Goal: Complete application form: Complete application form

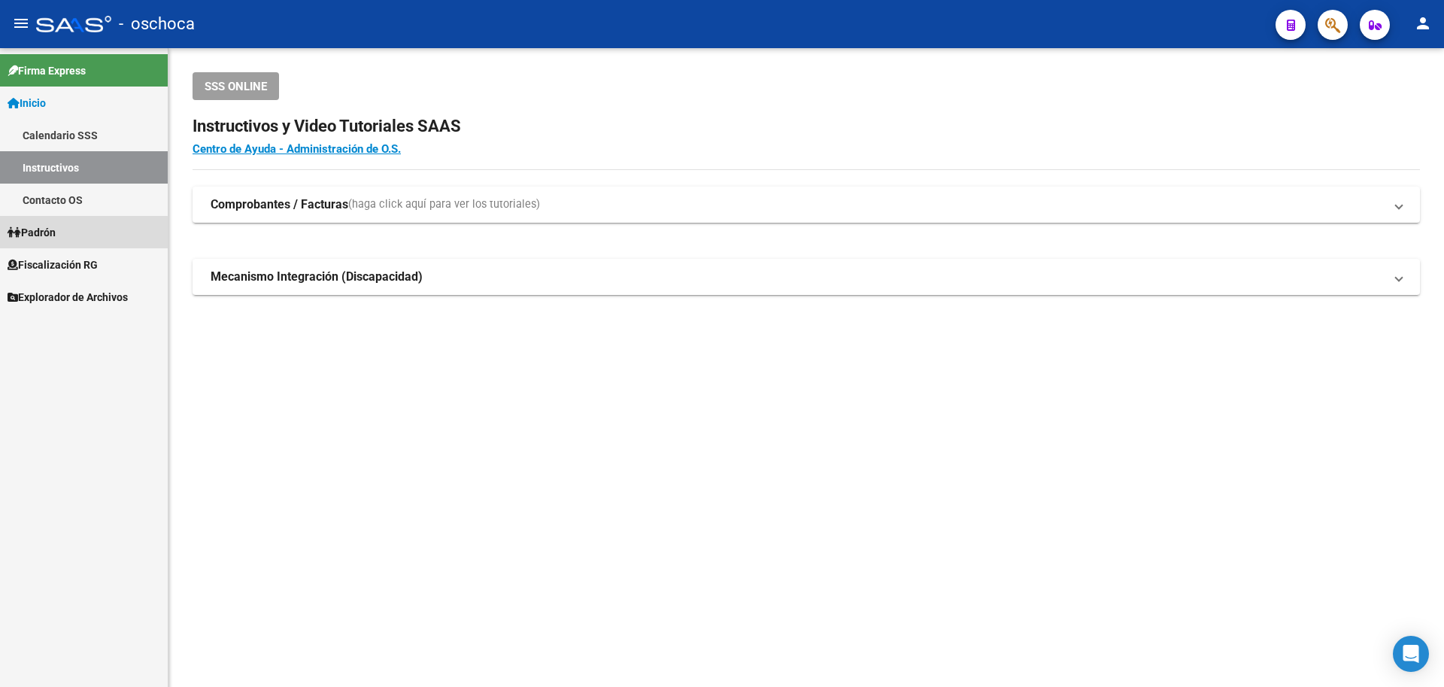
click at [82, 239] on link "Padrón" at bounding box center [84, 232] width 168 height 32
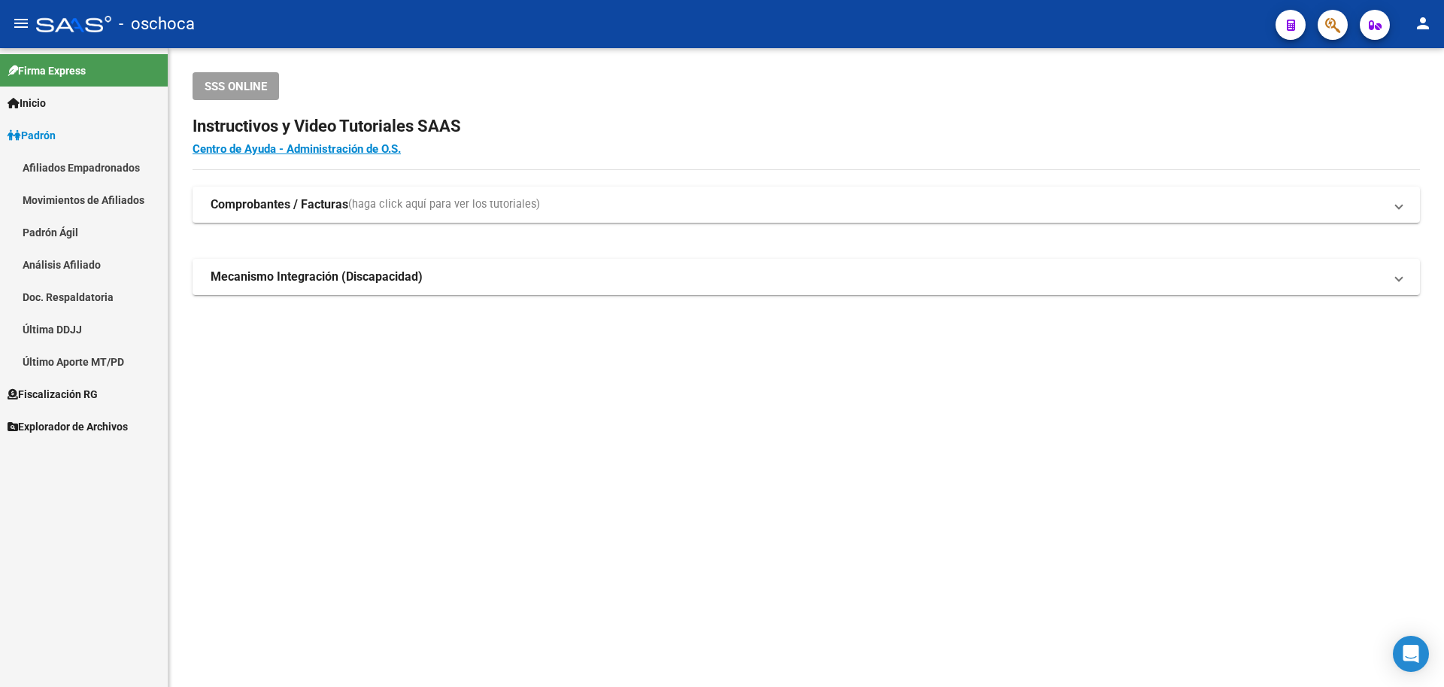
click at [93, 133] on link "Padrón" at bounding box center [84, 135] width 168 height 32
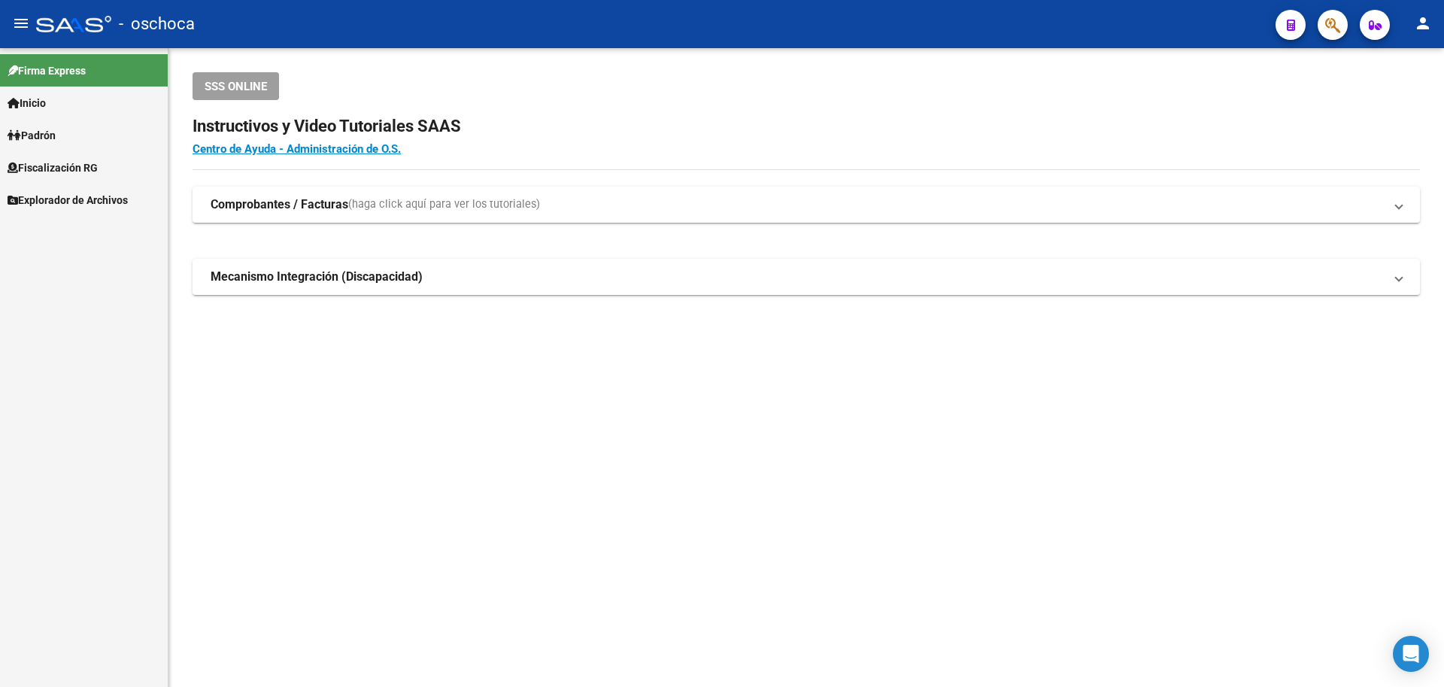
click at [92, 171] on span "Fiscalización RG" at bounding box center [53, 167] width 90 height 17
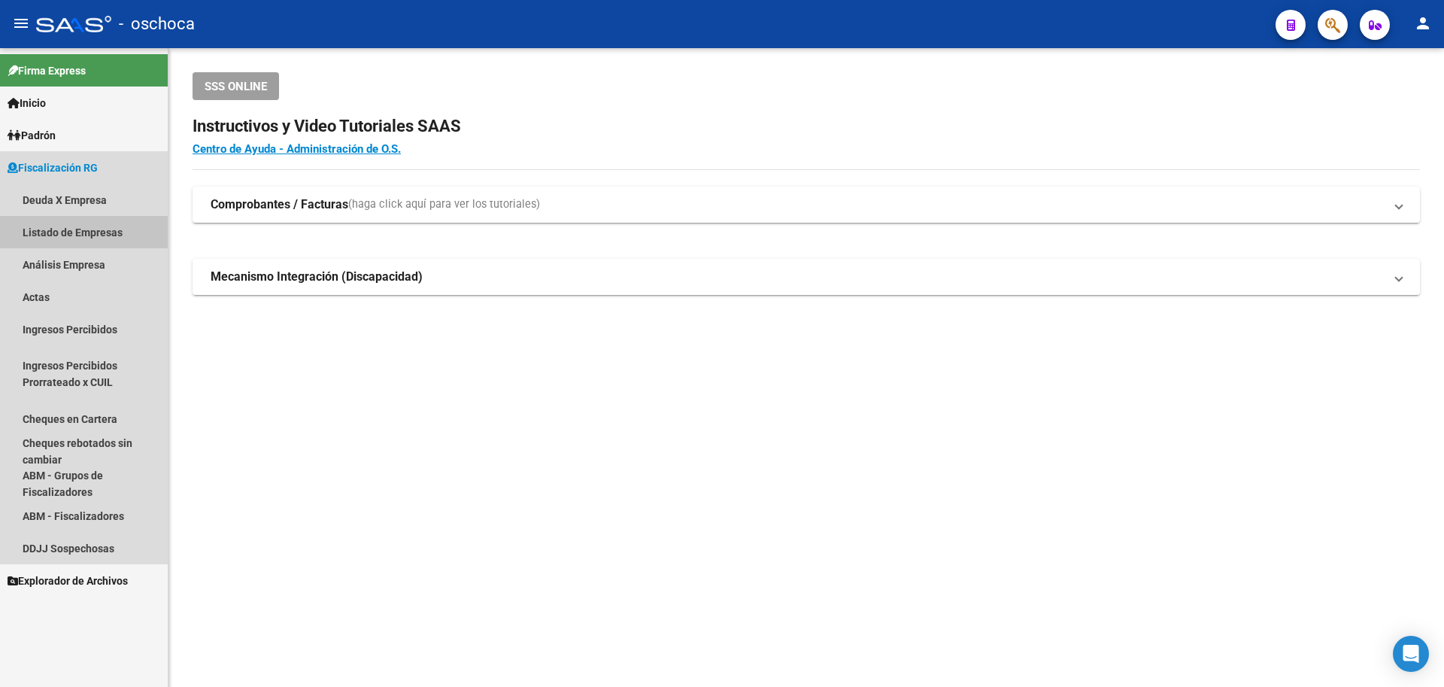
click at [96, 235] on link "Listado de Empresas" at bounding box center [84, 232] width 168 height 32
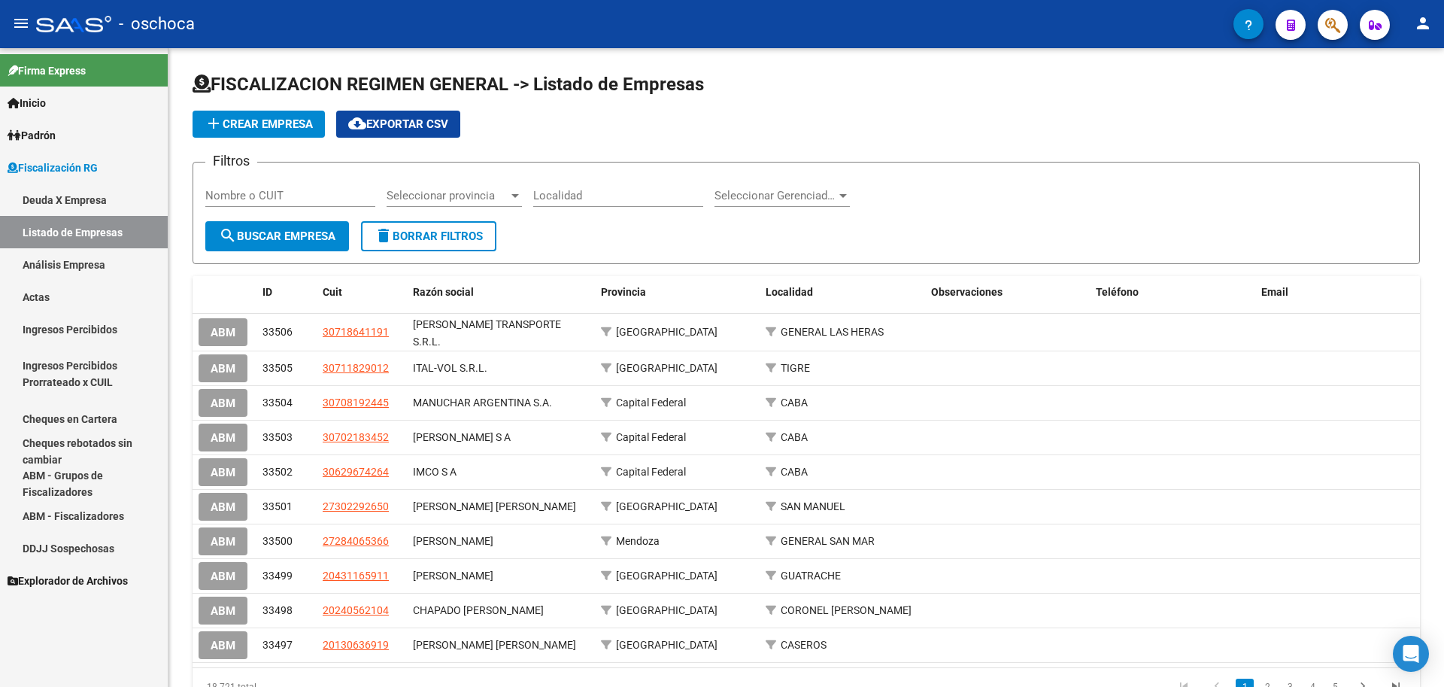
click at [81, 268] on link "Análisis Empresa" at bounding box center [84, 264] width 168 height 32
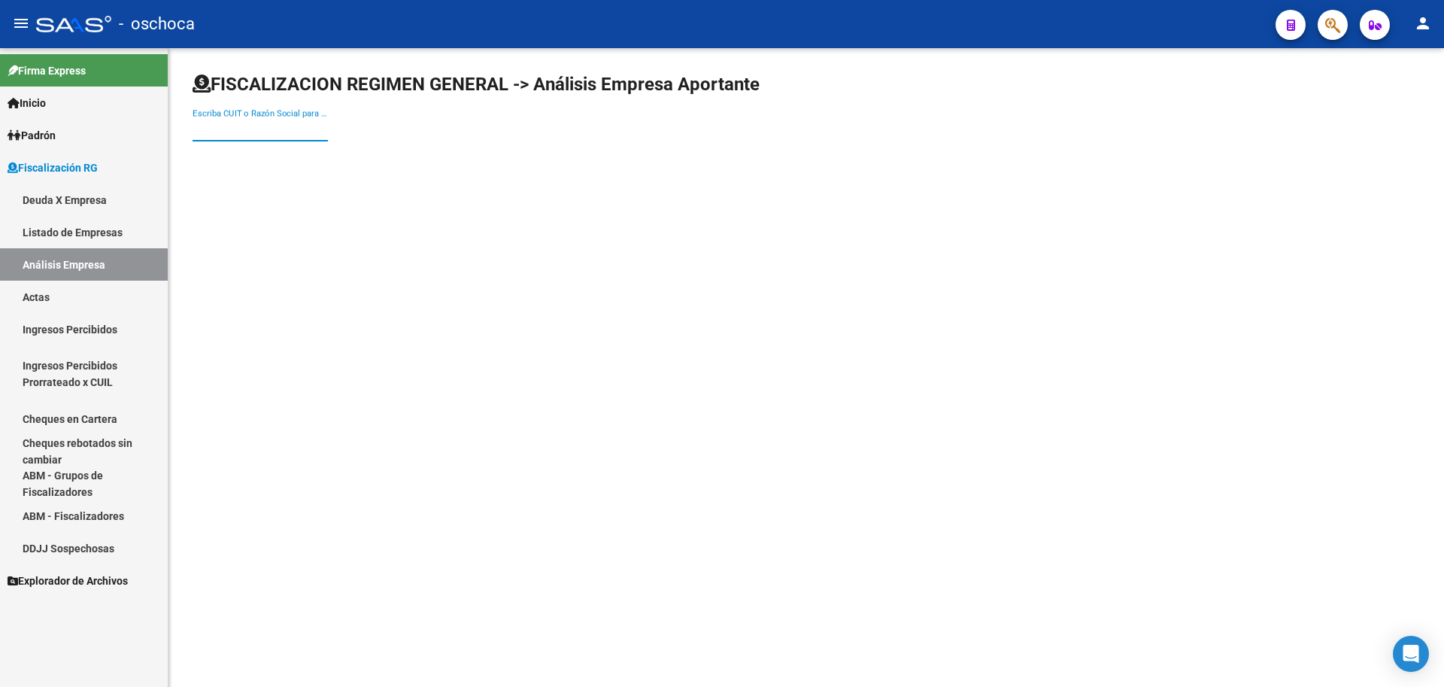
click at [202, 129] on input "Escriba CUIT o Razón Social para buscar" at bounding box center [260, 130] width 135 height 14
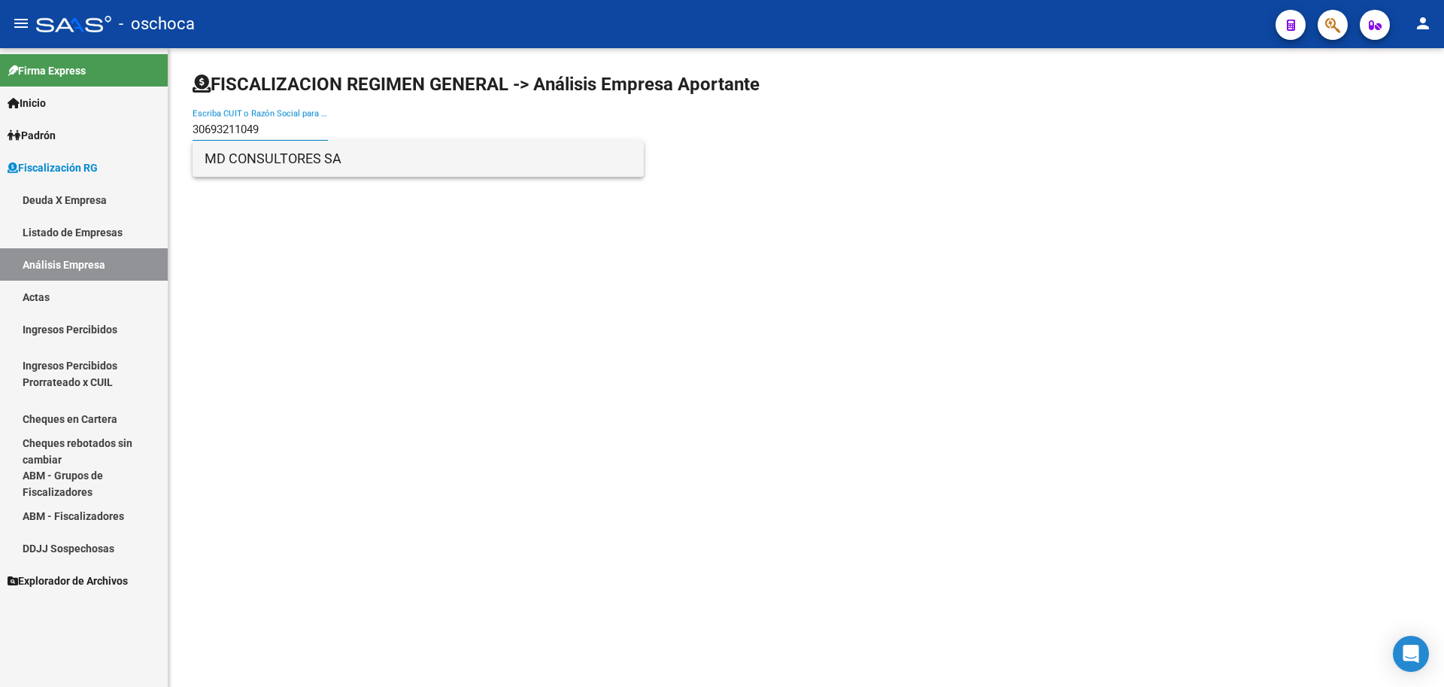
type input "30693211049"
click at [350, 158] on span "MD CONSULTORES SA" at bounding box center [418, 159] width 427 height 36
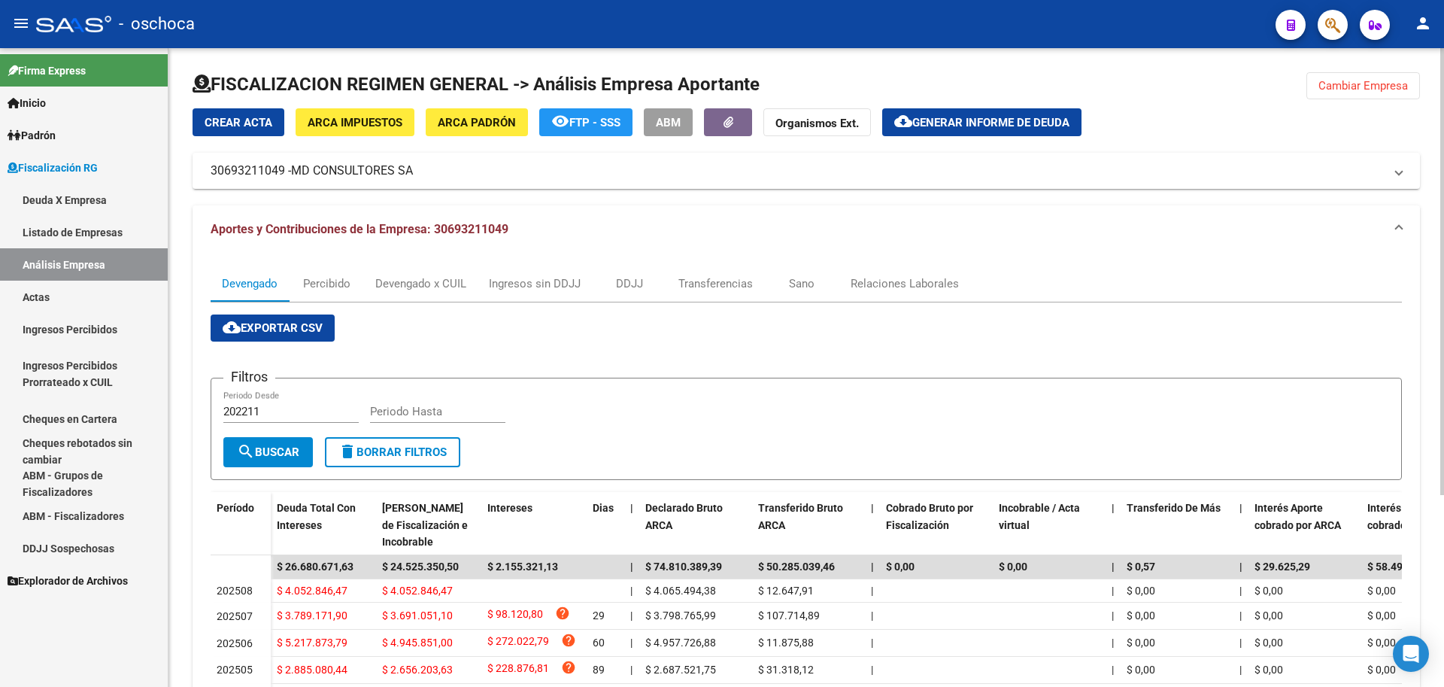
click at [236, 120] on span "Crear Acta" at bounding box center [239, 123] width 68 height 14
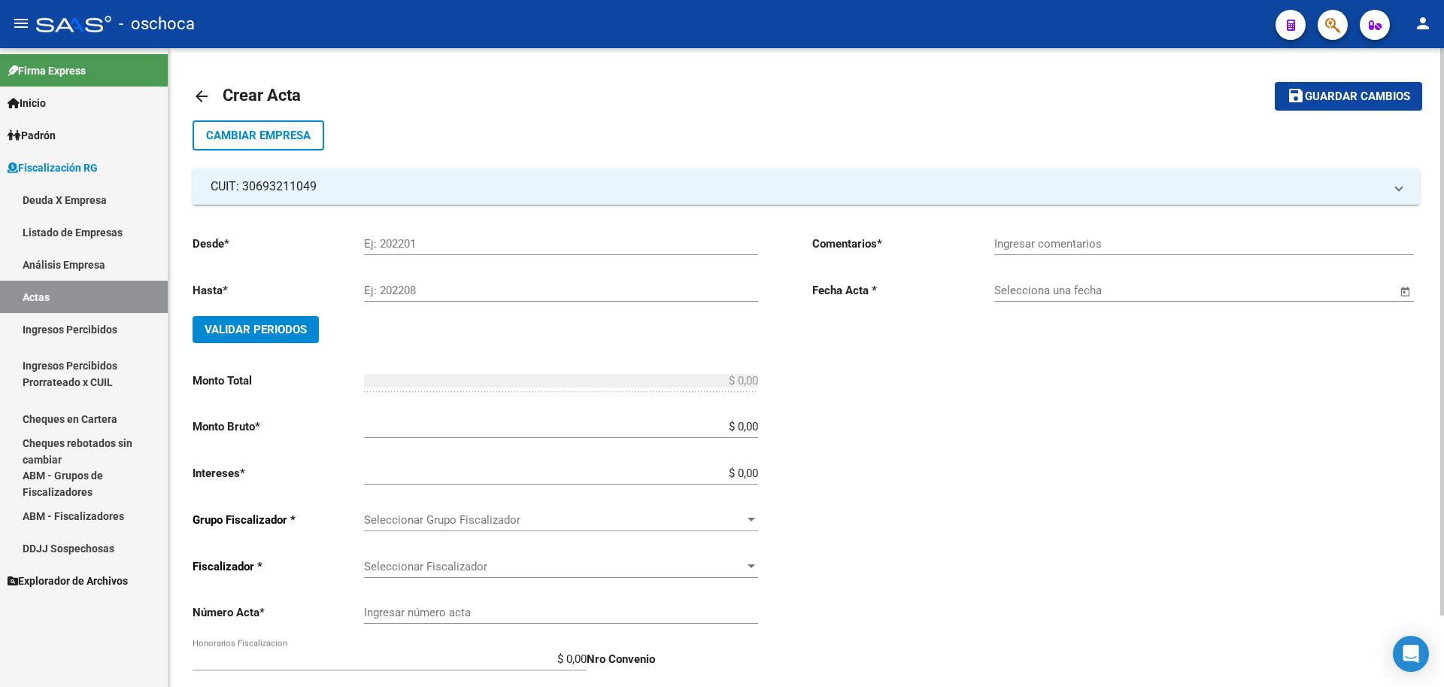
click at [385, 250] on input "Ej: 202201" at bounding box center [561, 244] width 394 height 14
type input "202502"
click at [380, 286] on input "Ej: 202208" at bounding box center [561, 291] width 394 height 14
type input "202507"
click at [248, 320] on button "Validar Periodos" at bounding box center [256, 329] width 126 height 27
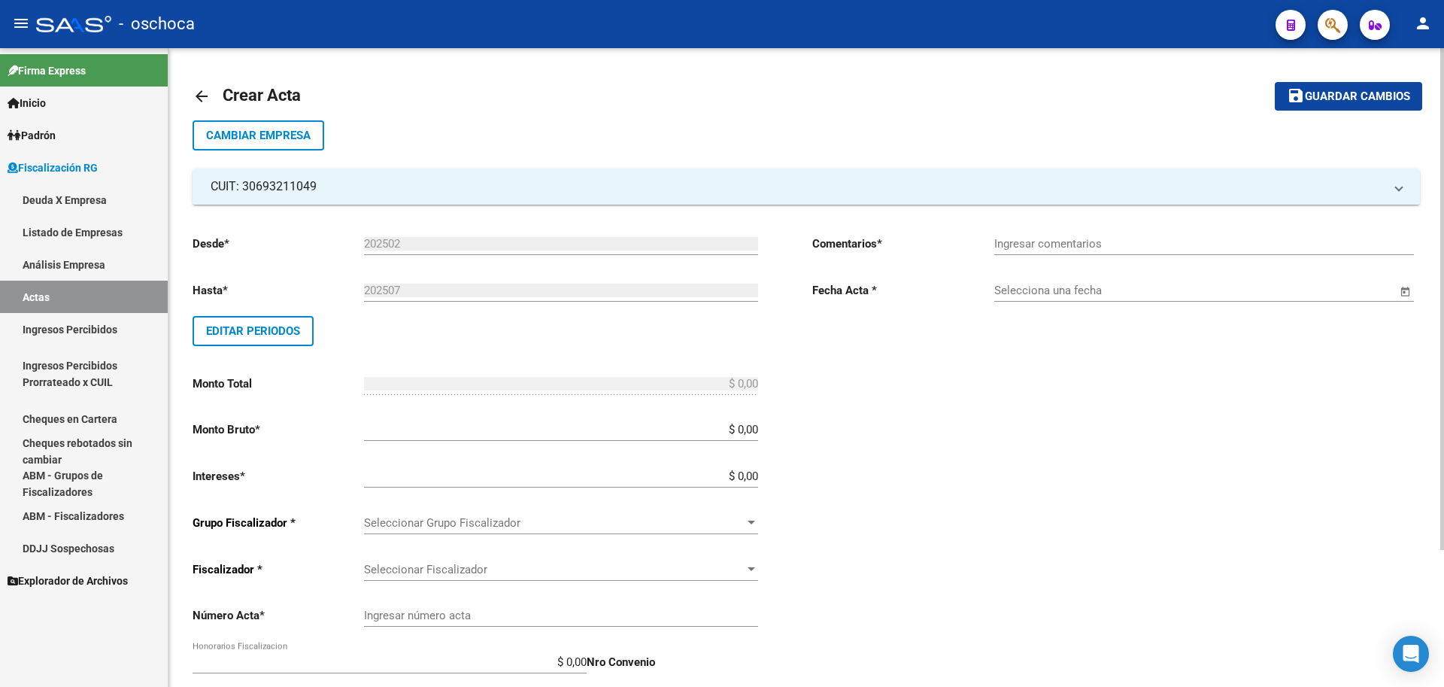
click at [757, 431] on input "$ 0,00" at bounding box center [561, 430] width 394 height 14
type input "$ 22.490.190,68"
click at [741, 523] on span "Seleccionar Grupo Fiscalizador" at bounding box center [554, 523] width 381 height 14
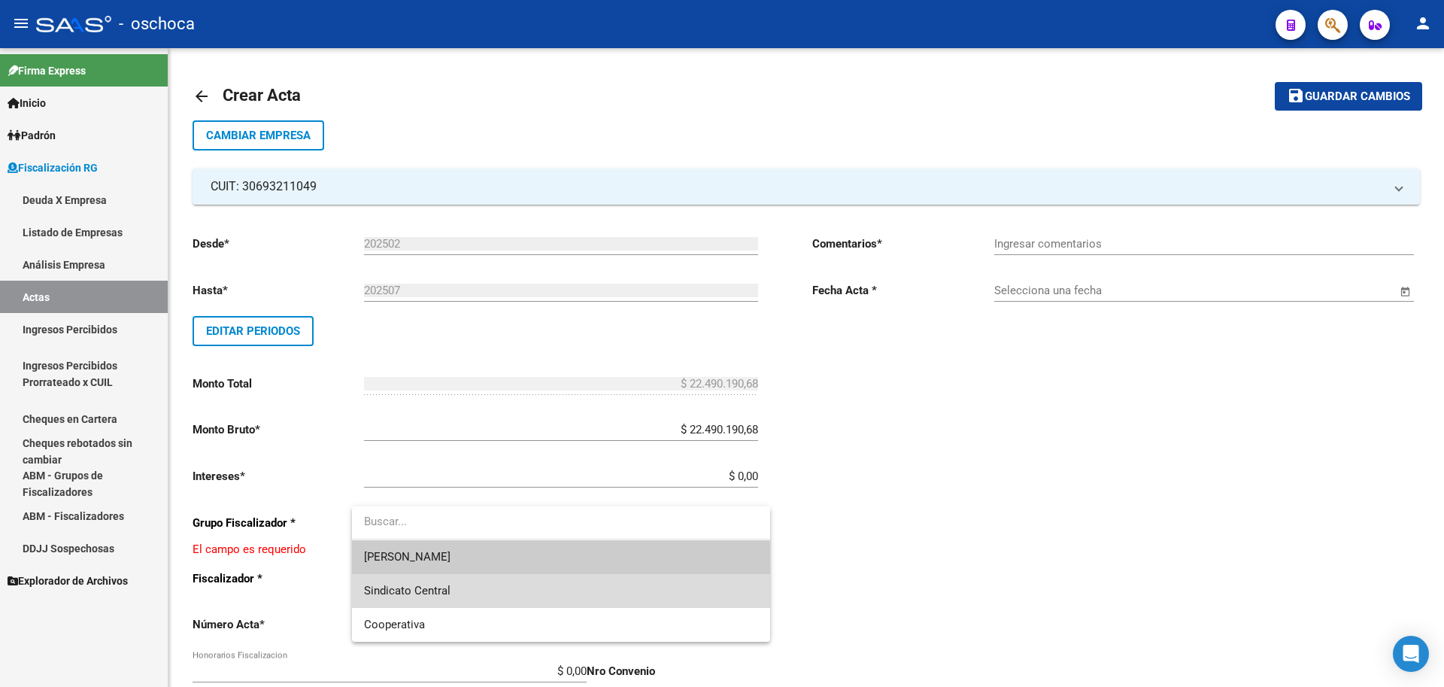
click at [597, 588] on span "Sindicato Central" at bounding box center [561, 591] width 394 height 34
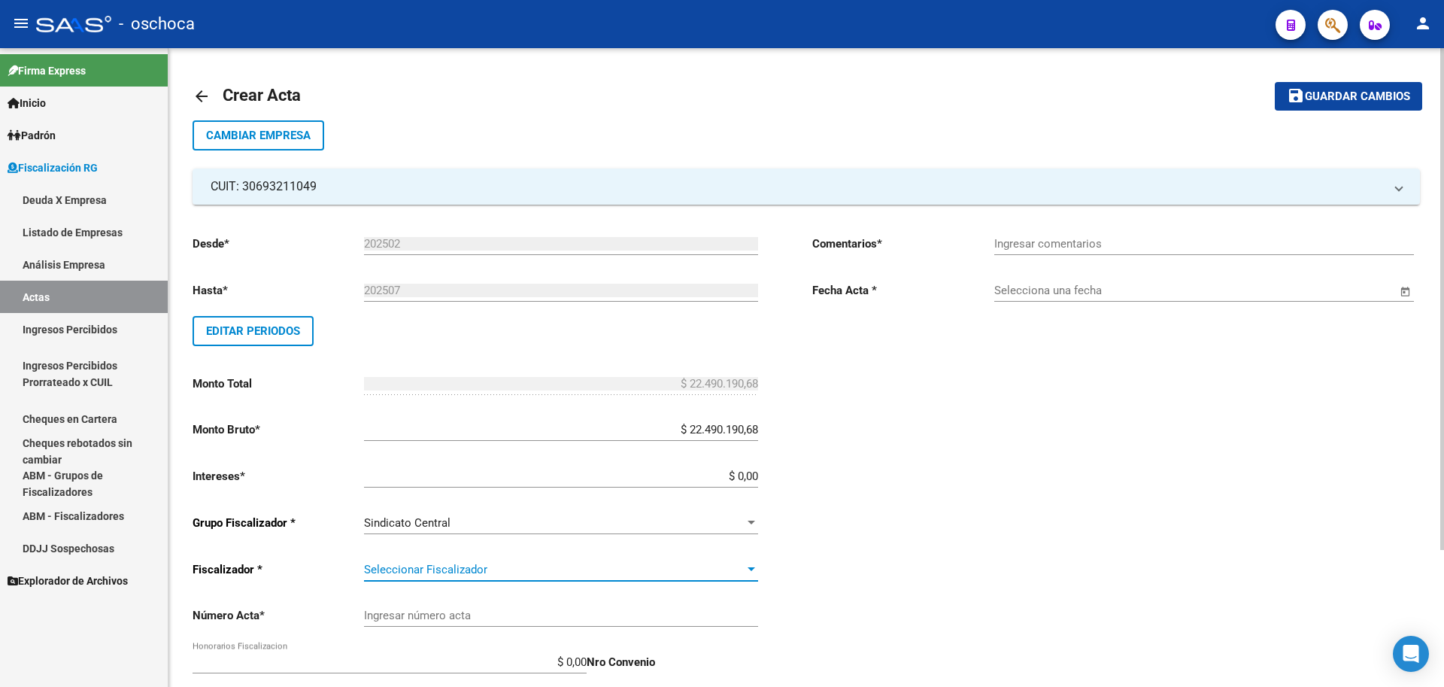
click at [656, 566] on span "Seleccionar Fiscalizador" at bounding box center [554, 570] width 381 height 14
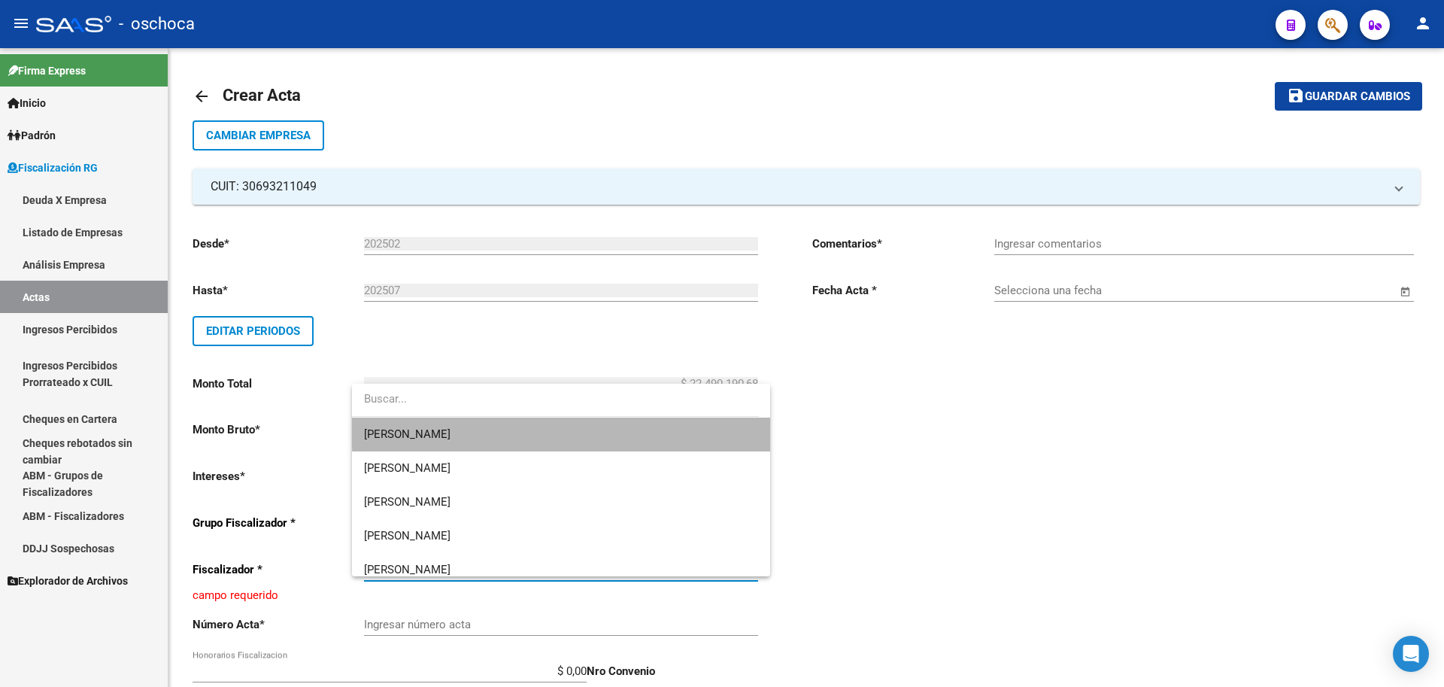
click at [603, 427] on span "[PERSON_NAME]" at bounding box center [561, 434] width 394 height 34
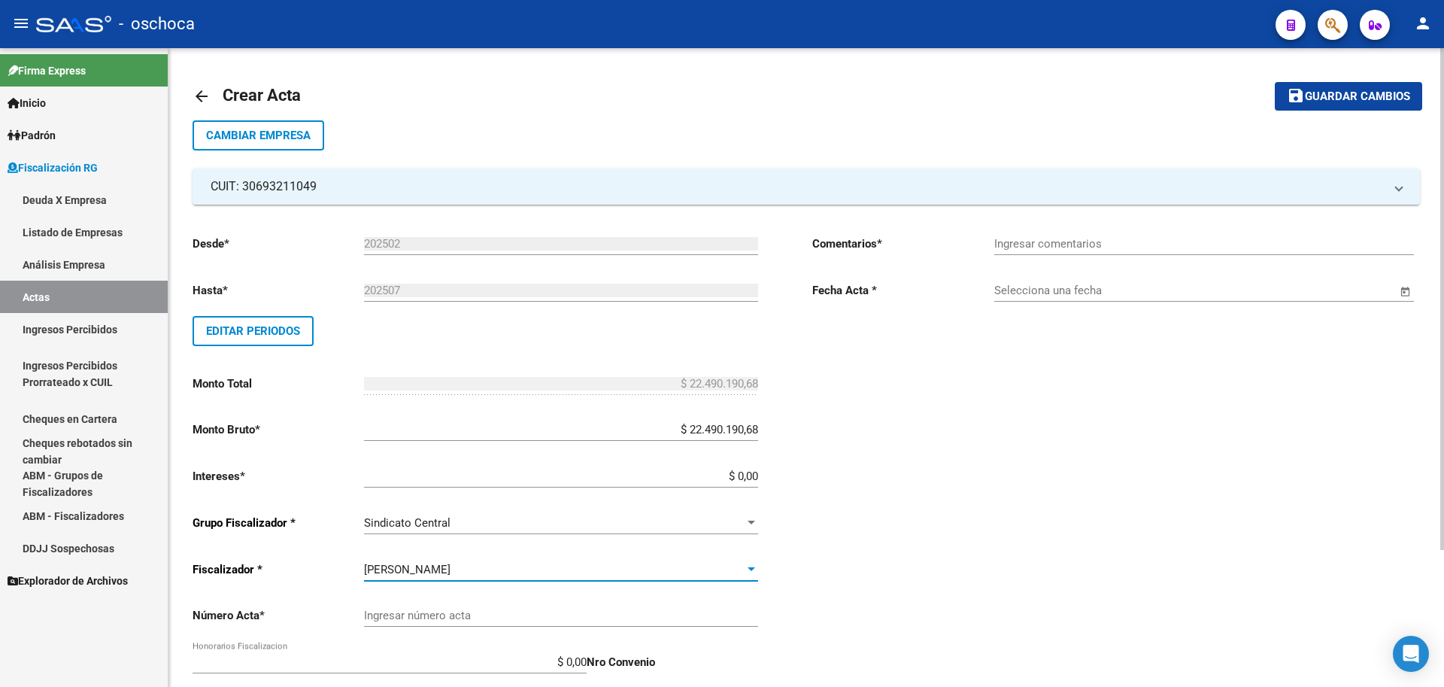
click at [480, 614] on input "Ingresar número acta" at bounding box center [561, 616] width 394 height 14
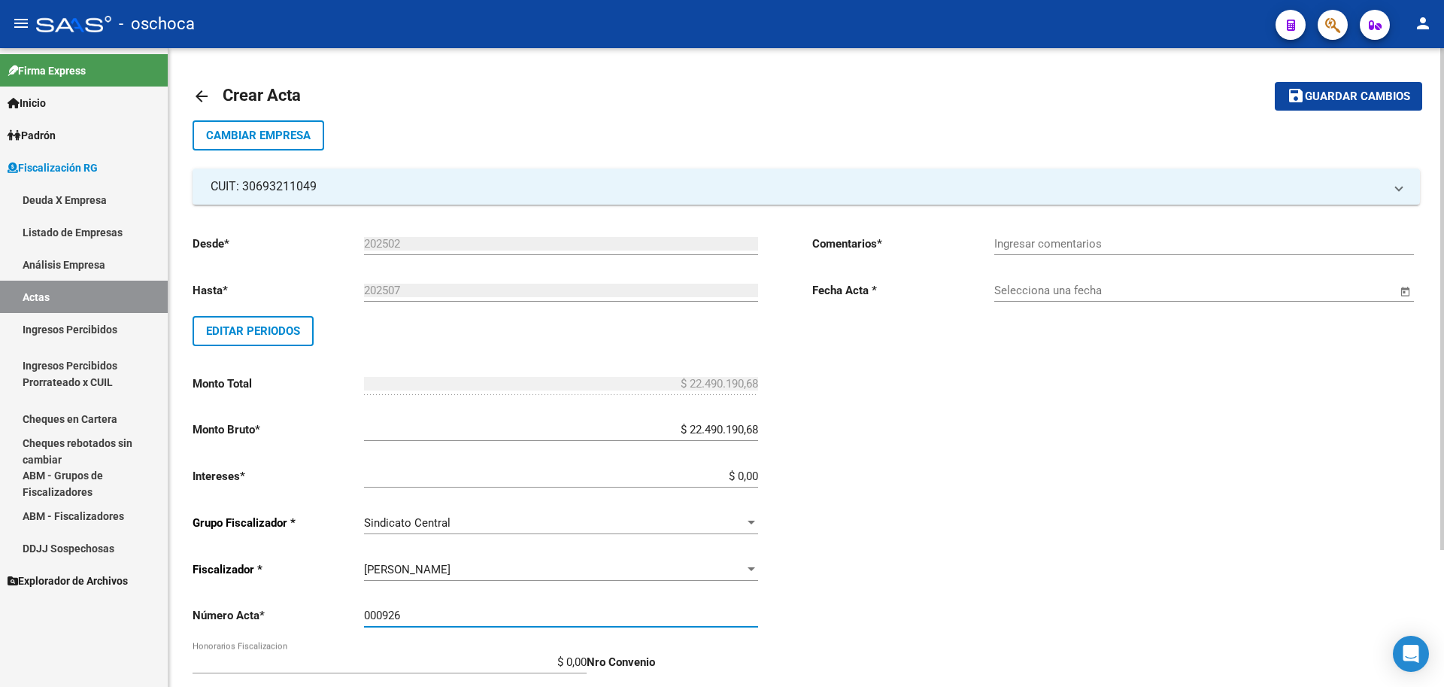
type input "000926"
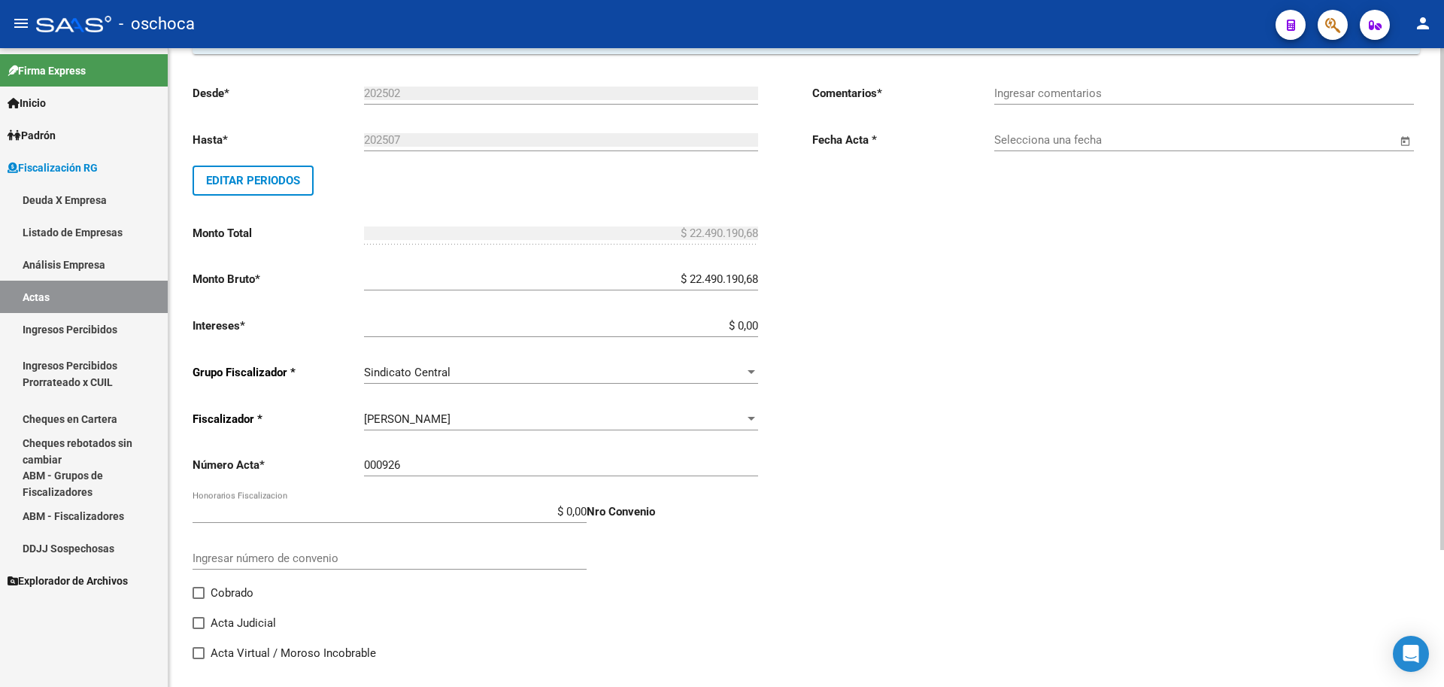
click at [236, 596] on span "Cobrado" at bounding box center [232, 593] width 43 height 18
click at [199, 599] on input "Cobrado" at bounding box center [198, 599] width 1 height 1
checkbox input "true"
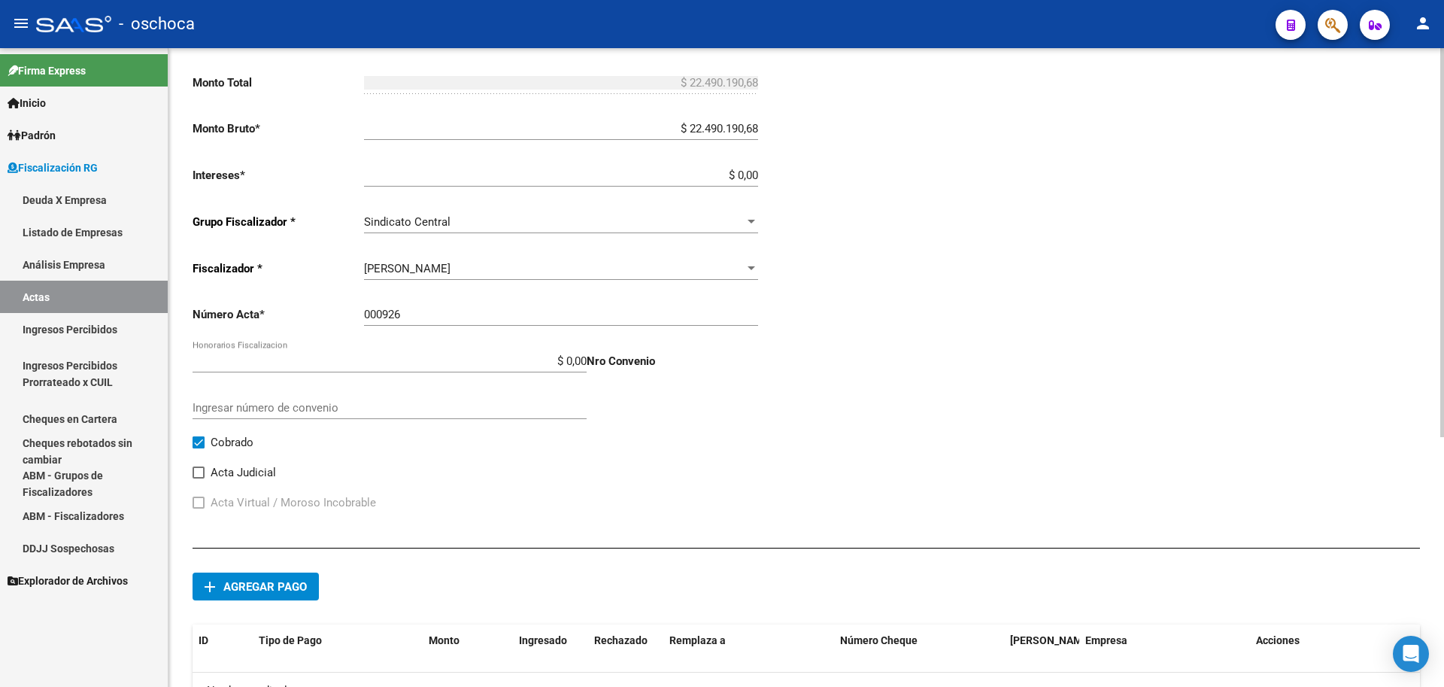
scroll to position [376, 0]
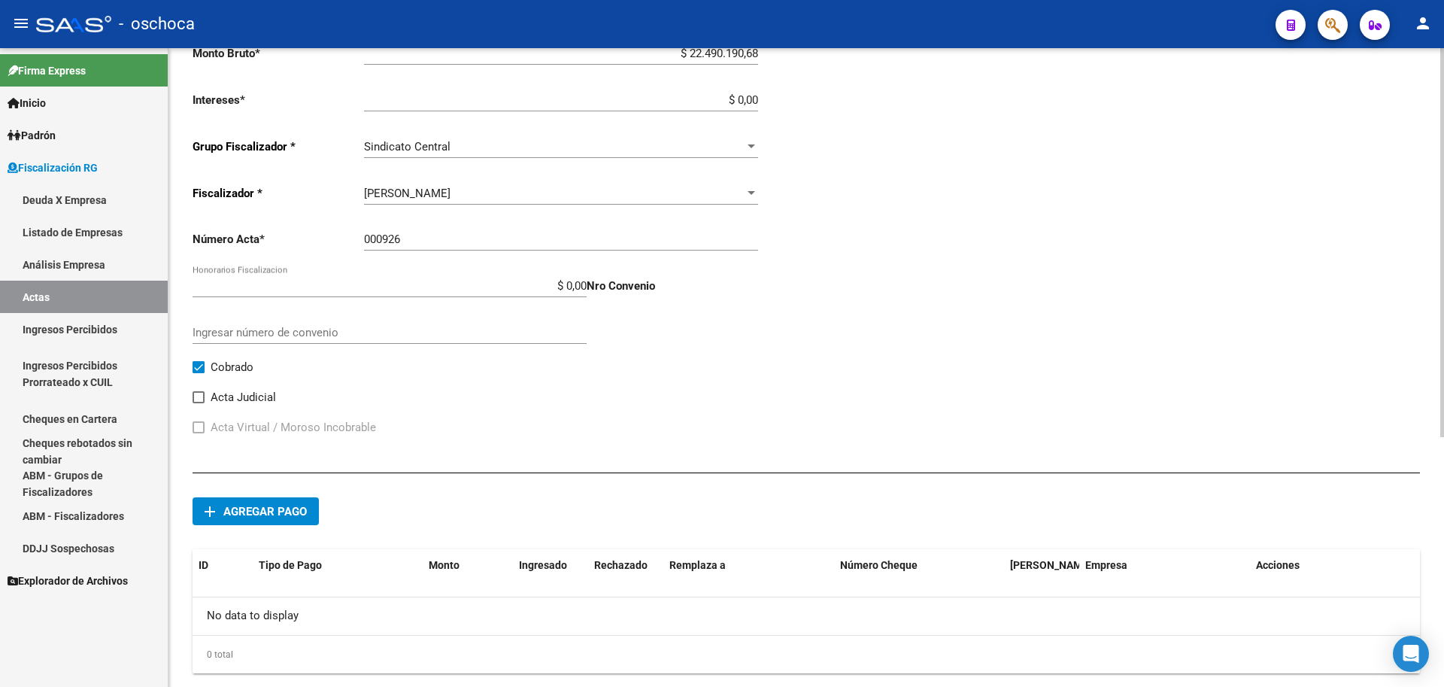
click at [281, 516] on span "Agregar pago" at bounding box center [264, 512] width 83 height 14
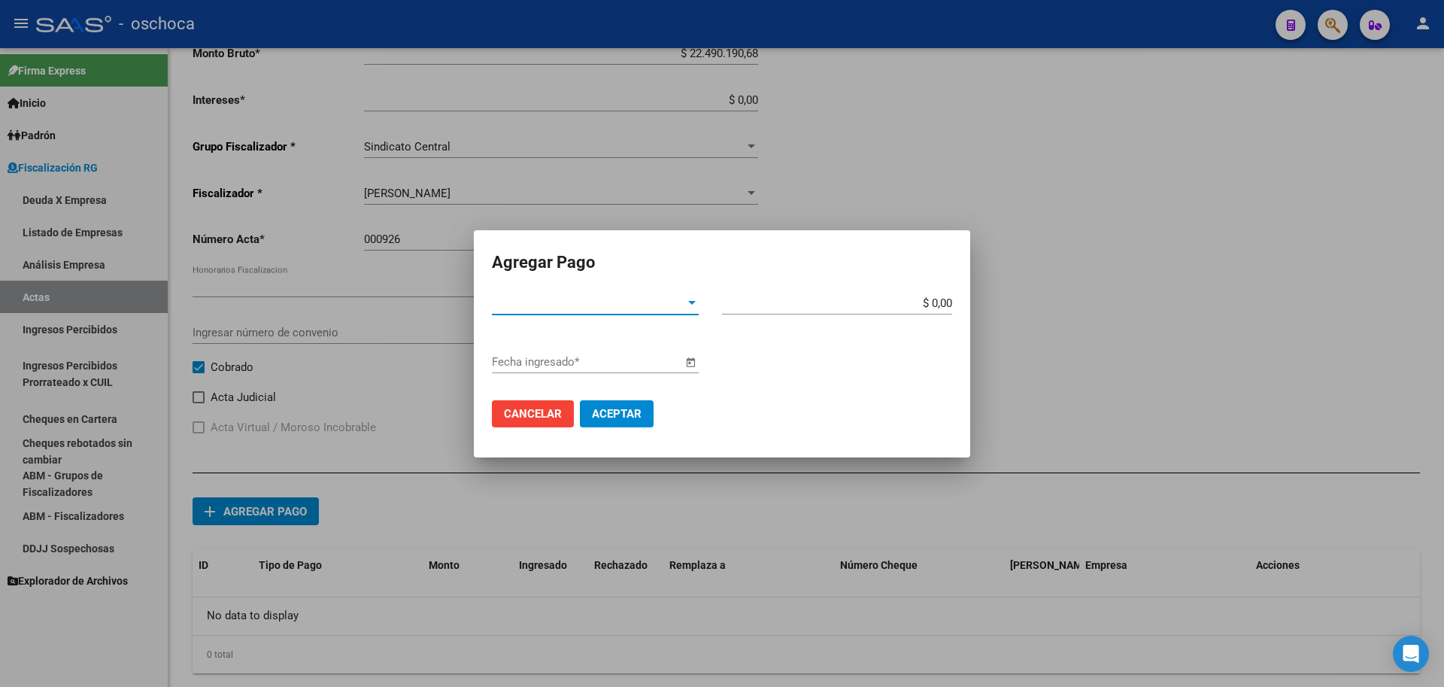
click at [663, 309] on span "Tipo de Pago *" at bounding box center [588, 303] width 193 height 14
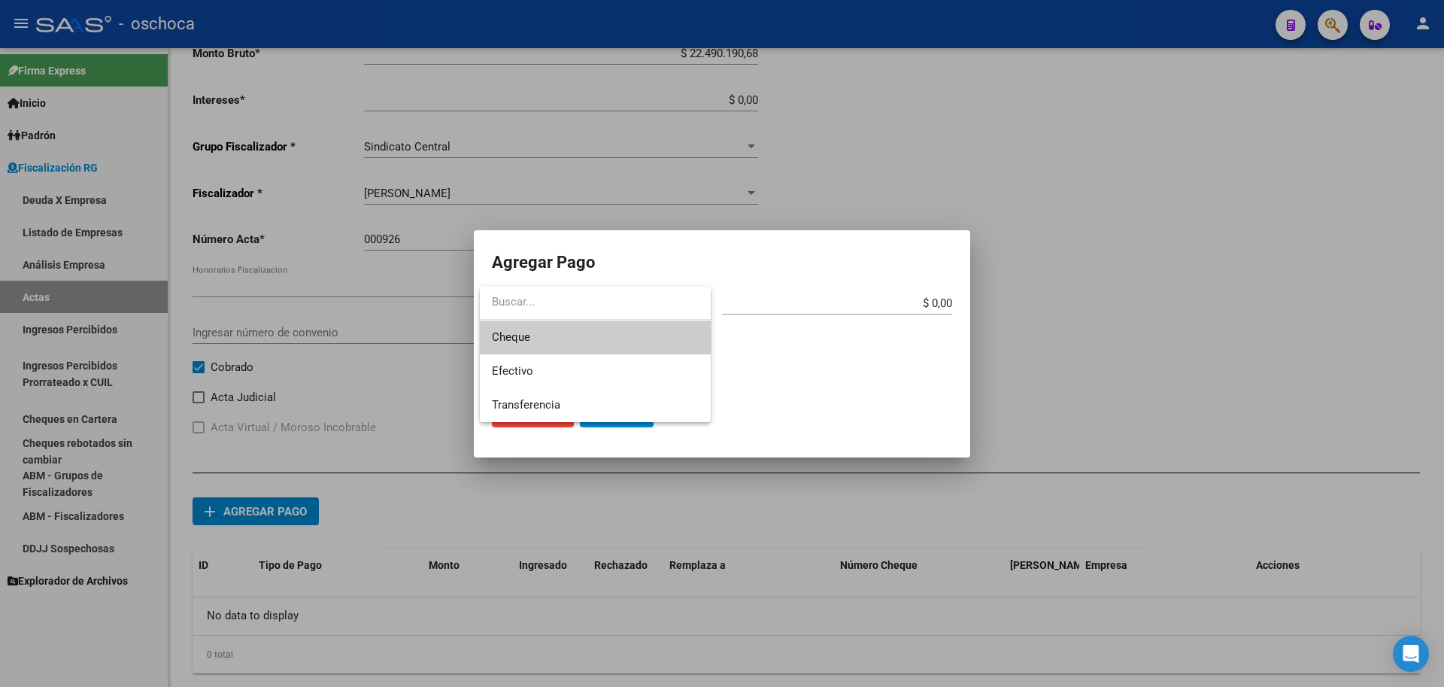
click at [630, 340] on span "Cheque" at bounding box center [595, 337] width 207 height 34
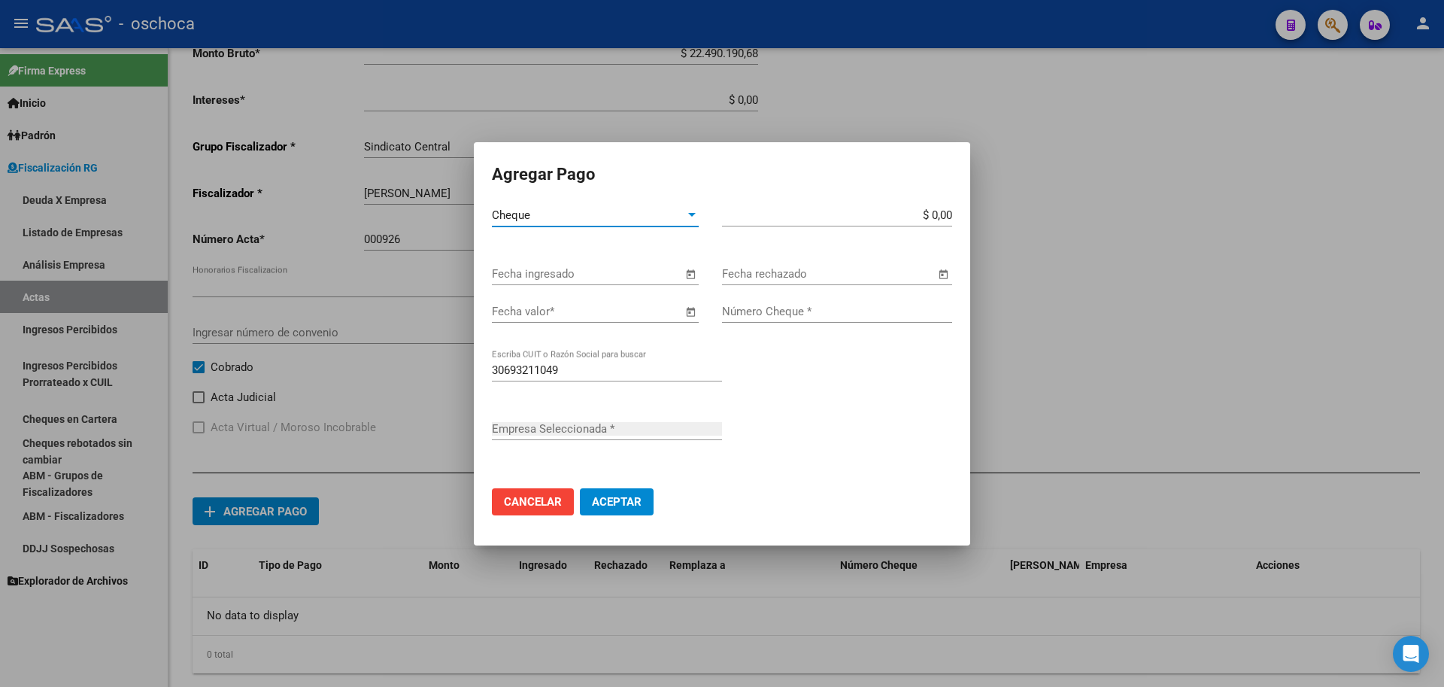
type input "MD CONSULTORES SA"
click at [691, 276] on span "Open calendar" at bounding box center [690, 275] width 36 height 36
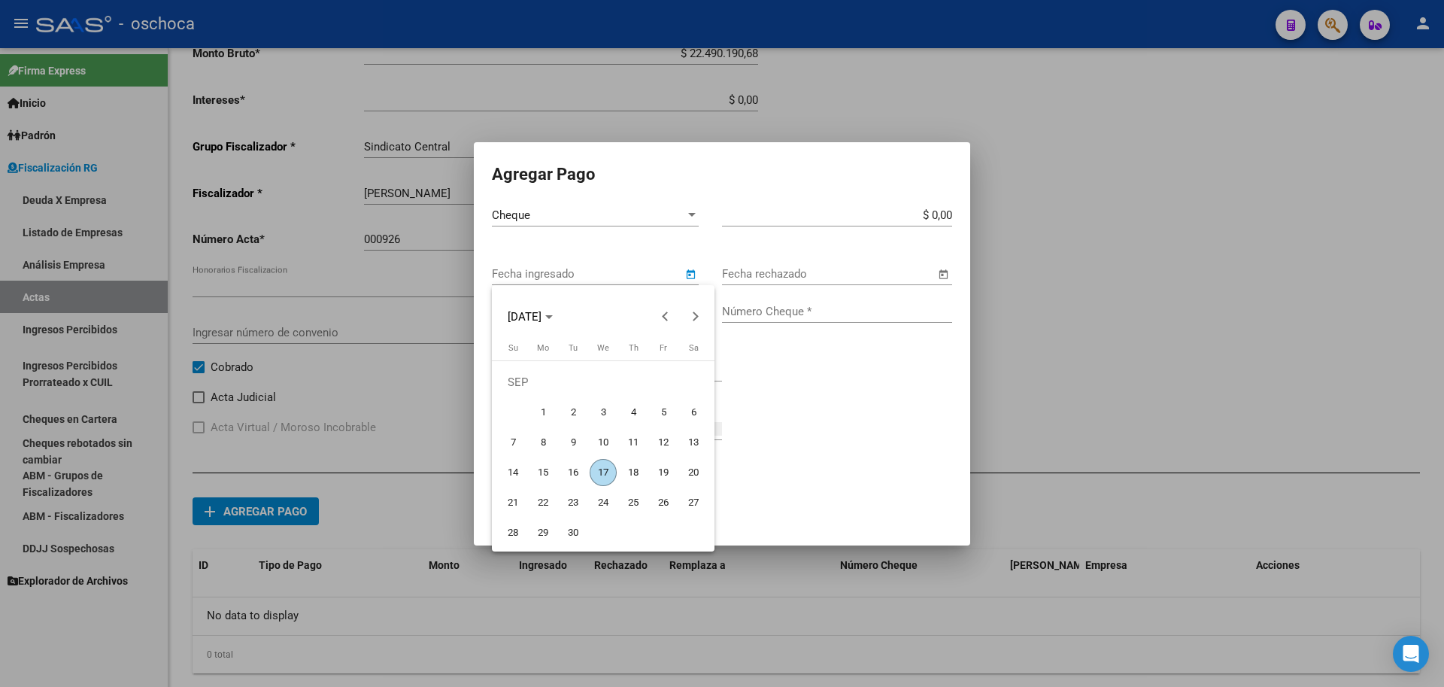
click at [603, 468] on span "17" at bounding box center [603, 472] width 27 height 27
type input "[DATE]"
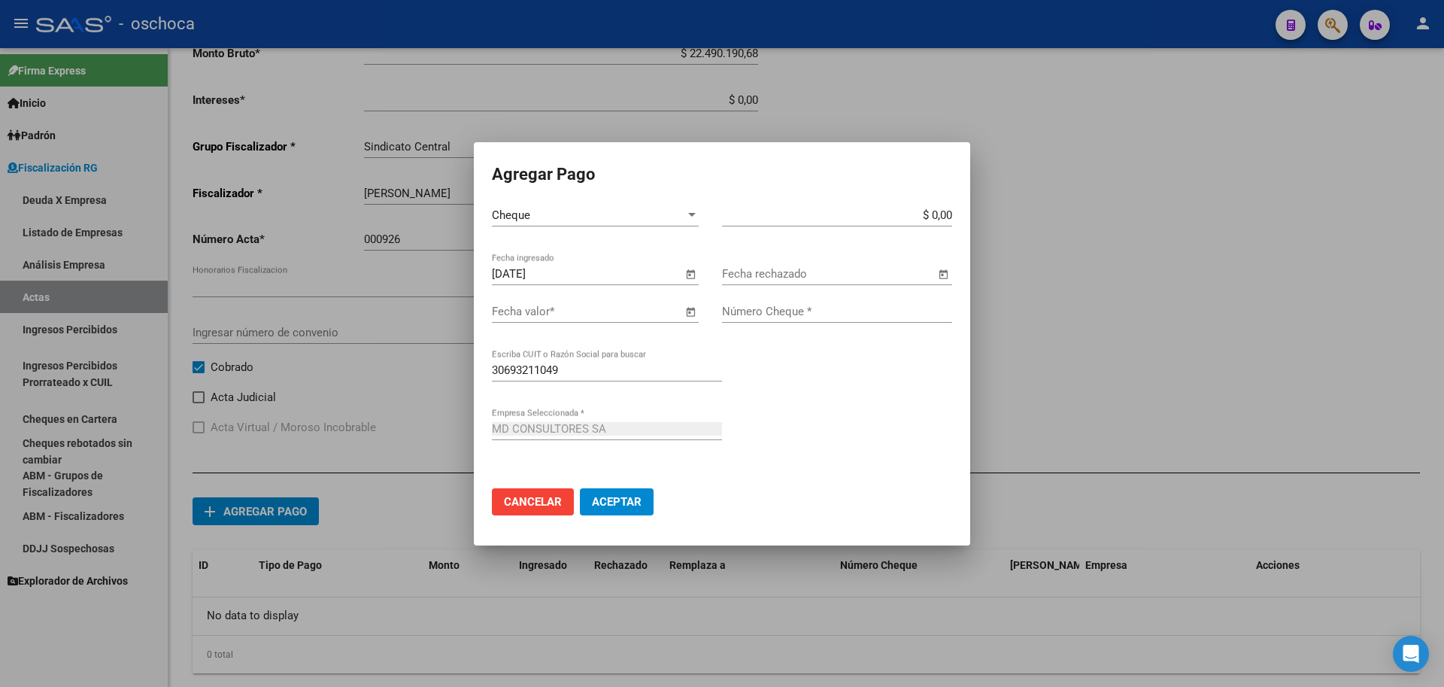
click at [688, 314] on span "Open calendar" at bounding box center [690, 312] width 36 height 36
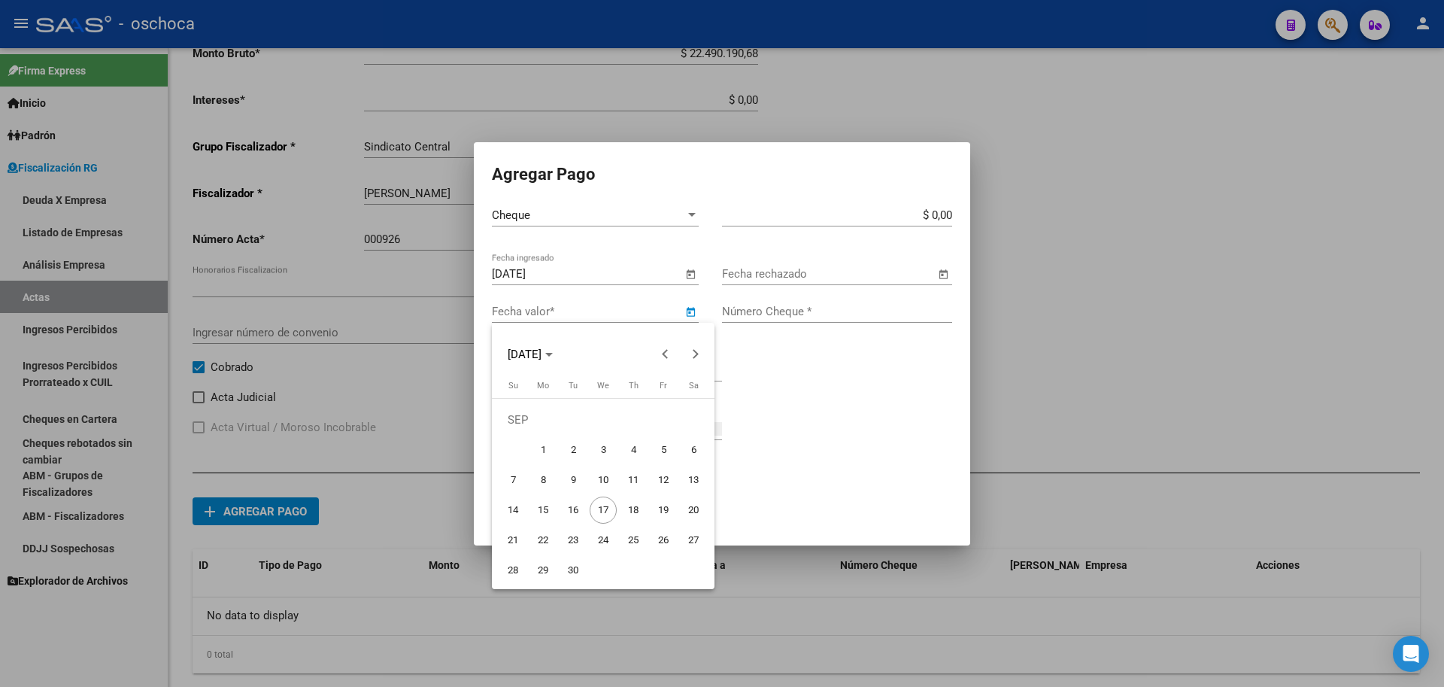
click at [512, 507] on span "14" at bounding box center [512, 509] width 27 height 27
type input "[DATE]"
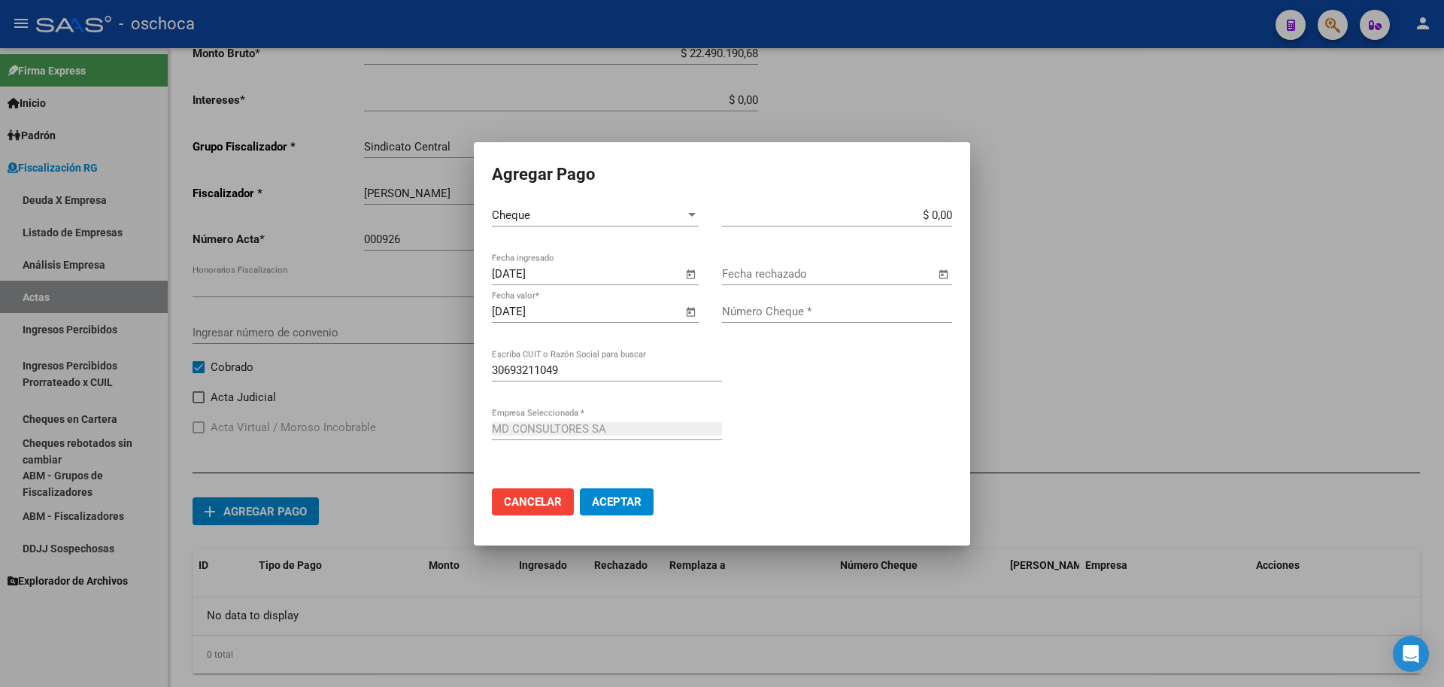
click at [950, 214] on input "$ 0,00" at bounding box center [837, 215] width 230 height 14
type input "$ 3.212.884,38"
click at [867, 305] on input "Número Cheque *" at bounding box center [837, 312] width 230 height 14
type input "29307244"
click at [580, 488] on button "Aceptar" at bounding box center [617, 501] width 74 height 27
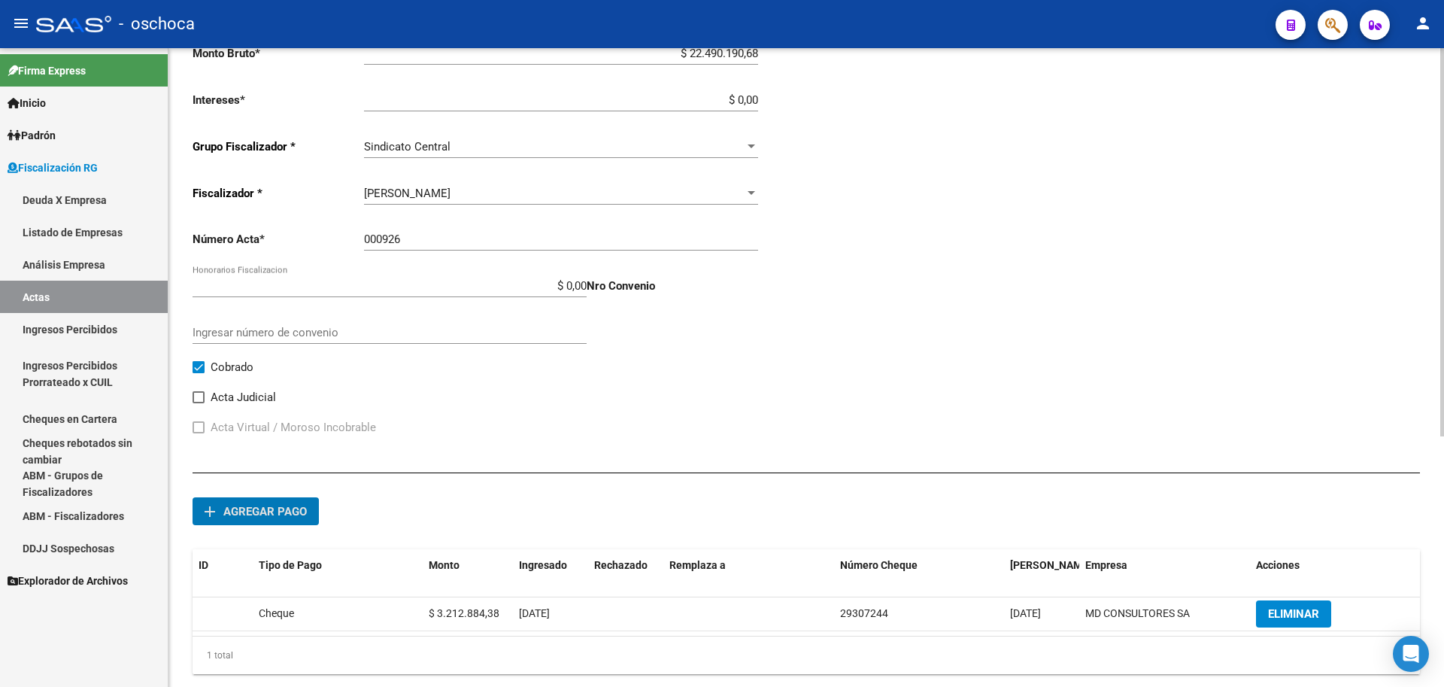
click at [296, 514] on span "Agregar pago" at bounding box center [264, 512] width 83 height 14
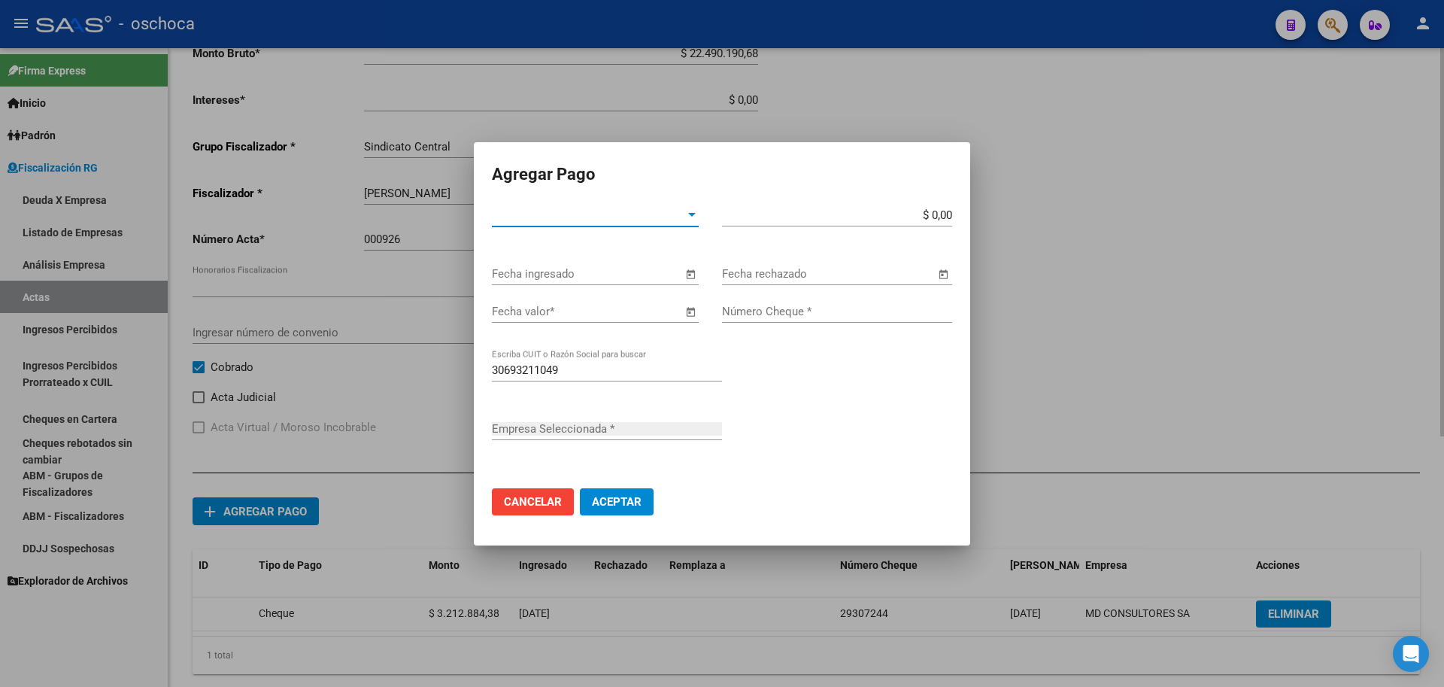
type input "MD CONSULTORES SA"
click at [672, 211] on span "Tipo de Pago *" at bounding box center [588, 215] width 193 height 14
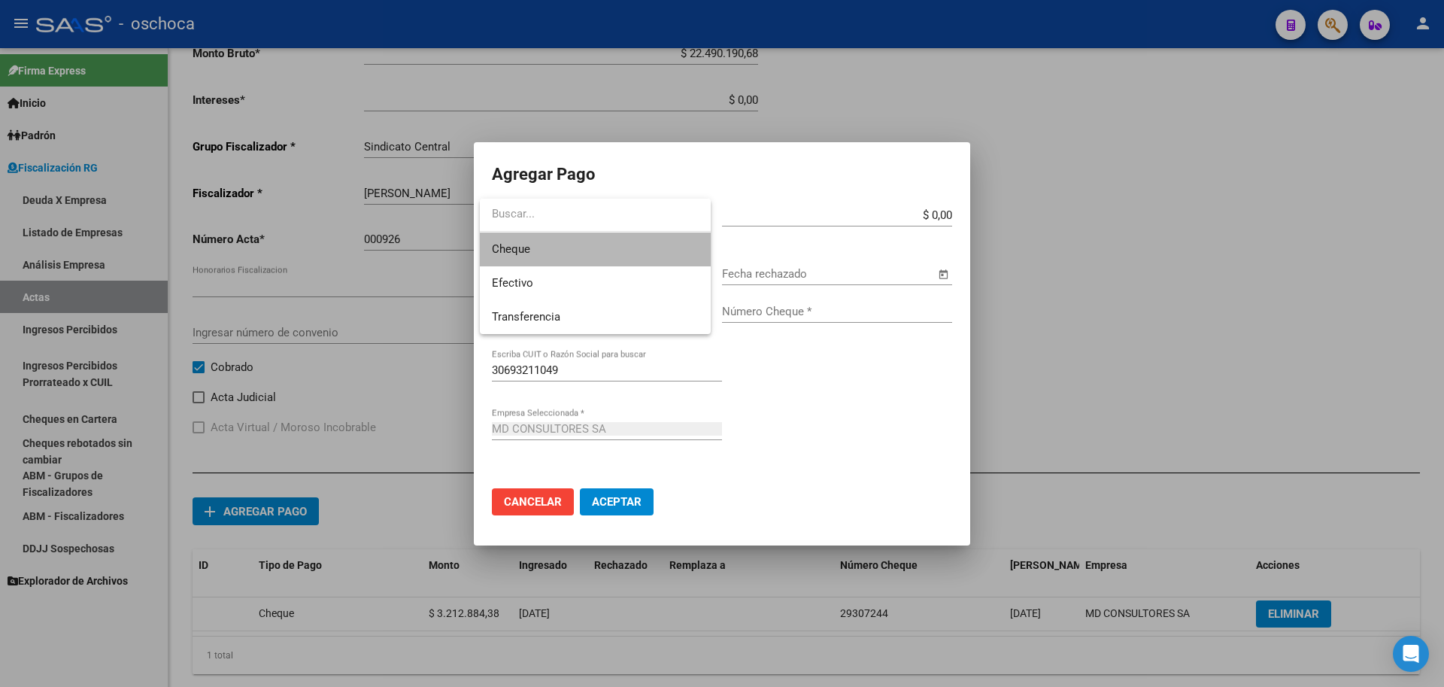
click at [608, 248] on span "Cheque" at bounding box center [595, 249] width 207 height 34
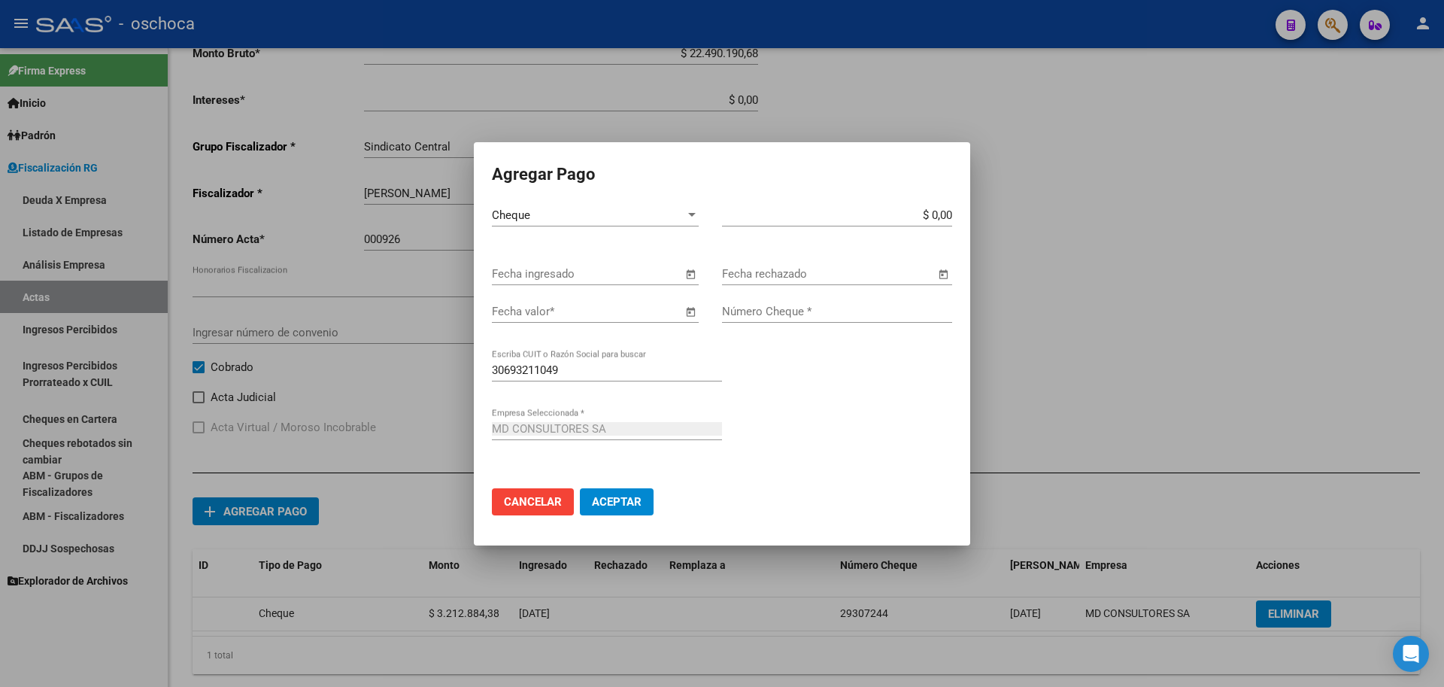
click at [689, 276] on span "Open calendar" at bounding box center [690, 275] width 36 height 36
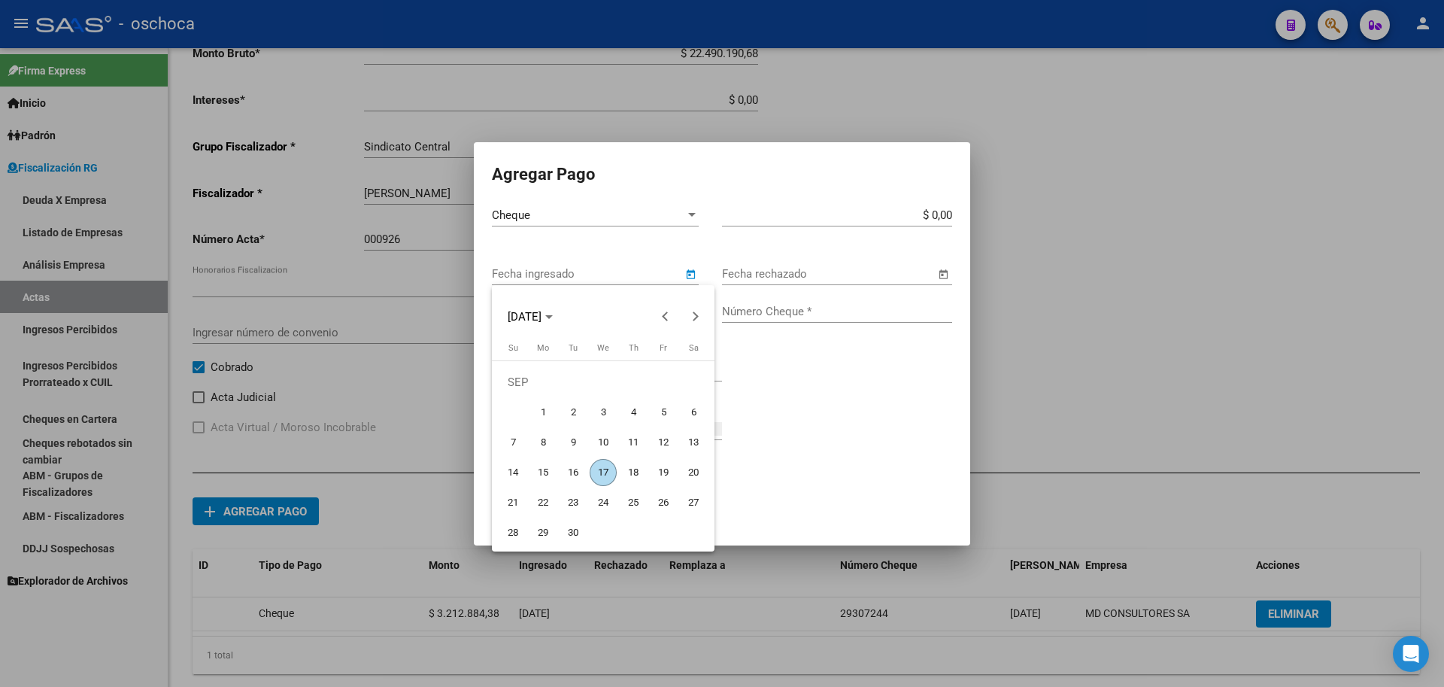
click at [601, 475] on span "17" at bounding box center [603, 472] width 27 height 27
type input "[DATE]"
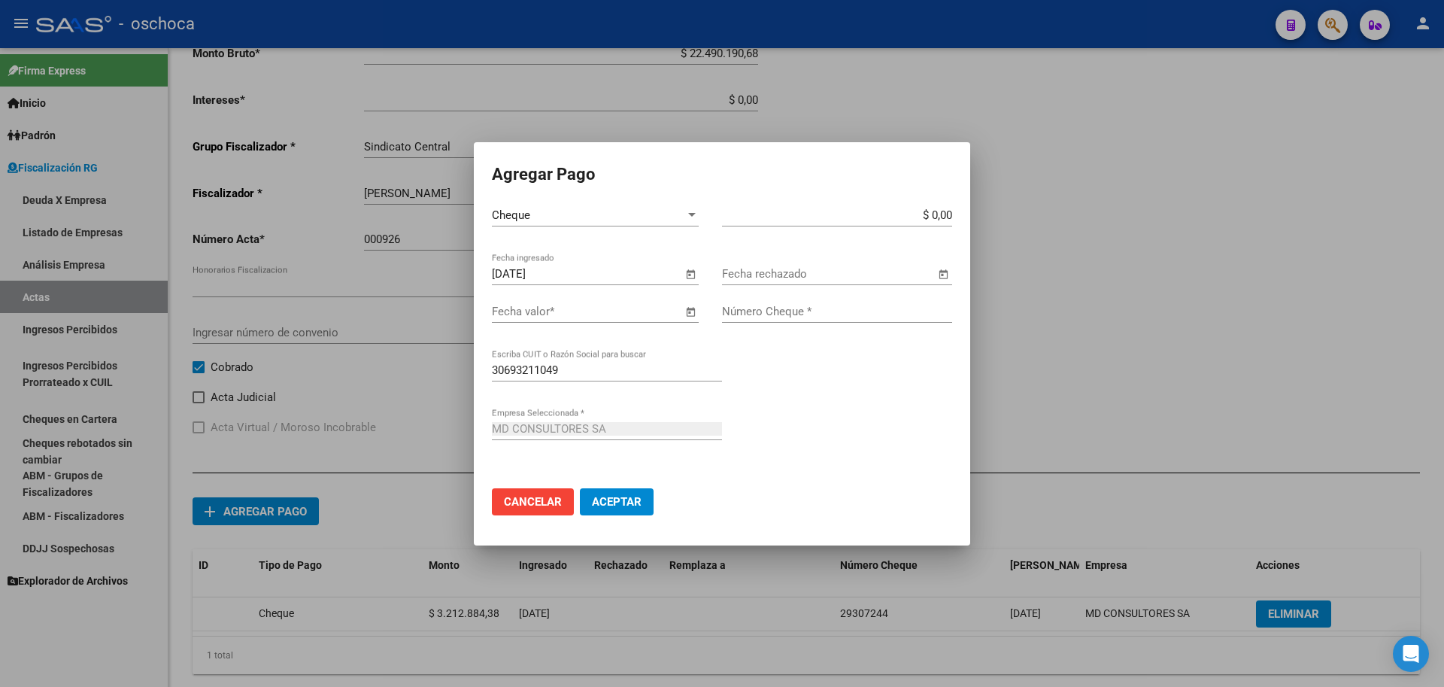
click at [685, 312] on span "Open calendar" at bounding box center [690, 312] width 36 height 36
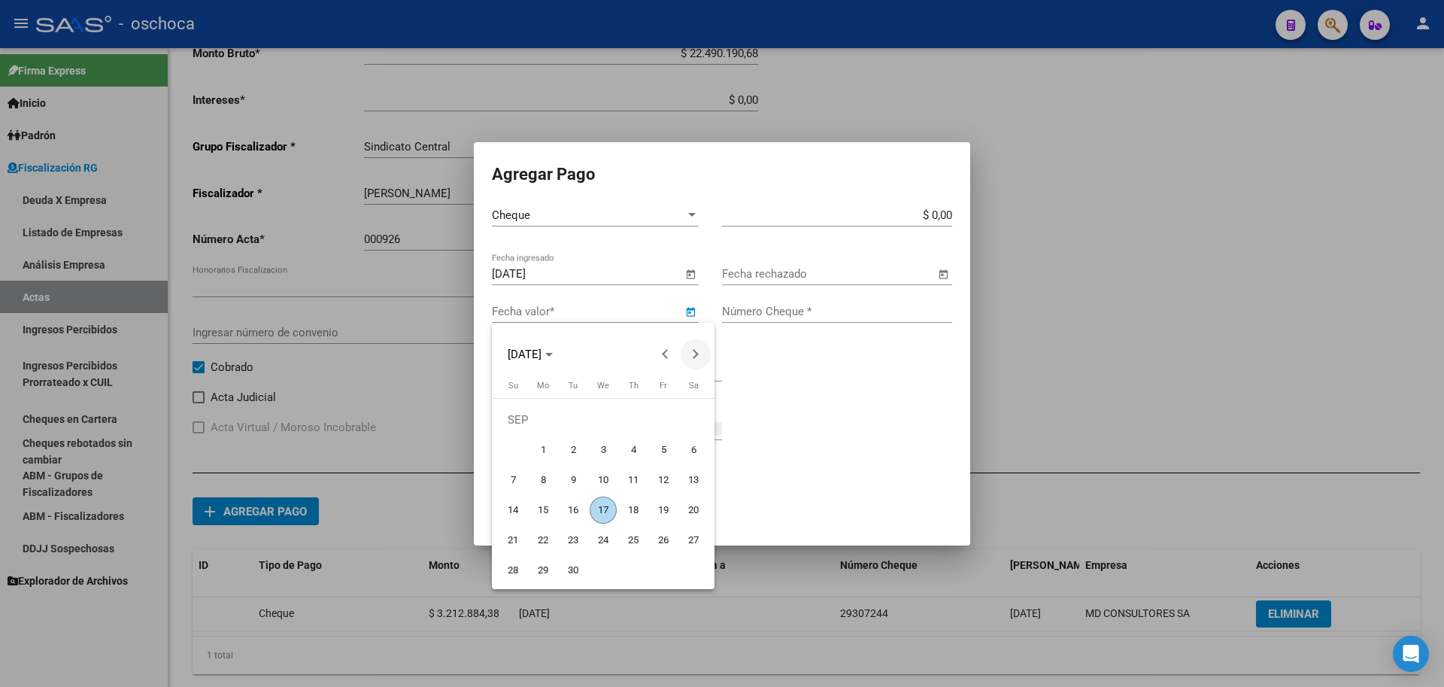
click at [695, 357] on button "Next month" at bounding box center [696, 354] width 30 height 30
click at [574, 484] on span "14" at bounding box center [573, 479] width 27 height 27
type input "[DATE]"
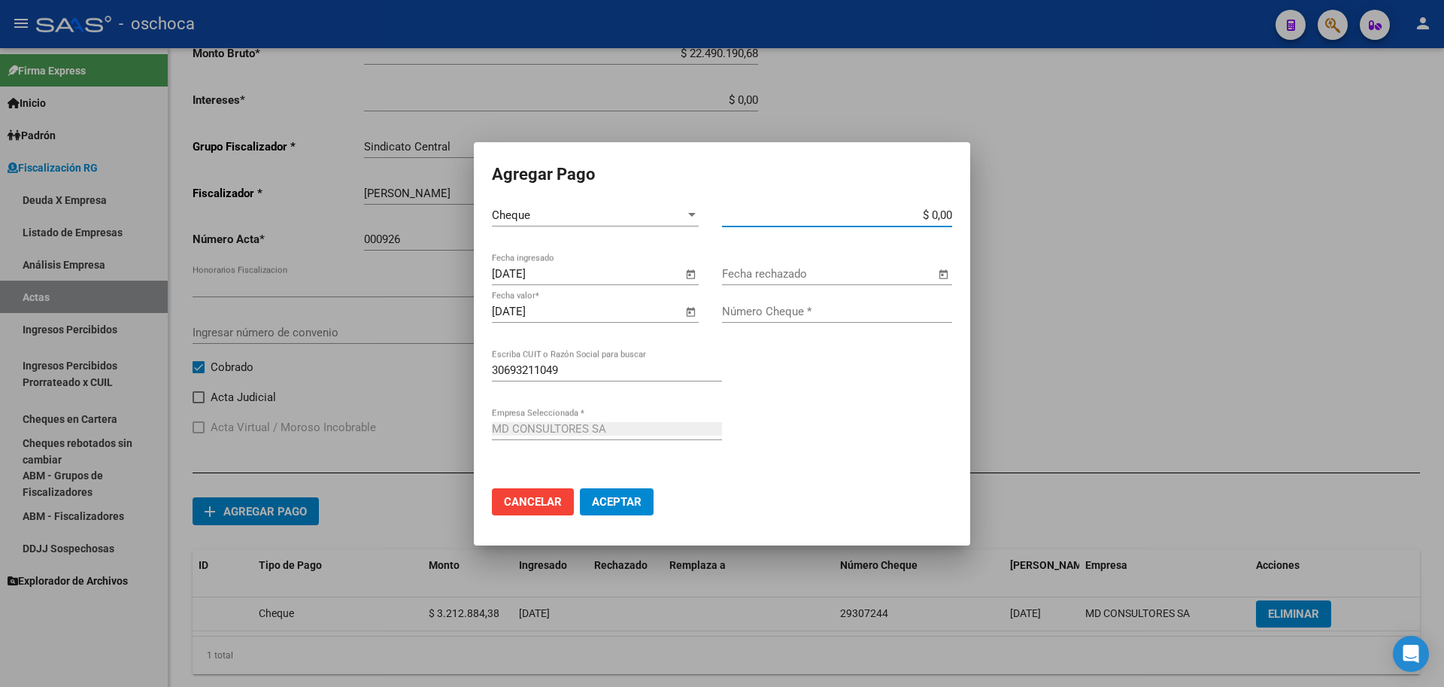
click at [951, 214] on input "$ 0,00" at bounding box center [837, 215] width 230 height 14
type input "$ 3.212.884,38"
click at [841, 311] on input "Número Cheque *" at bounding box center [837, 312] width 230 height 14
type input "29307245"
click at [624, 498] on span "Aceptar" at bounding box center [617, 502] width 50 height 14
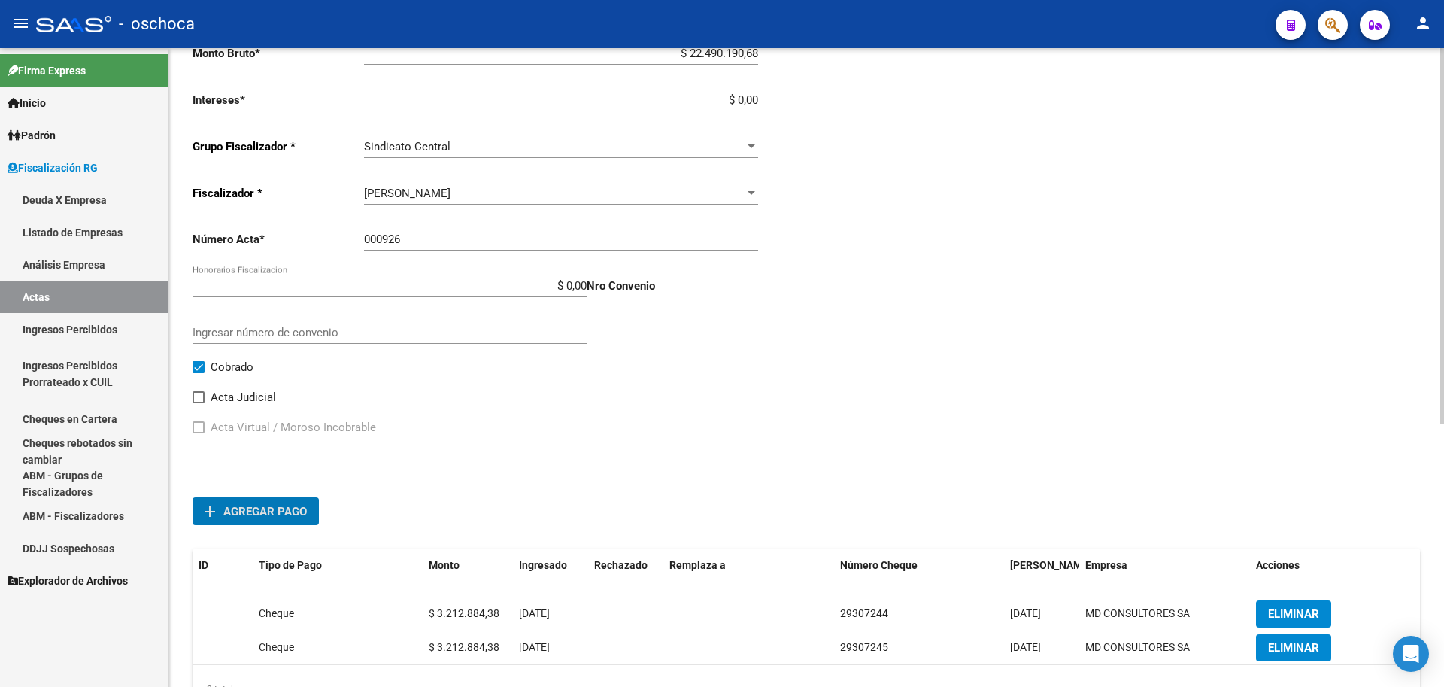
click at [284, 510] on span "Agregar pago" at bounding box center [264, 512] width 83 height 14
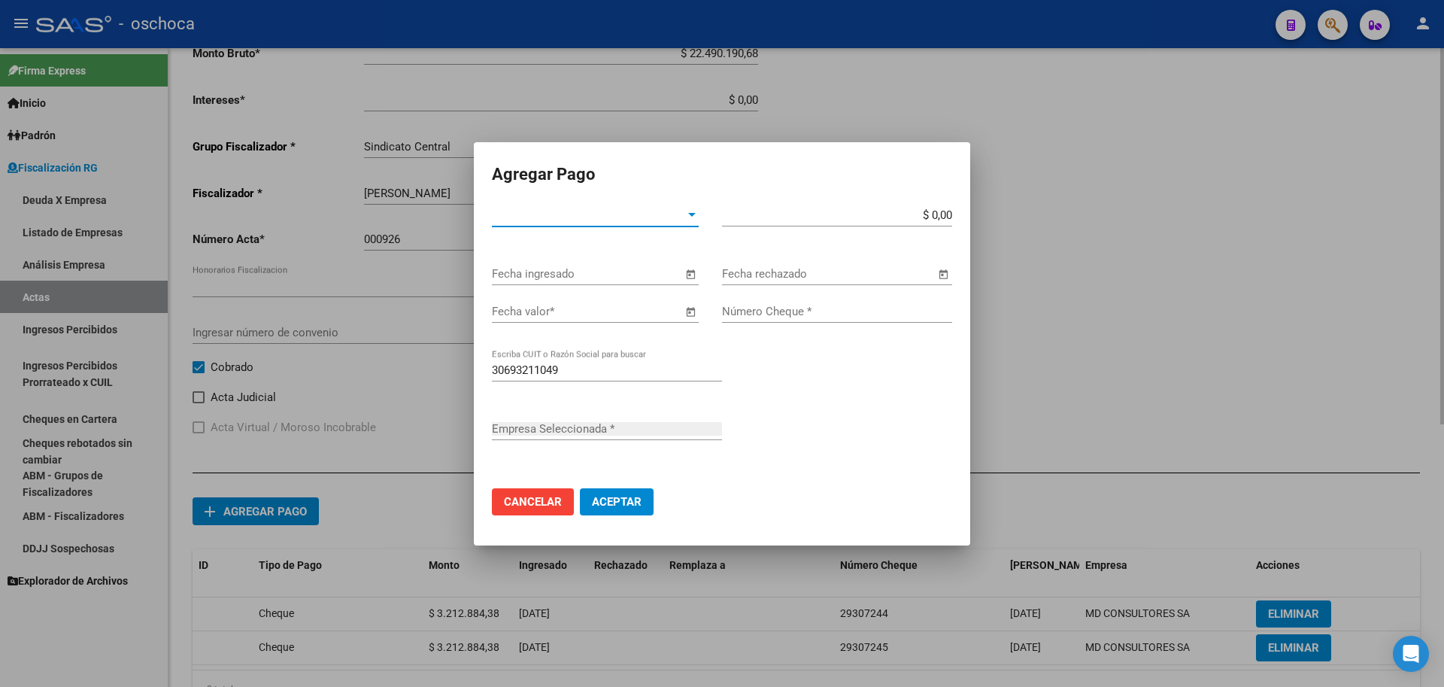
type input "MD CONSULTORES SA"
click at [673, 219] on span "Tipo de Pago *" at bounding box center [588, 215] width 193 height 14
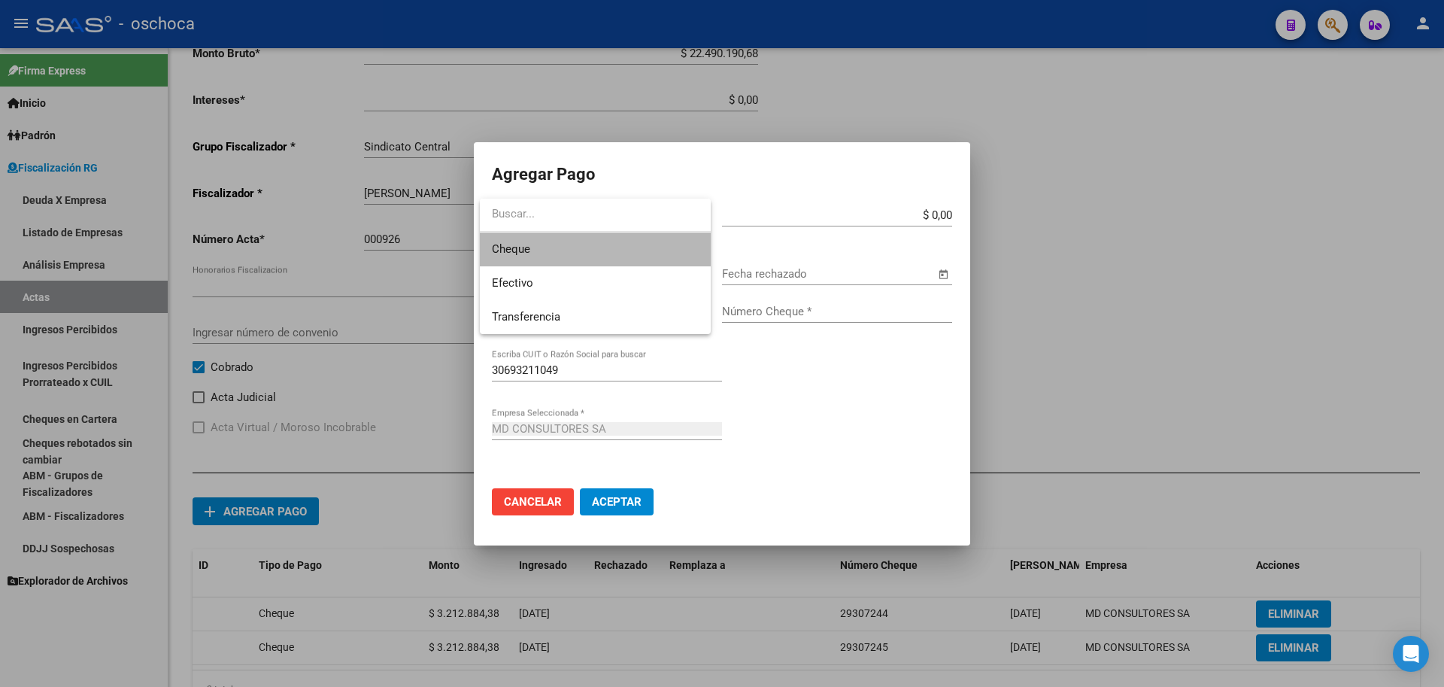
click at [627, 258] on span "Cheque" at bounding box center [595, 249] width 207 height 34
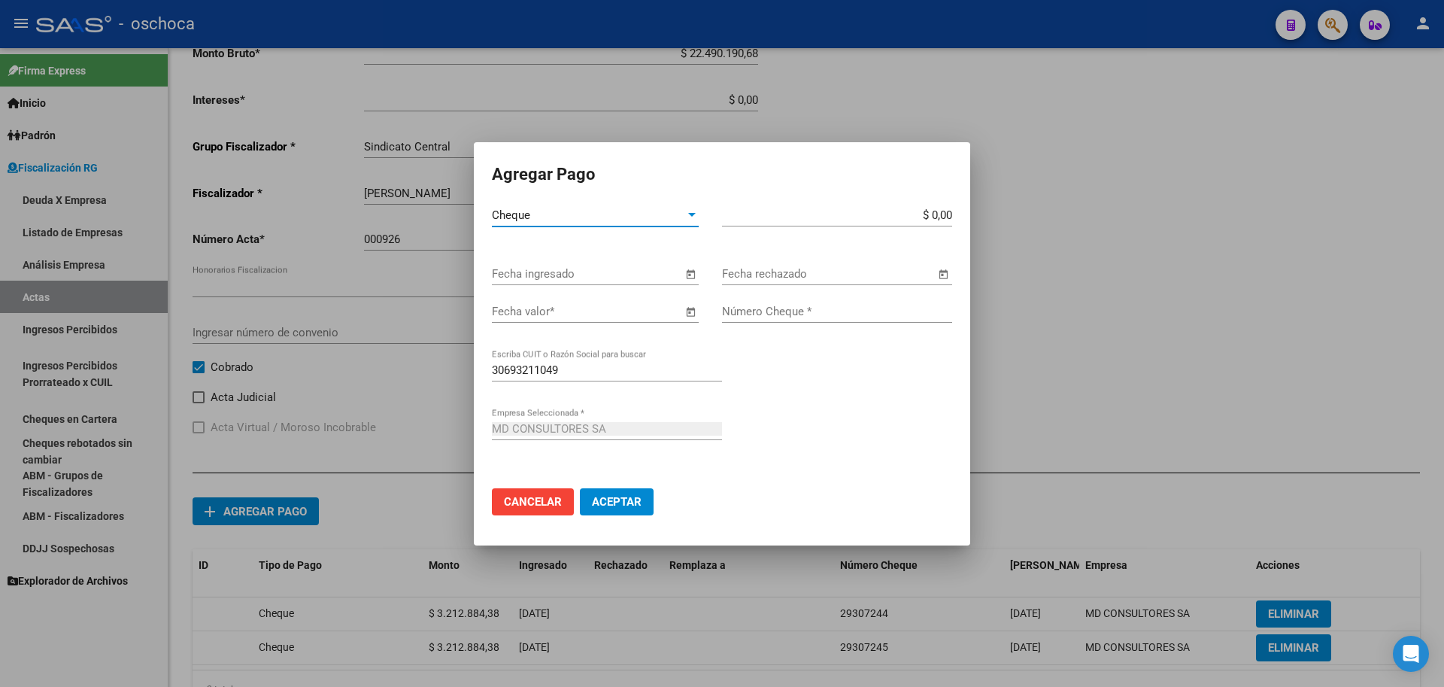
click at [683, 275] on span "Open calendar" at bounding box center [690, 275] width 36 height 36
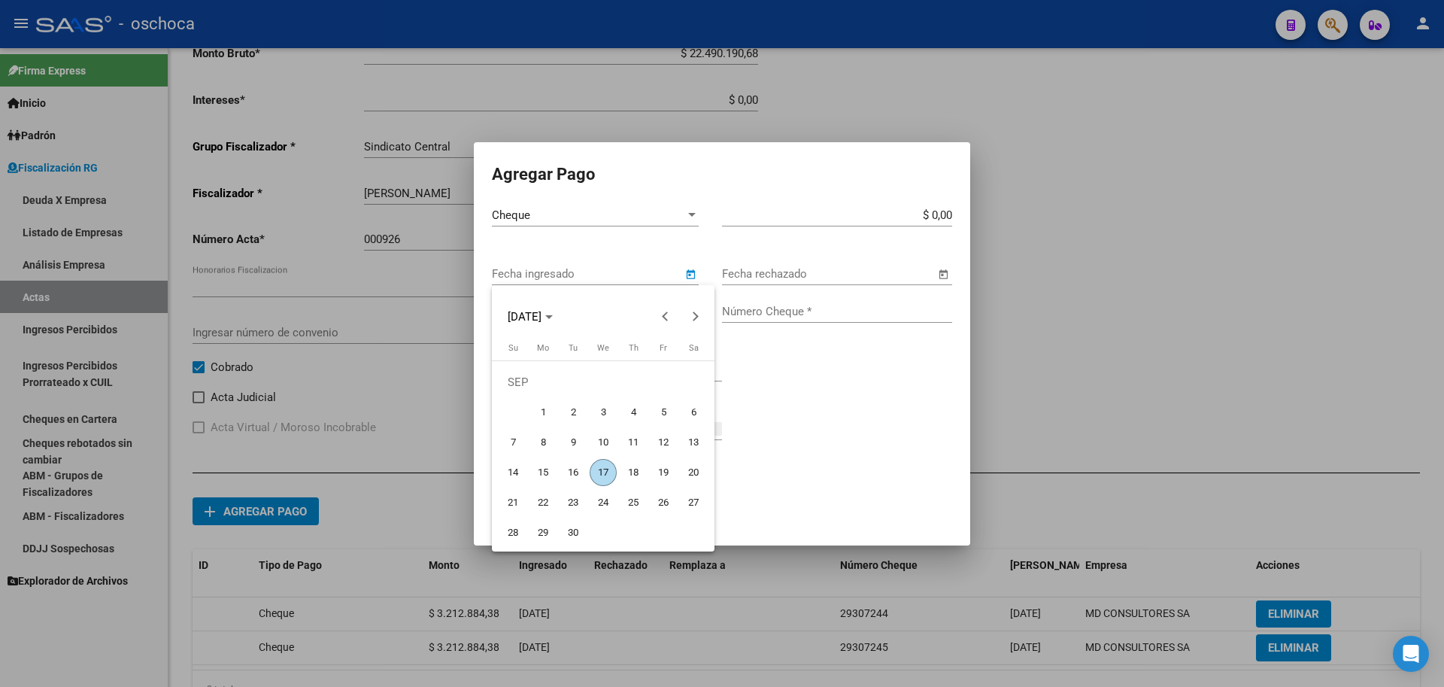
click at [606, 472] on span "17" at bounding box center [603, 472] width 27 height 27
type input "[DATE]"
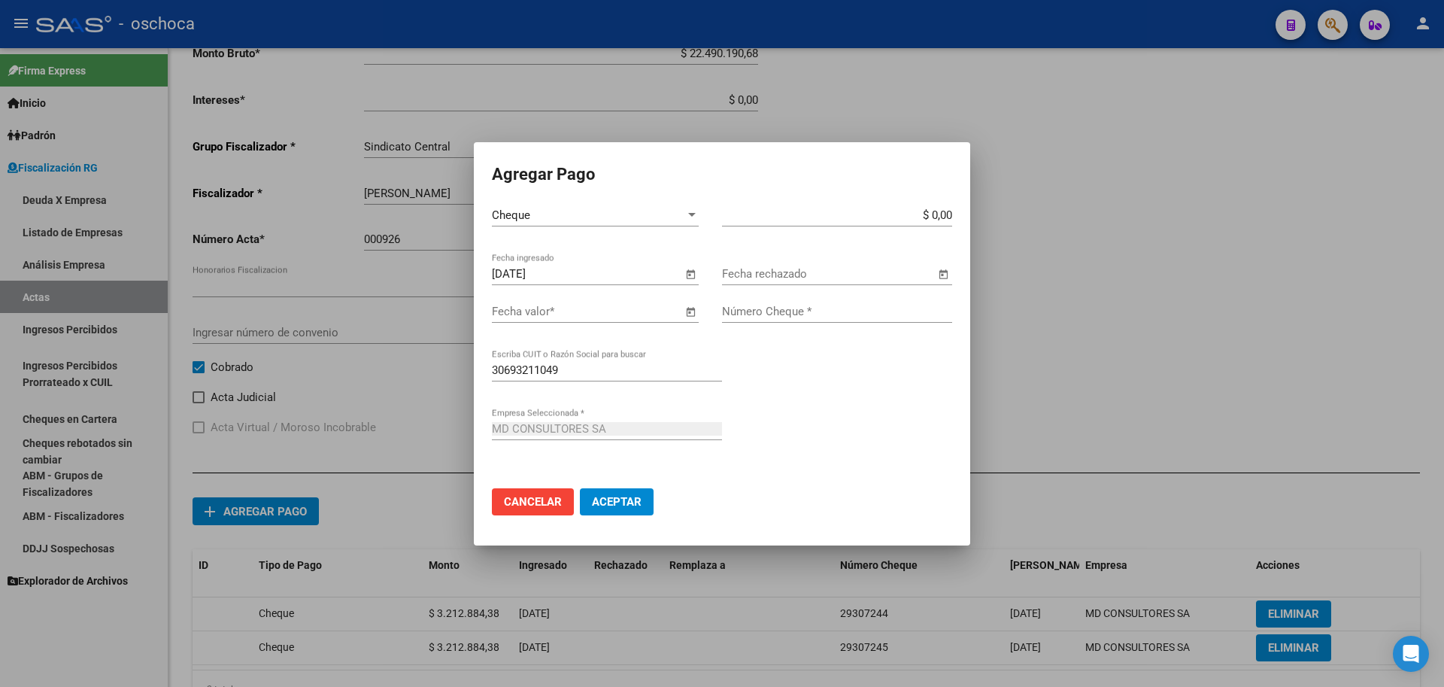
click at [692, 310] on span "Open calendar" at bounding box center [690, 312] width 36 height 36
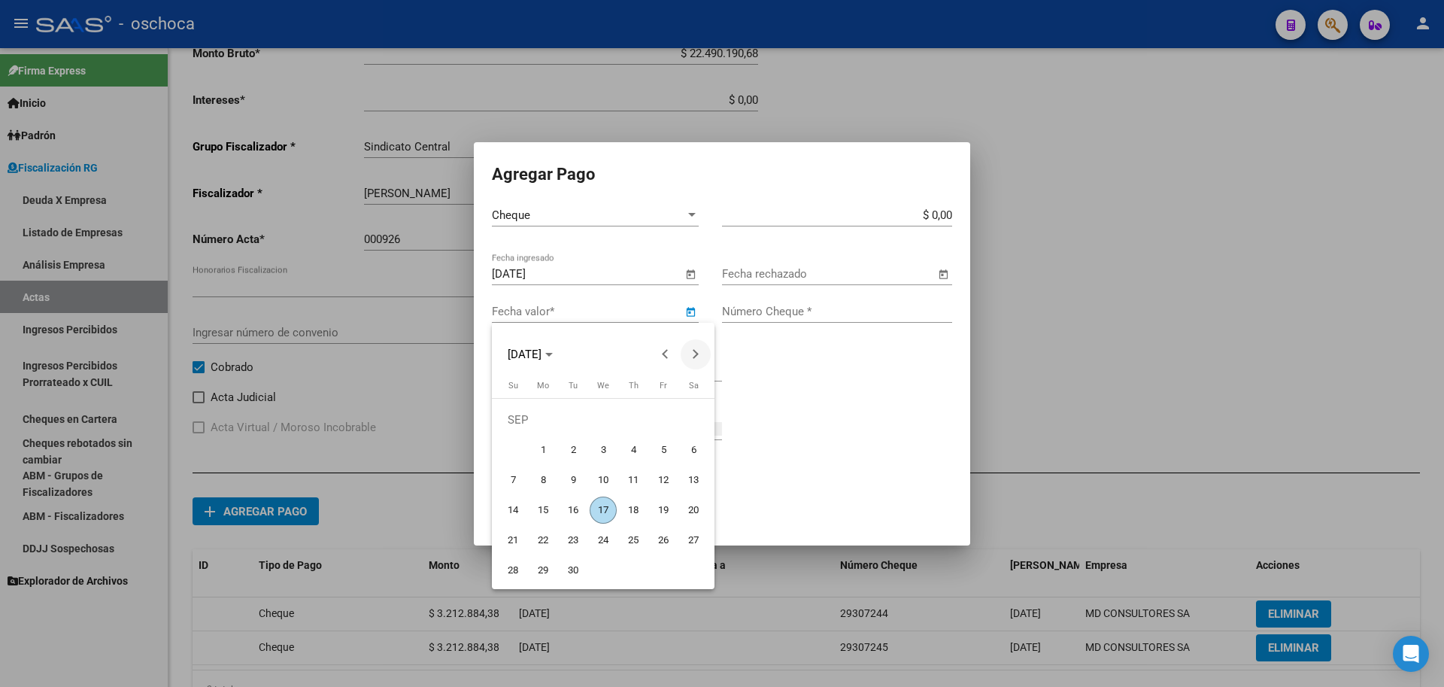
click at [702, 351] on span "Next month" at bounding box center [696, 354] width 30 height 30
click at [699, 351] on span "Next month" at bounding box center [696, 354] width 30 height 30
click at [660, 482] on span "14" at bounding box center [663, 479] width 27 height 27
type input "[DATE]"
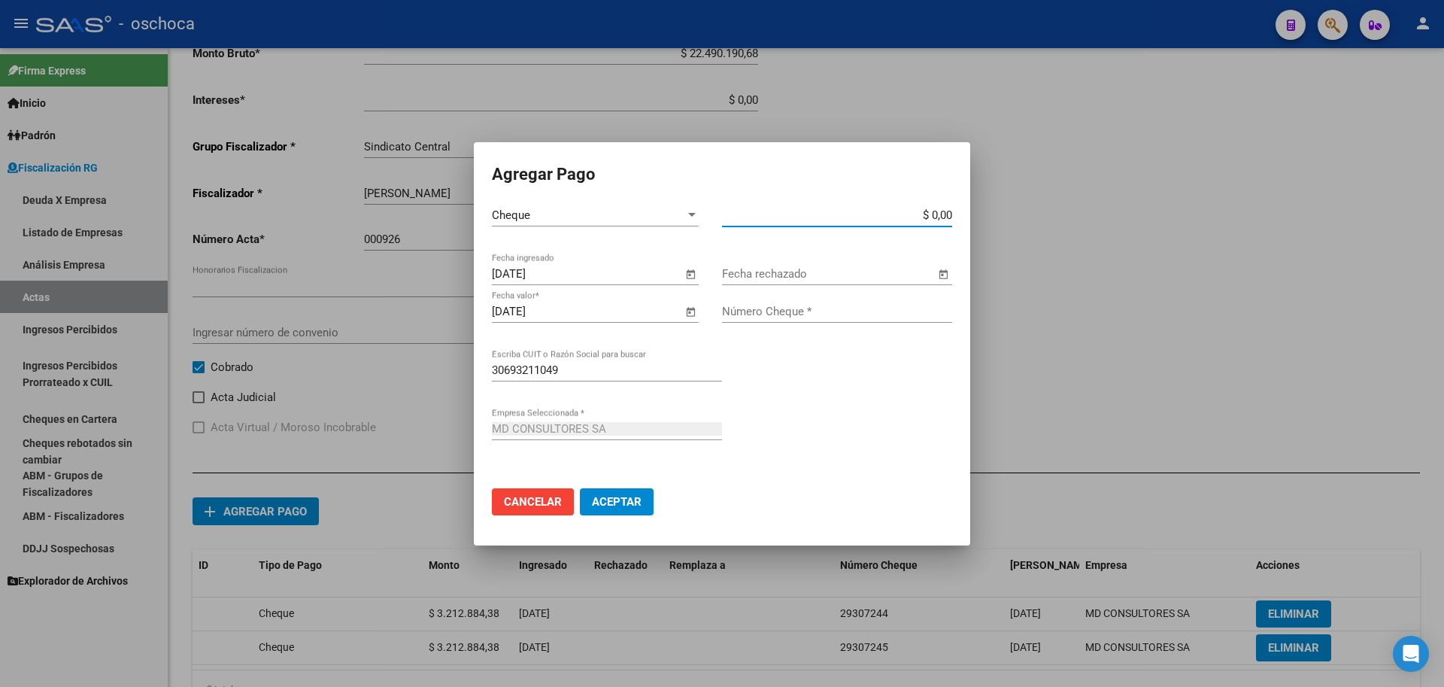
click at [951, 214] on input "$ 0,00" at bounding box center [837, 215] width 230 height 14
type input "$ 3.212.884,38"
click at [817, 312] on input "Número Cheque *" at bounding box center [837, 312] width 230 height 14
type input "29307246"
click at [611, 499] on span "Aceptar" at bounding box center [617, 502] width 50 height 14
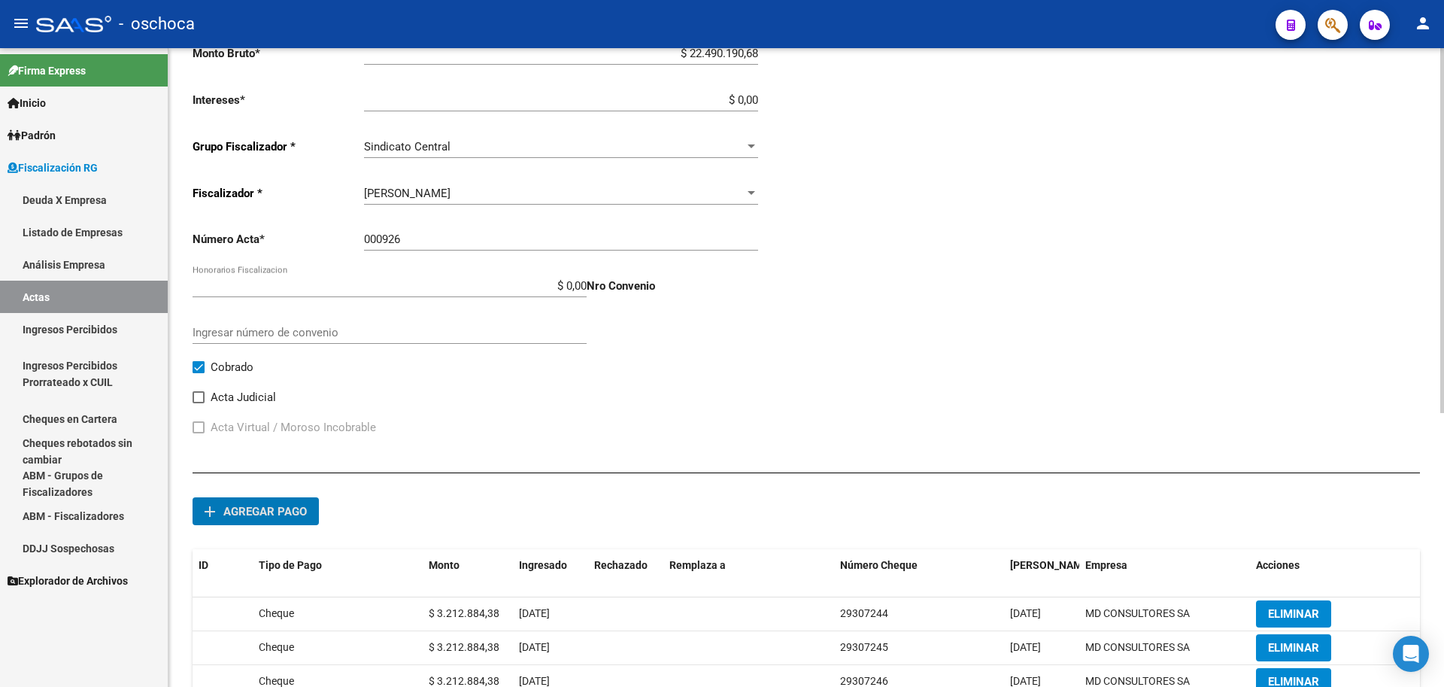
click at [285, 515] on span "Agregar pago" at bounding box center [264, 512] width 83 height 14
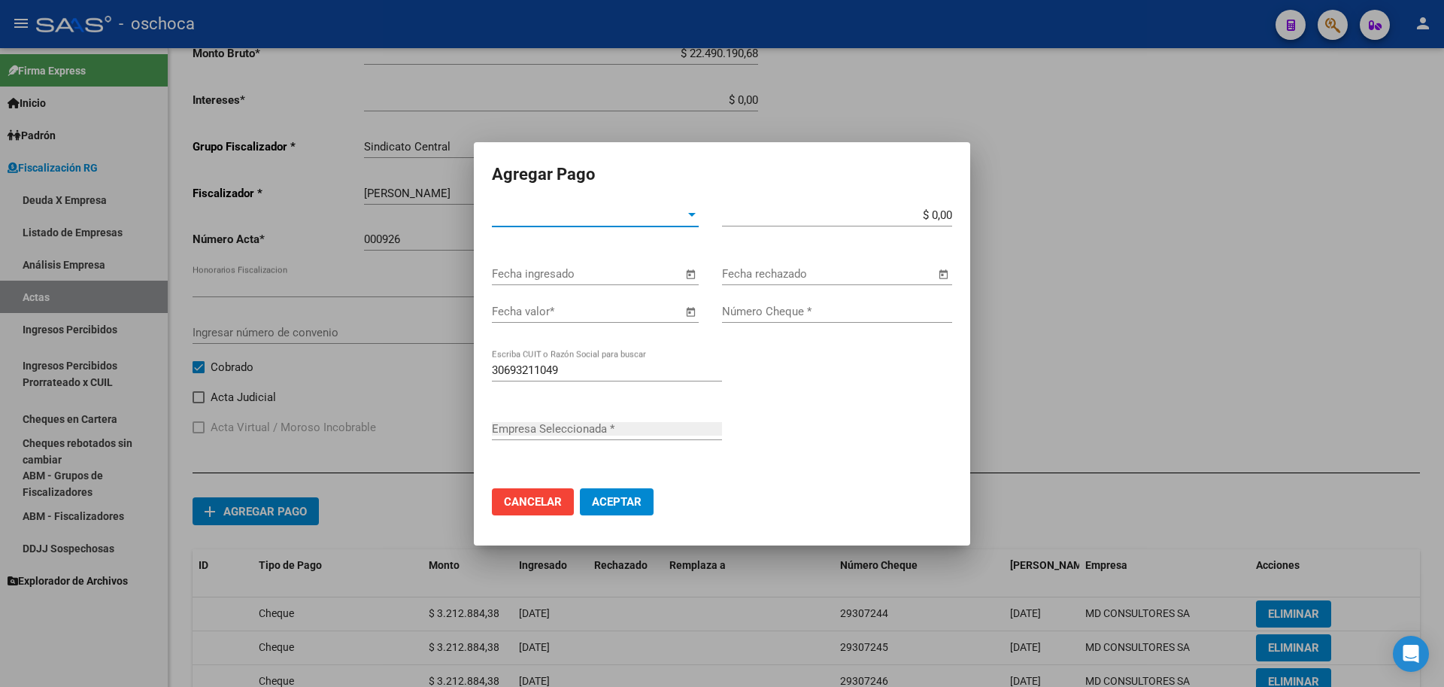
type input "MD CONSULTORES SA"
click at [628, 212] on span "Tipo de Pago *" at bounding box center [588, 215] width 193 height 14
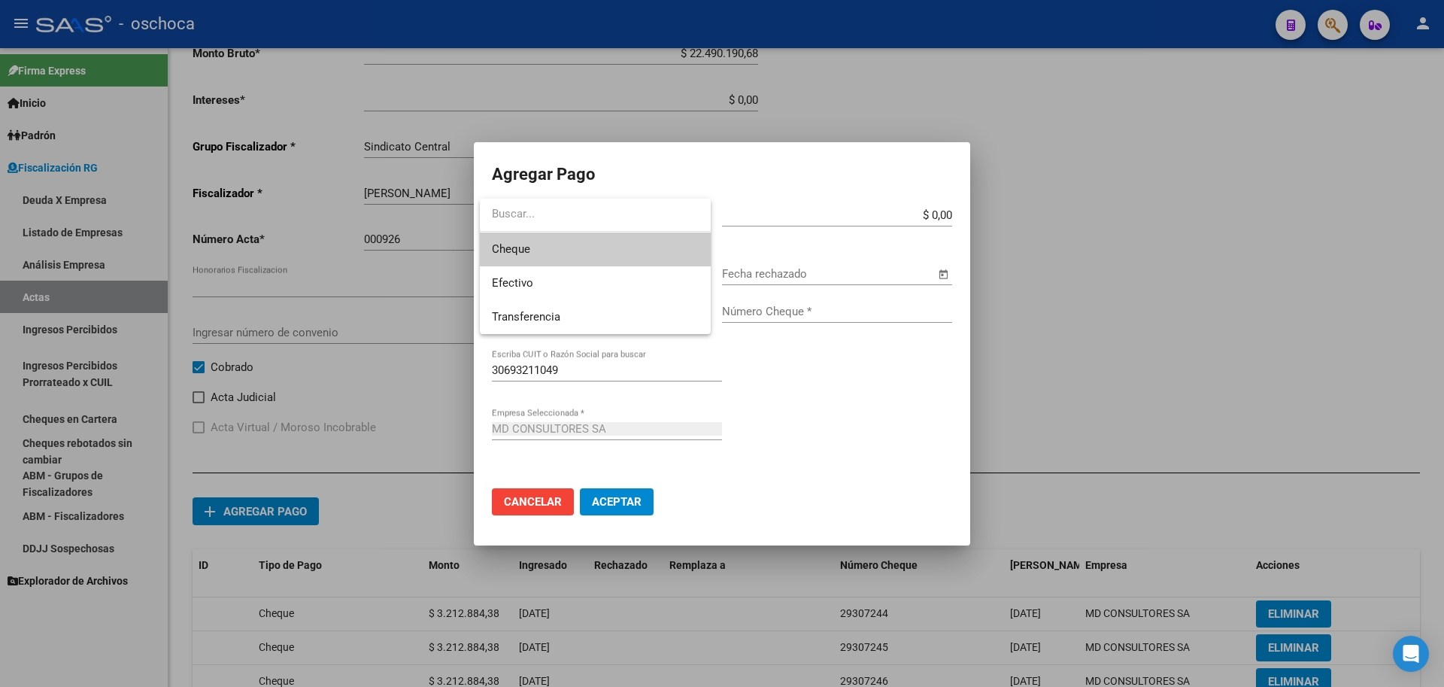
click at [600, 258] on span "Cheque" at bounding box center [595, 249] width 207 height 34
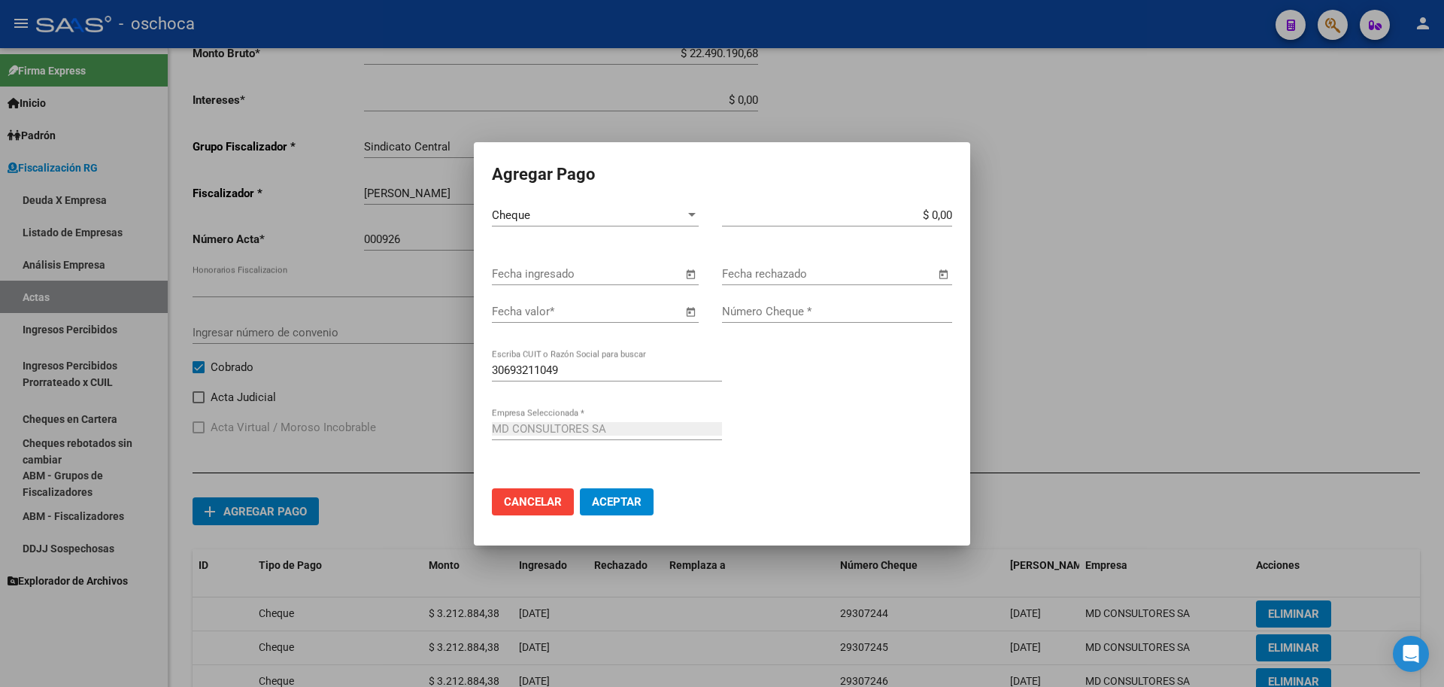
click at [689, 276] on span "Open calendar" at bounding box center [690, 275] width 36 height 36
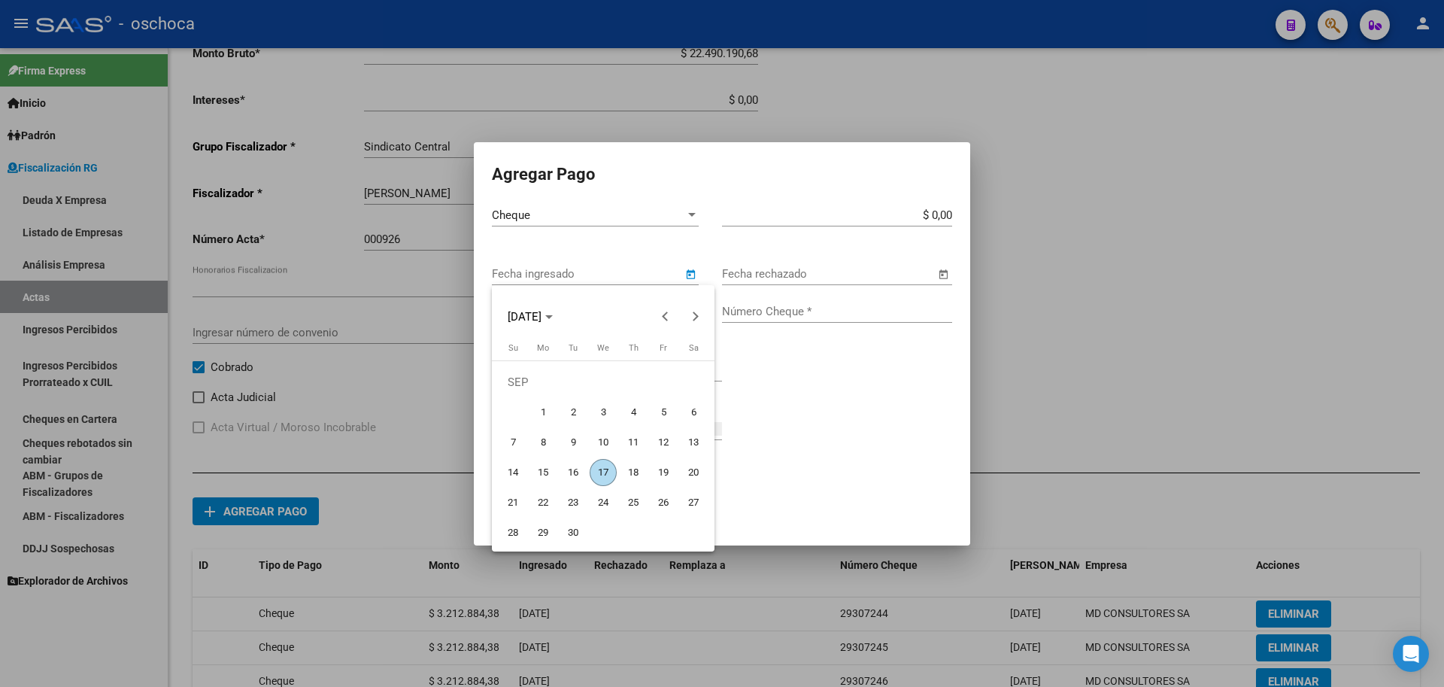
click at [611, 474] on span "17" at bounding box center [603, 472] width 27 height 27
type input "[DATE]"
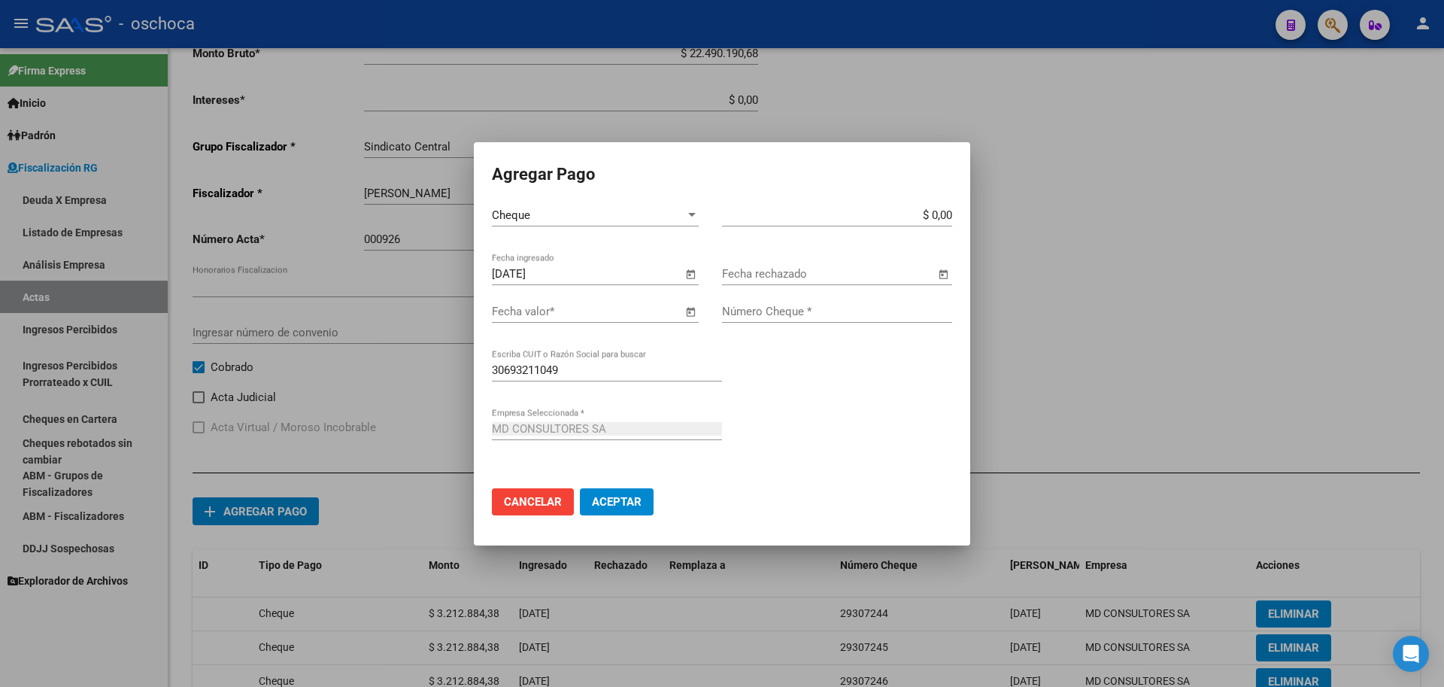
click at [690, 314] on span "Open calendar" at bounding box center [690, 312] width 36 height 36
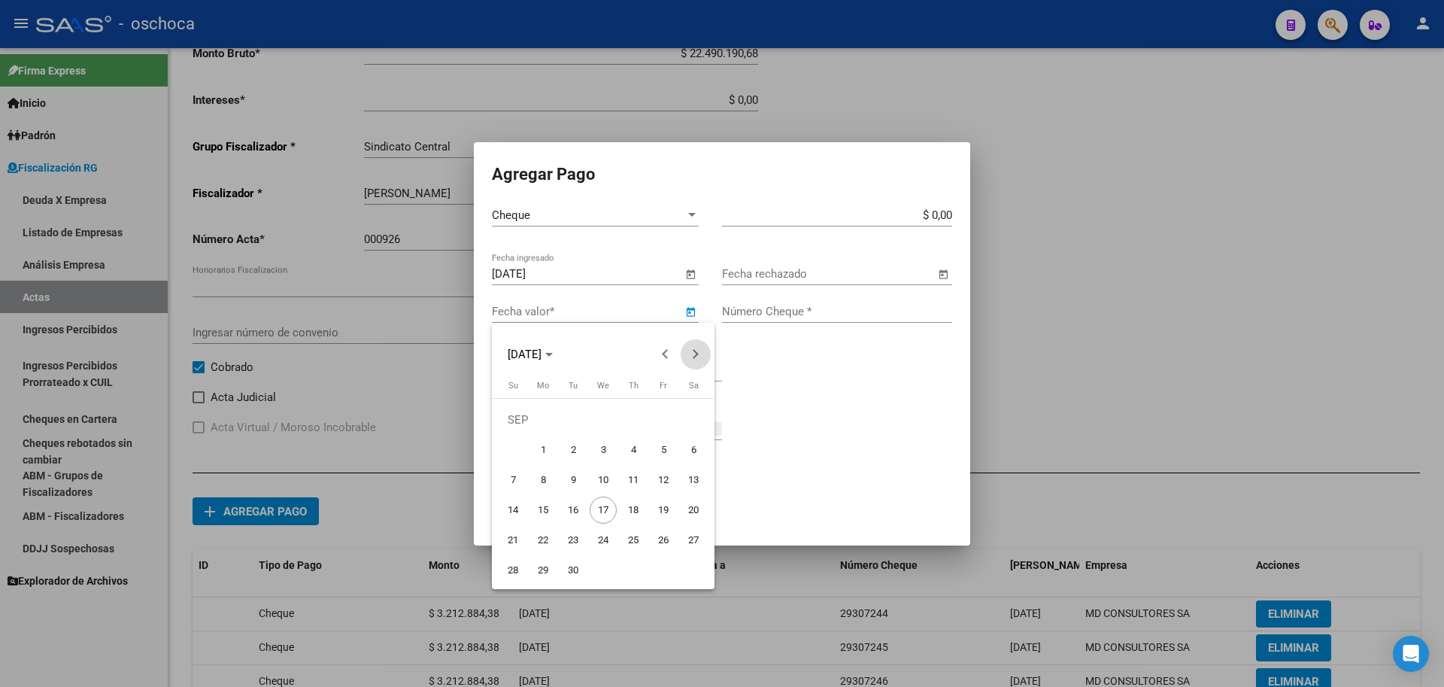
click at [694, 352] on button "Next month" at bounding box center [696, 354] width 30 height 30
click at [521, 496] on button "14" at bounding box center [513, 510] width 30 height 30
type input "[DATE]"
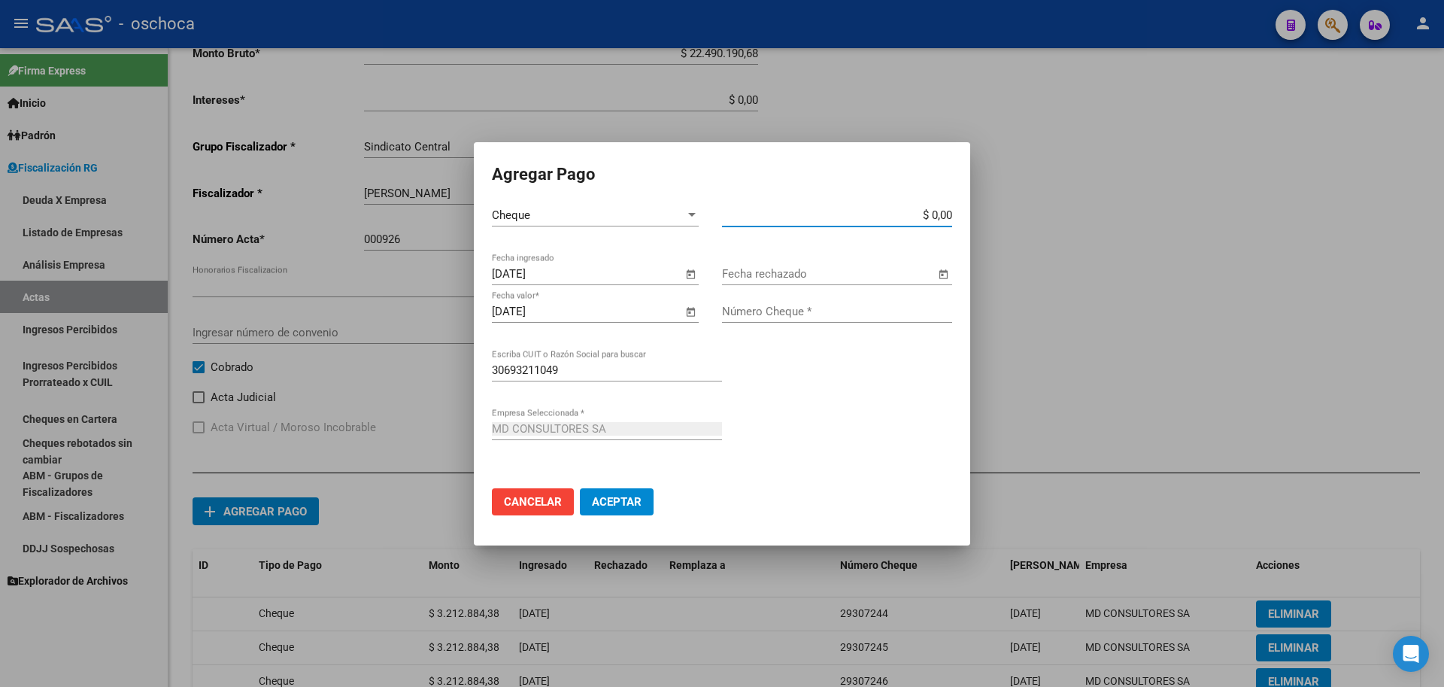
click at [952, 215] on input "$ 0,00" at bounding box center [837, 215] width 230 height 14
type input "$ 3.212.884,38"
click at [844, 308] on input "Número Cheque *" at bounding box center [837, 312] width 230 height 14
type input "29307247"
click at [580, 488] on button "Aceptar" at bounding box center [617, 501] width 74 height 27
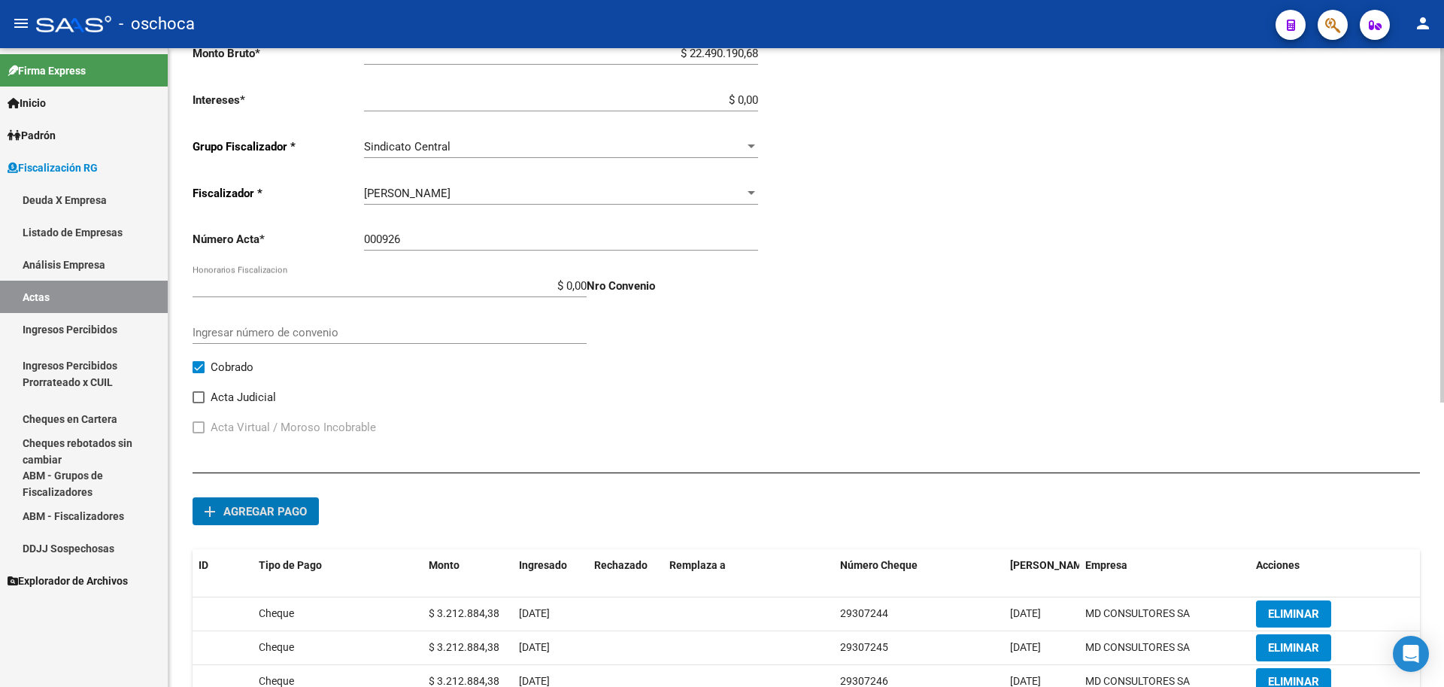
click at [250, 515] on span "Agregar pago" at bounding box center [264, 512] width 83 height 14
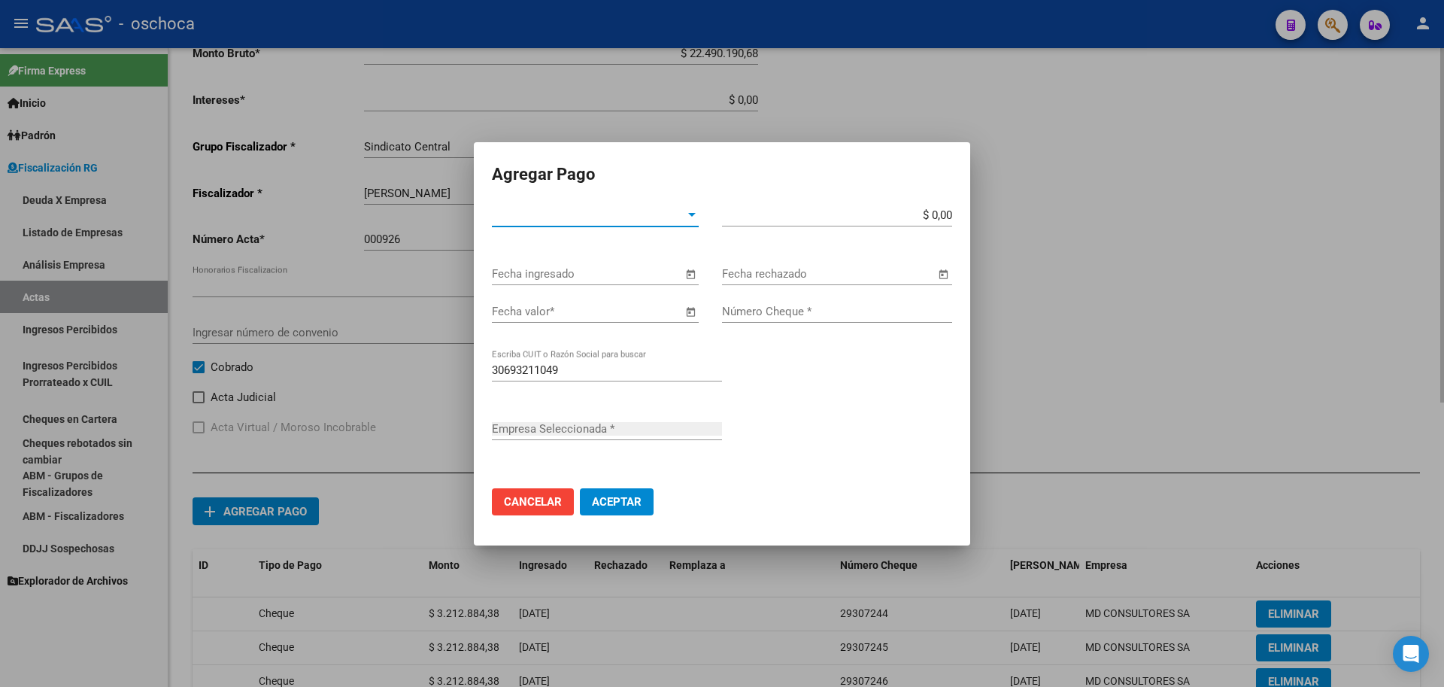
type input "MD CONSULTORES SA"
click at [682, 221] on span "Tipo de Pago *" at bounding box center [588, 215] width 193 height 14
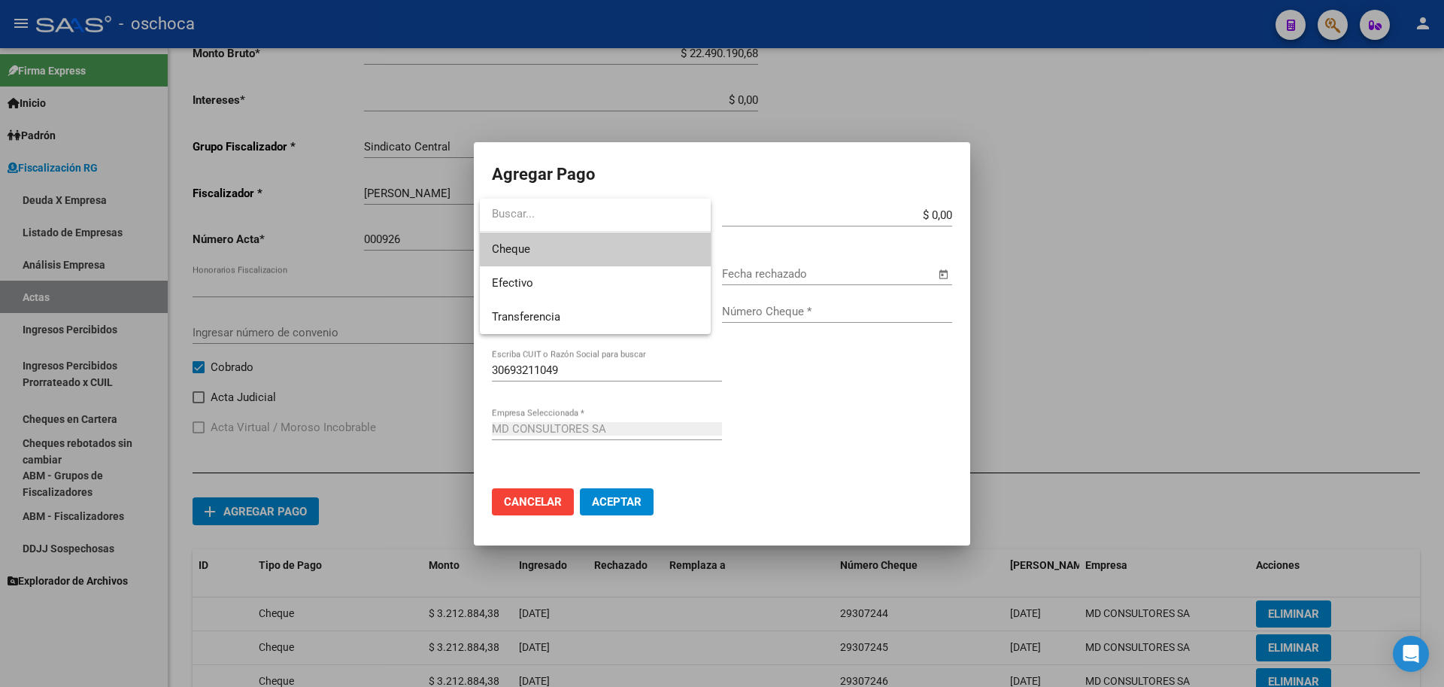
click at [642, 249] on span "Cheque" at bounding box center [595, 249] width 207 height 34
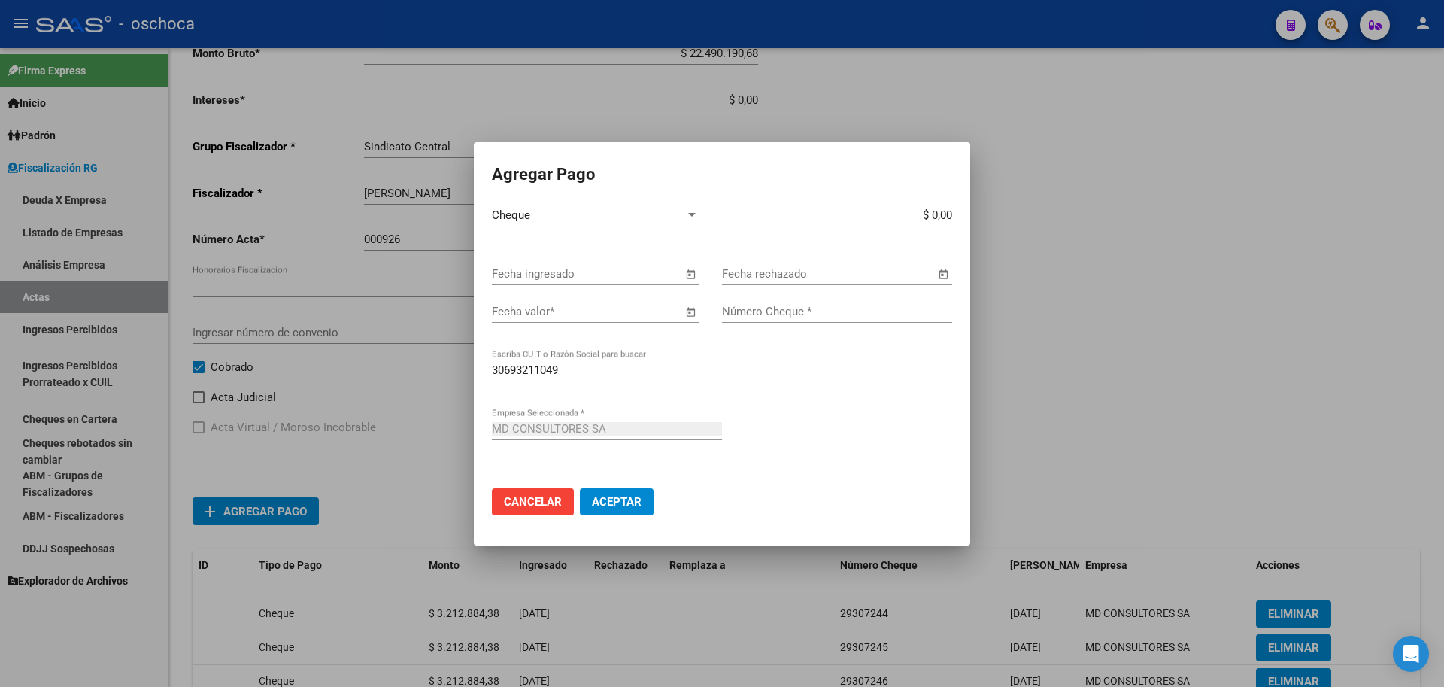
click at [696, 275] on span "Open calendar" at bounding box center [690, 275] width 36 height 36
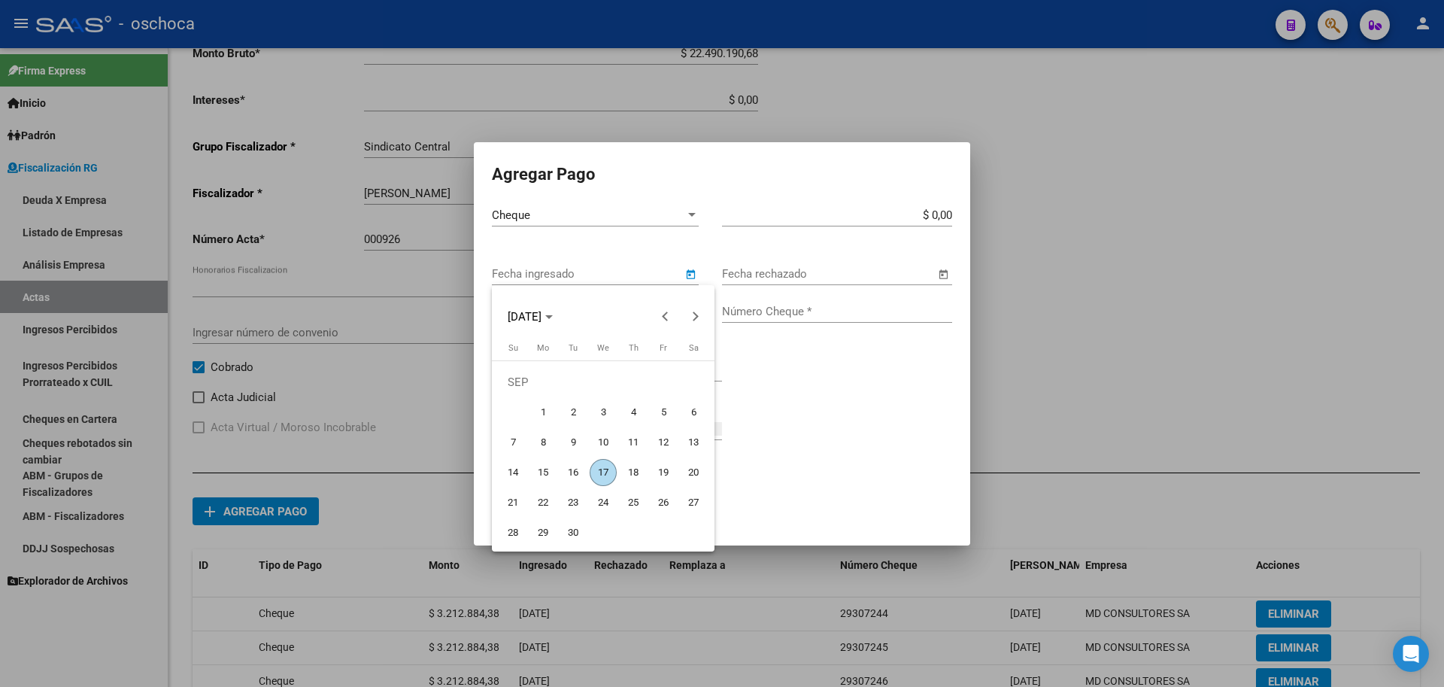
click at [604, 466] on span "17" at bounding box center [603, 472] width 27 height 27
type input "[DATE]"
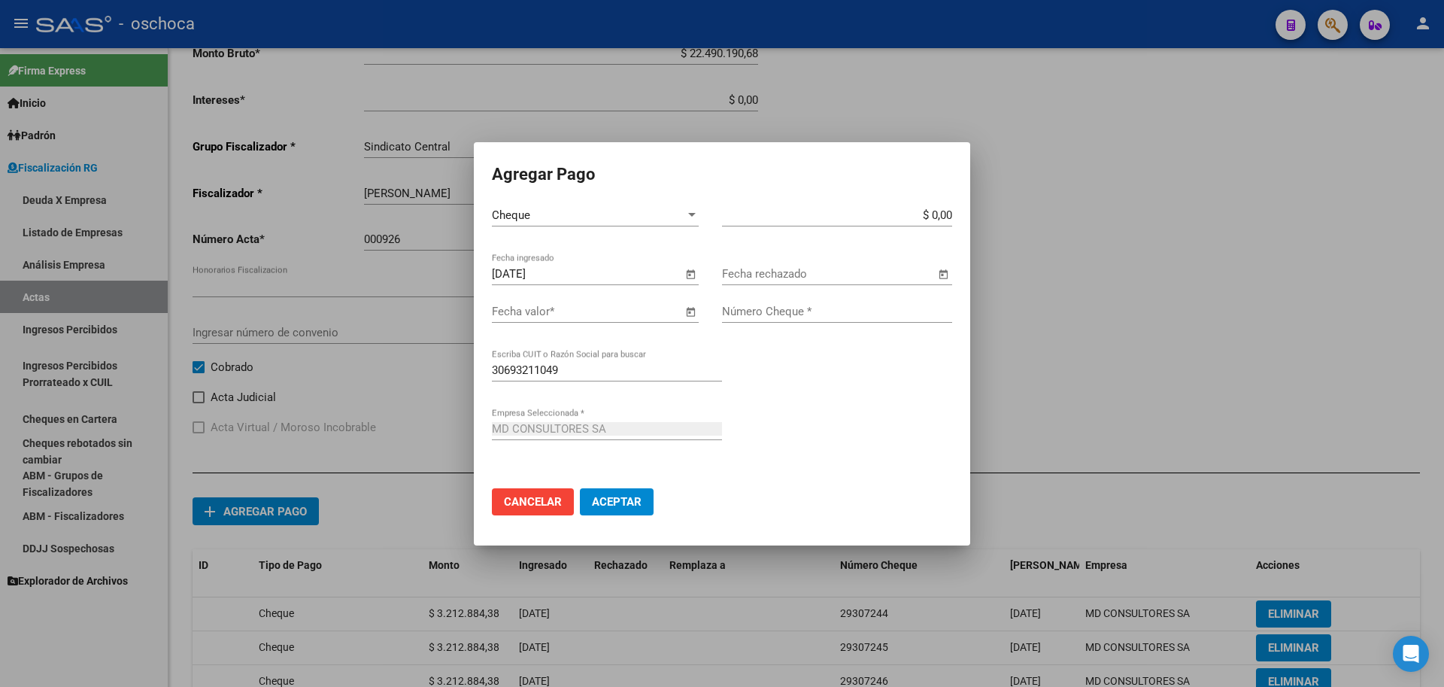
click at [691, 310] on span "Open calendar" at bounding box center [690, 312] width 36 height 36
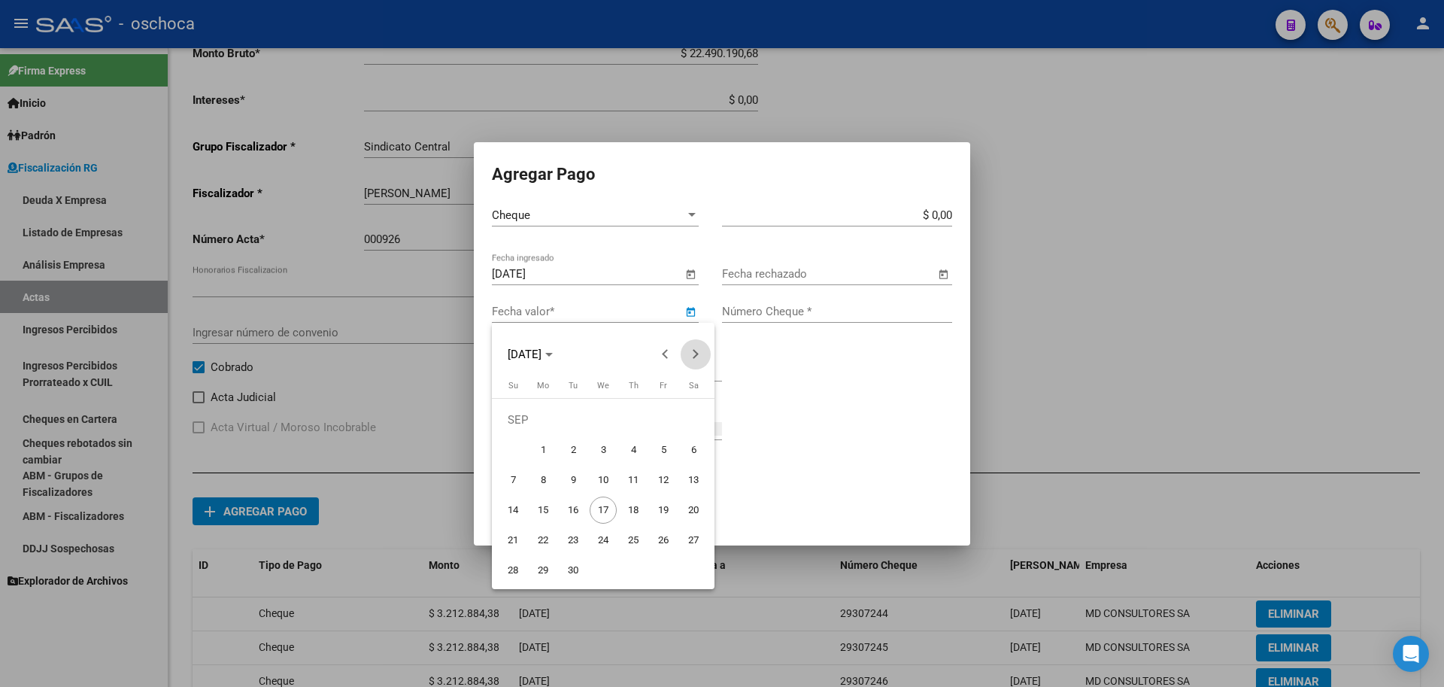
click at [694, 353] on button "Next month" at bounding box center [696, 354] width 30 height 30
click at [595, 486] on span "14" at bounding box center [603, 479] width 27 height 27
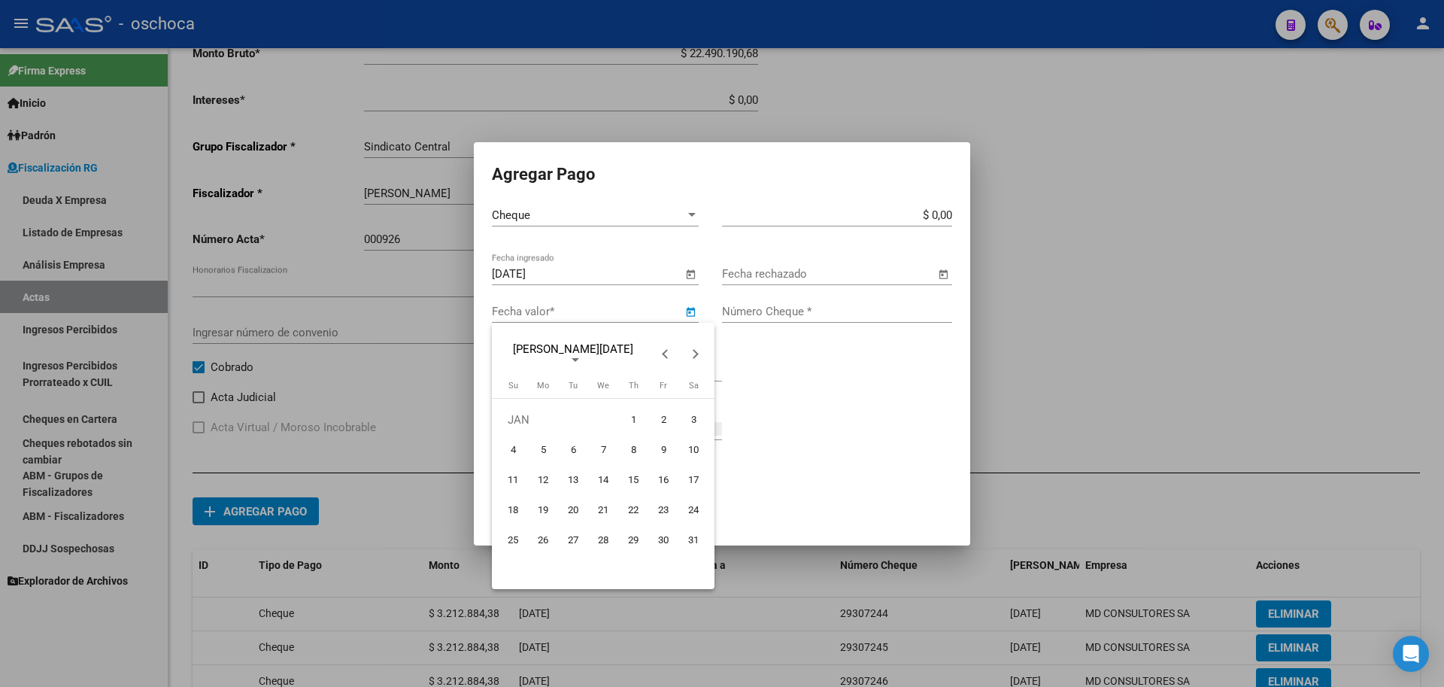
type input "[DATE]"
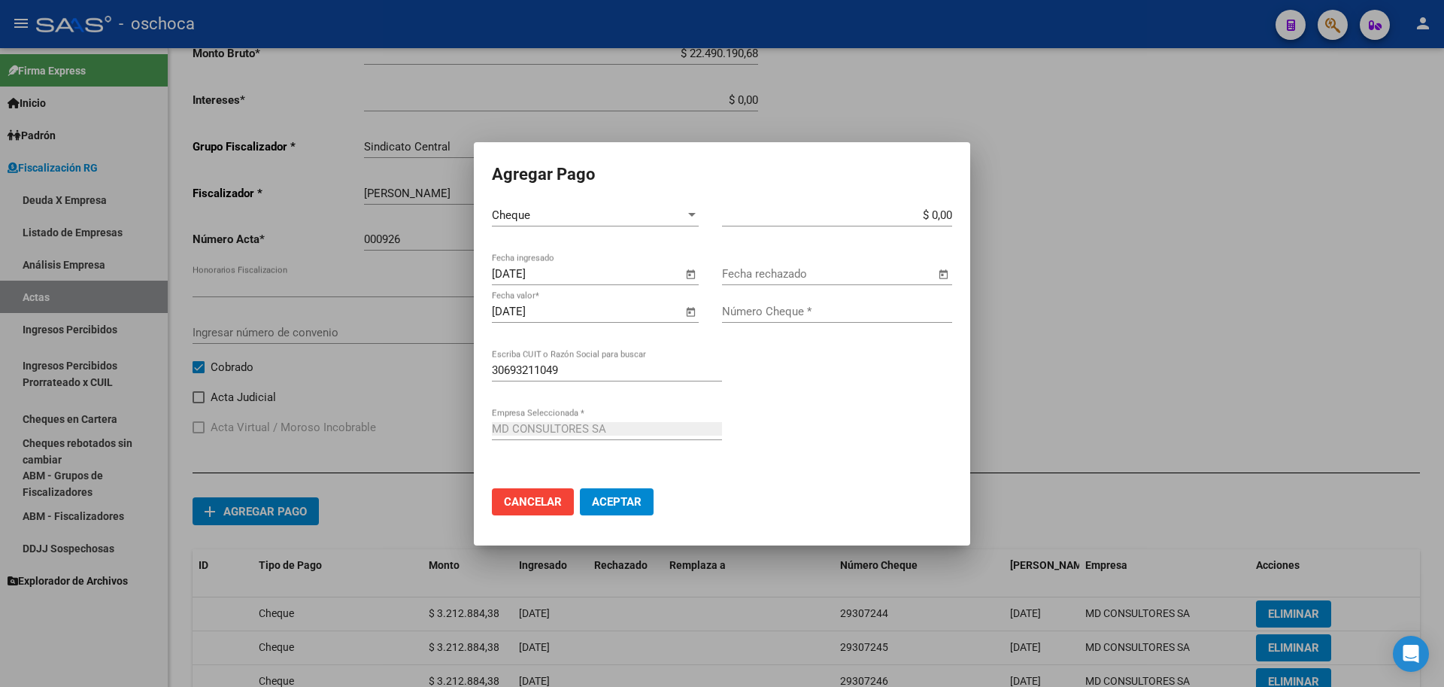
click at [951, 212] on input "$ 0,00" at bounding box center [837, 215] width 230 height 14
type input "$ 3.212.884,39"
click at [848, 312] on input "Número Cheque *" at bounding box center [837, 312] width 230 height 14
type input "29307248"
click at [633, 503] on span "Aceptar" at bounding box center [617, 502] width 50 height 14
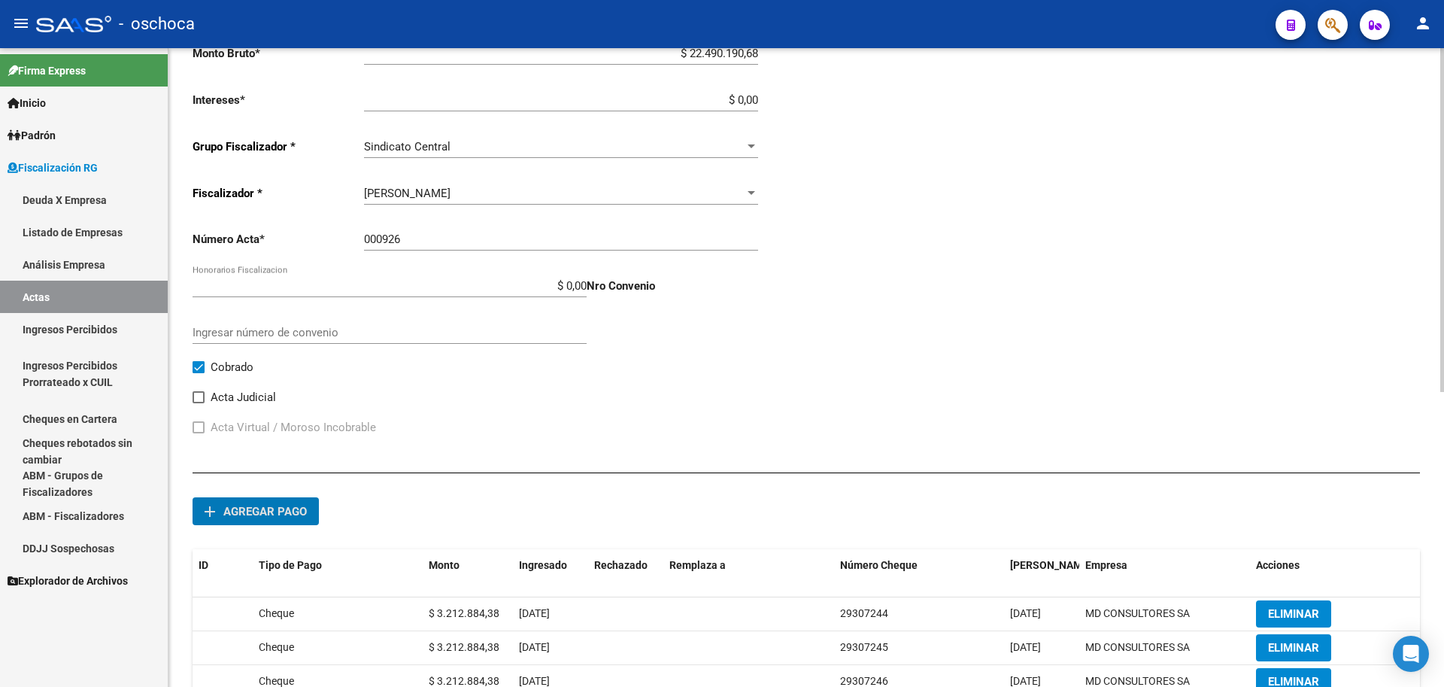
click at [238, 512] on span "Agregar pago" at bounding box center [264, 512] width 83 height 14
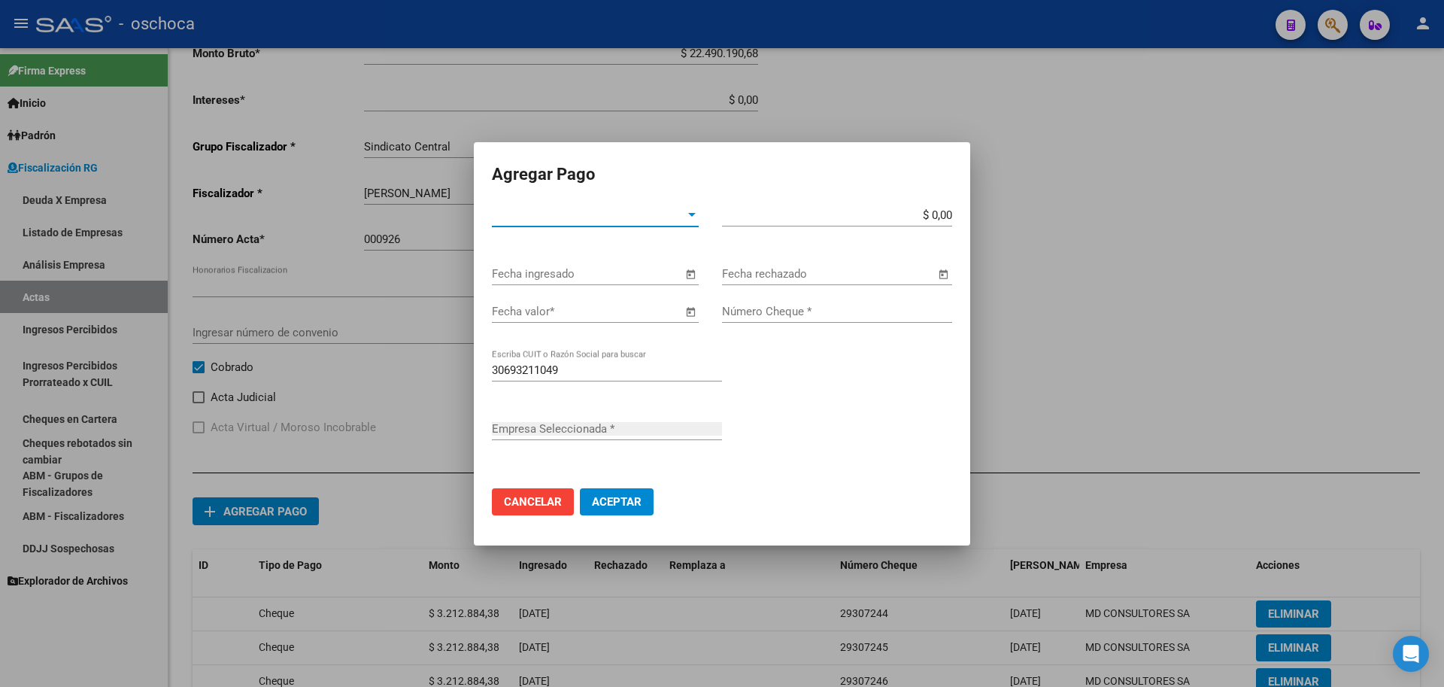
type input "MD CONSULTORES SA"
click at [684, 213] on span "Tipo de Pago *" at bounding box center [588, 215] width 193 height 14
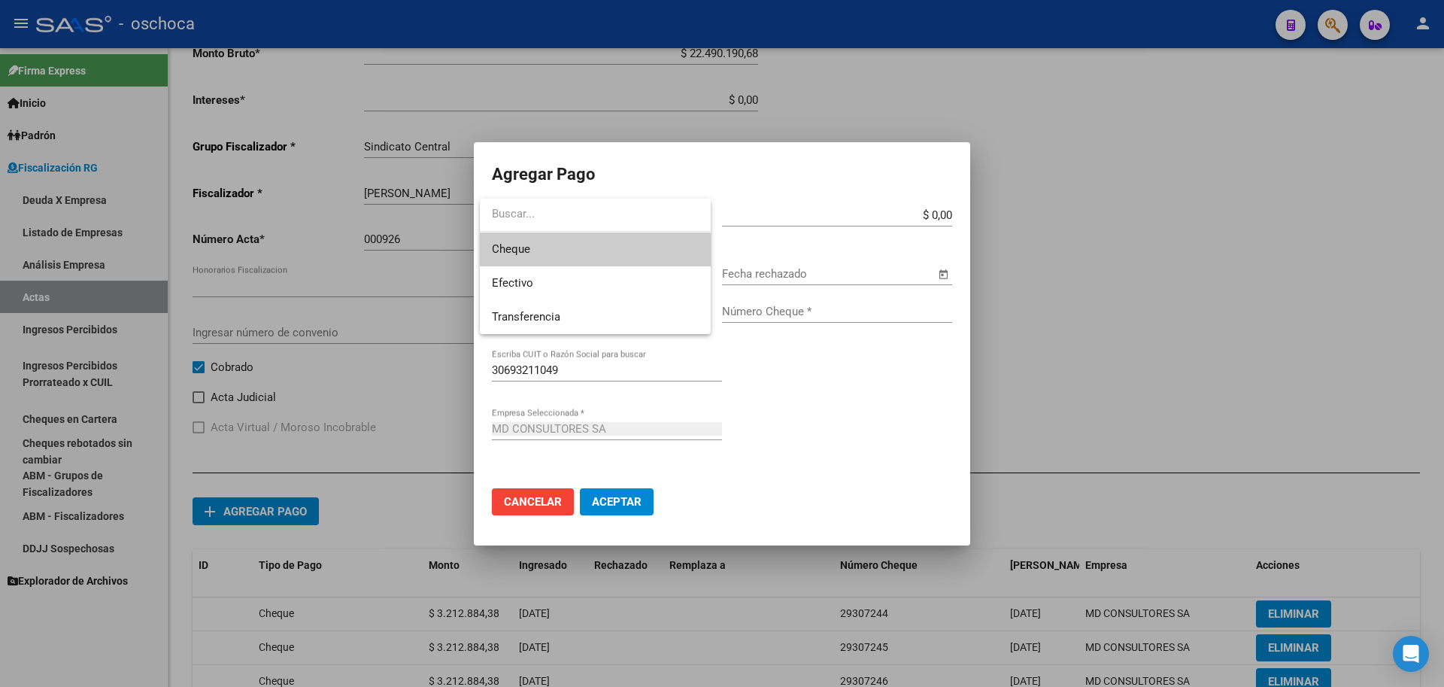
click at [629, 257] on span "Cheque" at bounding box center [595, 249] width 207 height 34
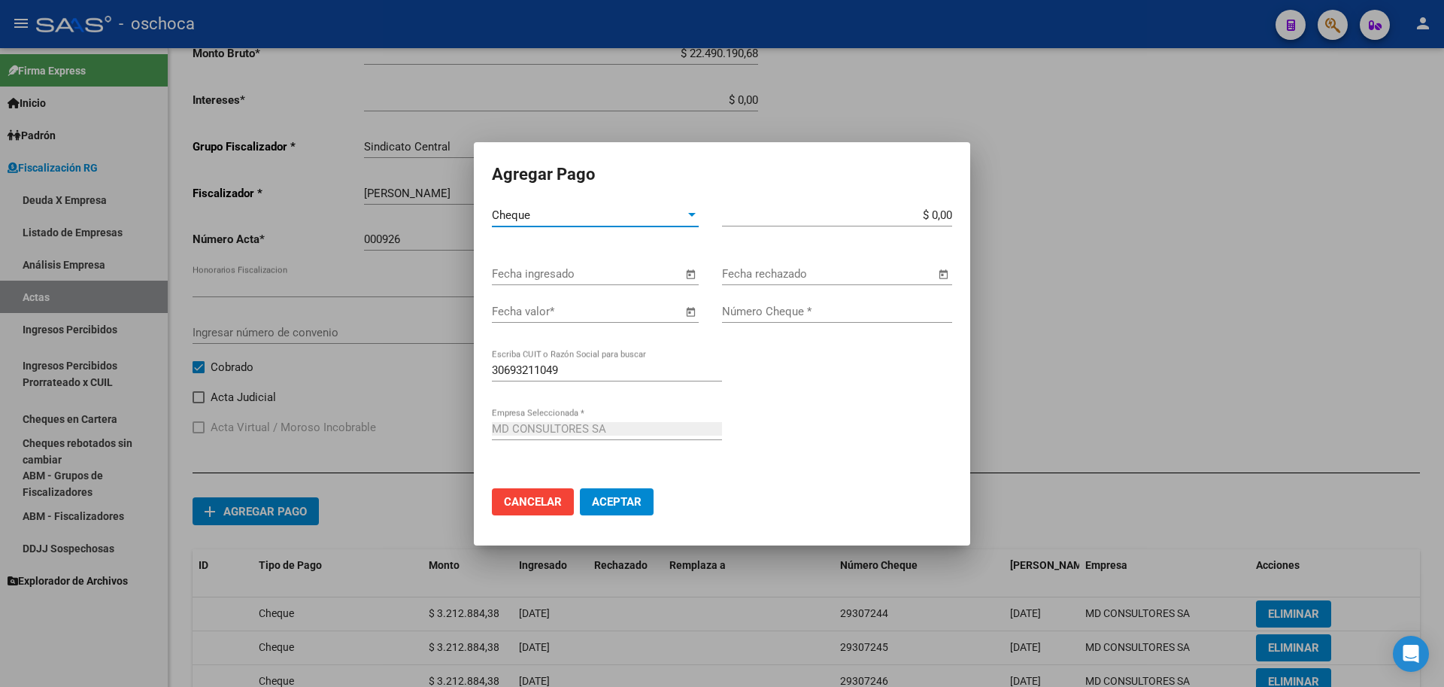
click at [688, 279] on span "Open calendar" at bounding box center [690, 275] width 36 height 36
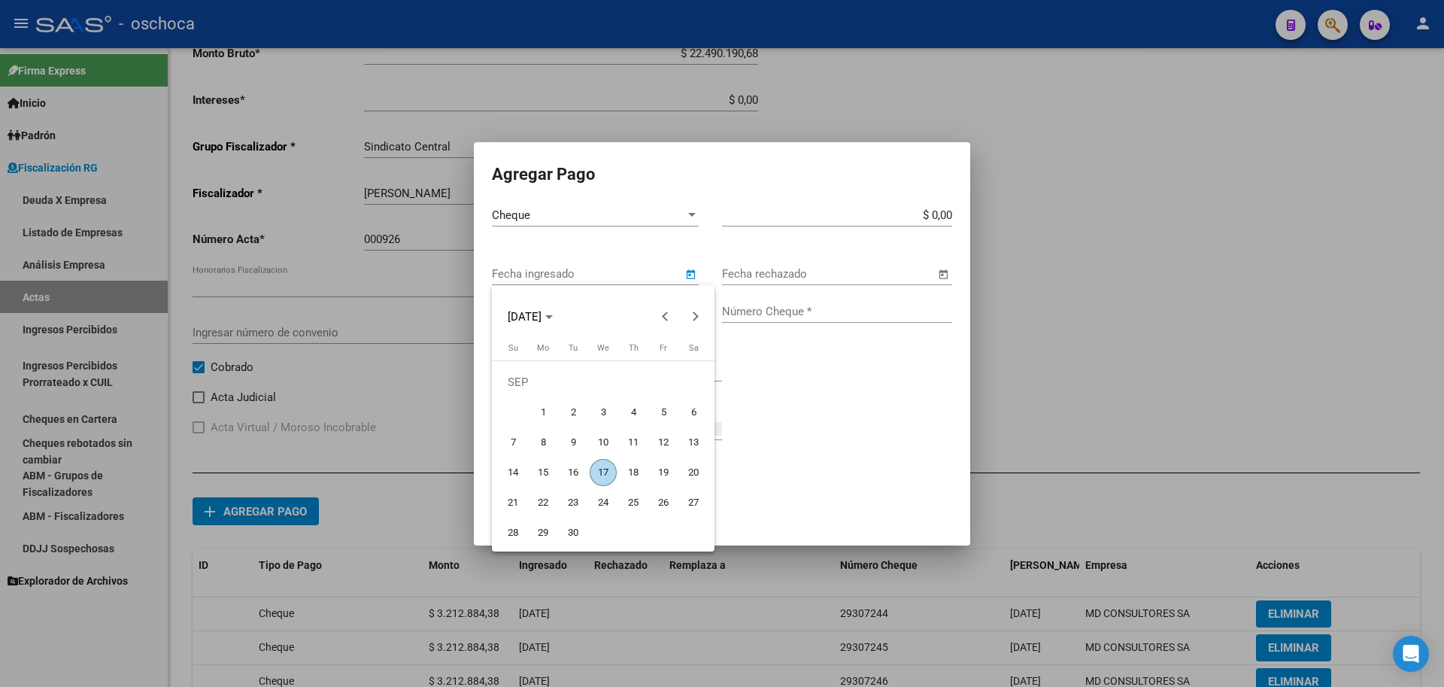
click at [606, 469] on span "17" at bounding box center [603, 472] width 27 height 27
type input "[DATE]"
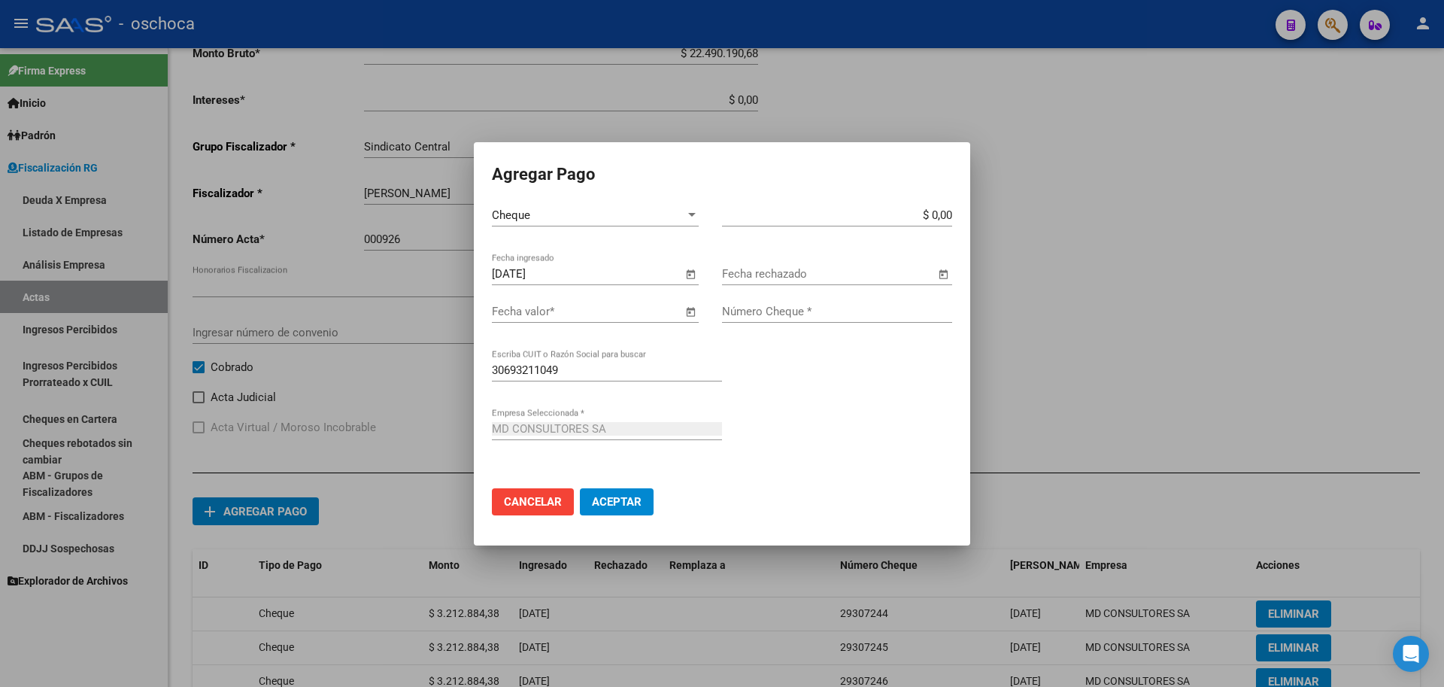
click at [688, 313] on span "Open calendar" at bounding box center [690, 312] width 36 height 36
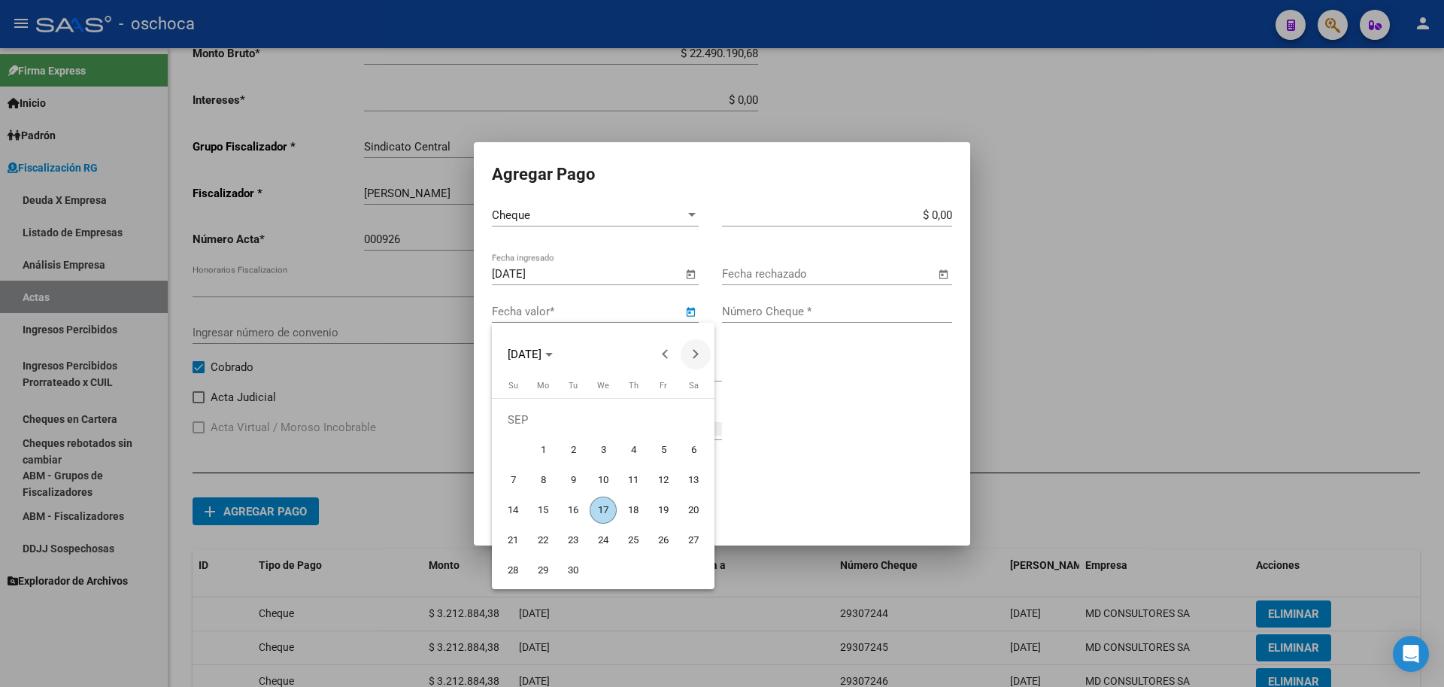
click at [696, 357] on button "Next month" at bounding box center [696, 354] width 30 height 30
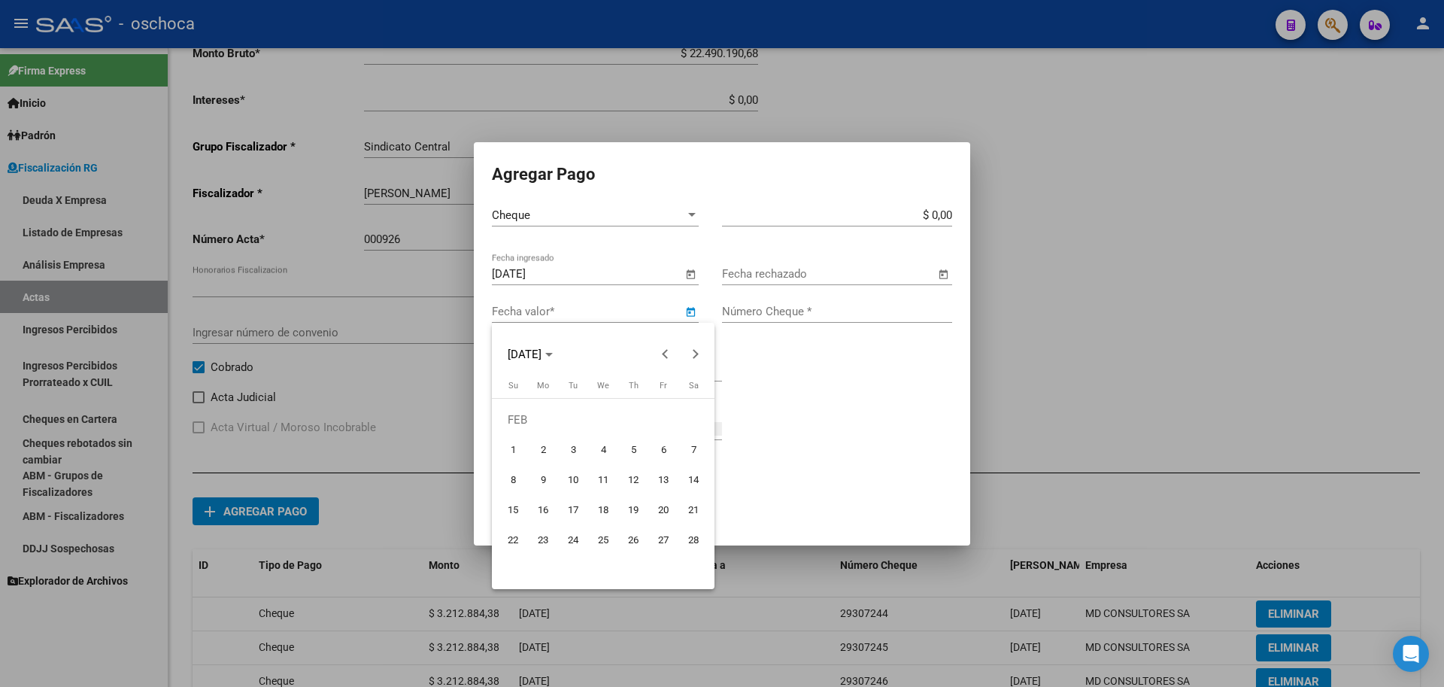
drag, startPoint x: 690, startPoint y: 478, endPoint x: 703, endPoint y: 469, distance: 16.3
click at [691, 478] on span "14" at bounding box center [693, 479] width 27 height 27
type input "[DATE]"
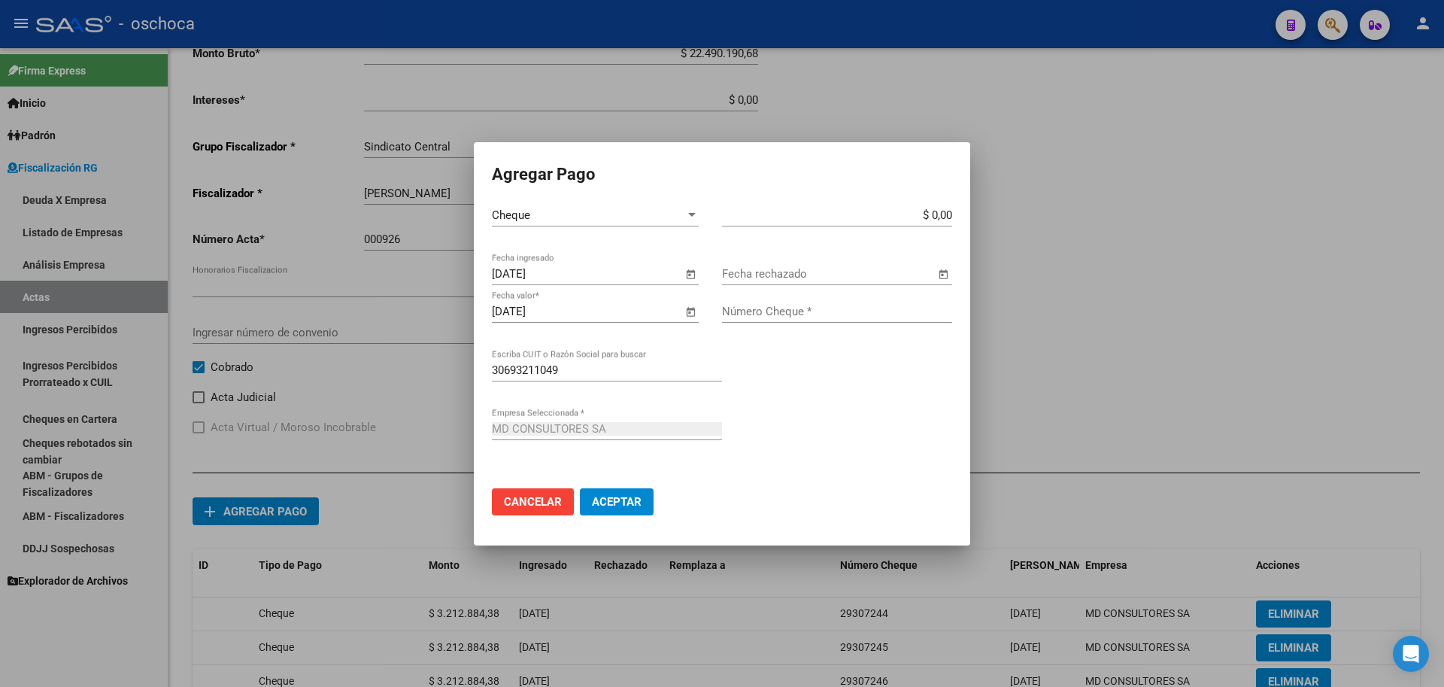
click at [950, 212] on input "$ 0,00" at bounding box center [837, 215] width 230 height 14
type input "$ 3.212.884,39"
click at [807, 312] on input "Número Cheque *" at bounding box center [837, 312] width 230 height 14
type input "29307249"
click at [625, 504] on span "Aceptar" at bounding box center [617, 502] width 50 height 14
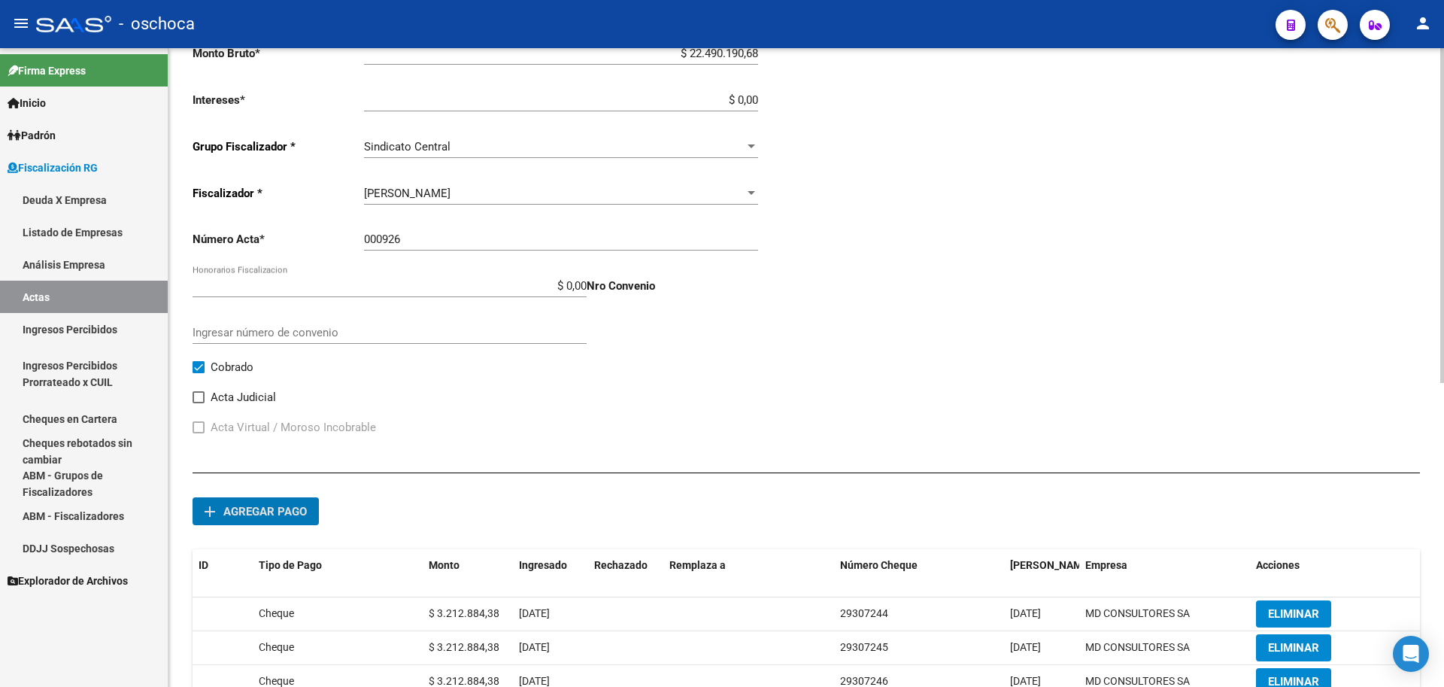
click at [266, 516] on span "Agregar pago" at bounding box center [264, 512] width 83 height 14
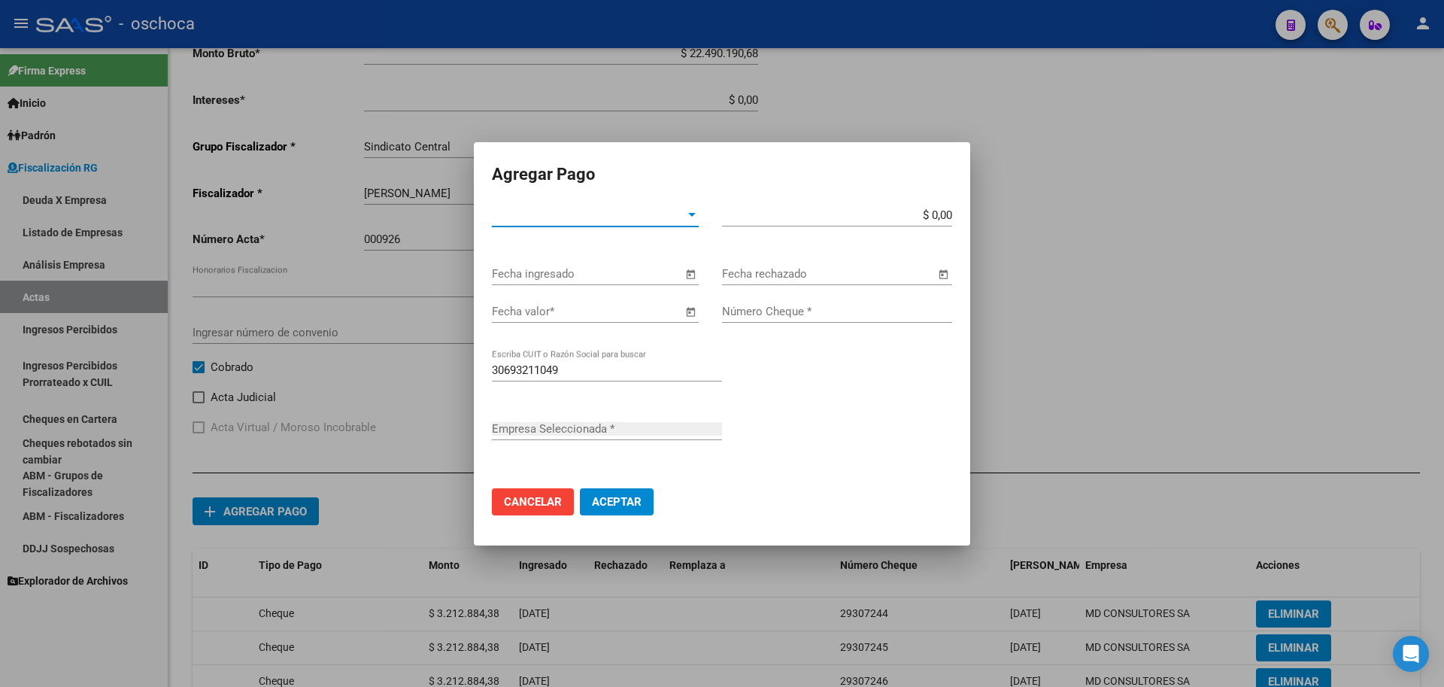
type input "MD CONSULTORES SA"
click at [679, 217] on span "Tipo de Pago *" at bounding box center [588, 215] width 193 height 14
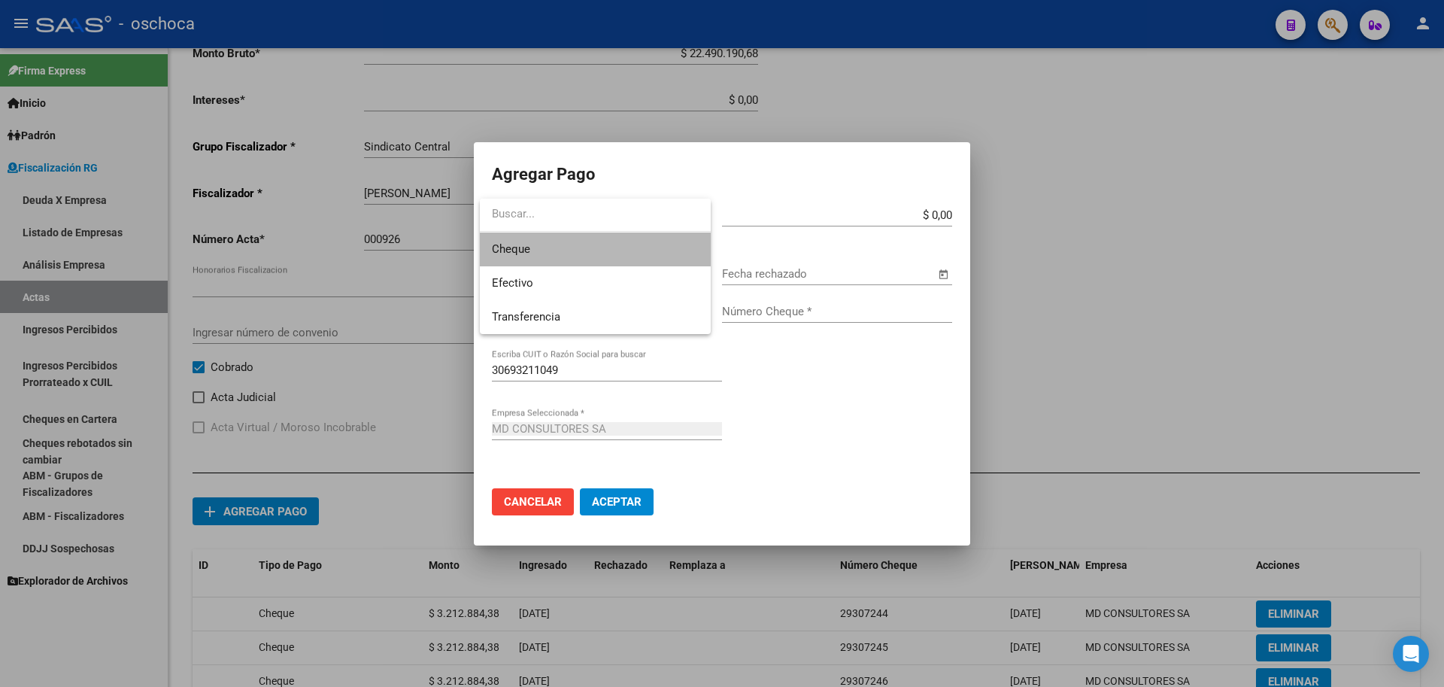
click at [636, 247] on span "Cheque" at bounding box center [595, 249] width 207 height 34
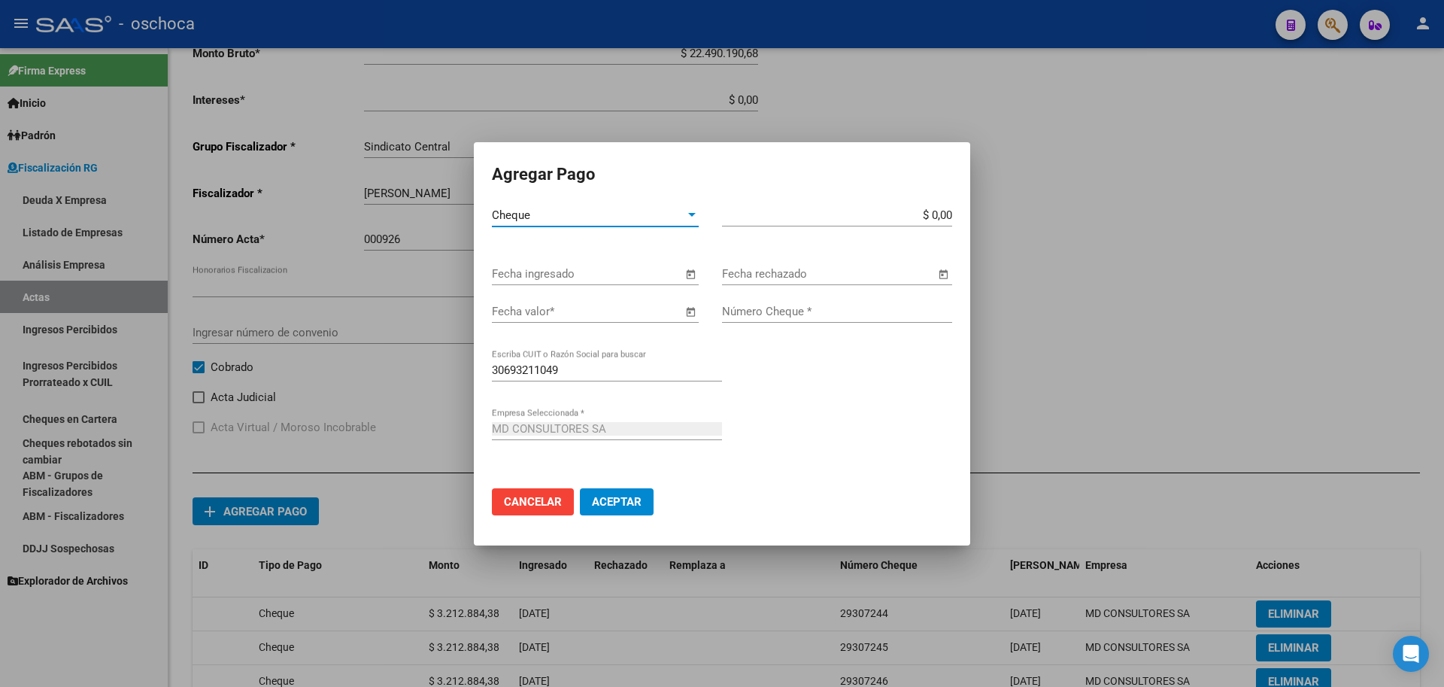
click at [692, 277] on span "Open calendar" at bounding box center [690, 275] width 36 height 36
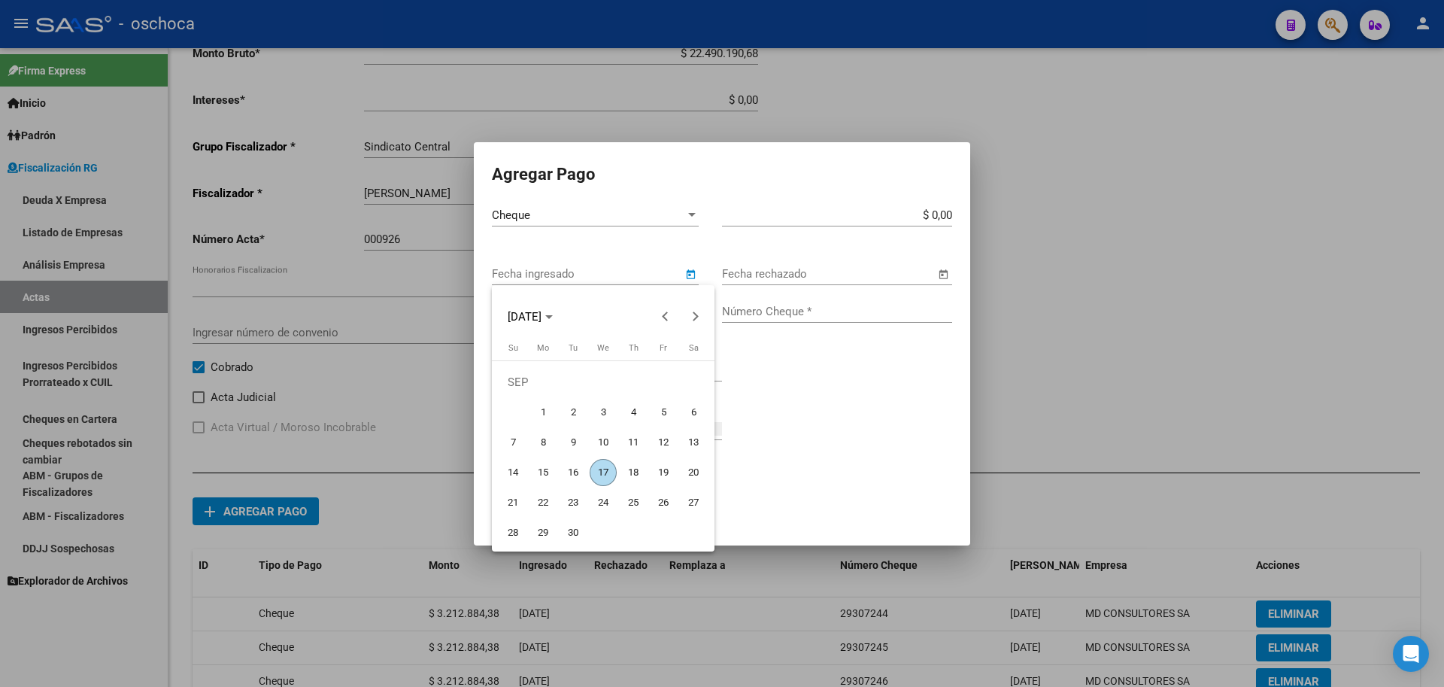
click at [604, 475] on span "17" at bounding box center [603, 472] width 27 height 27
type input "[DATE]"
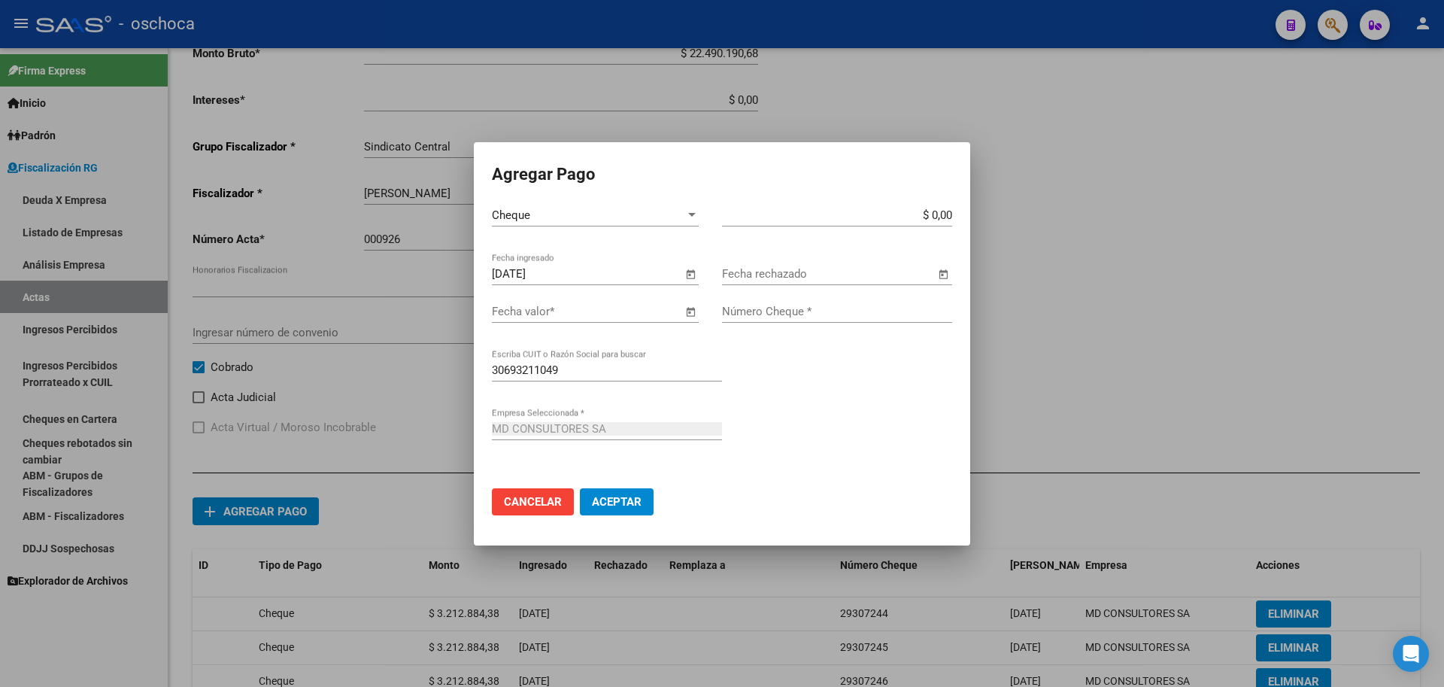
click at [694, 310] on span "Open calendar" at bounding box center [690, 312] width 36 height 36
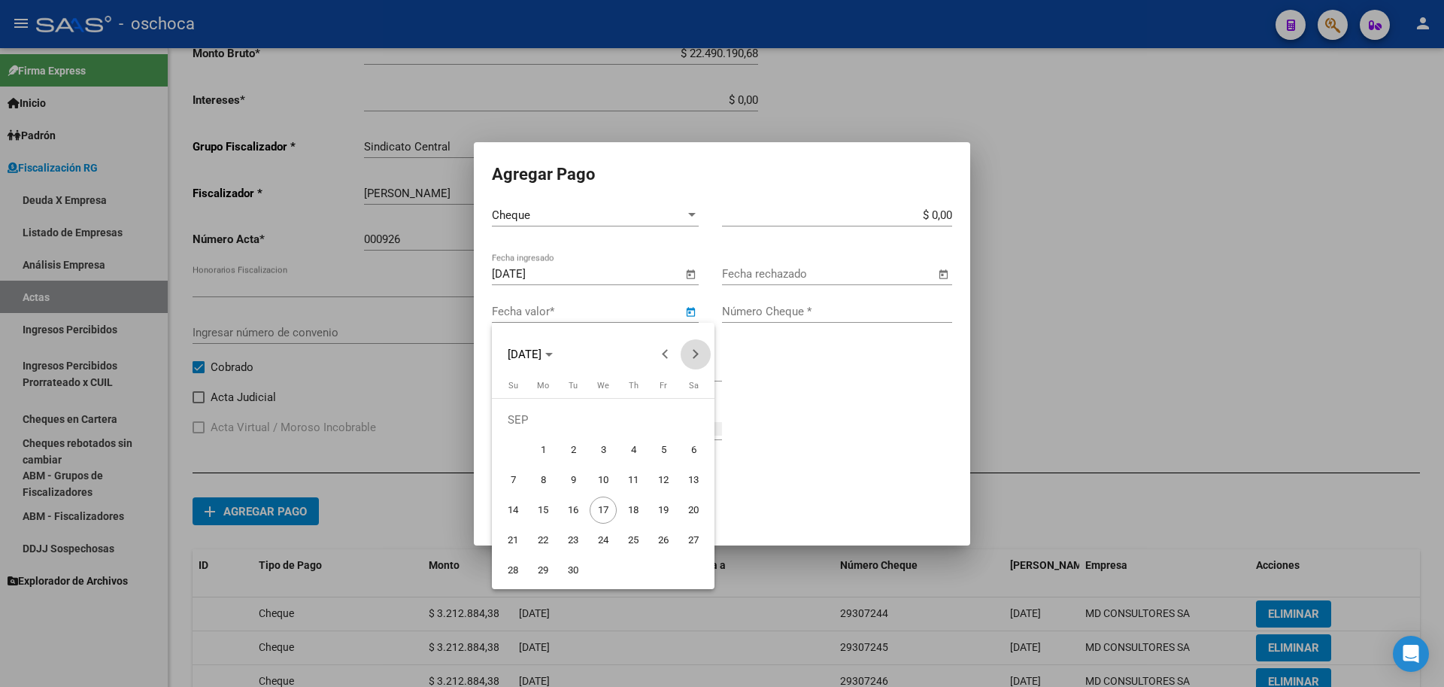
click at [694, 359] on span "Next month" at bounding box center [696, 354] width 30 height 30
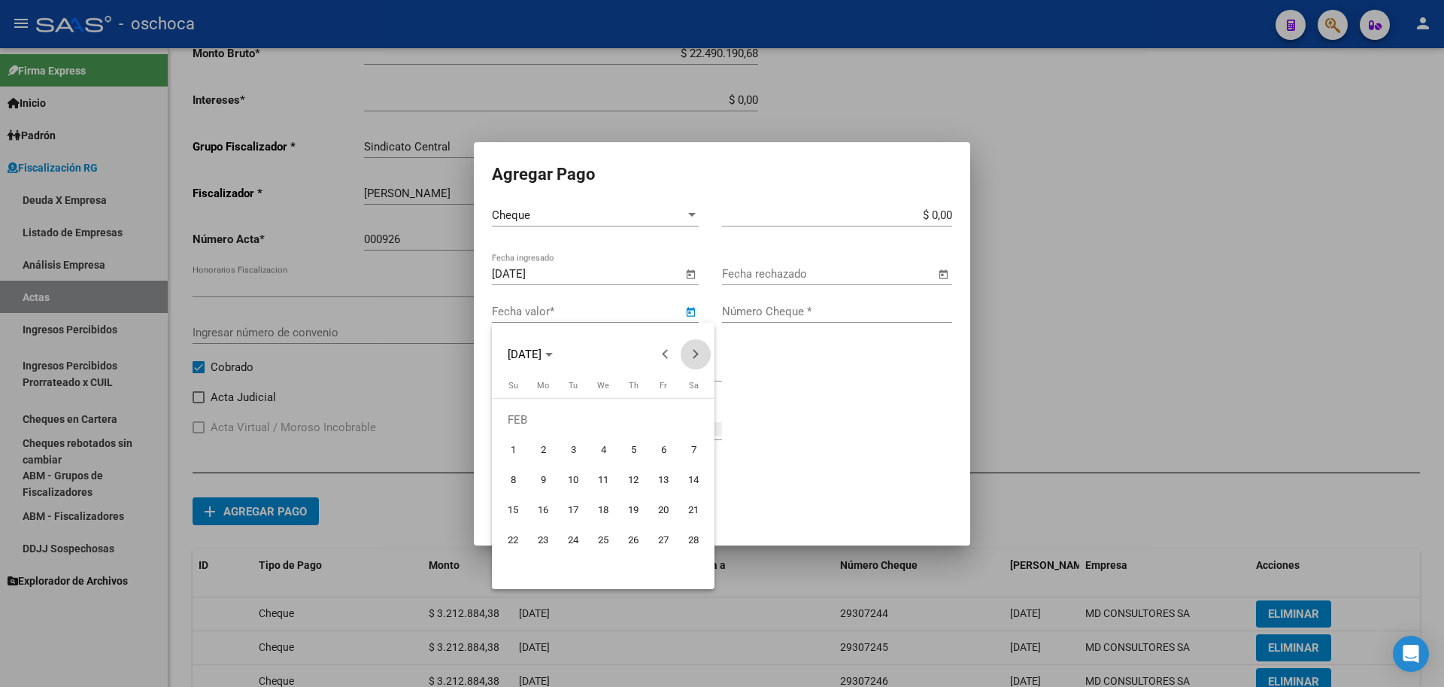
click at [694, 359] on span "Next month" at bounding box center [696, 354] width 30 height 30
click at [696, 482] on span "14" at bounding box center [693, 479] width 27 height 27
type input "[DATE]"
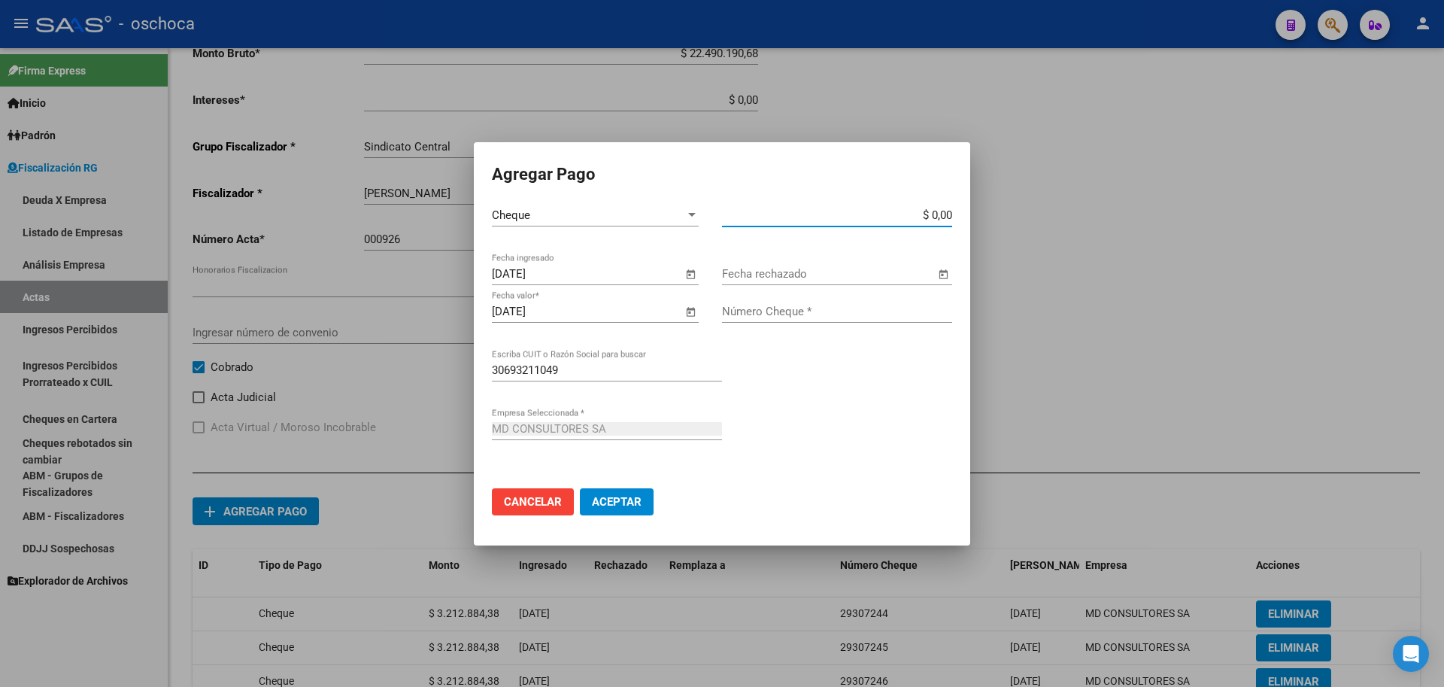
click at [949, 215] on input "$ 0,00" at bounding box center [837, 215] width 230 height 14
type input "$ 3.212.884,39"
click at [797, 311] on input "Número Cheque *" at bounding box center [837, 312] width 230 height 14
type input "29307250"
click at [623, 508] on button "Aceptar" at bounding box center [617, 501] width 74 height 27
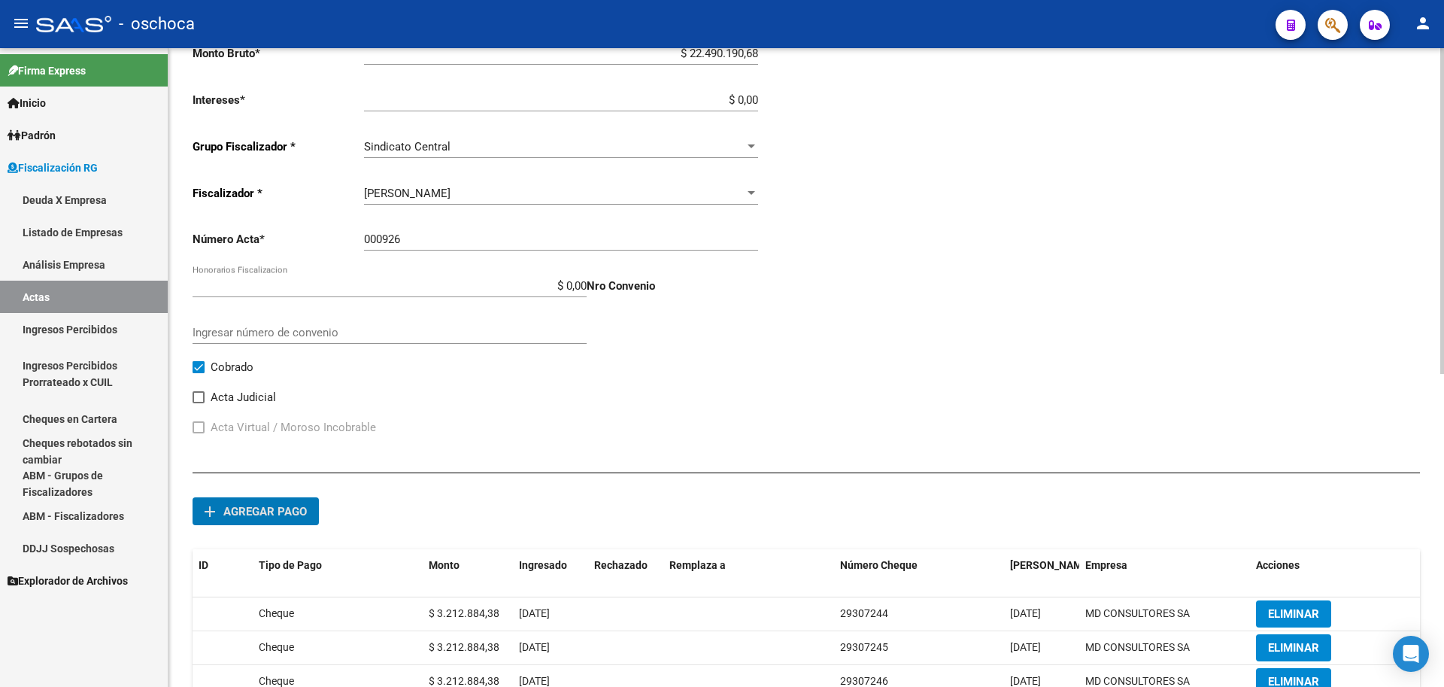
scroll to position [75, 0]
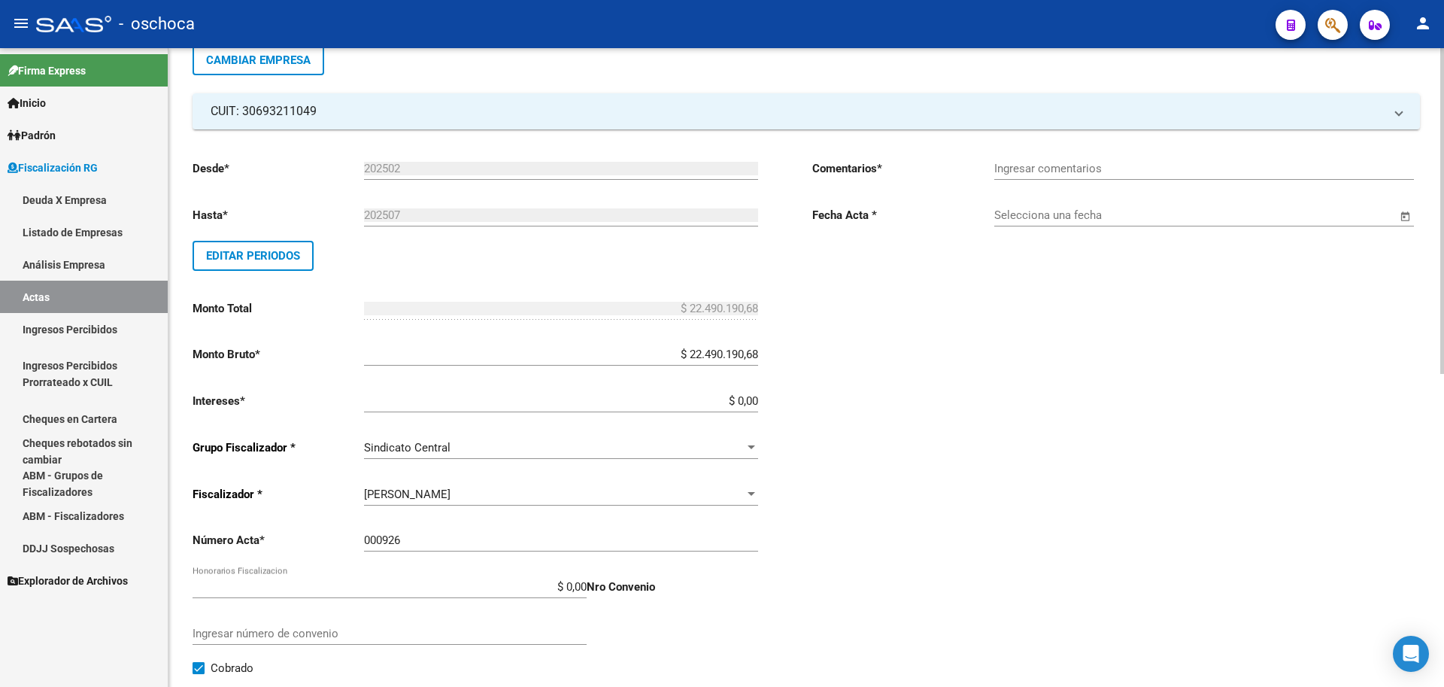
click at [1139, 168] on input "Ingresar comentarios" at bounding box center [1204, 169] width 420 height 14
type input "c"
type input "COBRADO"
click at [1123, 220] on input "Selecciona una fecha" at bounding box center [1195, 215] width 402 height 14
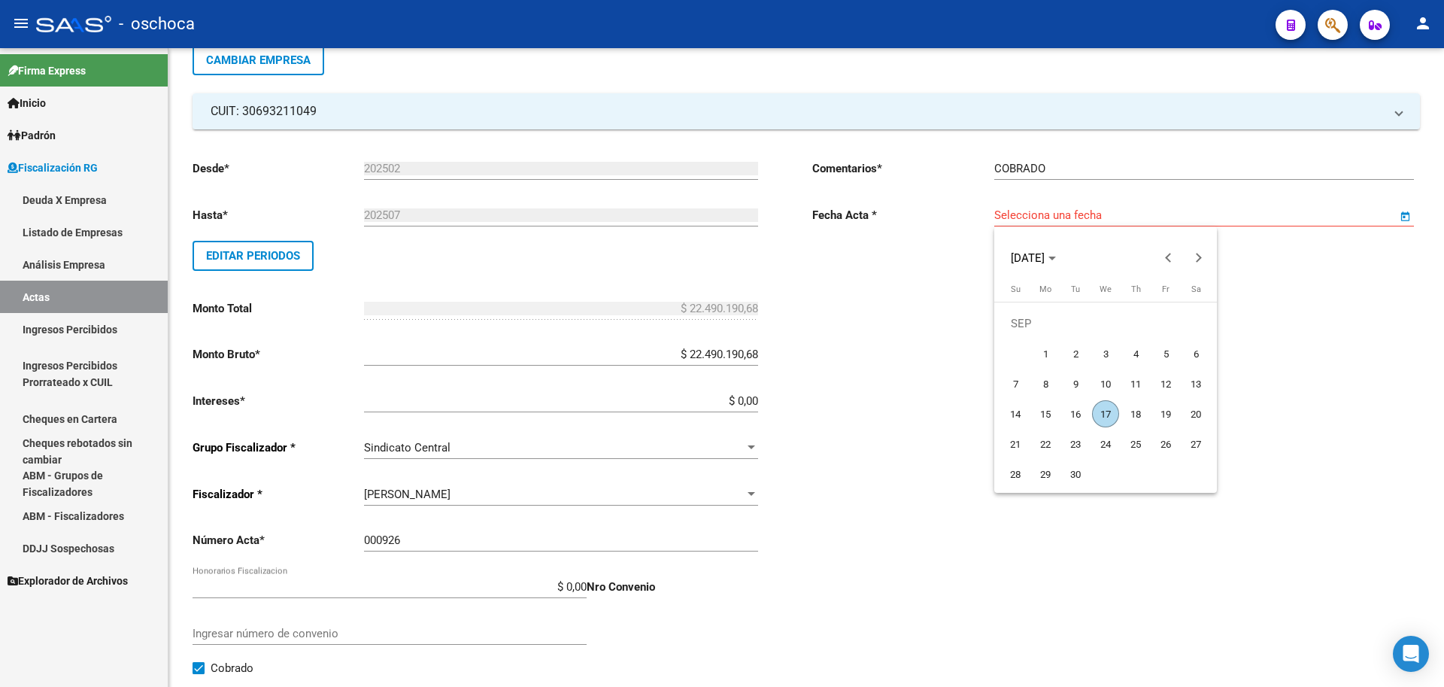
click at [1100, 411] on span "17" at bounding box center [1105, 413] width 27 height 27
type input "[DATE]"
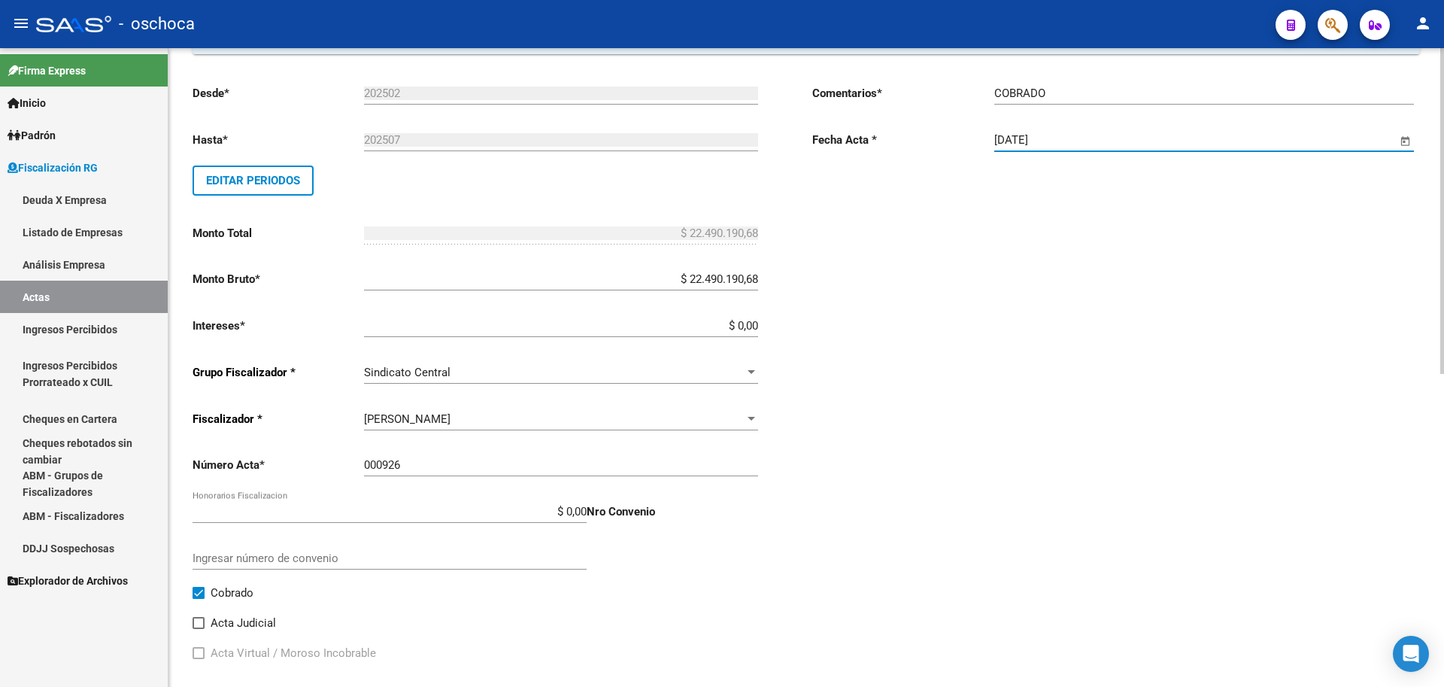
scroll to position [0, 0]
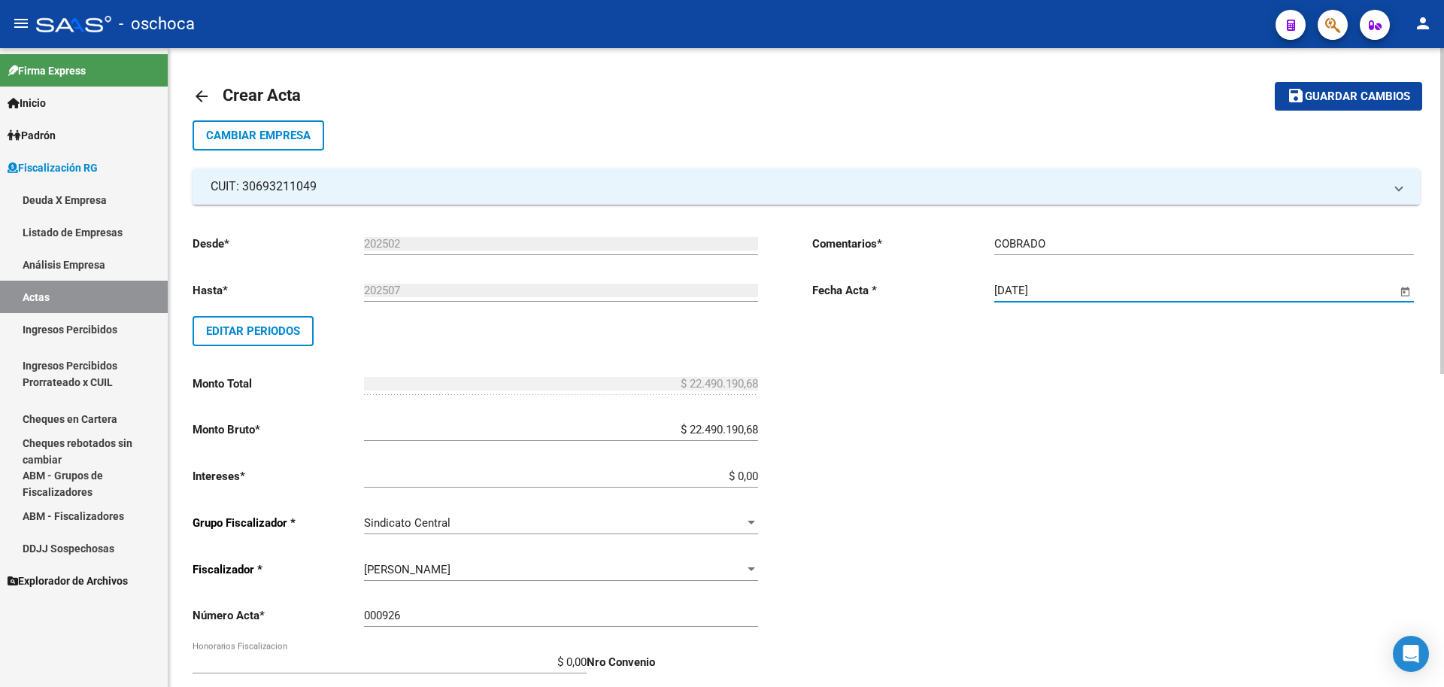
click at [1347, 99] on span "Guardar cambios" at bounding box center [1357, 97] width 105 height 14
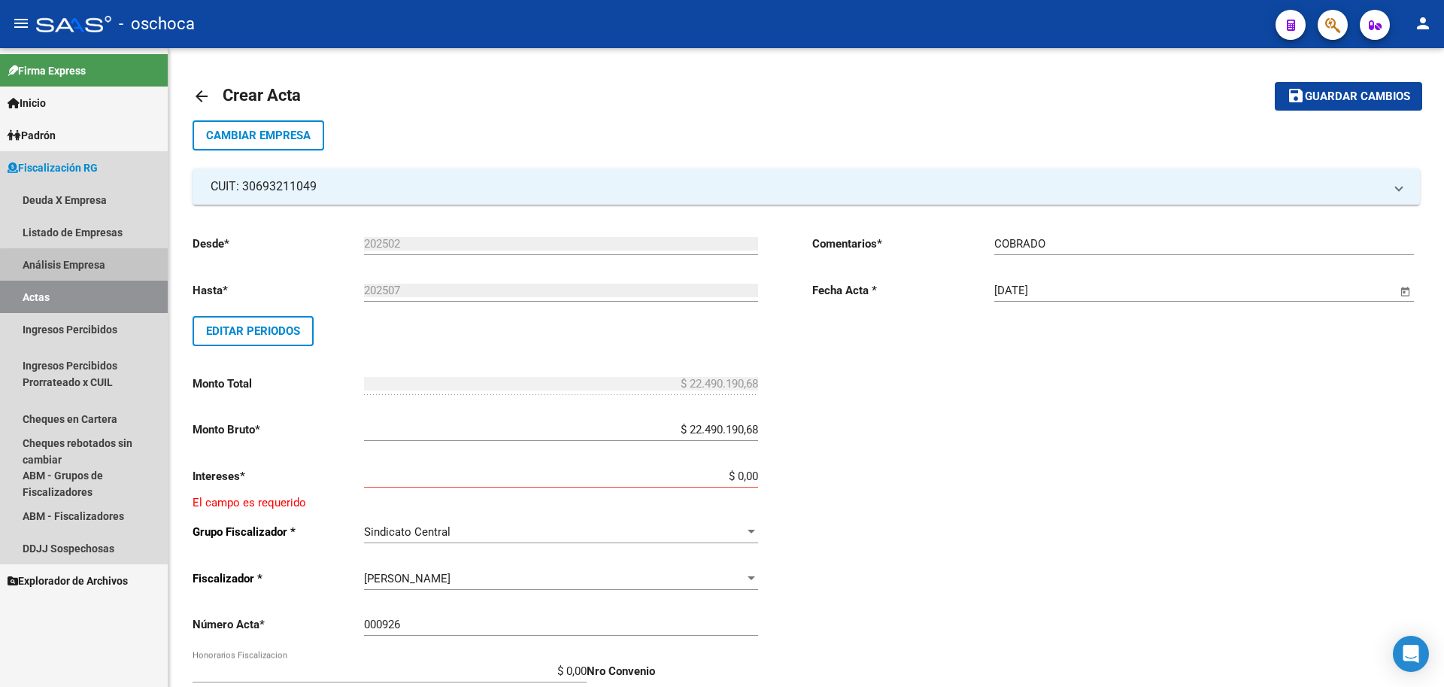
click at [88, 266] on link "Análisis Empresa" at bounding box center [84, 264] width 168 height 32
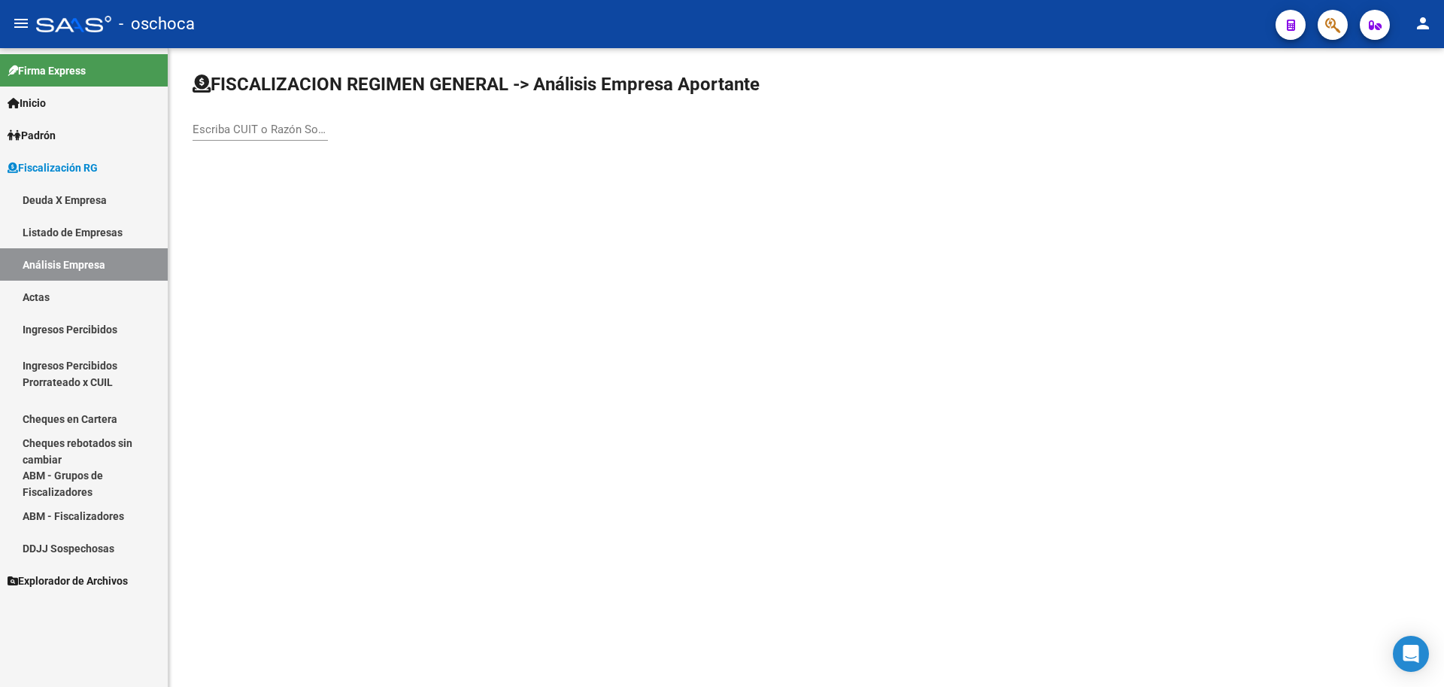
click at [240, 128] on input "Escriba CUIT o Razón Social para buscar" at bounding box center [260, 130] width 135 height 14
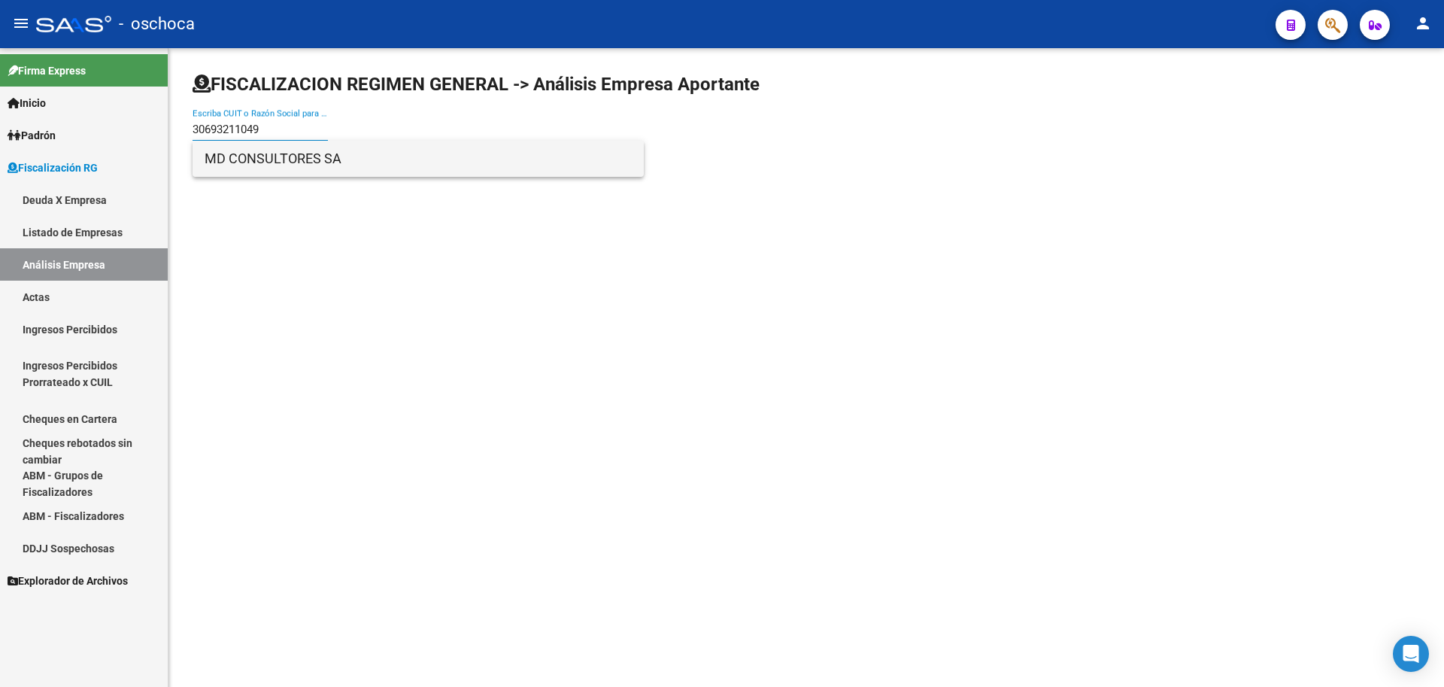
type input "30693211049"
click at [259, 159] on span "MD CONSULTORES SA" at bounding box center [418, 159] width 427 height 36
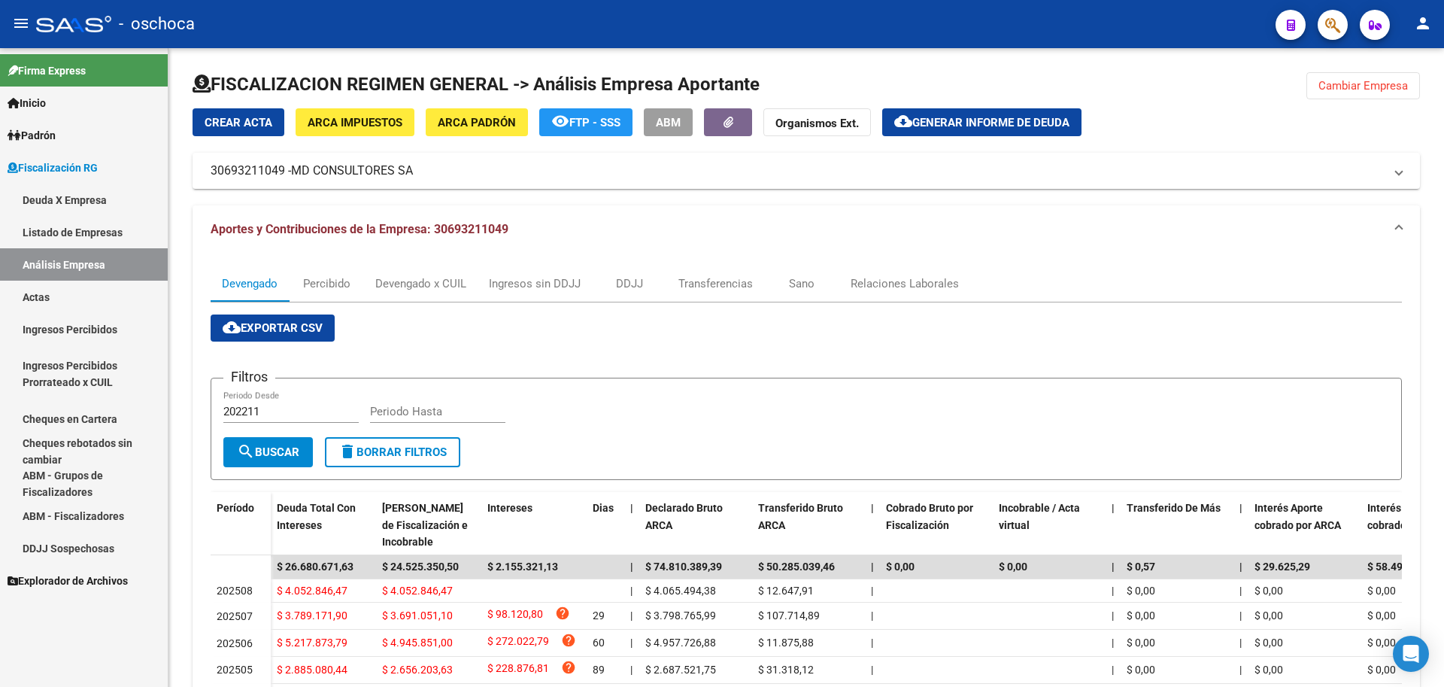
click at [114, 306] on link "Actas" at bounding box center [84, 297] width 168 height 32
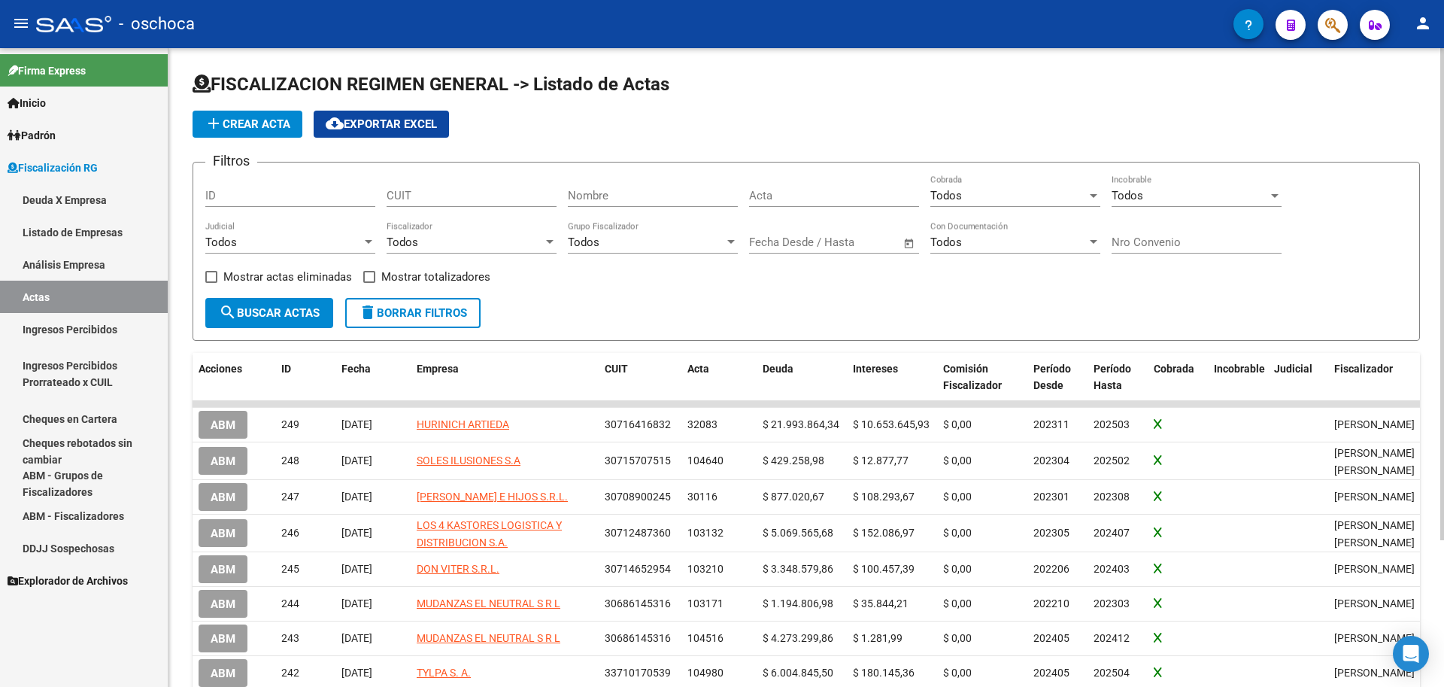
click at [253, 130] on span "add Crear Acta" at bounding box center [248, 124] width 86 height 14
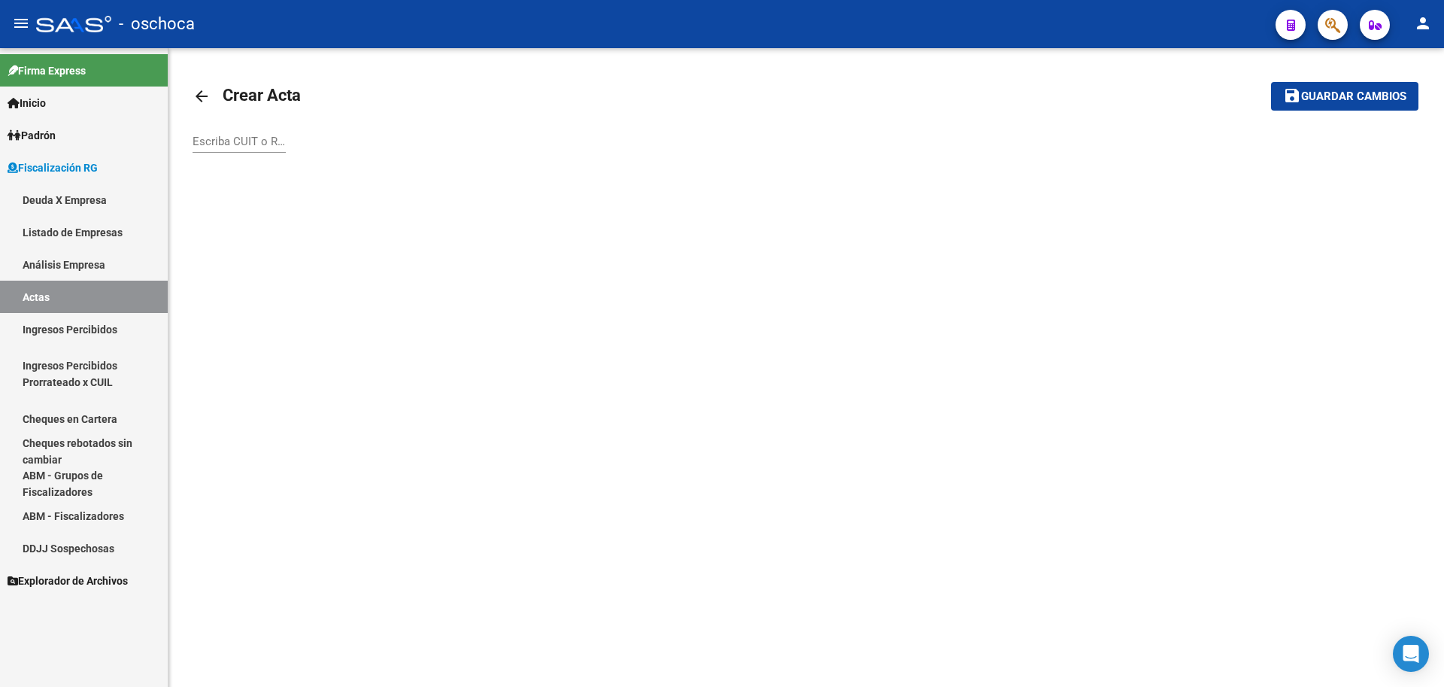
click at [207, 144] on input "Escriba CUIT o Razón Social para buscar" at bounding box center [239, 142] width 93 height 14
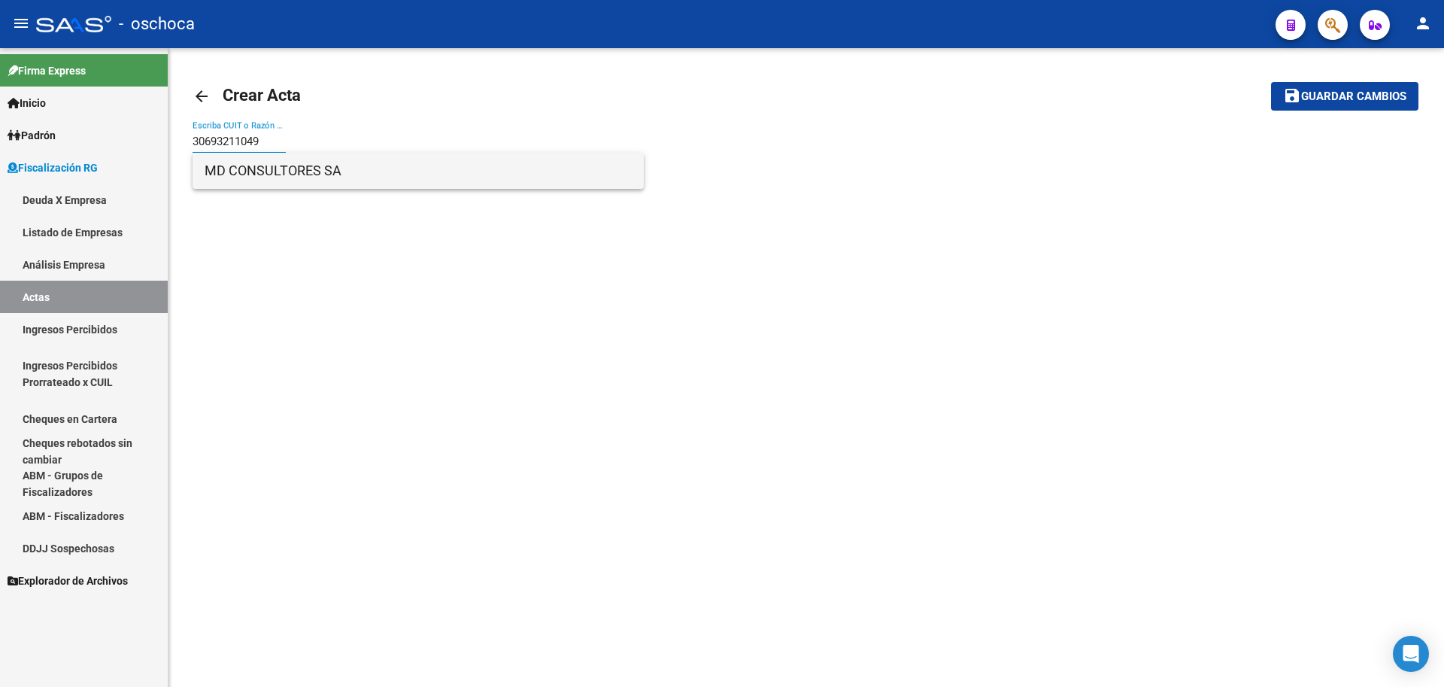
type input "30693211049"
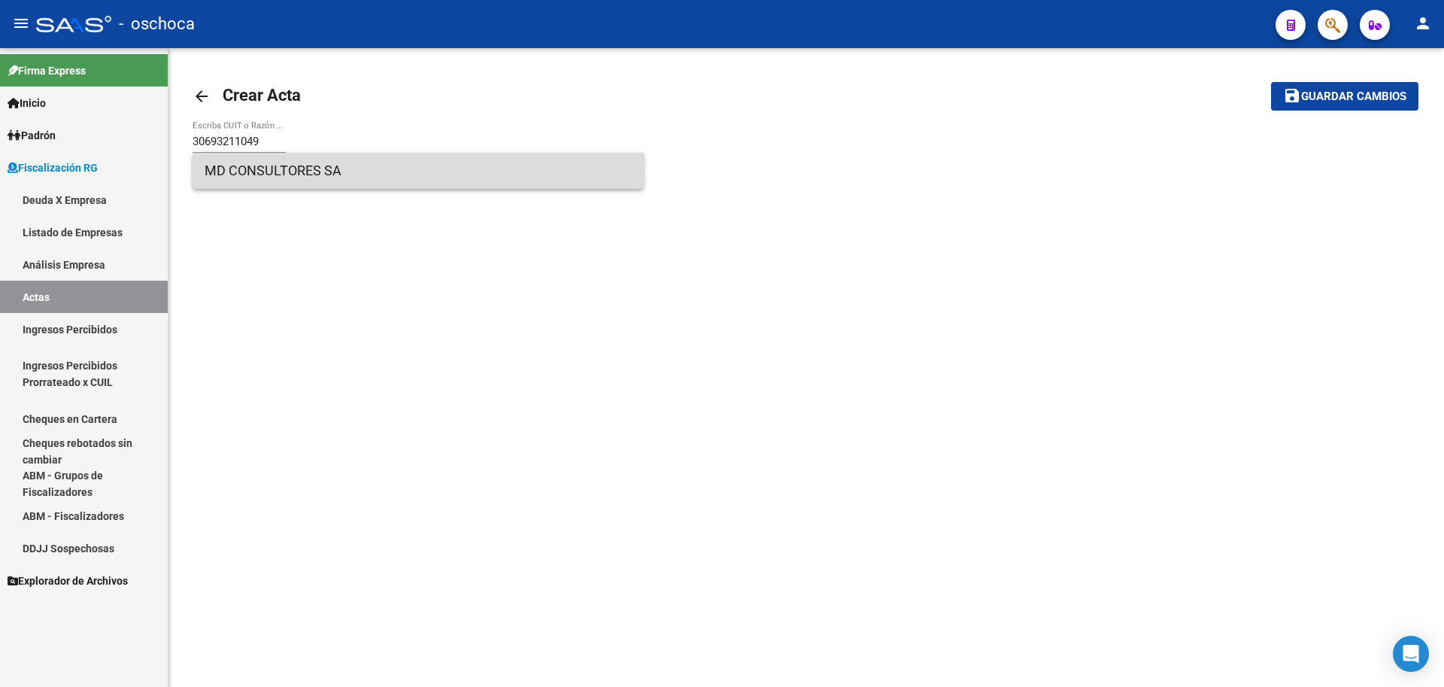
click at [286, 167] on span "MD CONSULTORES SA" at bounding box center [418, 171] width 427 height 36
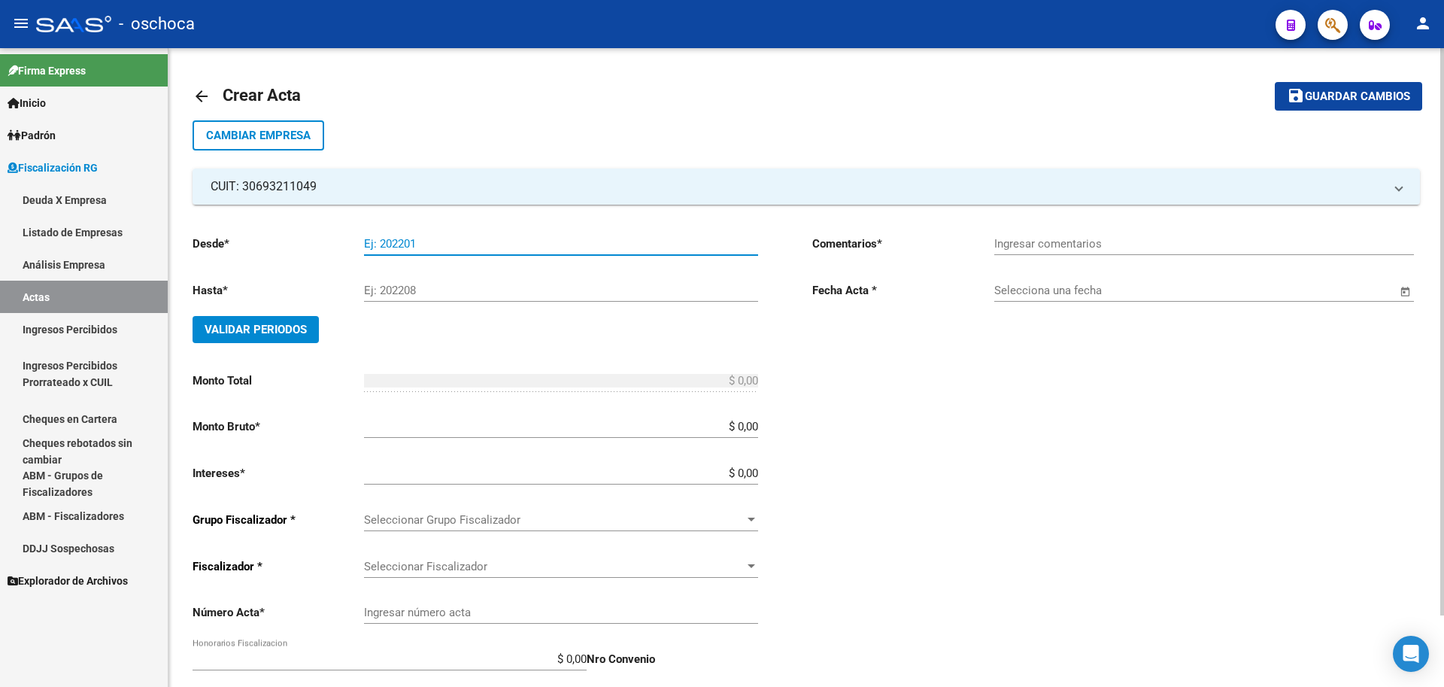
click at [366, 237] on input "Ej: 202201" at bounding box center [561, 244] width 394 height 14
type input "202502"
click at [411, 293] on input "Ej: 202208" at bounding box center [561, 291] width 394 height 14
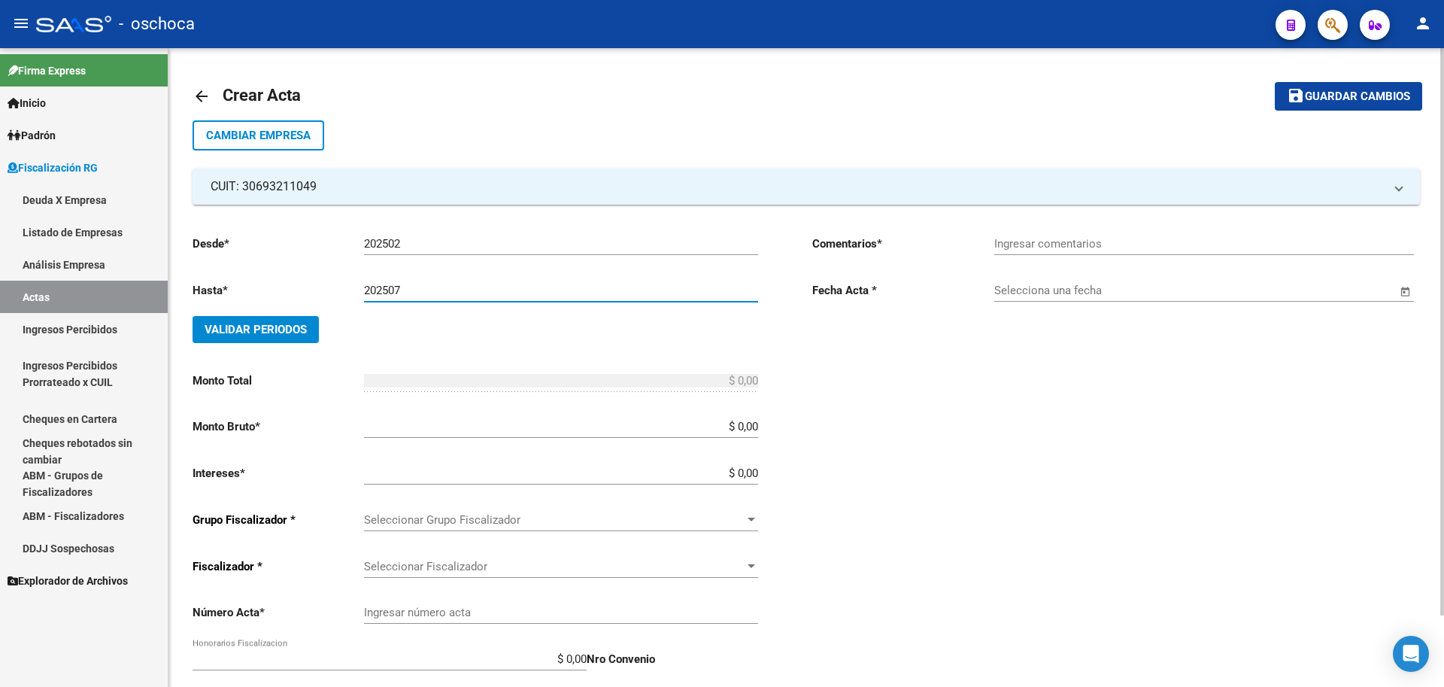
type input "202507"
click at [266, 324] on span "Validar Periodos" at bounding box center [256, 330] width 102 height 14
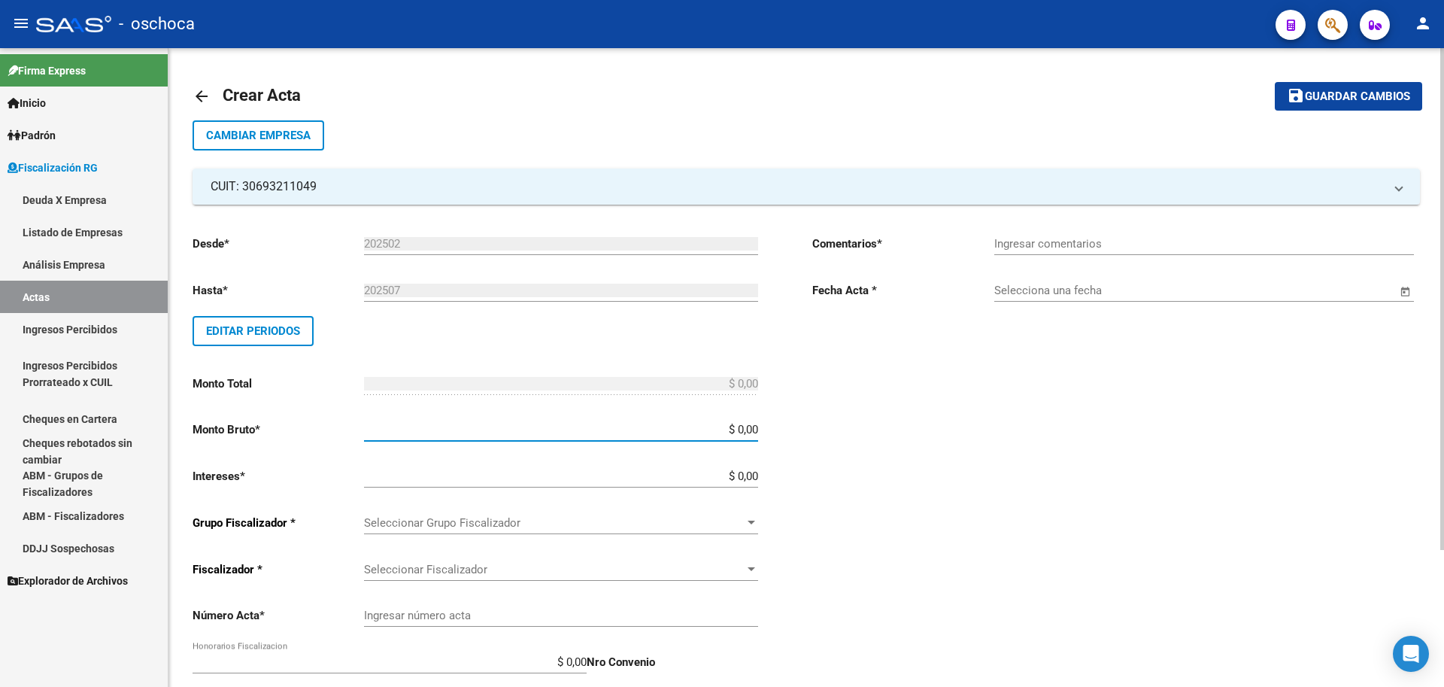
click at [757, 429] on input "$ 0,00" at bounding box center [561, 430] width 394 height 14
type input "$ 22.490.190,68"
click at [749, 520] on div at bounding box center [752, 523] width 14 height 12
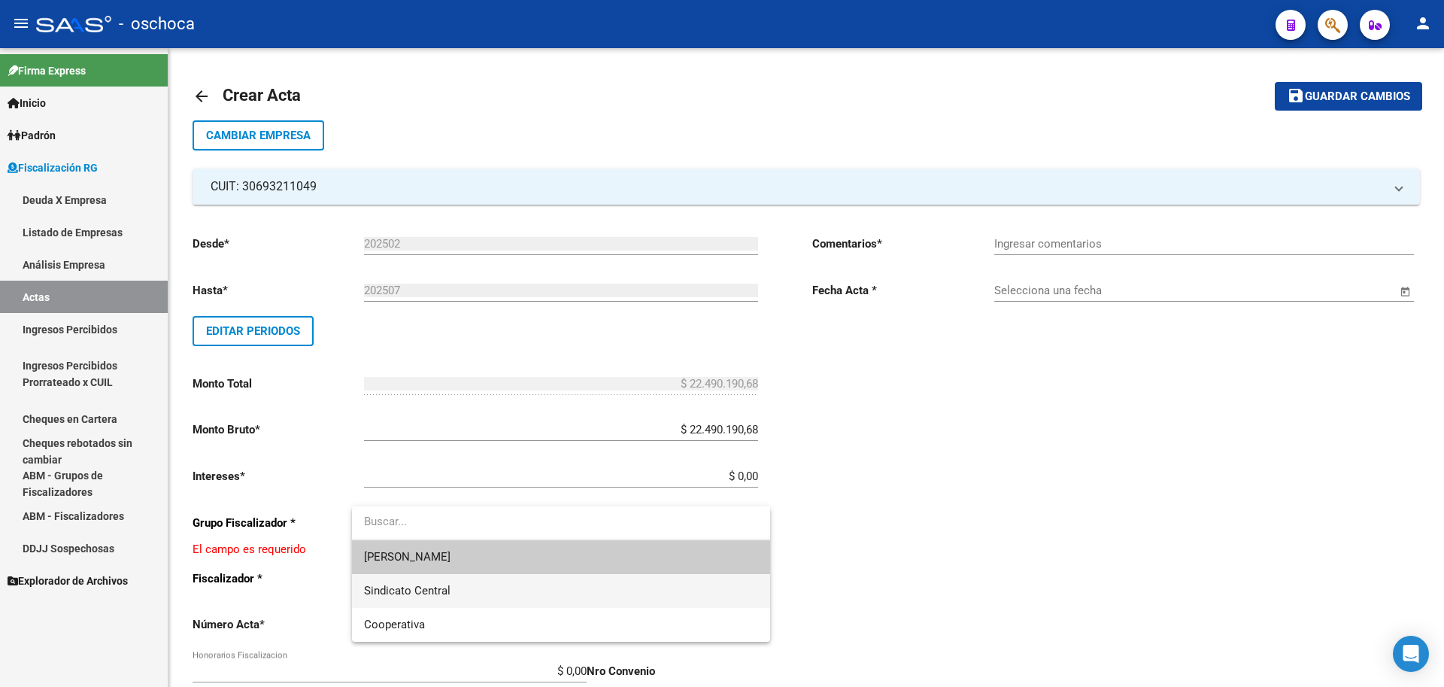
click at [608, 590] on span "Sindicato Central" at bounding box center [561, 591] width 394 height 34
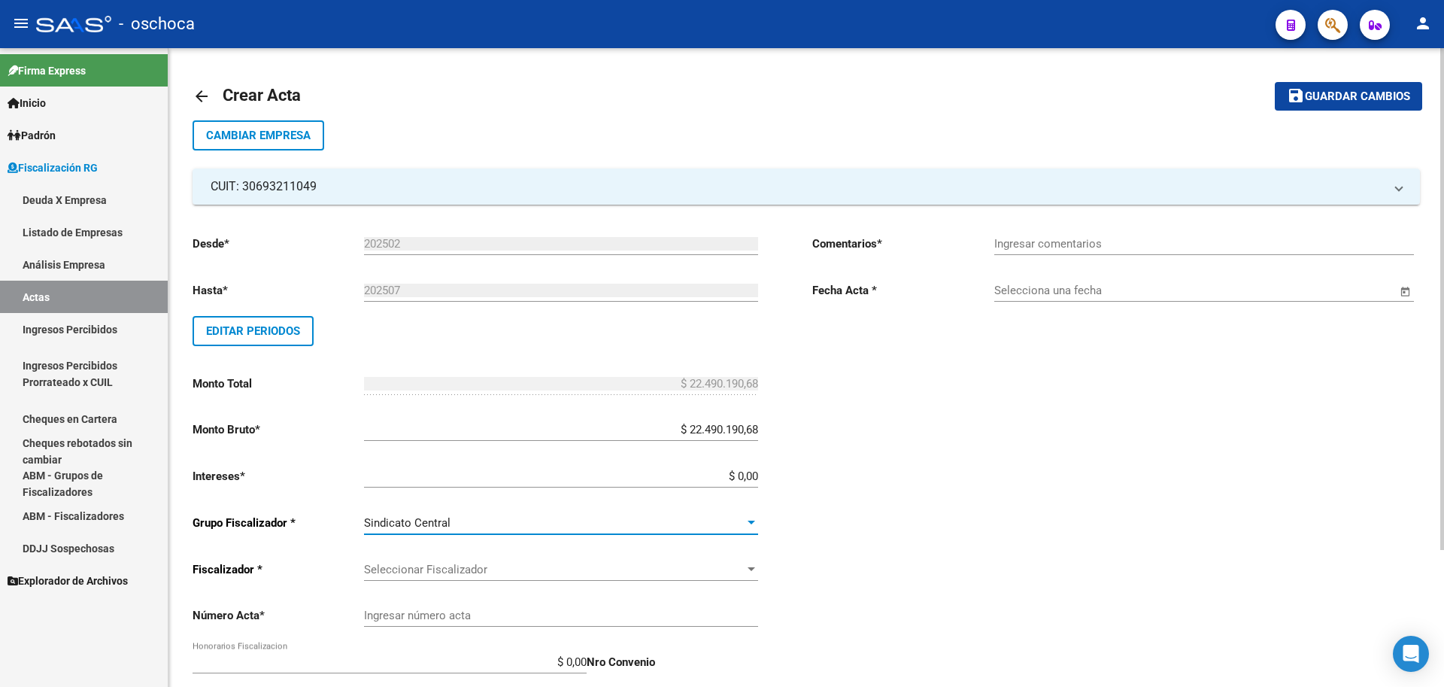
click at [728, 575] on span "Seleccionar Fiscalizador" at bounding box center [554, 570] width 381 height 14
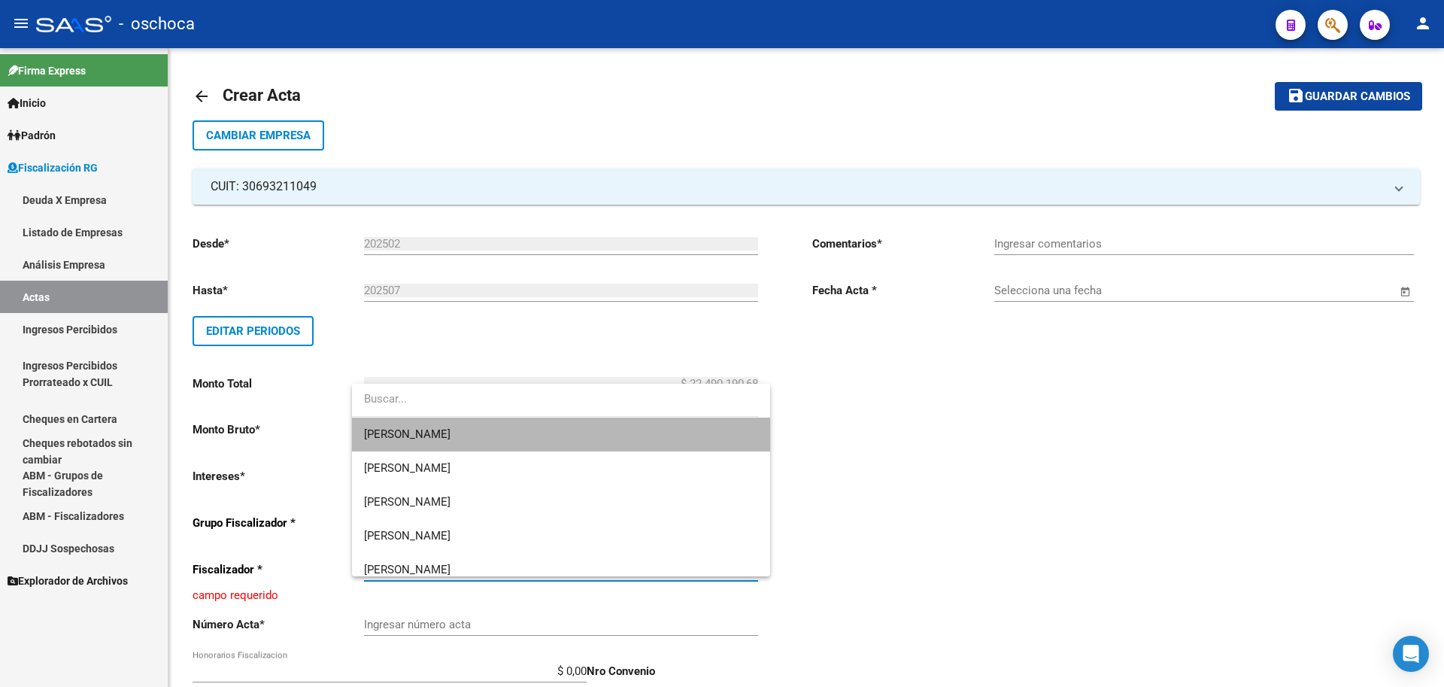
click at [642, 437] on span "[PERSON_NAME]" at bounding box center [561, 434] width 394 height 34
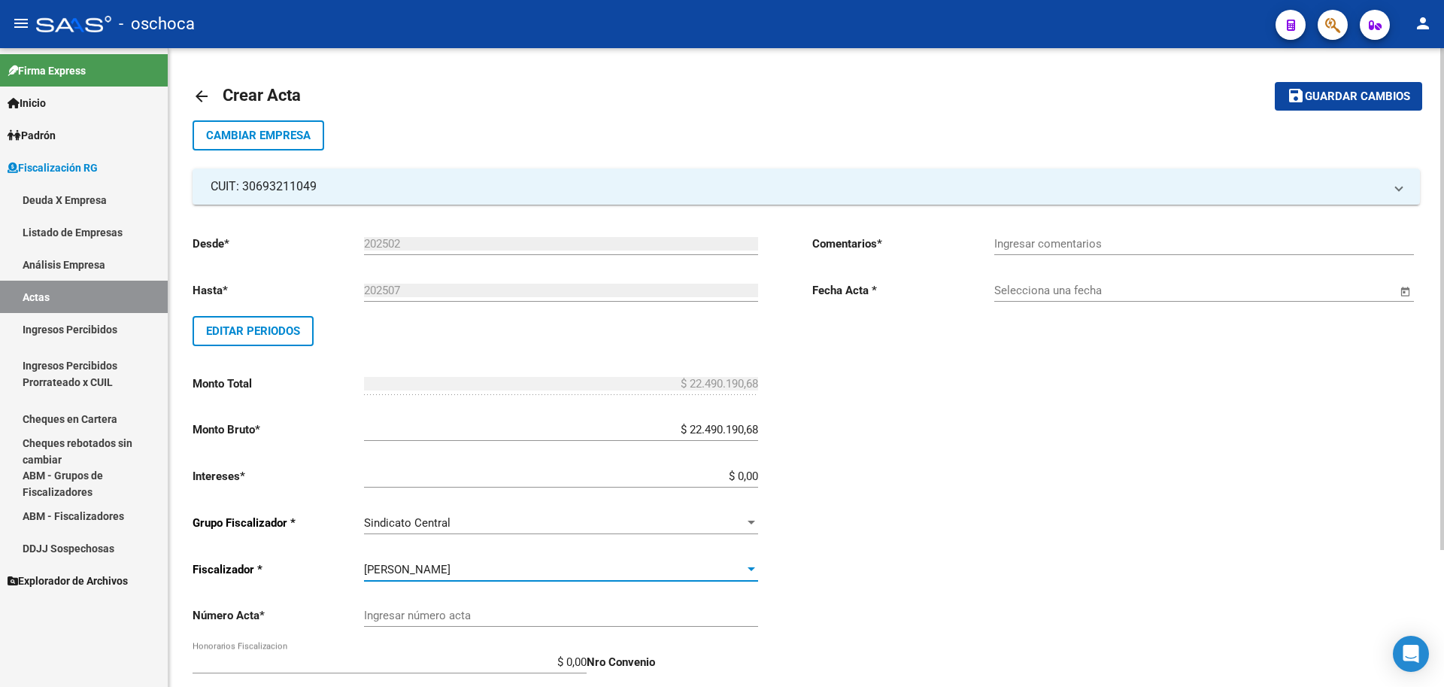
click at [584, 617] on input "Ingresar número acta" at bounding box center [561, 616] width 394 height 14
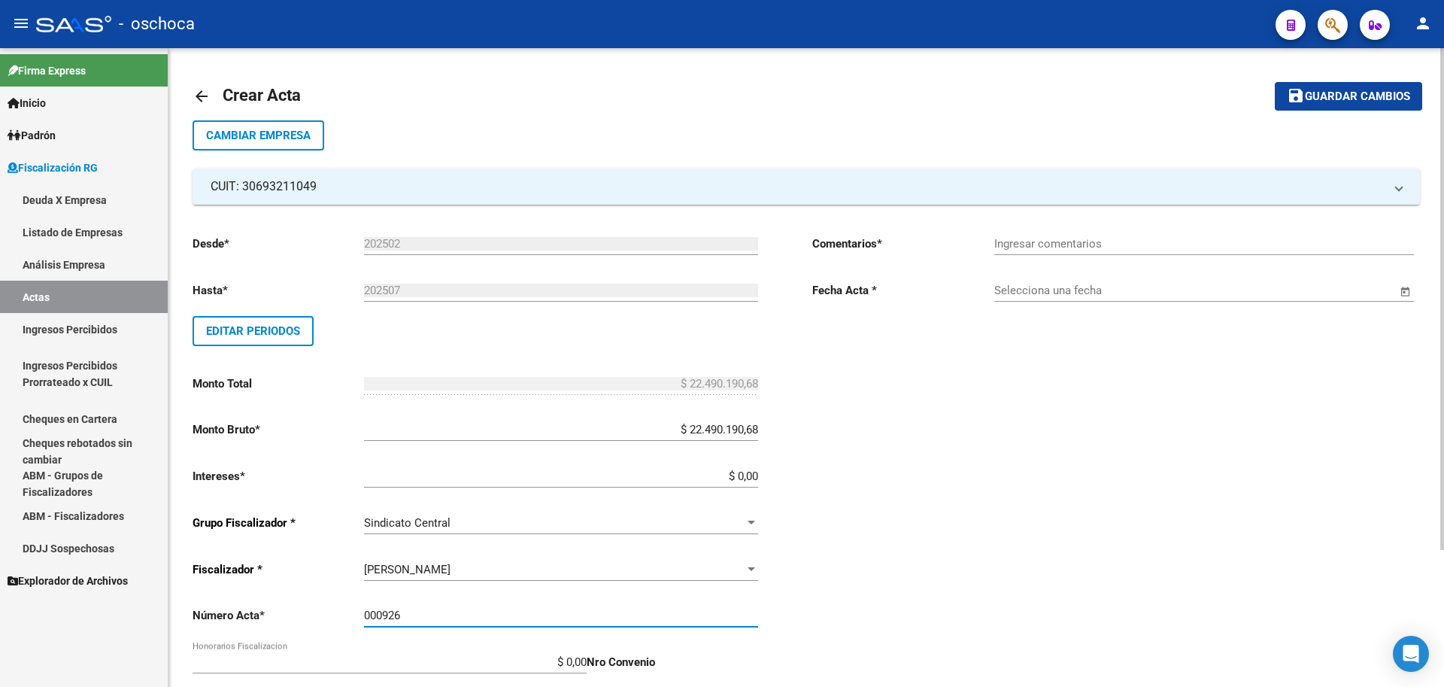
type input "000926"
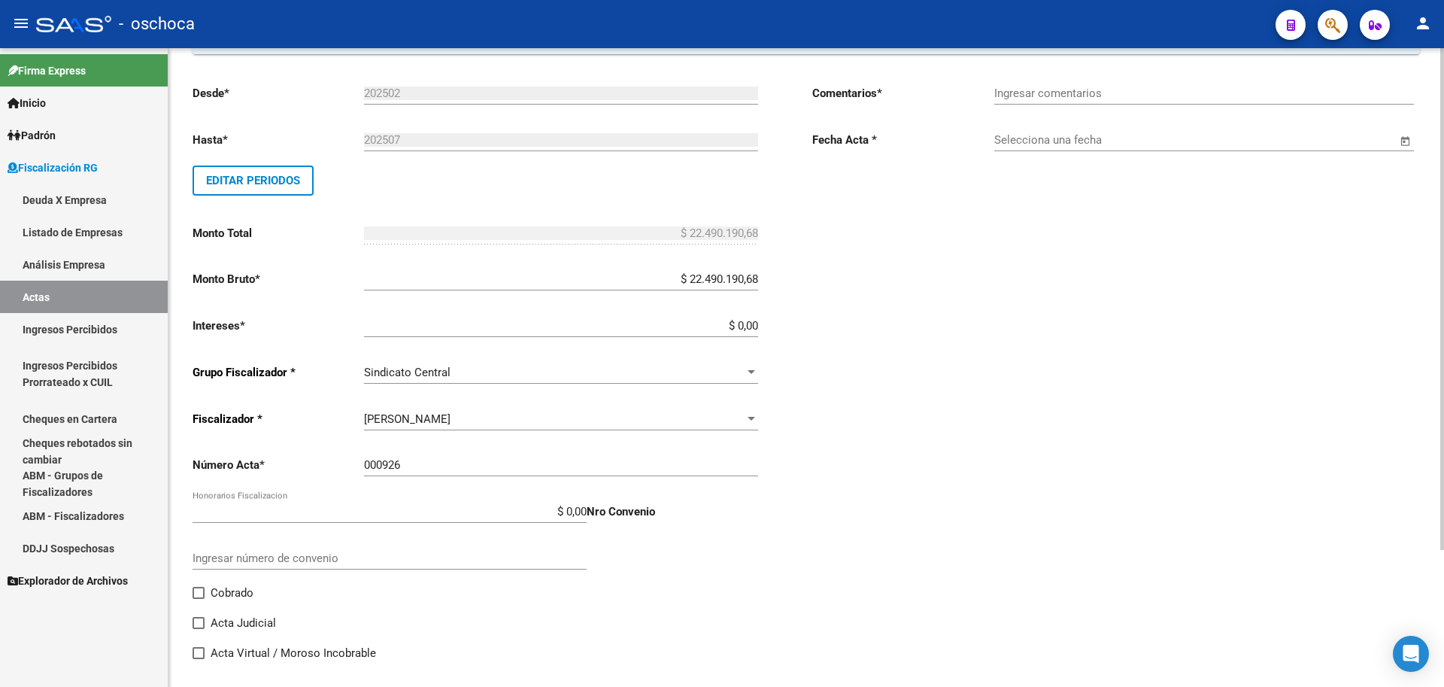
scroll to position [174, 0]
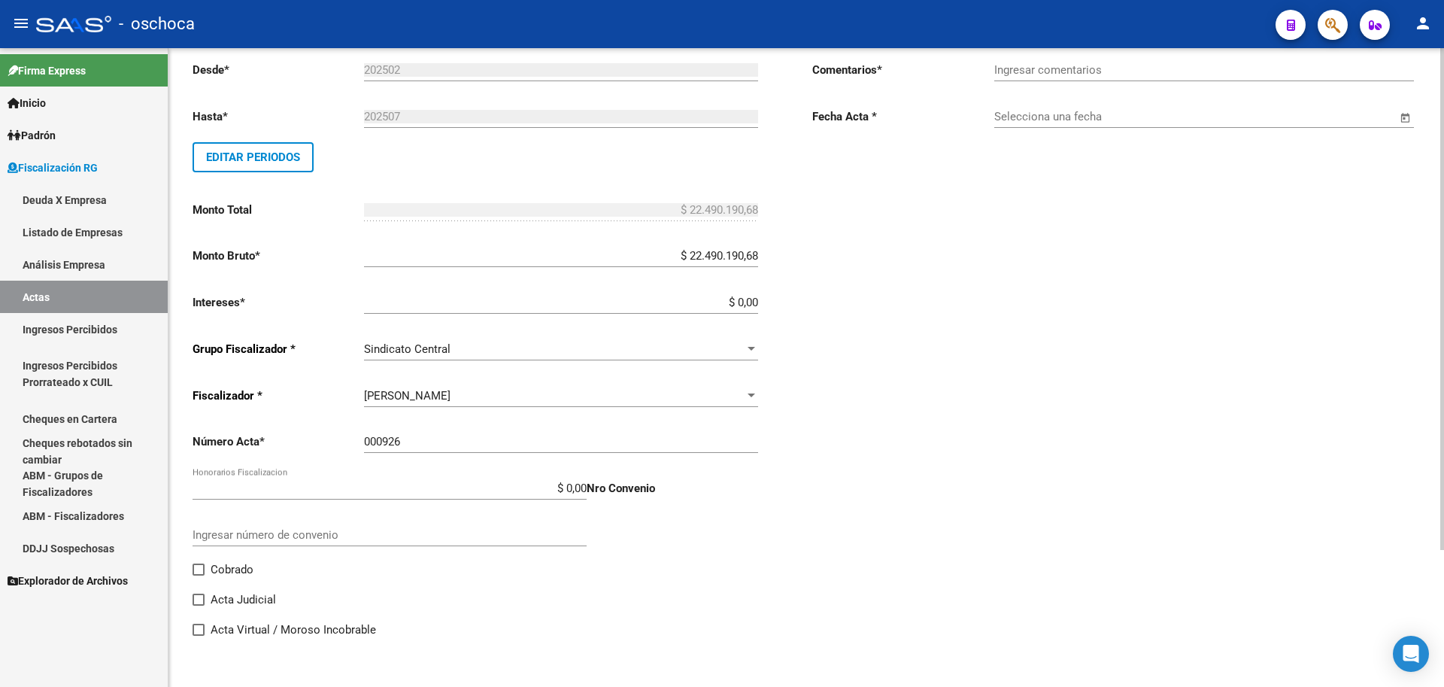
click at [237, 568] on span "Cobrado" at bounding box center [232, 569] width 43 height 18
click at [199, 575] on input "Cobrado" at bounding box center [198, 575] width 1 height 1
checkbox input "true"
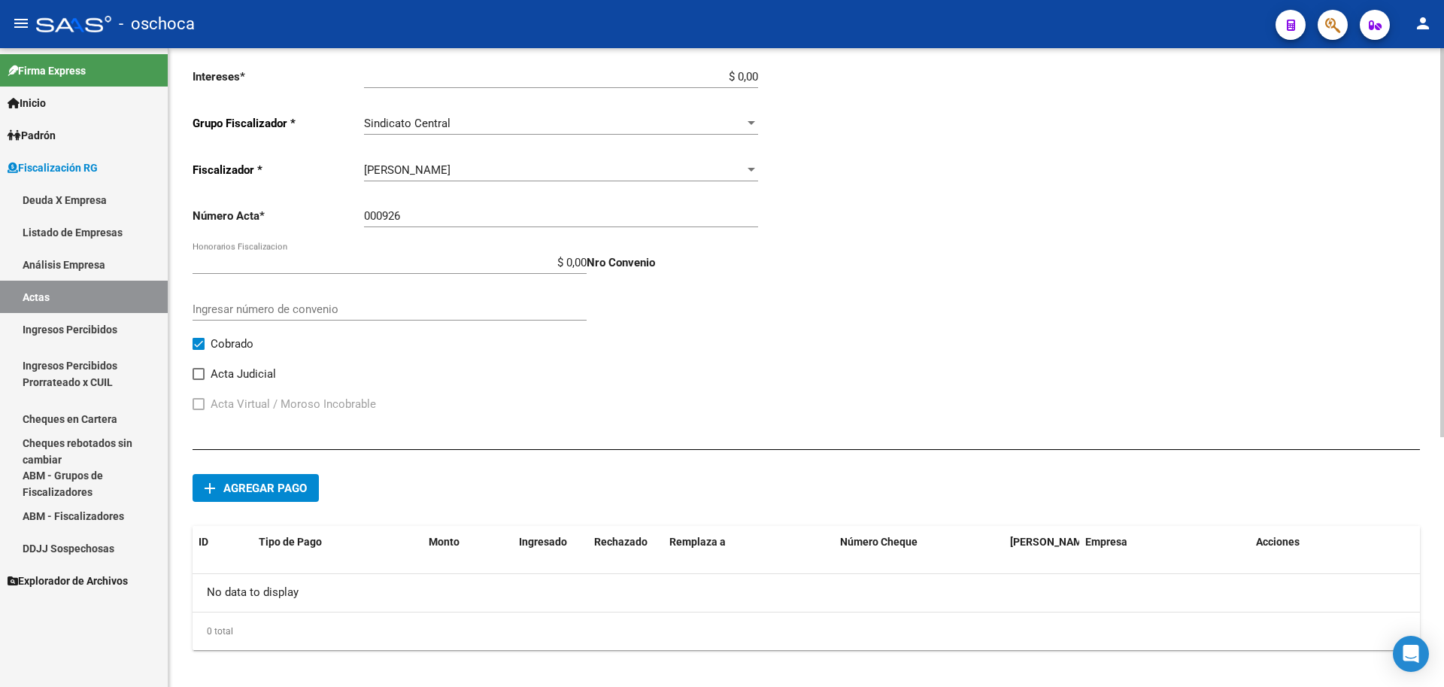
scroll to position [411, 0]
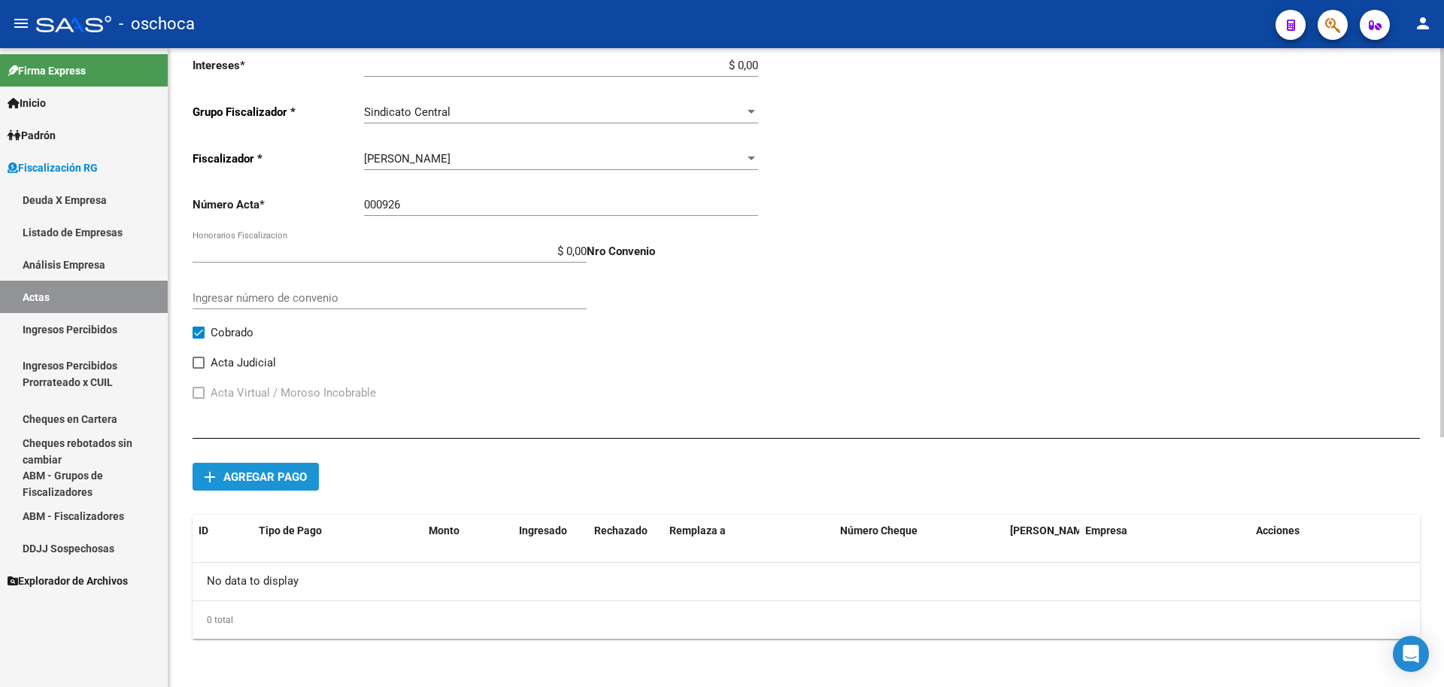
click at [261, 478] on span "Agregar pago" at bounding box center [264, 477] width 83 height 14
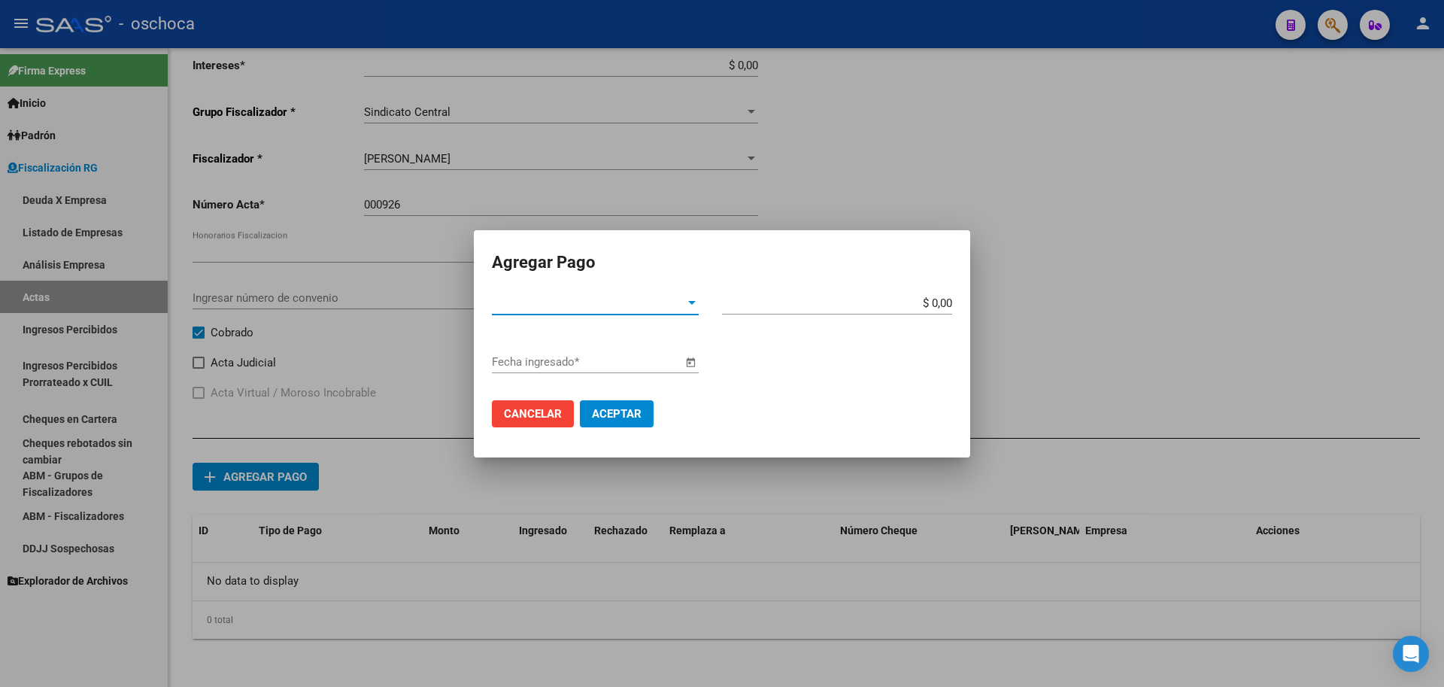
click at [603, 303] on span "Tipo de Pago *" at bounding box center [588, 303] width 193 height 14
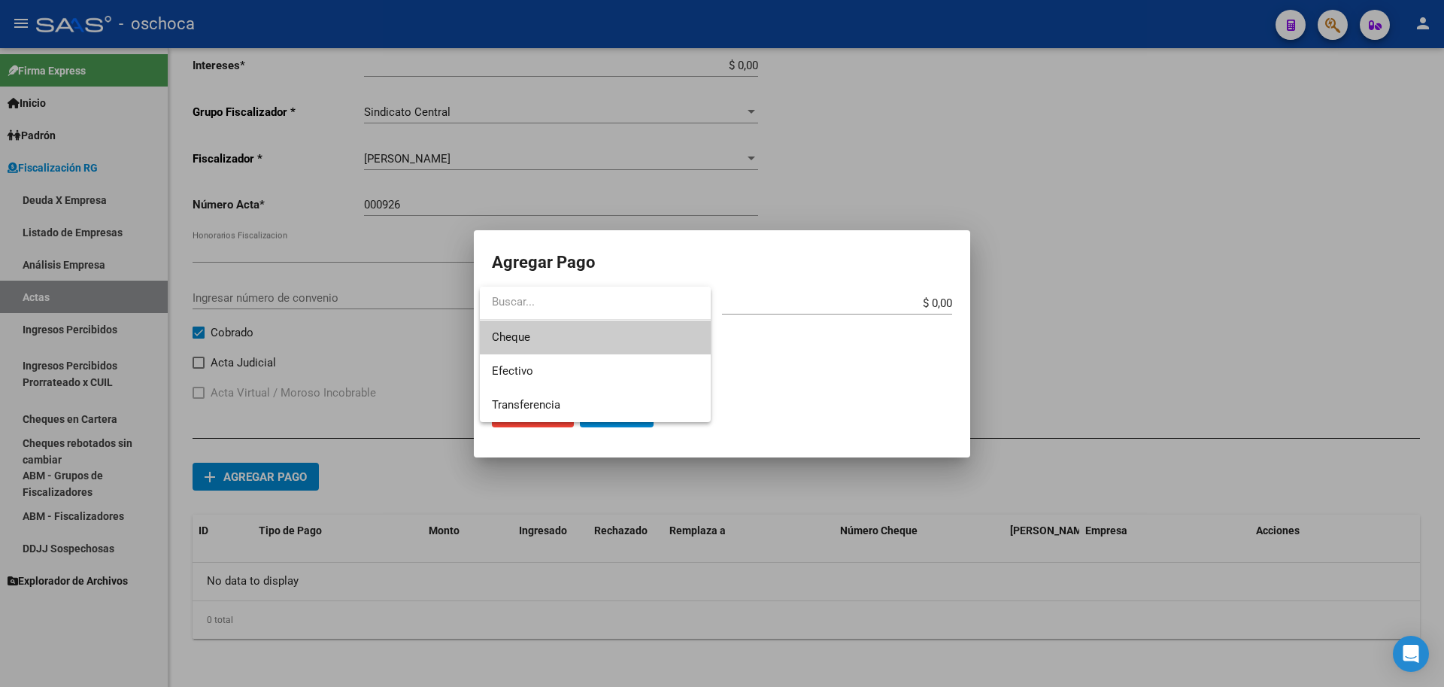
click at [581, 341] on span "Cheque" at bounding box center [595, 337] width 207 height 34
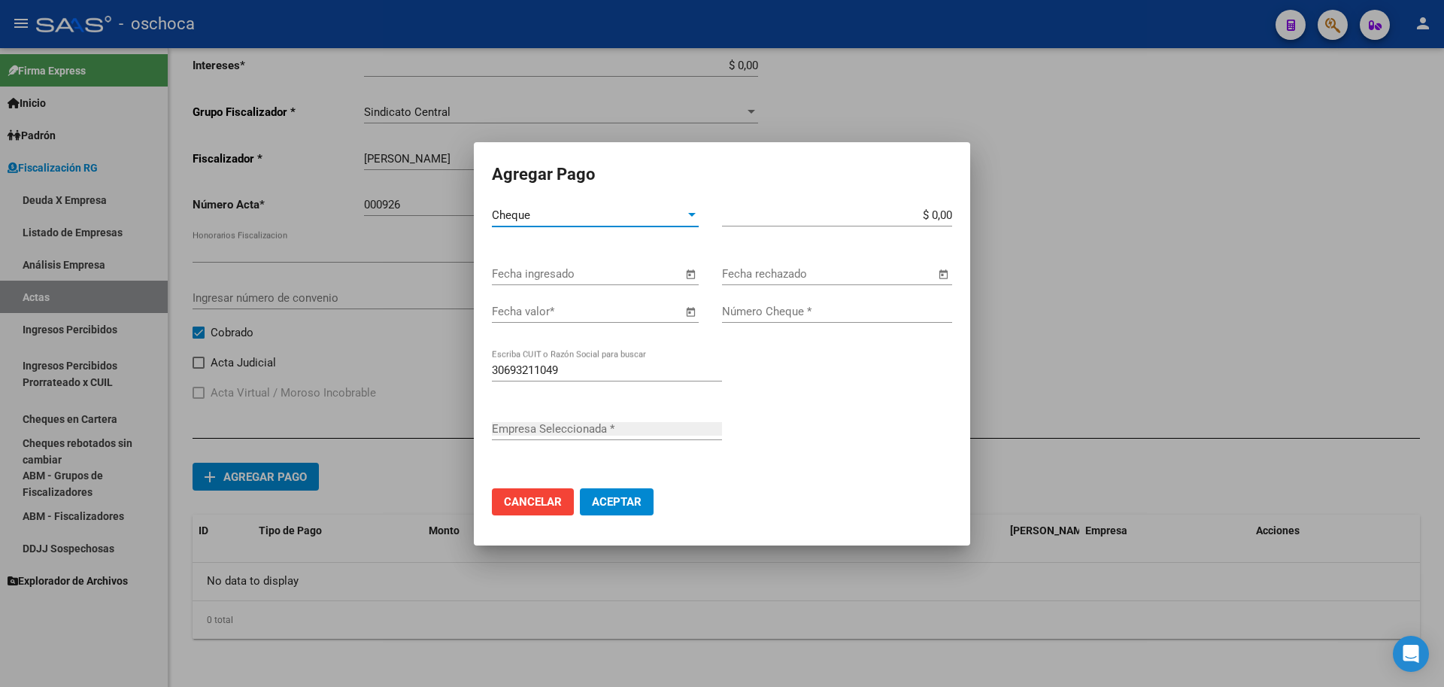
type input "MD CONSULTORES SA"
click at [688, 276] on span "Open calendar" at bounding box center [690, 275] width 36 height 36
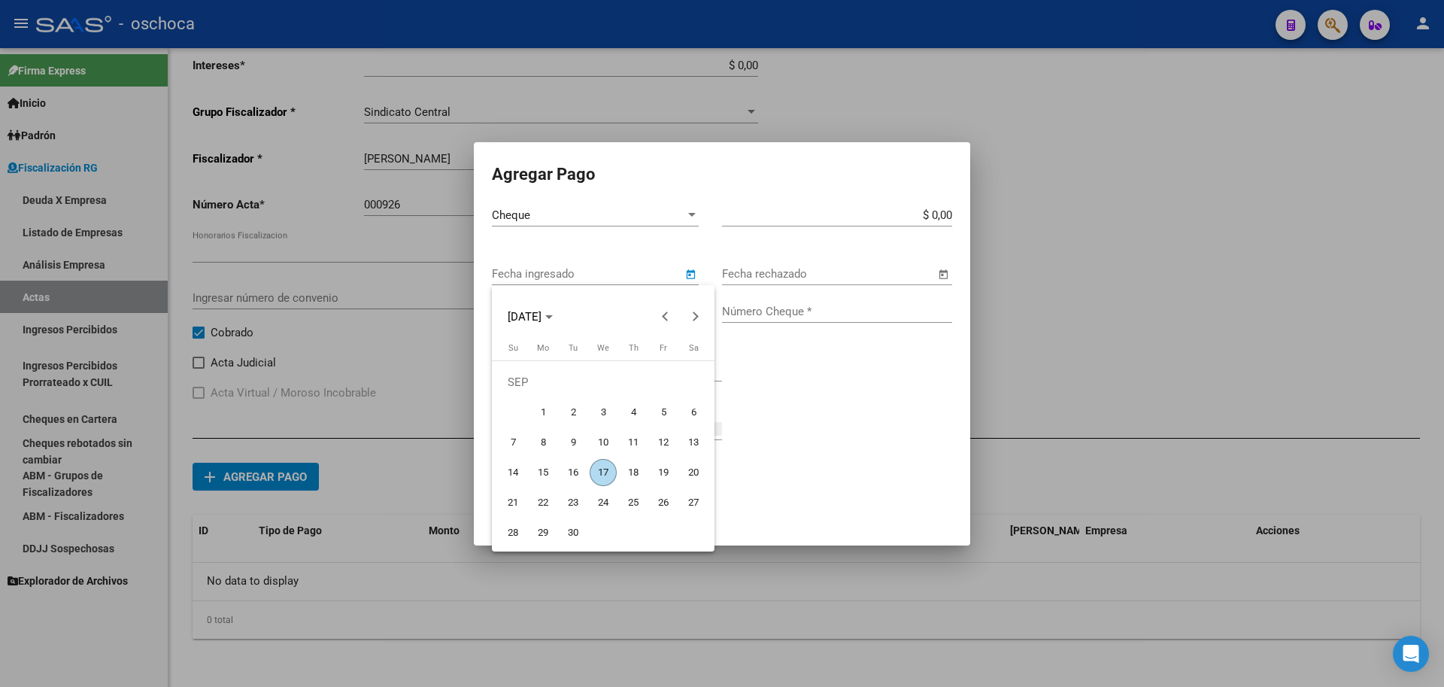
click at [601, 469] on span "17" at bounding box center [603, 472] width 27 height 27
type input "[DATE]"
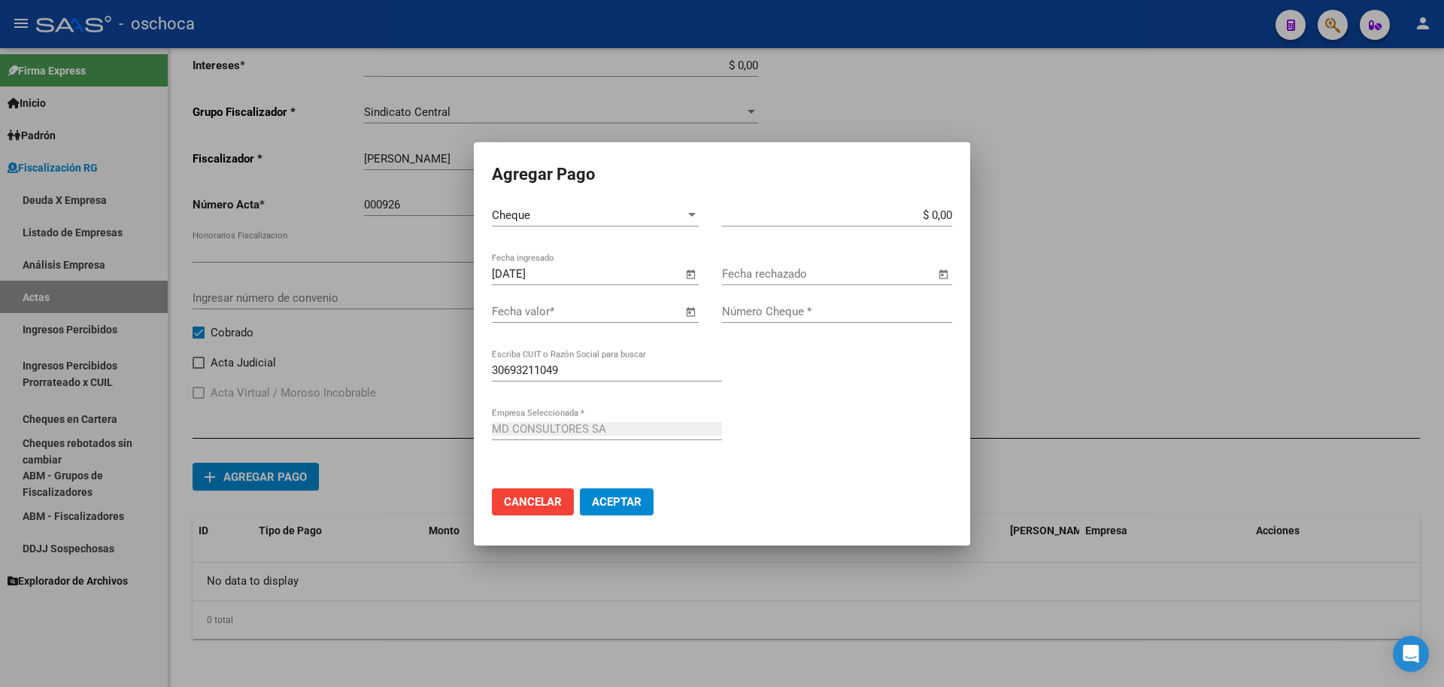
click at [692, 314] on span "Open calendar" at bounding box center [690, 312] width 36 height 36
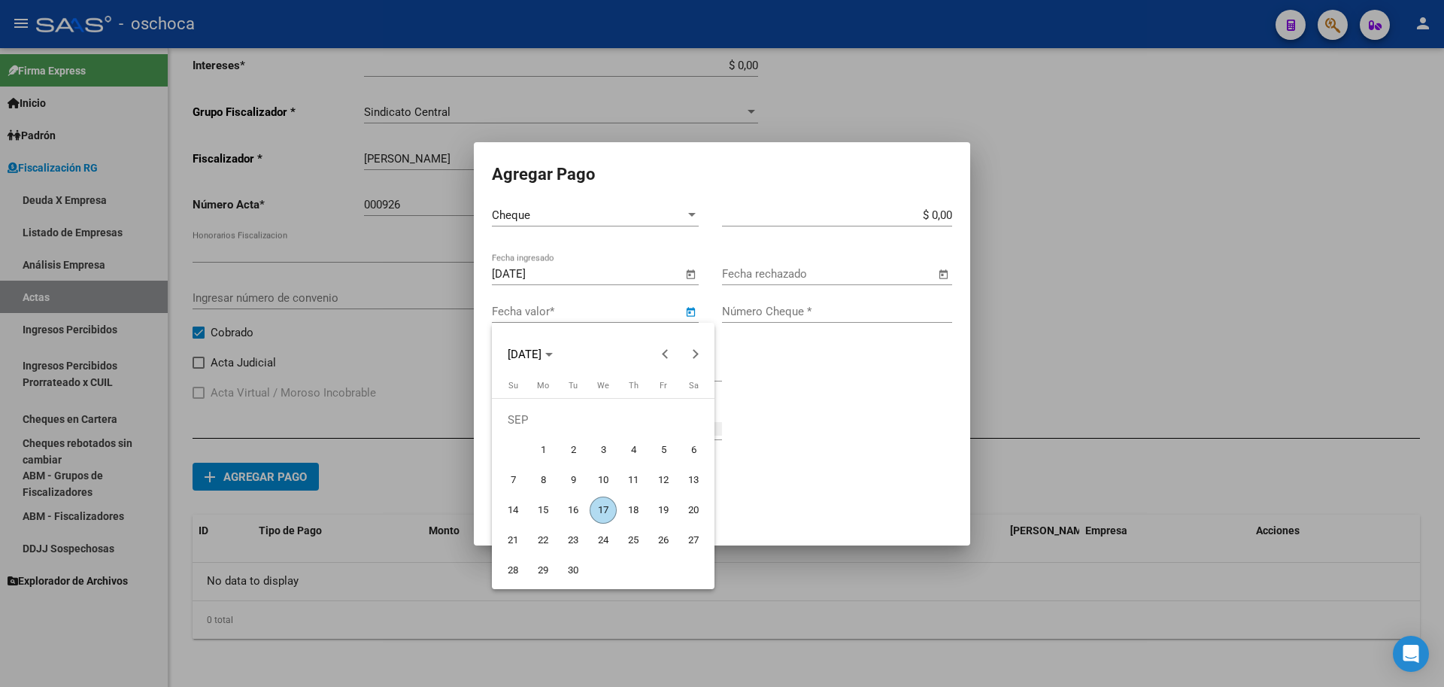
click at [517, 518] on span "14" at bounding box center [512, 509] width 27 height 27
type input "[DATE]"
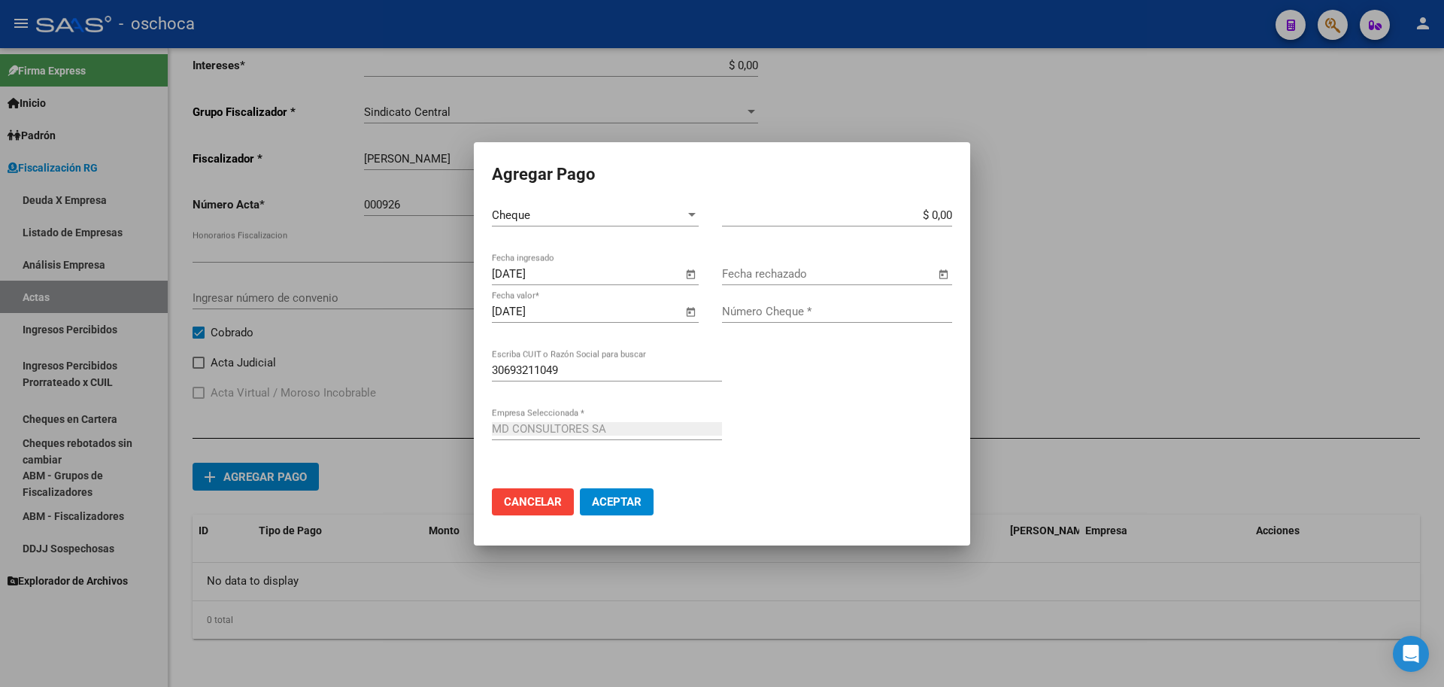
click at [951, 214] on input "$ 0,00" at bounding box center [837, 215] width 230 height 14
type input "$ 3.212.884,38"
click at [864, 316] on input "Número Cheque *" at bounding box center [837, 312] width 230 height 14
type input "29307244"
click at [617, 499] on span "Aceptar" at bounding box center [617, 502] width 50 height 14
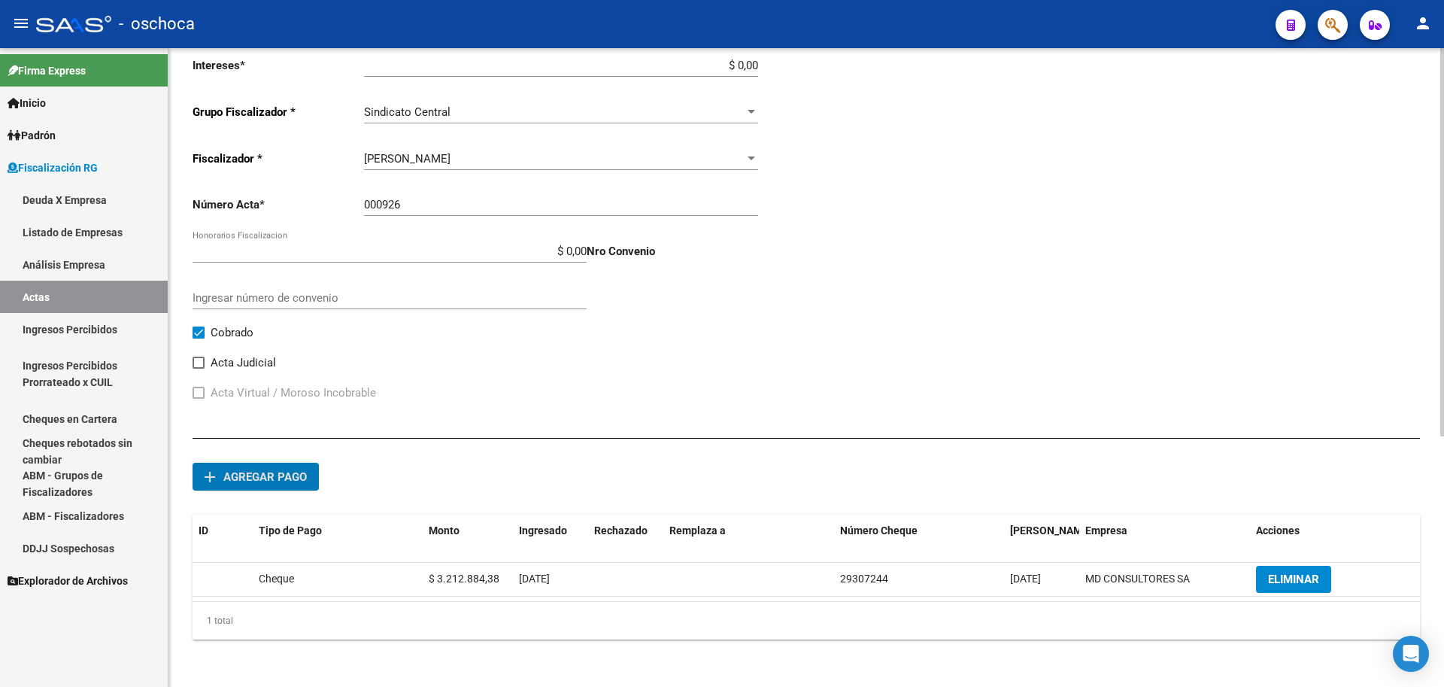
click at [254, 484] on button "add Agregar pago" at bounding box center [256, 477] width 126 height 28
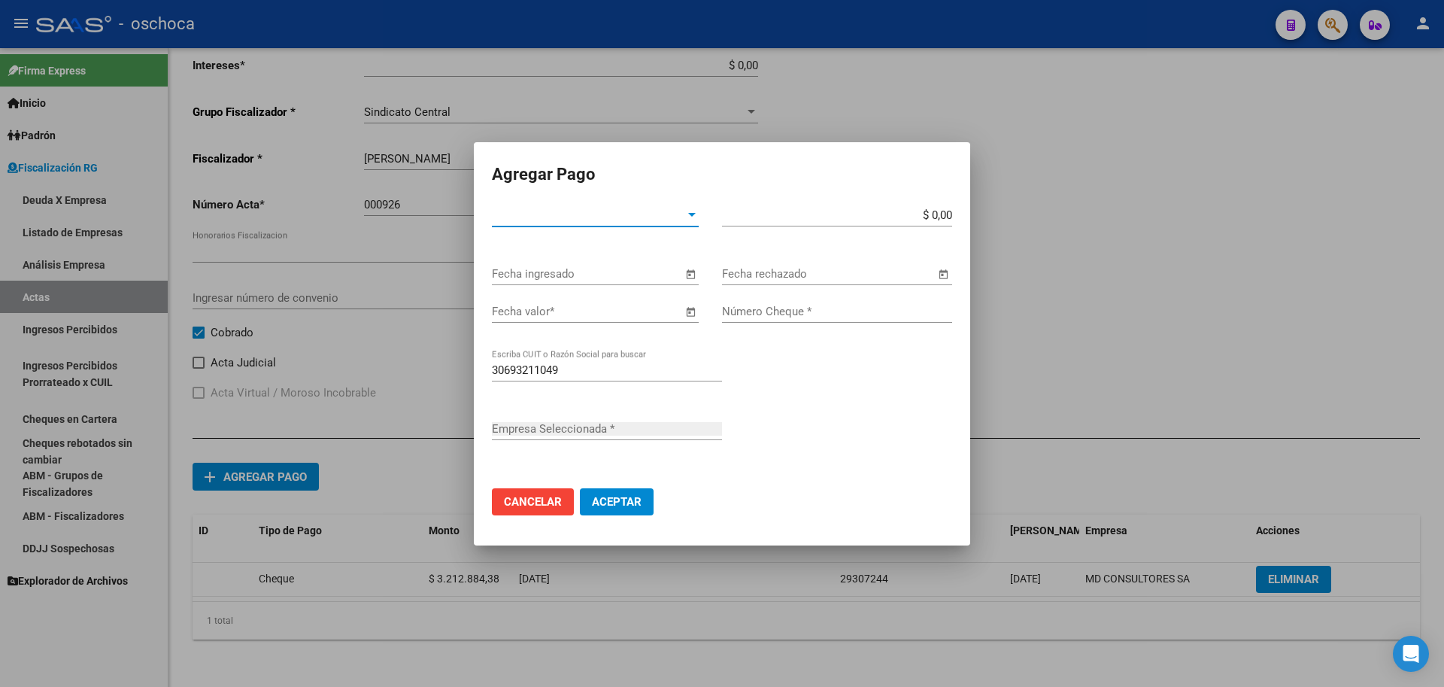
type input "MD CONSULTORES SA"
click at [675, 220] on span "Tipo de Pago *" at bounding box center [588, 215] width 193 height 14
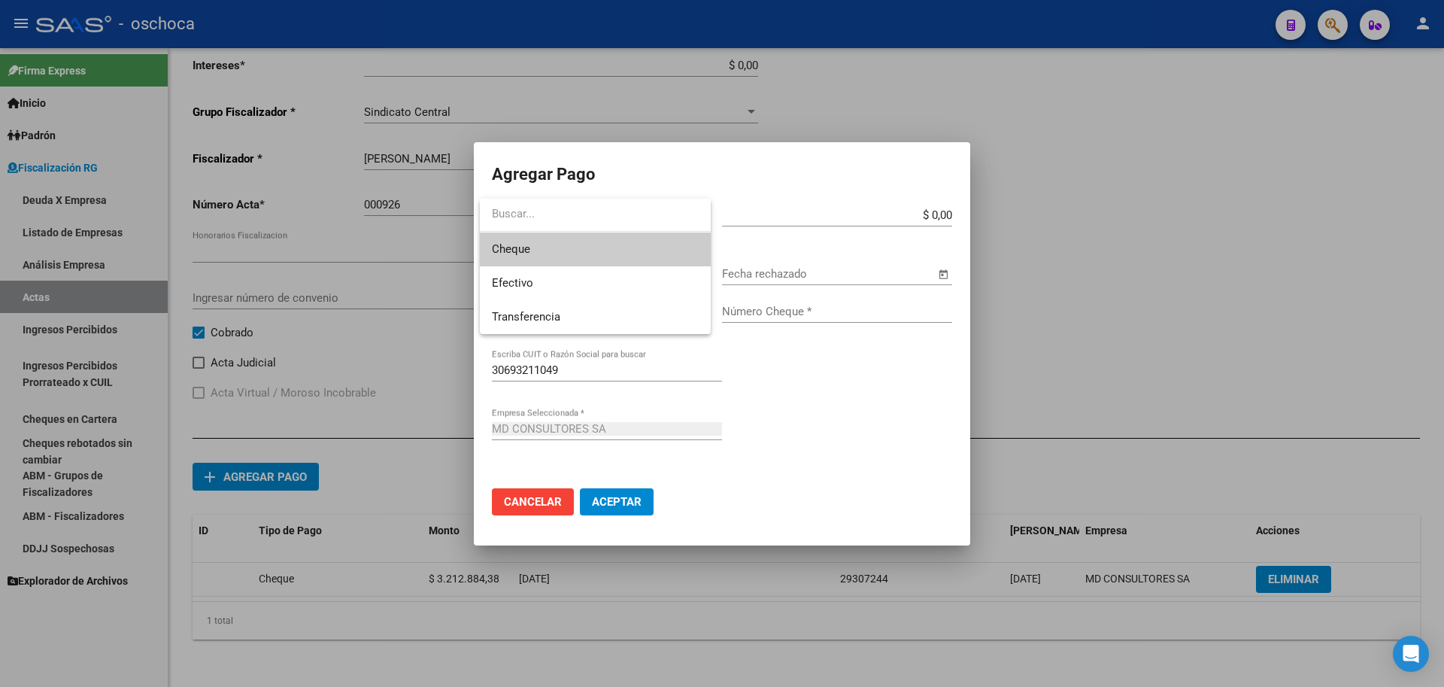
click at [633, 262] on span "Cheque" at bounding box center [595, 249] width 207 height 34
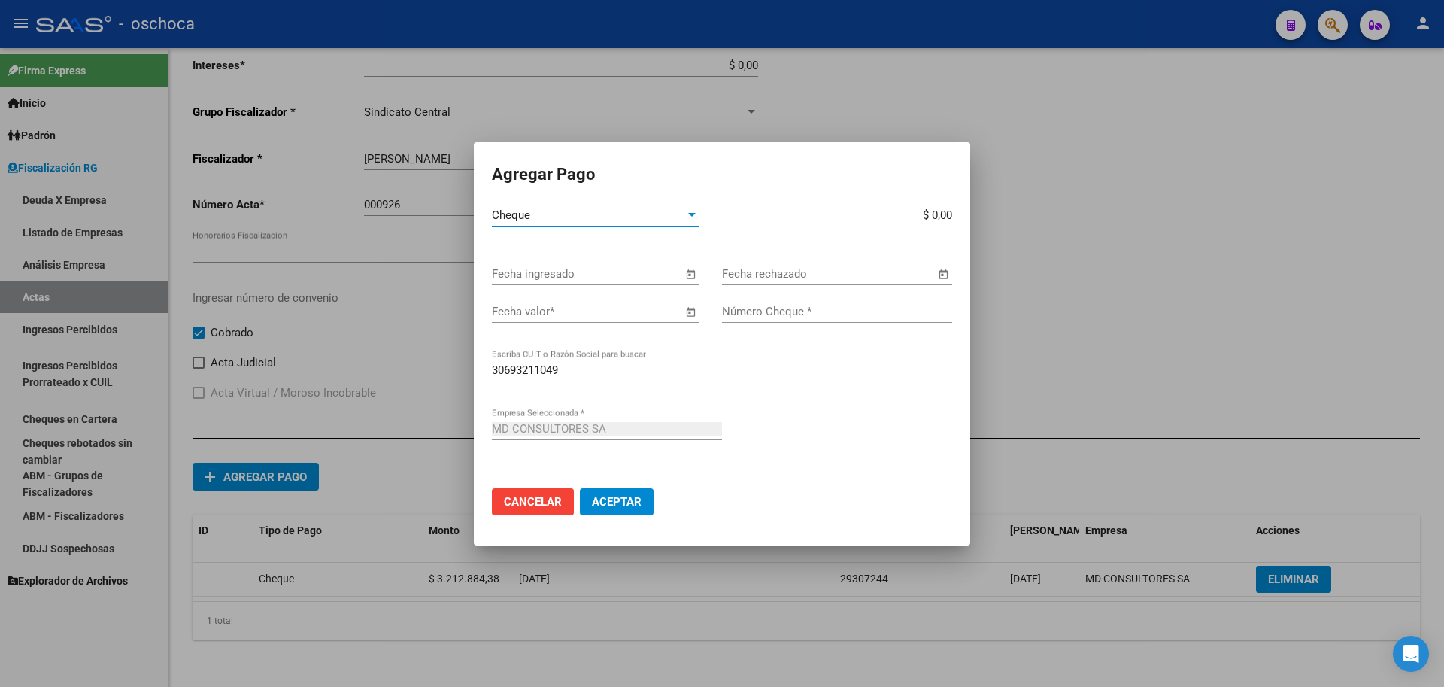
click at [682, 270] on span "Open calendar" at bounding box center [690, 275] width 36 height 36
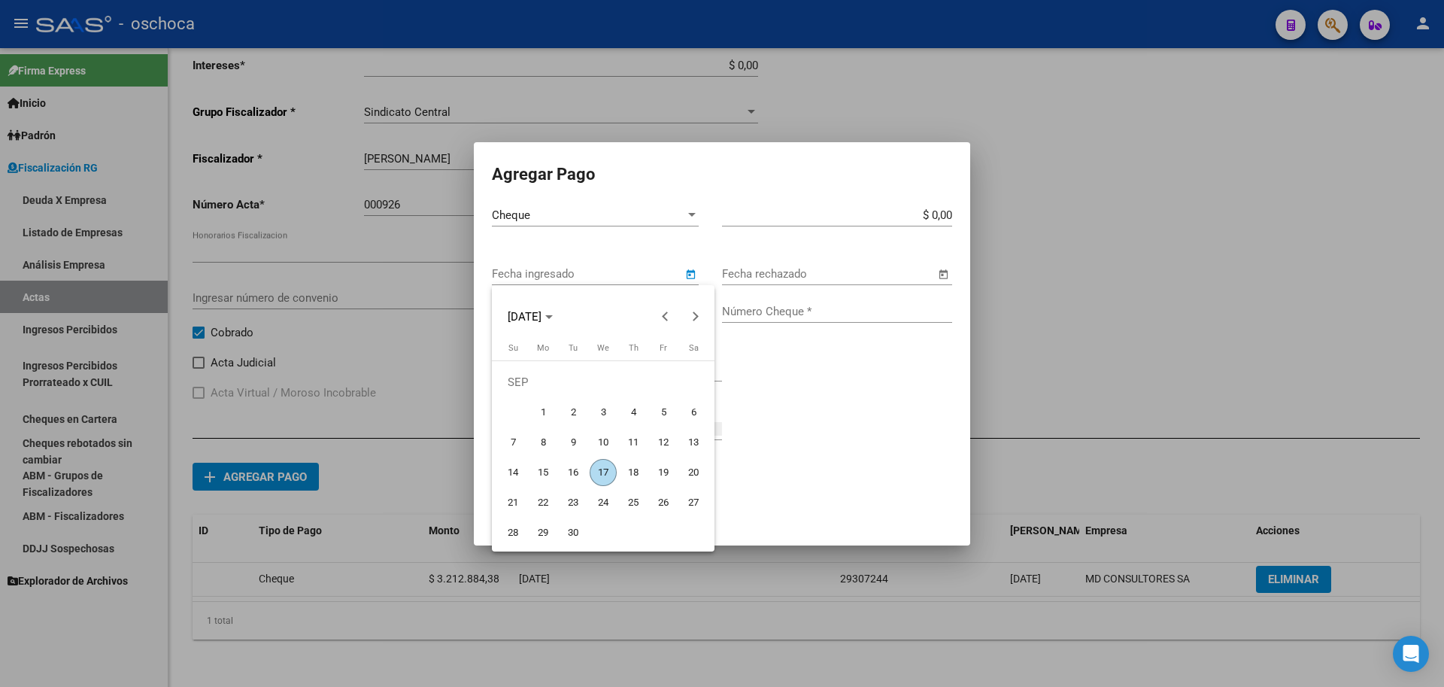
click at [606, 469] on span "17" at bounding box center [603, 472] width 27 height 27
type input "[DATE]"
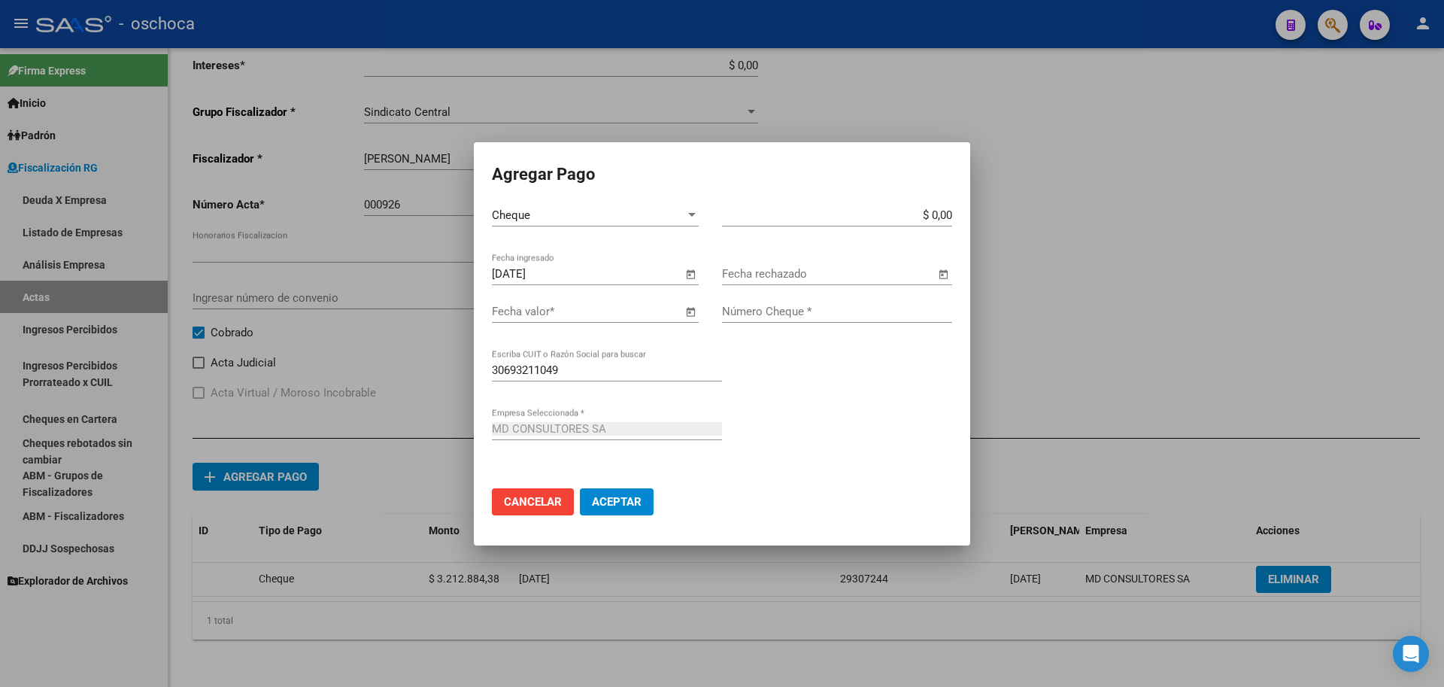
click at [687, 311] on span "Open calendar" at bounding box center [690, 312] width 36 height 36
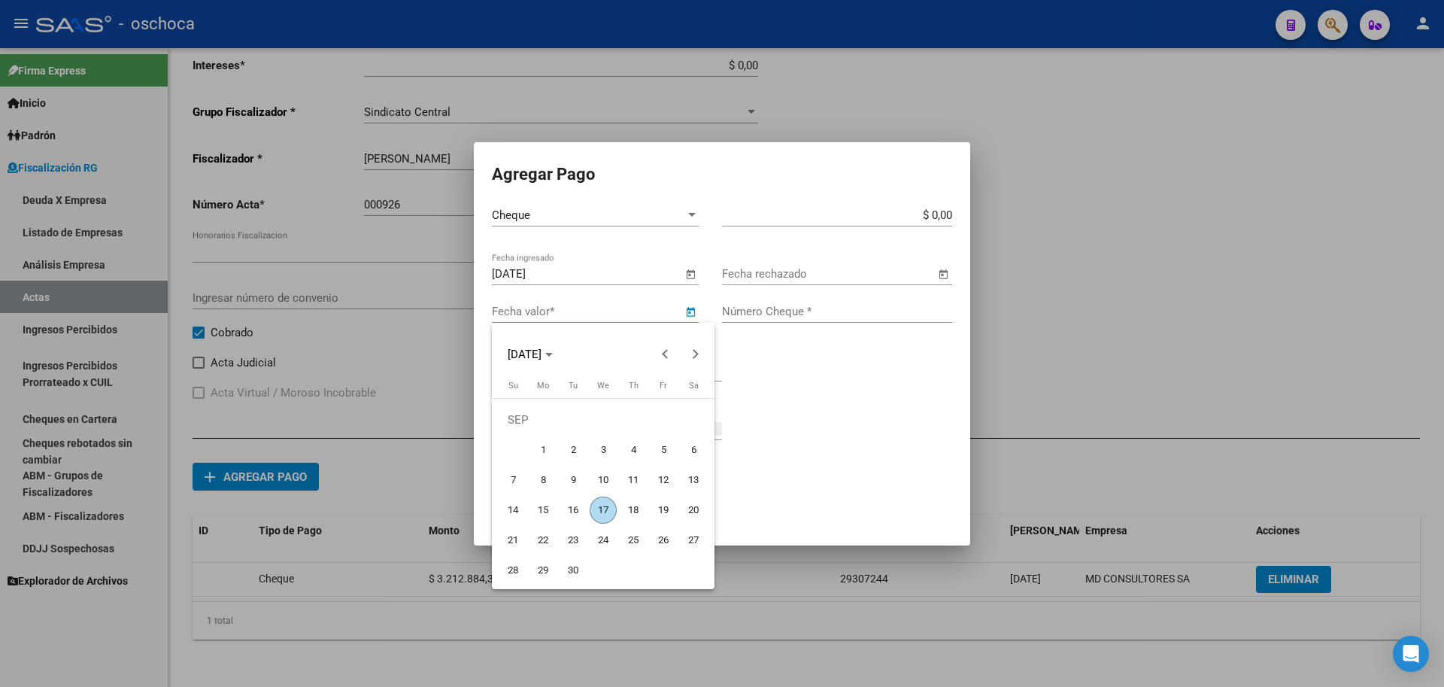
click at [515, 517] on span "14" at bounding box center [512, 509] width 27 height 27
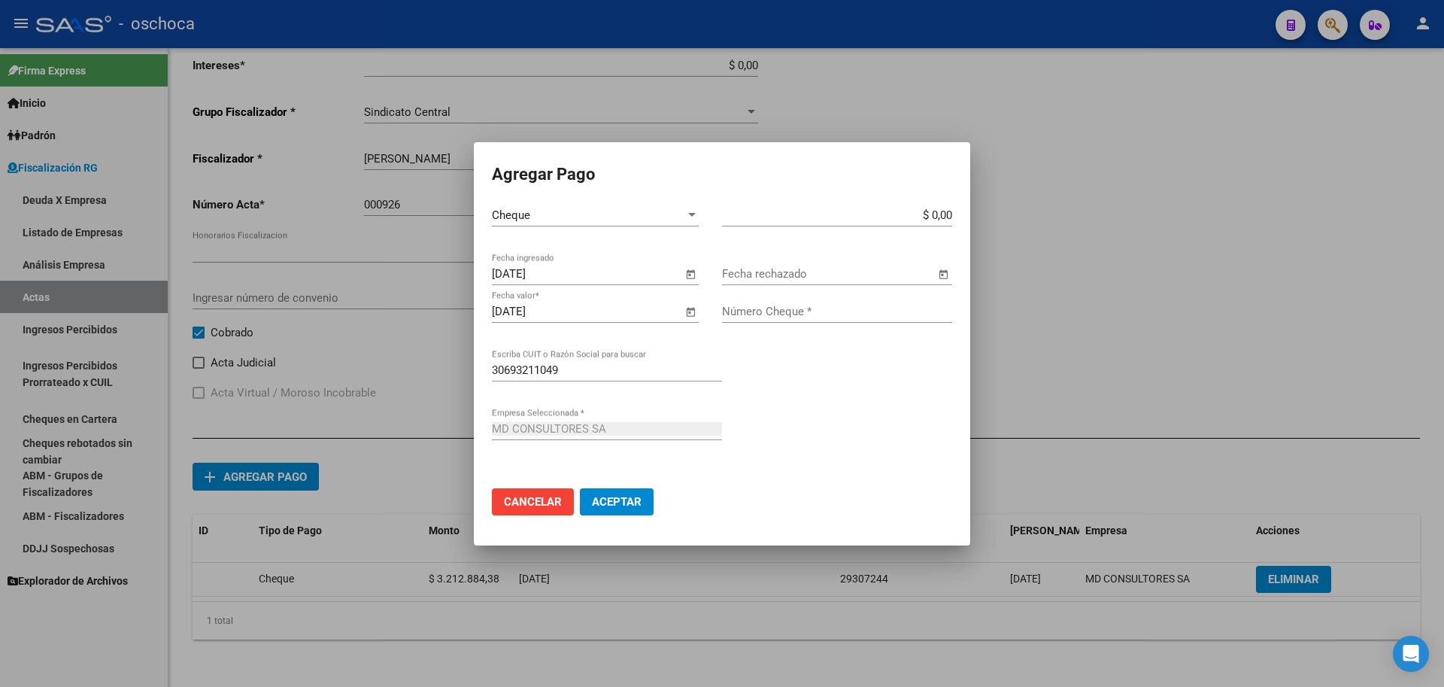
click at [691, 315] on span "Open calendar" at bounding box center [690, 312] width 36 height 36
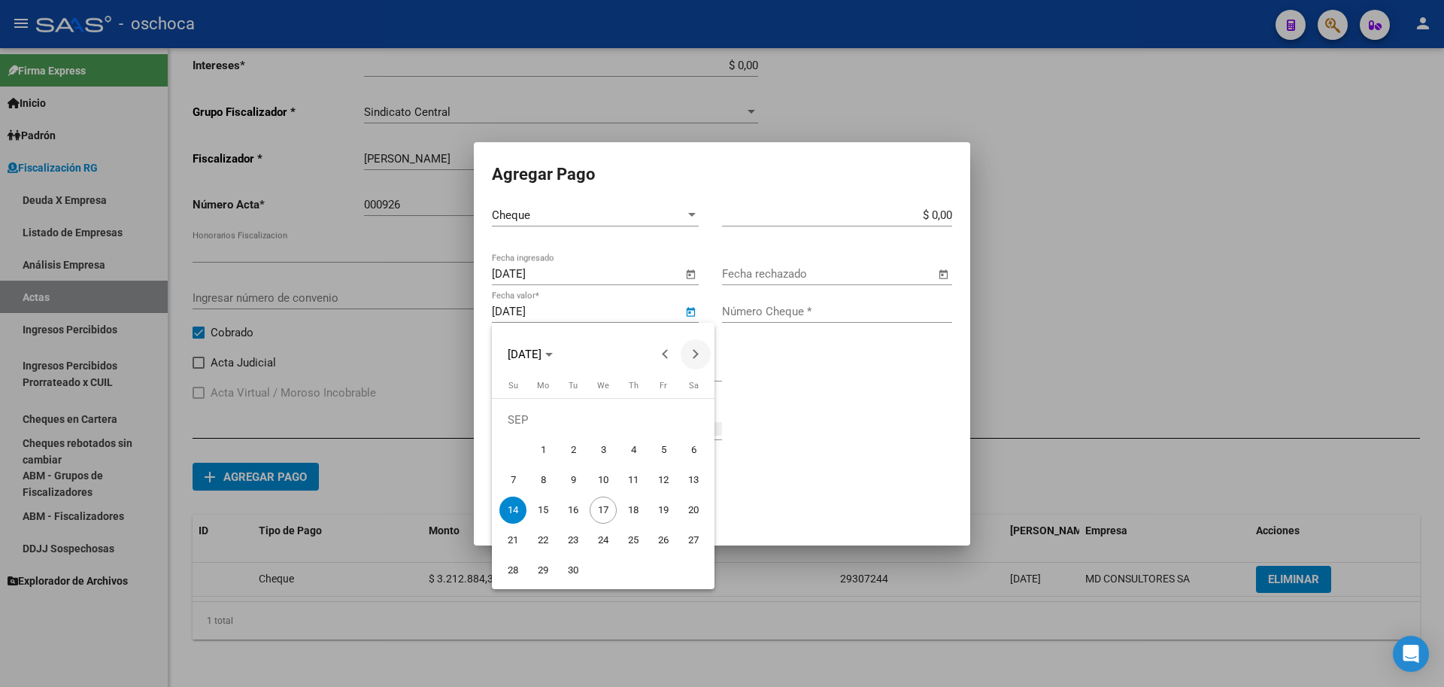
click at [697, 358] on span "Next month" at bounding box center [696, 354] width 30 height 30
click at [572, 480] on span "14" at bounding box center [573, 479] width 27 height 27
type input "[DATE]"
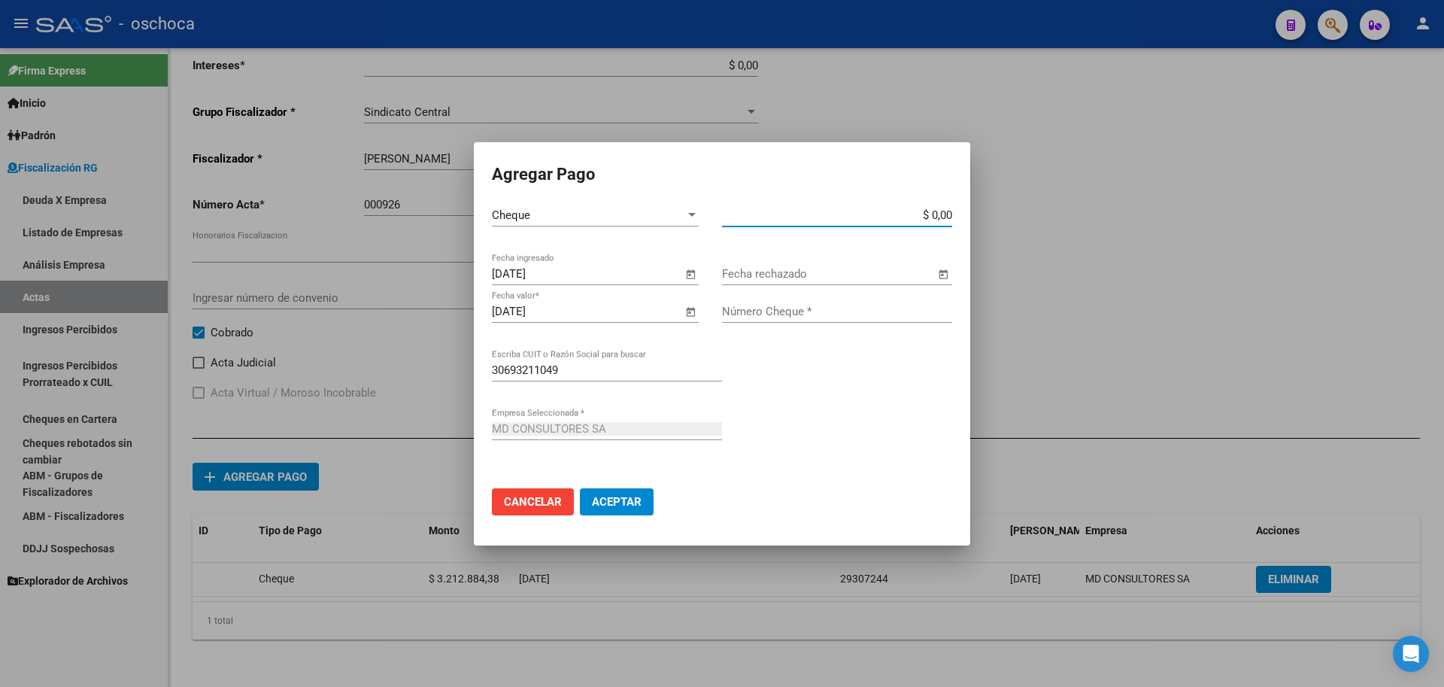
click at [952, 213] on input "$ 0,00" at bounding box center [837, 215] width 230 height 14
type input "$ 3.212.884,38"
click at [866, 314] on input "Número Cheque *" at bounding box center [837, 312] width 230 height 14
type input "29307245"
click at [621, 501] on span "Aceptar" at bounding box center [617, 502] width 50 height 14
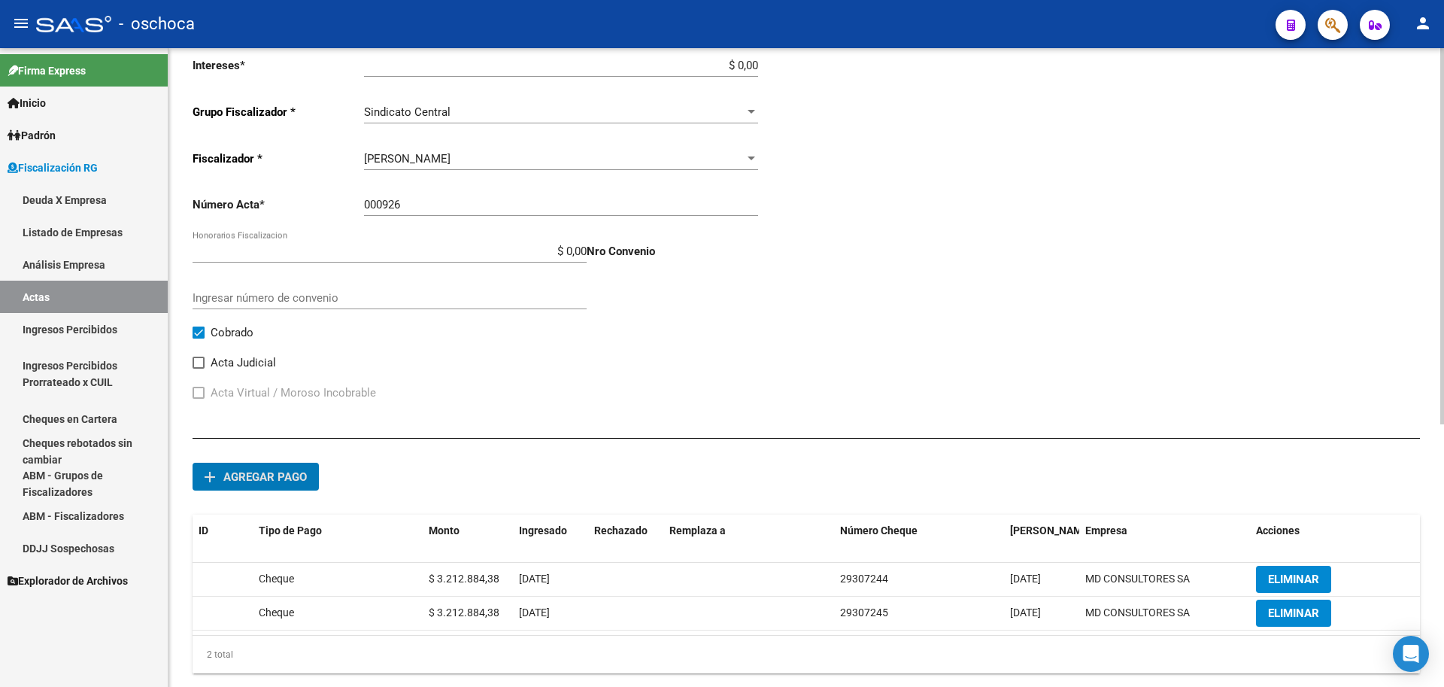
click at [268, 479] on span "Agregar pago" at bounding box center [264, 477] width 83 height 14
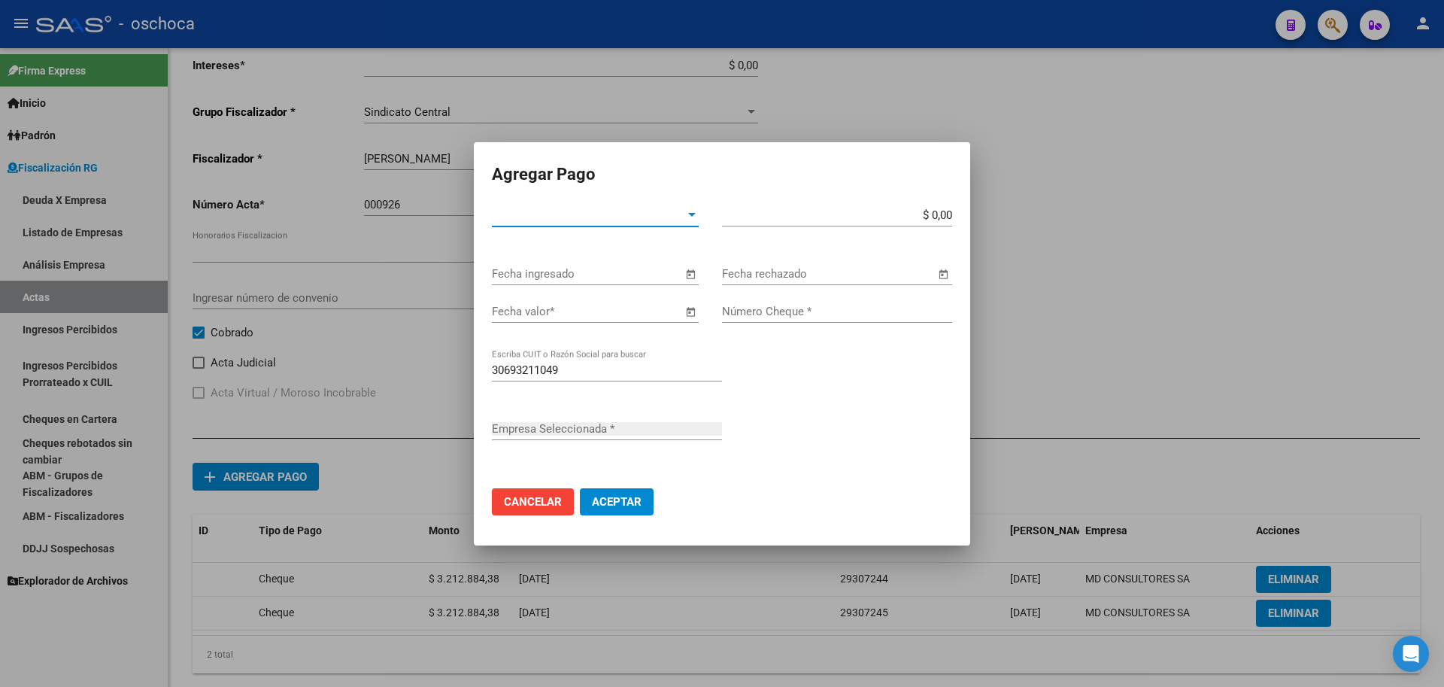
type input "MD CONSULTORES SA"
click at [636, 208] on span "Tipo de Pago *" at bounding box center [588, 215] width 193 height 14
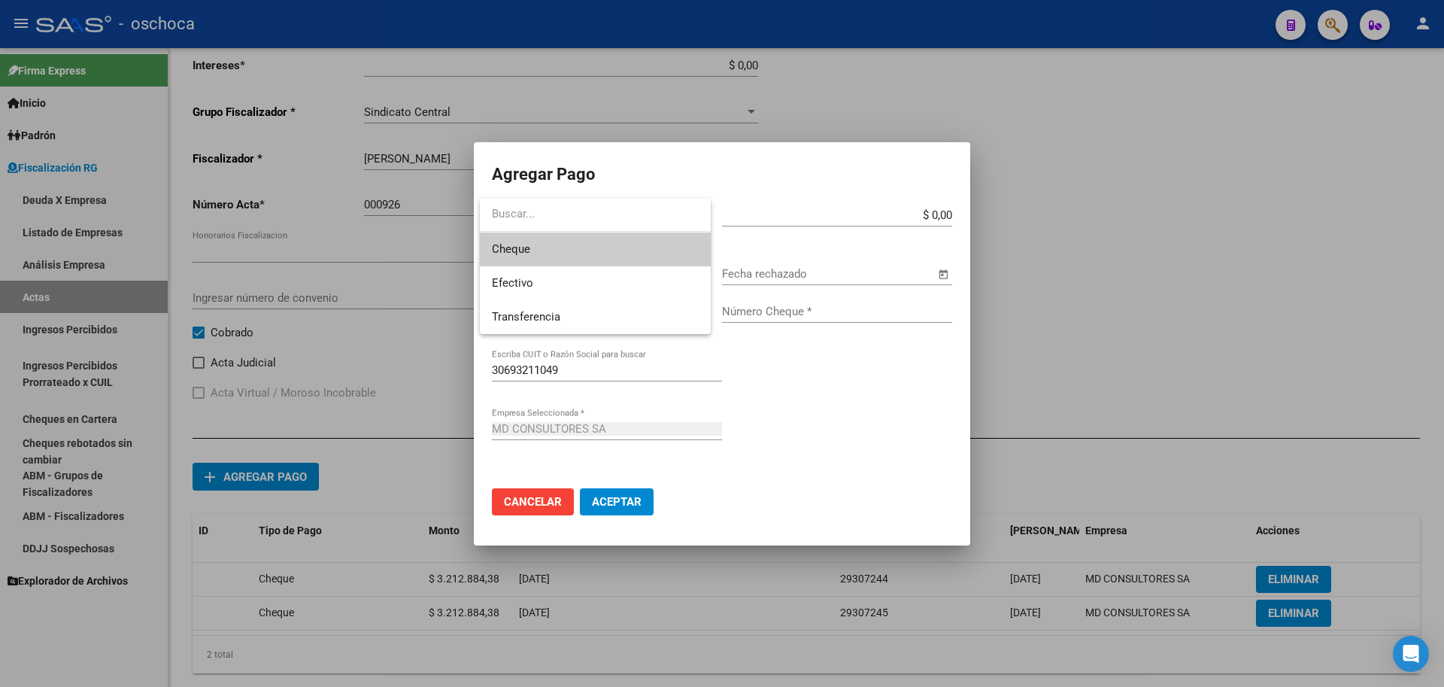
click at [592, 251] on span "Cheque" at bounding box center [595, 249] width 207 height 34
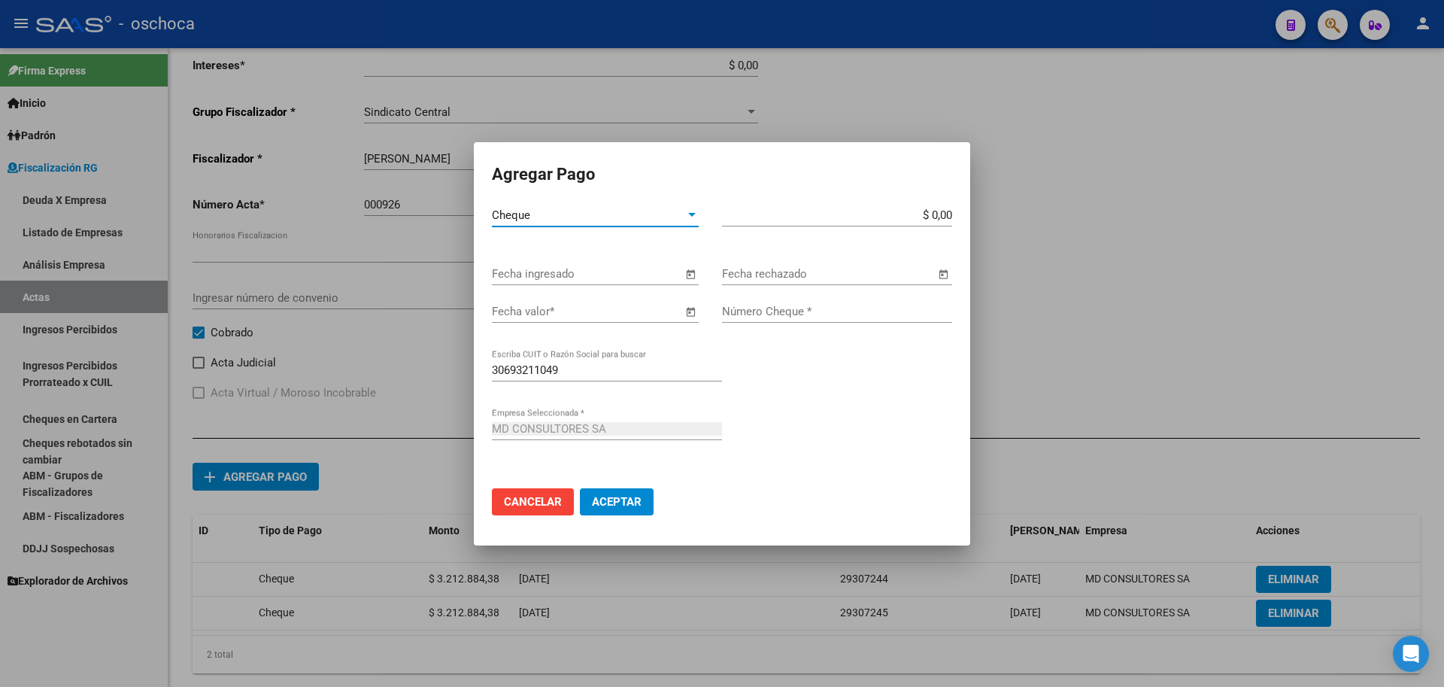
click at [685, 269] on span "Open calendar" at bounding box center [690, 275] width 36 height 36
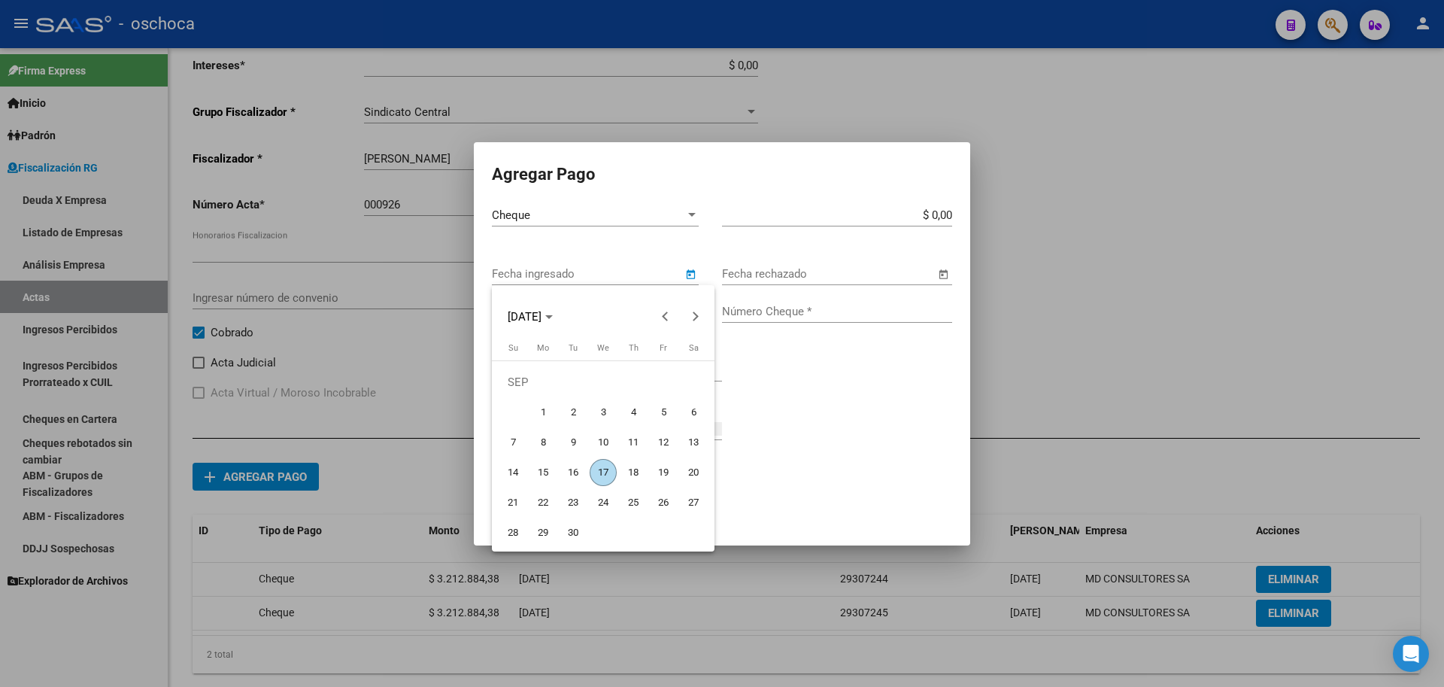
click at [606, 468] on span "17" at bounding box center [603, 472] width 27 height 27
type input "[DATE]"
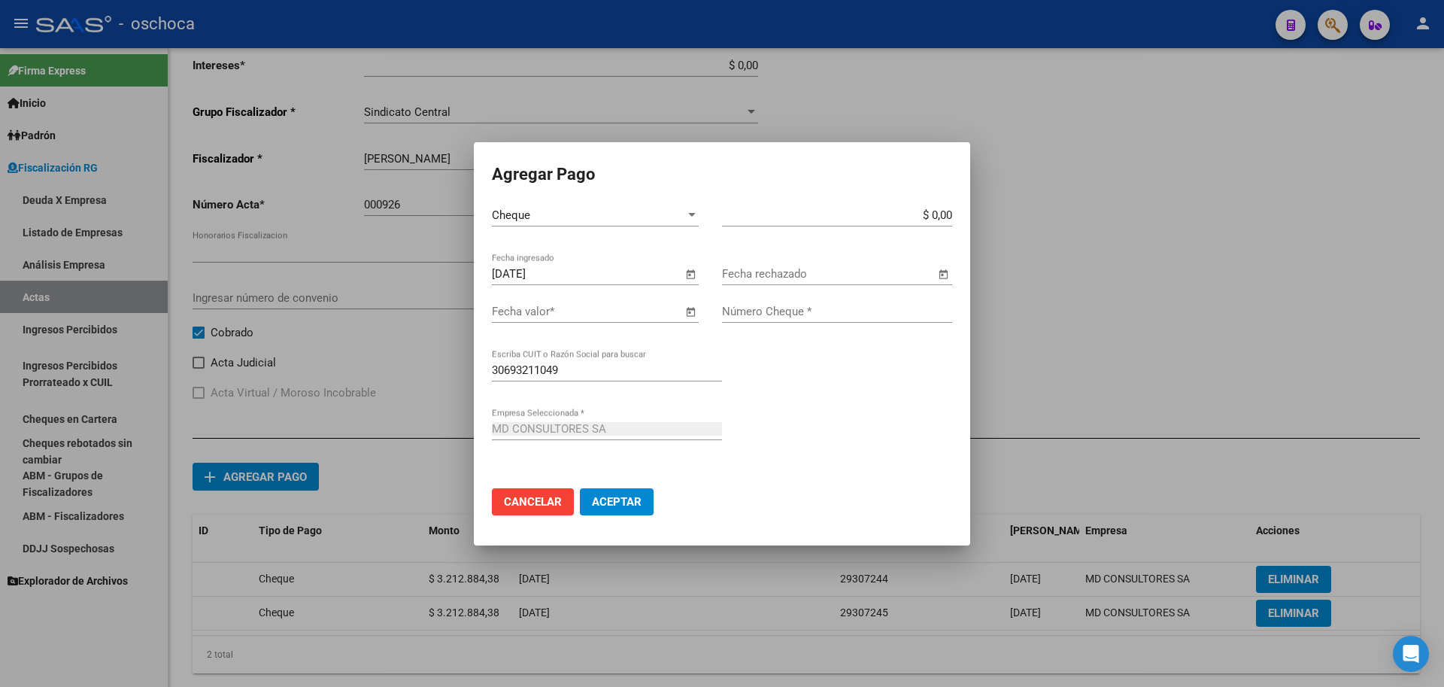
click at [688, 314] on span "Open calendar" at bounding box center [690, 312] width 36 height 36
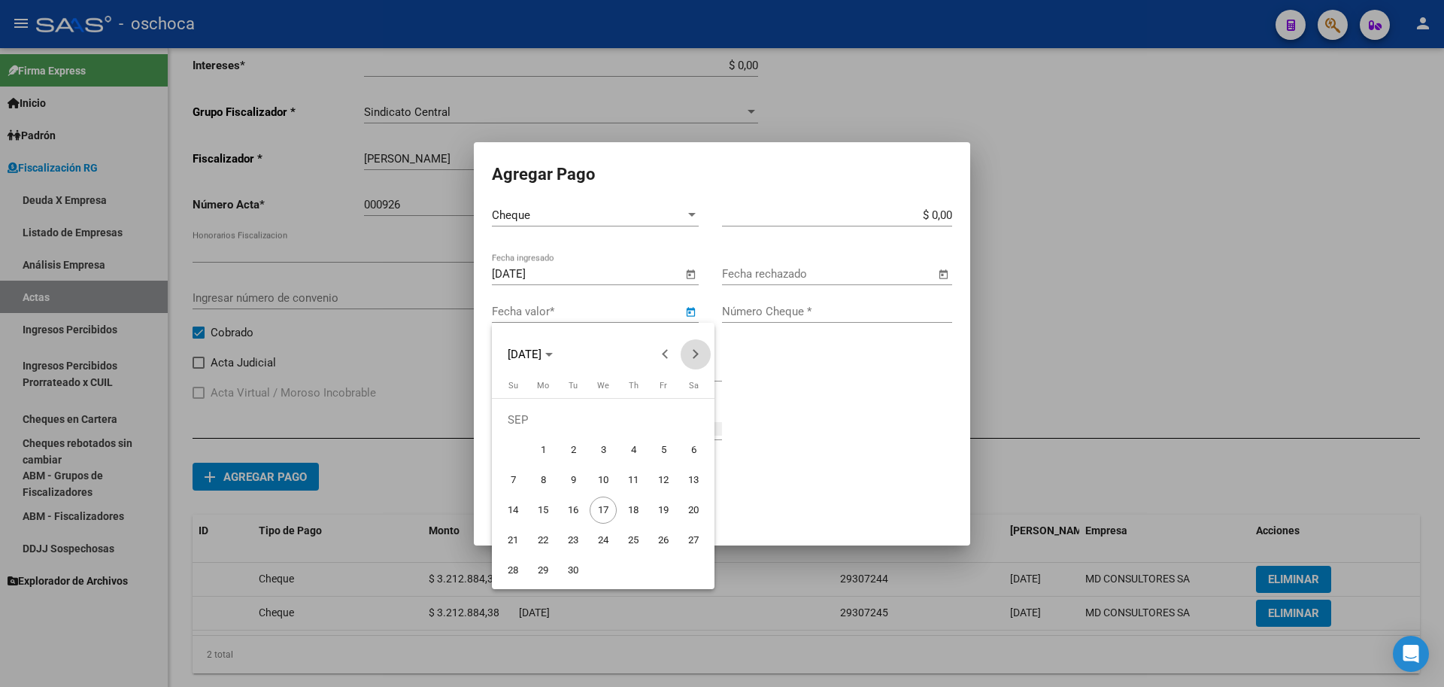
click at [692, 354] on button "Next month" at bounding box center [696, 354] width 30 height 30
click at [659, 478] on span "14" at bounding box center [663, 479] width 27 height 27
type input "[DATE]"
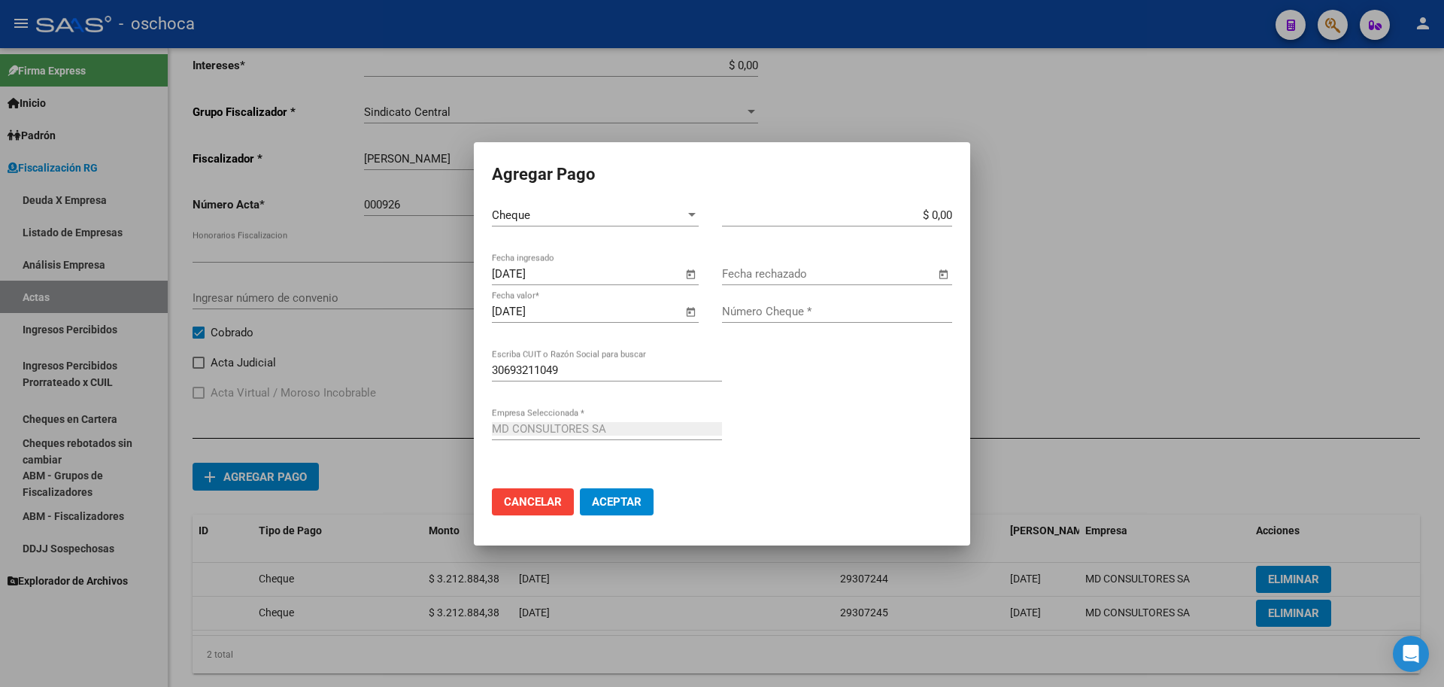
click at [949, 213] on input "$ 0,00" at bounding box center [837, 215] width 230 height 14
type input "$ 3.212.884,38"
click at [802, 310] on input "Número Cheque *" at bounding box center [837, 312] width 230 height 14
type input "29307246"
click at [622, 496] on span "Aceptar" at bounding box center [617, 502] width 50 height 14
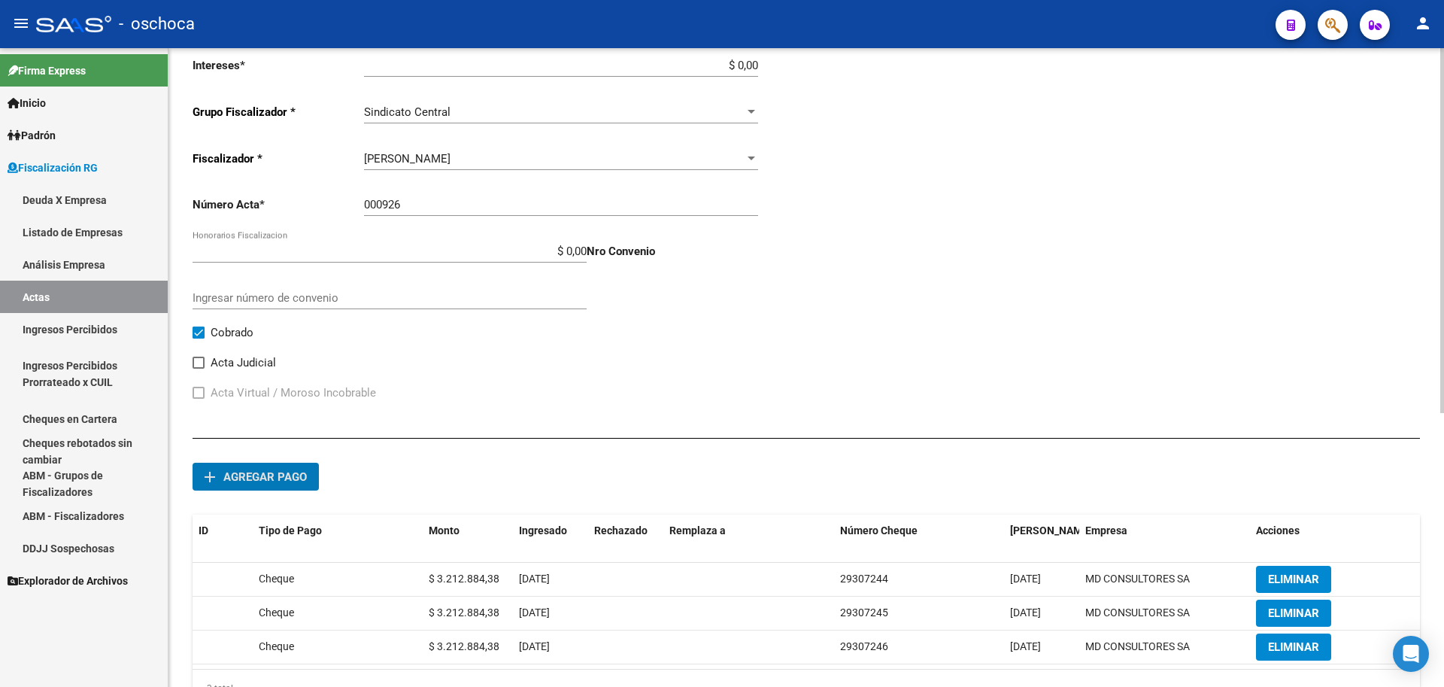
click at [266, 480] on span "Agregar pago" at bounding box center [264, 477] width 83 height 14
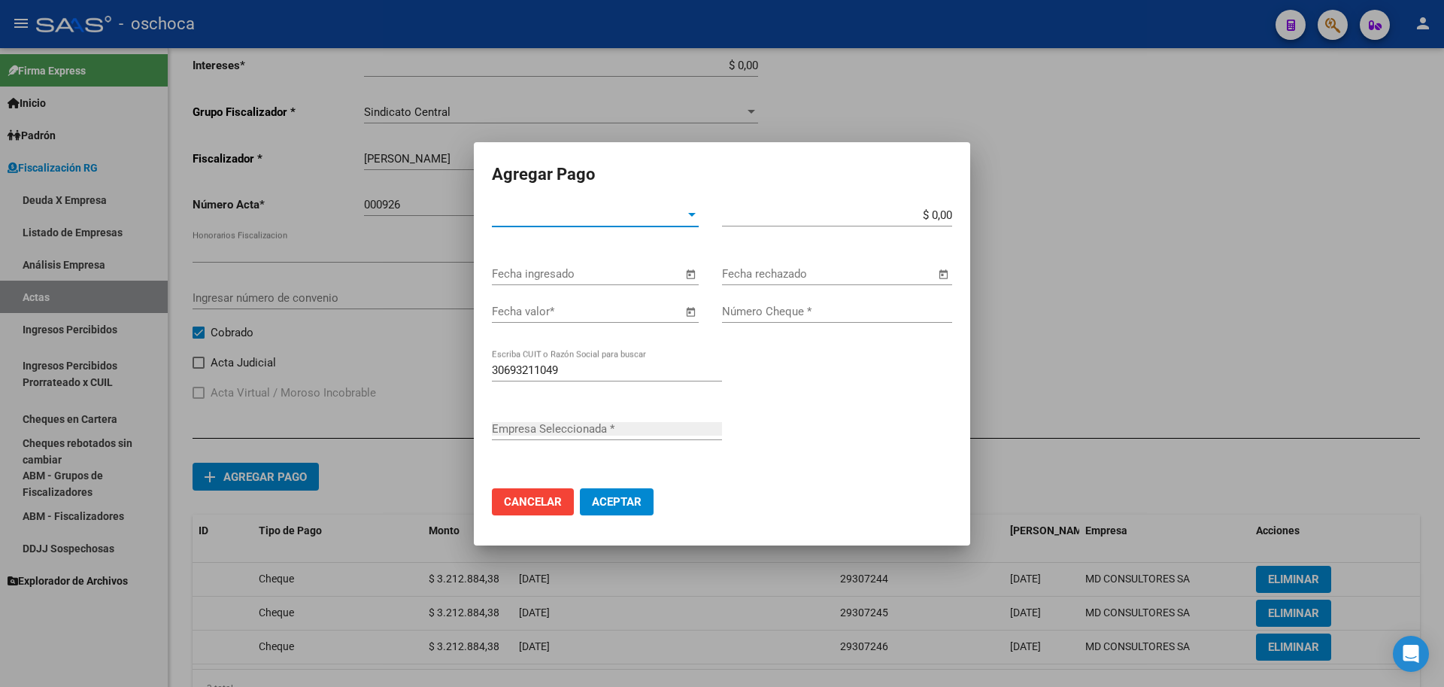
type input "MD CONSULTORES SA"
click at [682, 213] on span "Tipo de Pago *" at bounding box center [588, 215] width 193 height 14
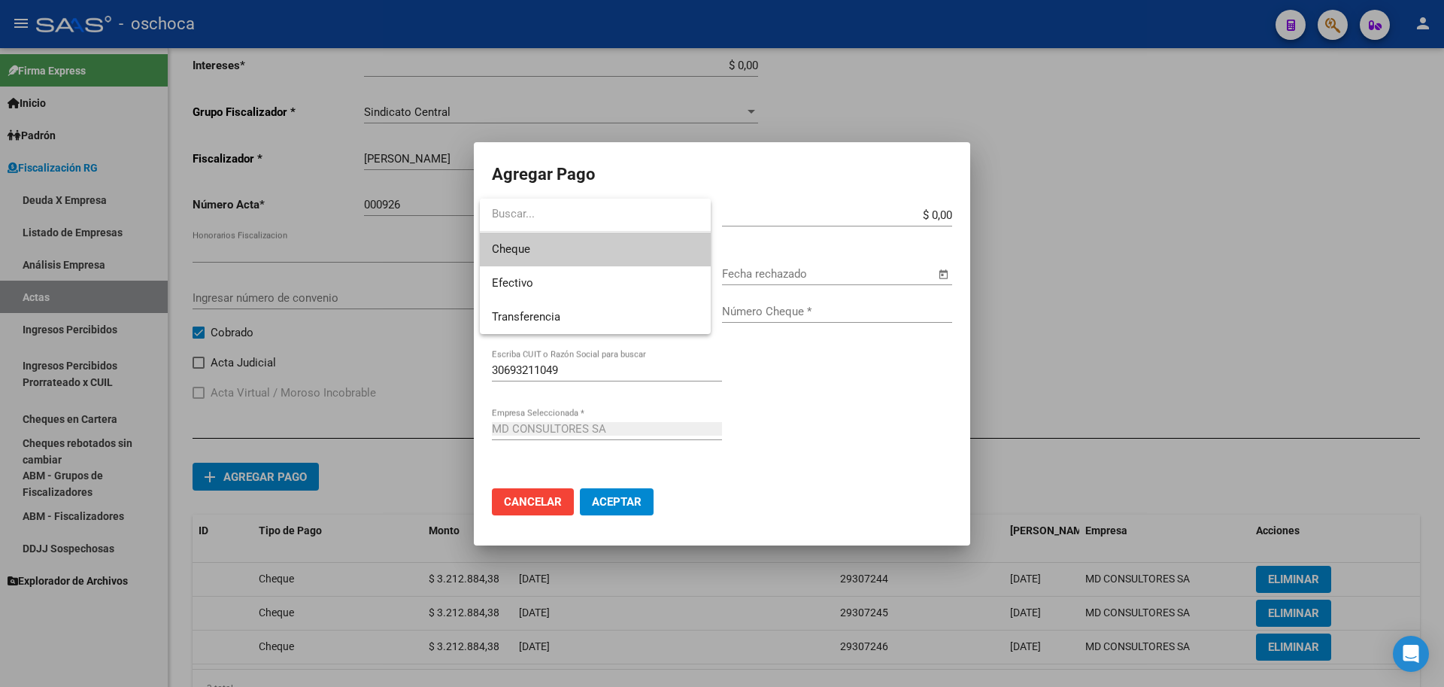
click at [624, 247] on span "Cheque" at bounding box center [595, 249] width 207 height 34
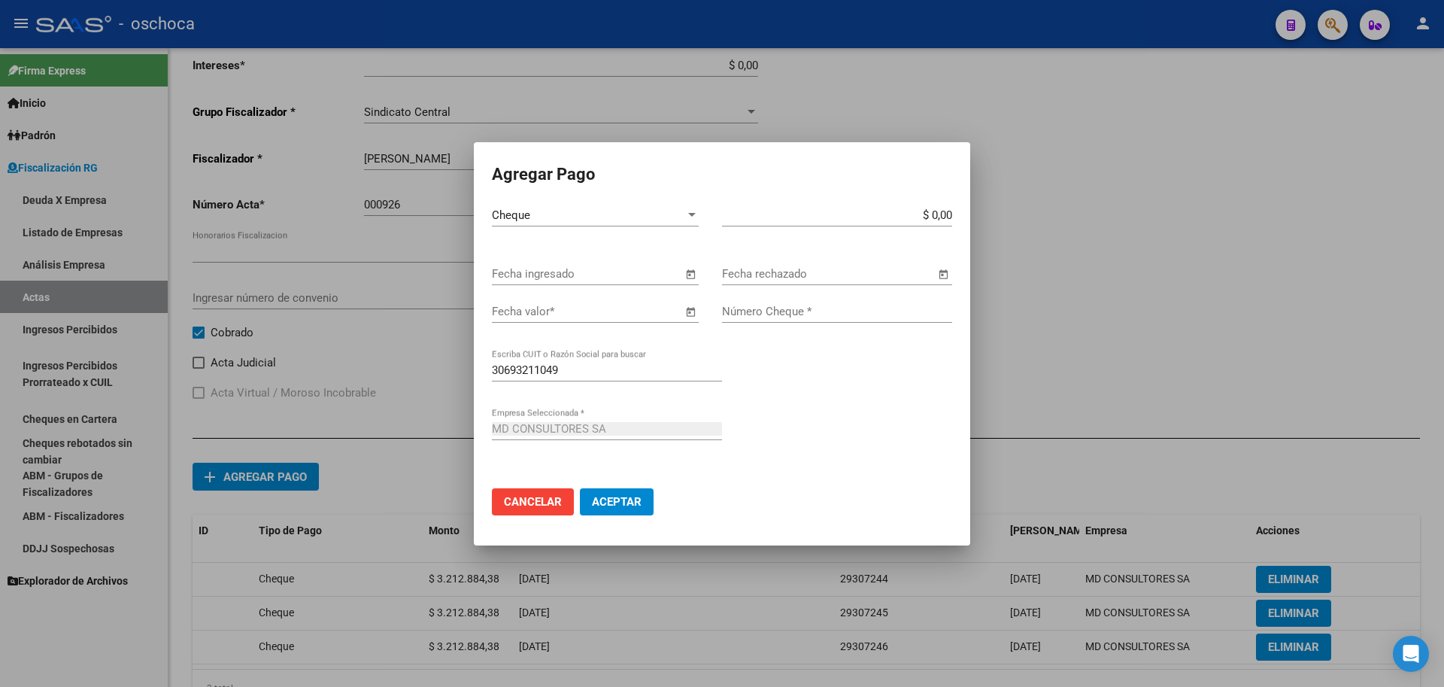
click at [692, 278] on span "Open calendar" at bounding box center [690, 275] width 36 height 36
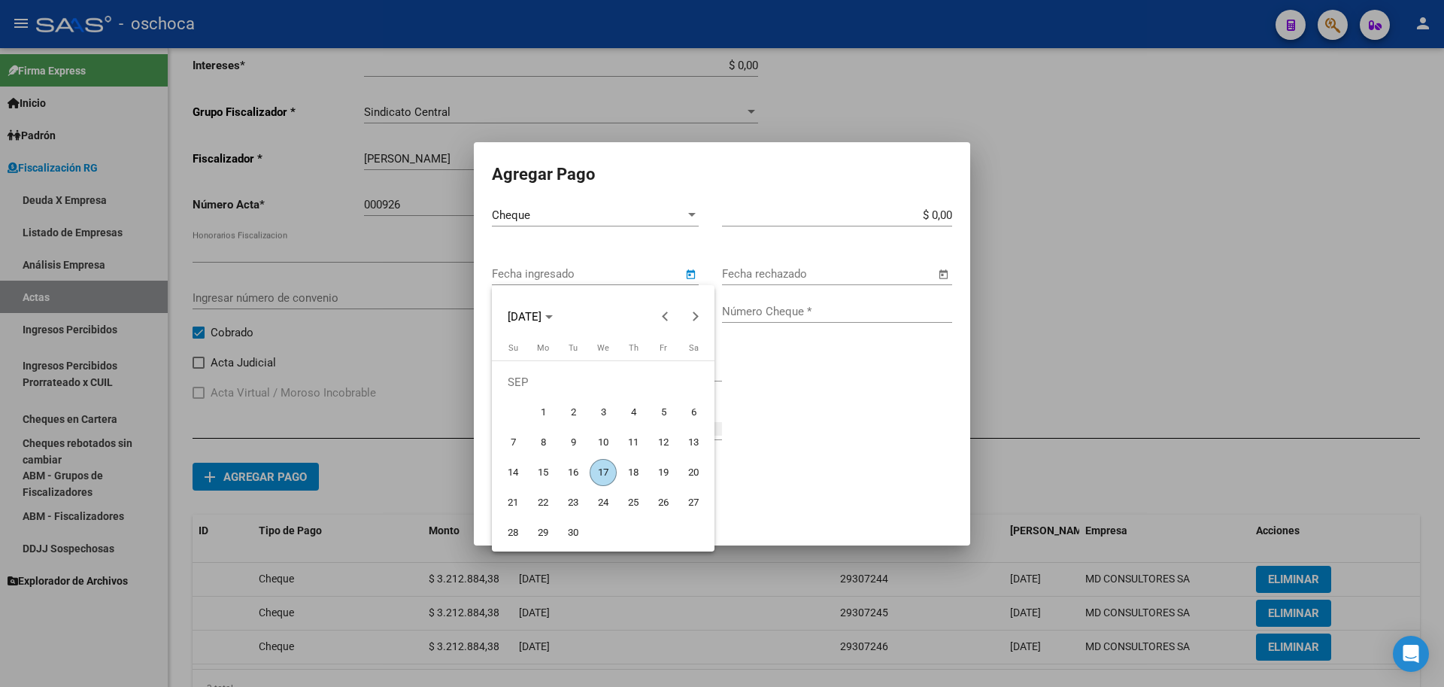
click at [600, 477] on span "17" at bounding box center [603, 472] width 27 height 27
type input "[DATE]"
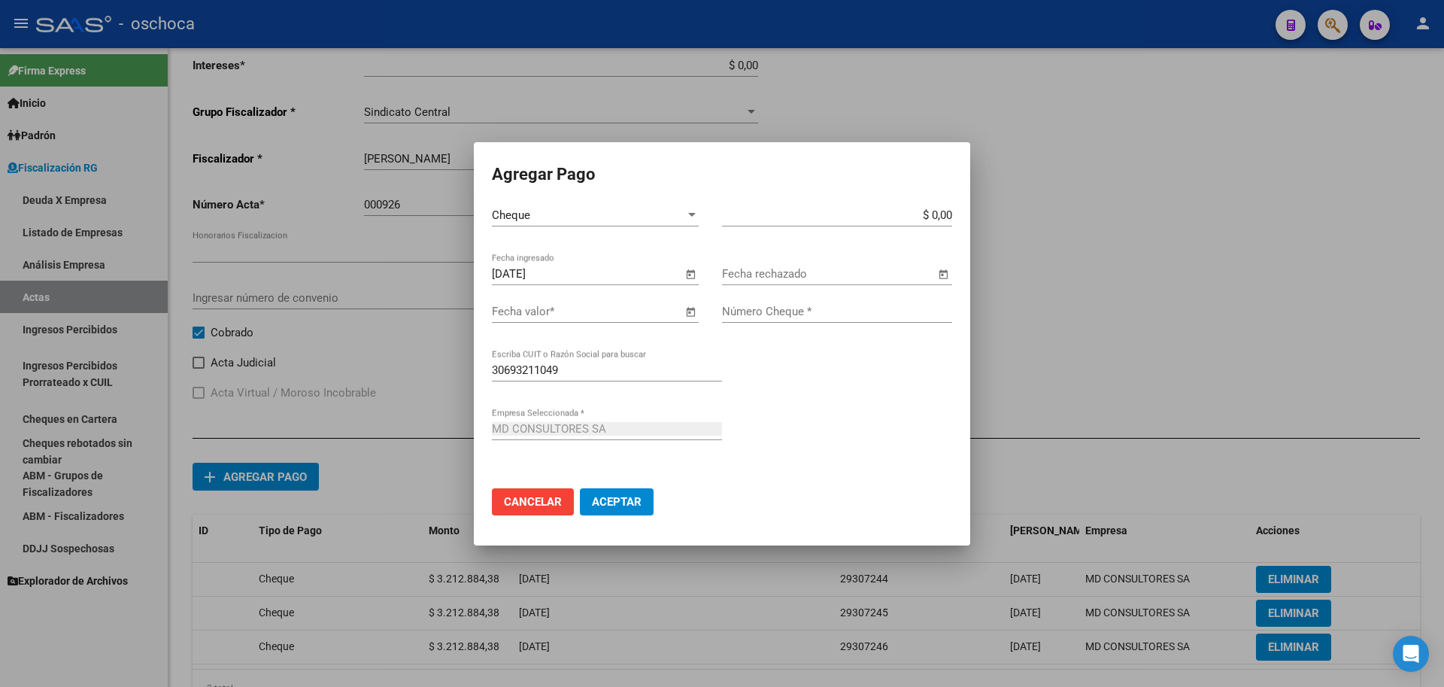
click at [685, 313] on span "Open calendar" at bounding box center [690, 312] width 36 height 36
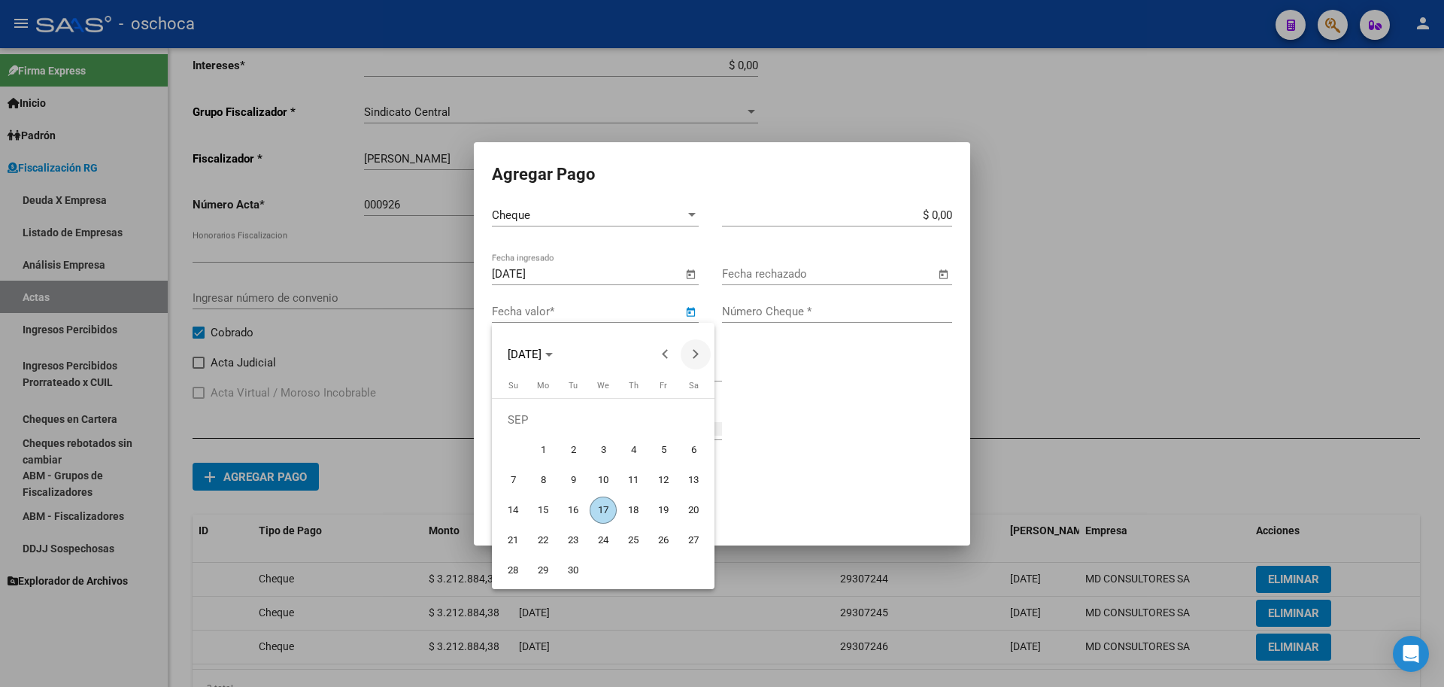
click at [702, 354] on span "Next month" at bounding box center [696, 354] width 30 height 30
click at [508, 511] on span "14" at bounding box center [512, 509] width 27 height 27
type input "[DATE]"
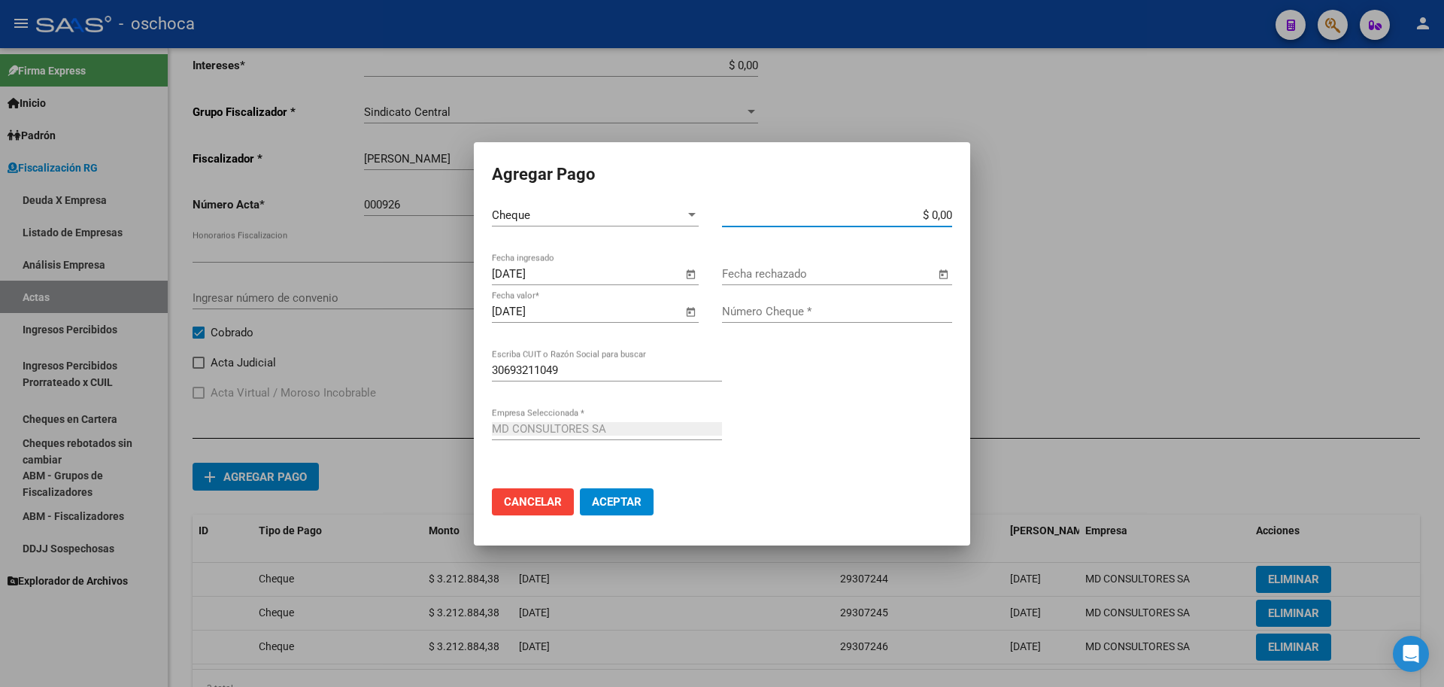
click at [951, 211] on input "$ 0,00" at bounding box center [837, 215] width 230 height 14
type input "$ 3.212.884,38"
click at [866, 305] on input "Número Cheque *" at bounding box center [837, 312] width 230 height 14
type input "29307247"
click at [628, 490] on button "Aceptar" at bounding box center [617, 501] width 74 height 27
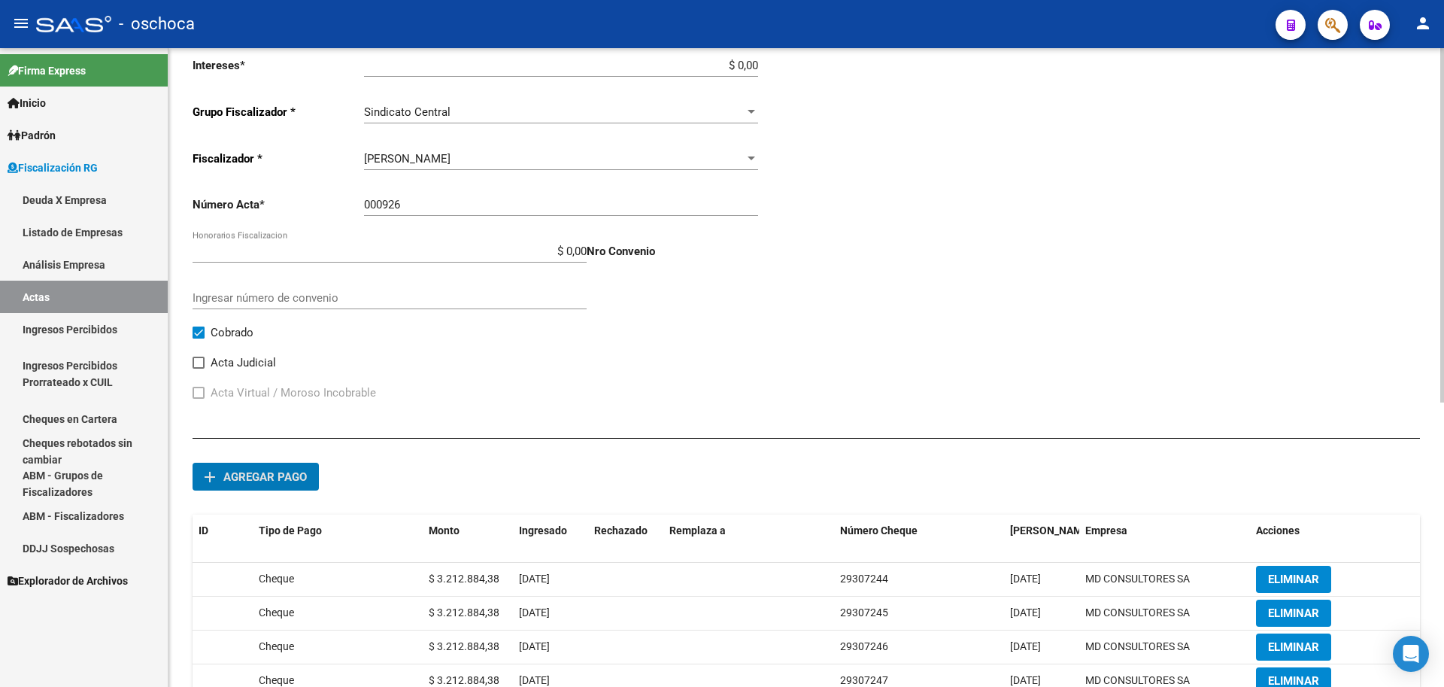
click at [308, 474] on button "add Agregar pago" at bounding box center [256, 477] width 126 height 28
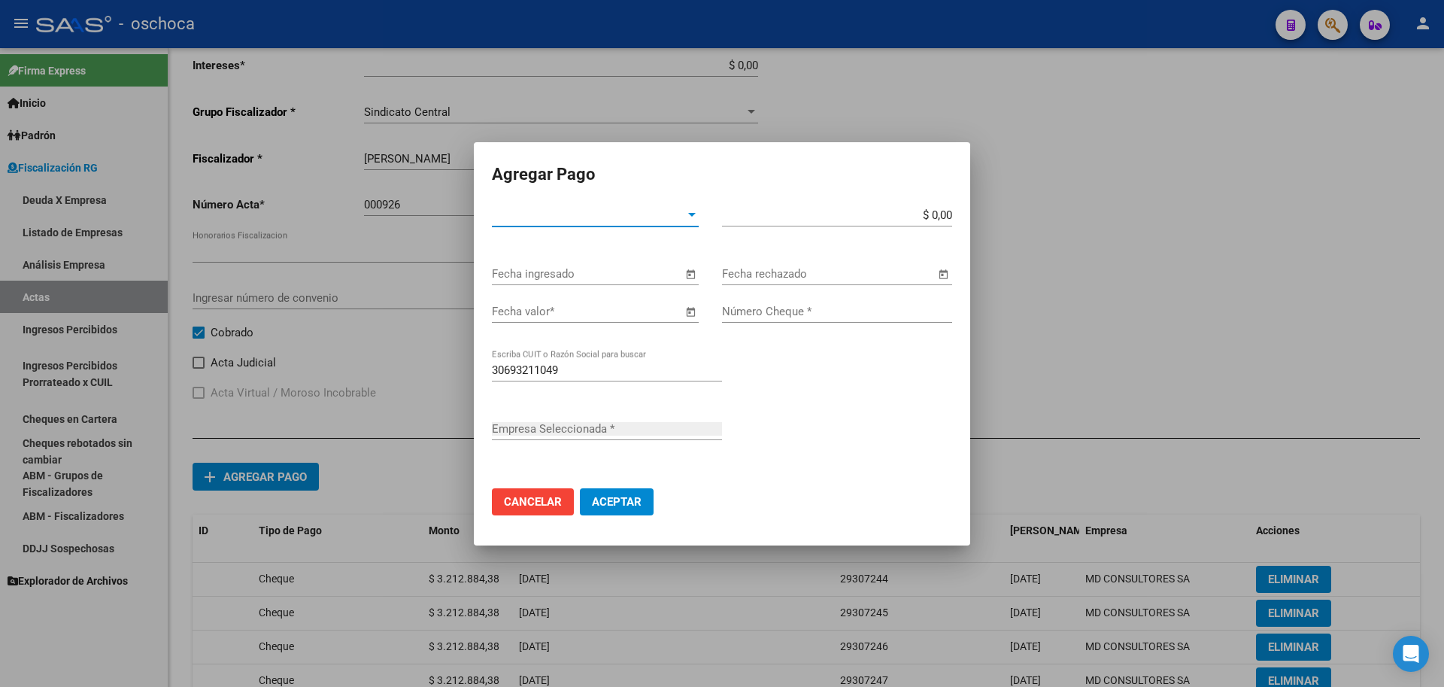
type input "MD CONSULTORES SA"
click at [680, 215] on span "Tipo de Pago *" at bounding box center [588, 215] width 193 height 14
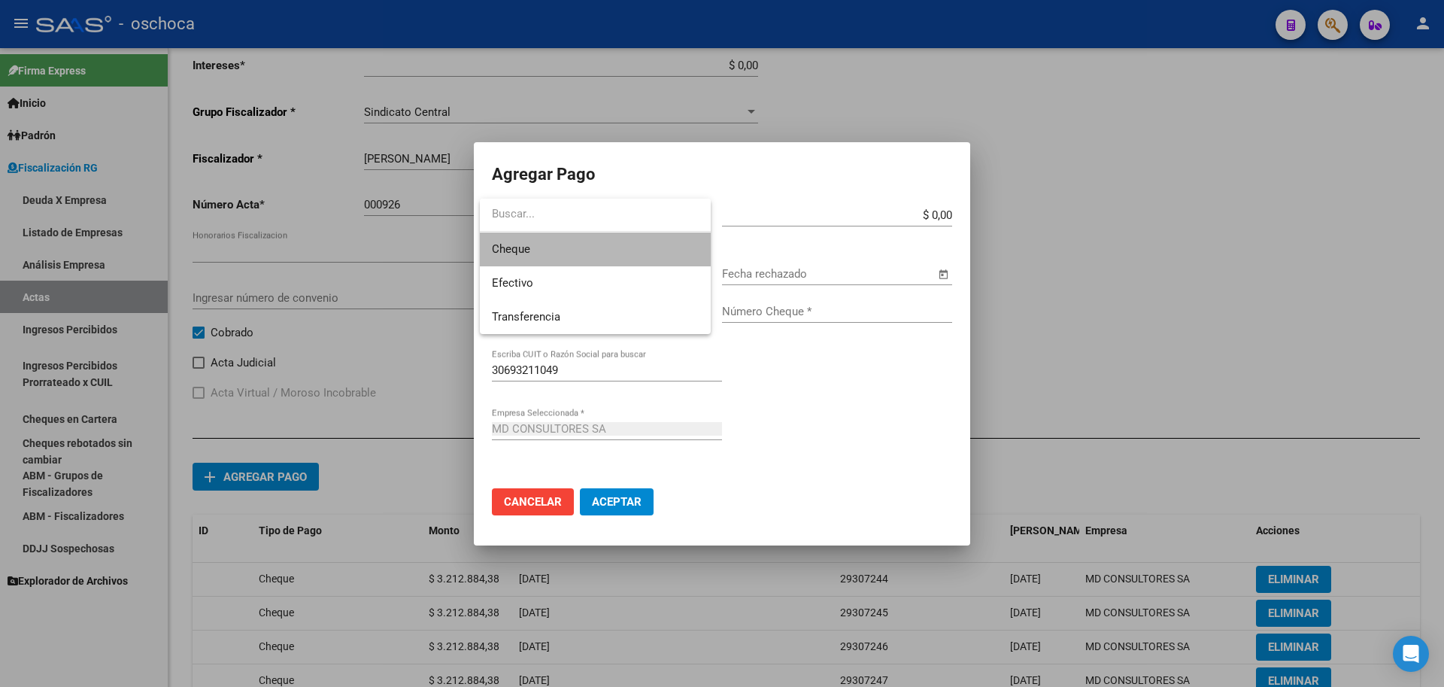
click at [631, 252] on span "Cheque" at bounding box center [595, 249] width 207 height 34
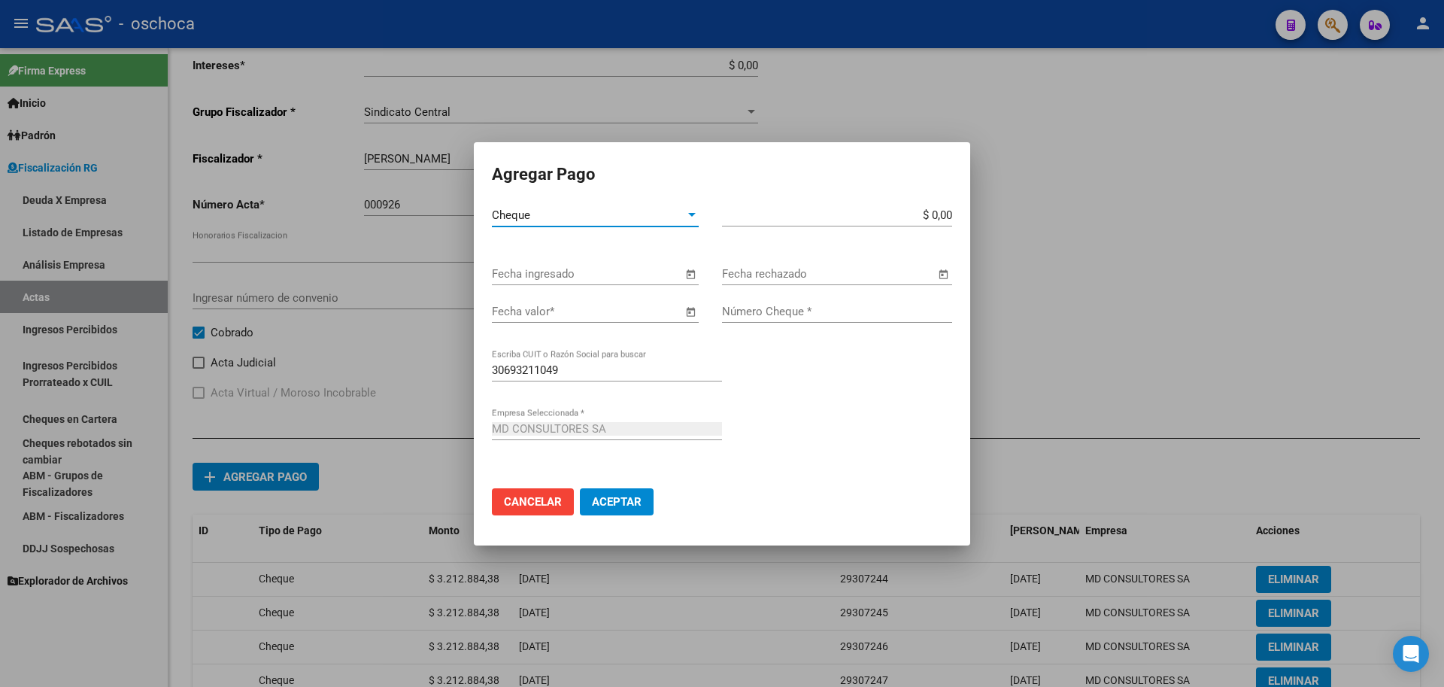
click at [694, 276] on span "Open calendar" at bounding box center [690, 275] width 36 height 36
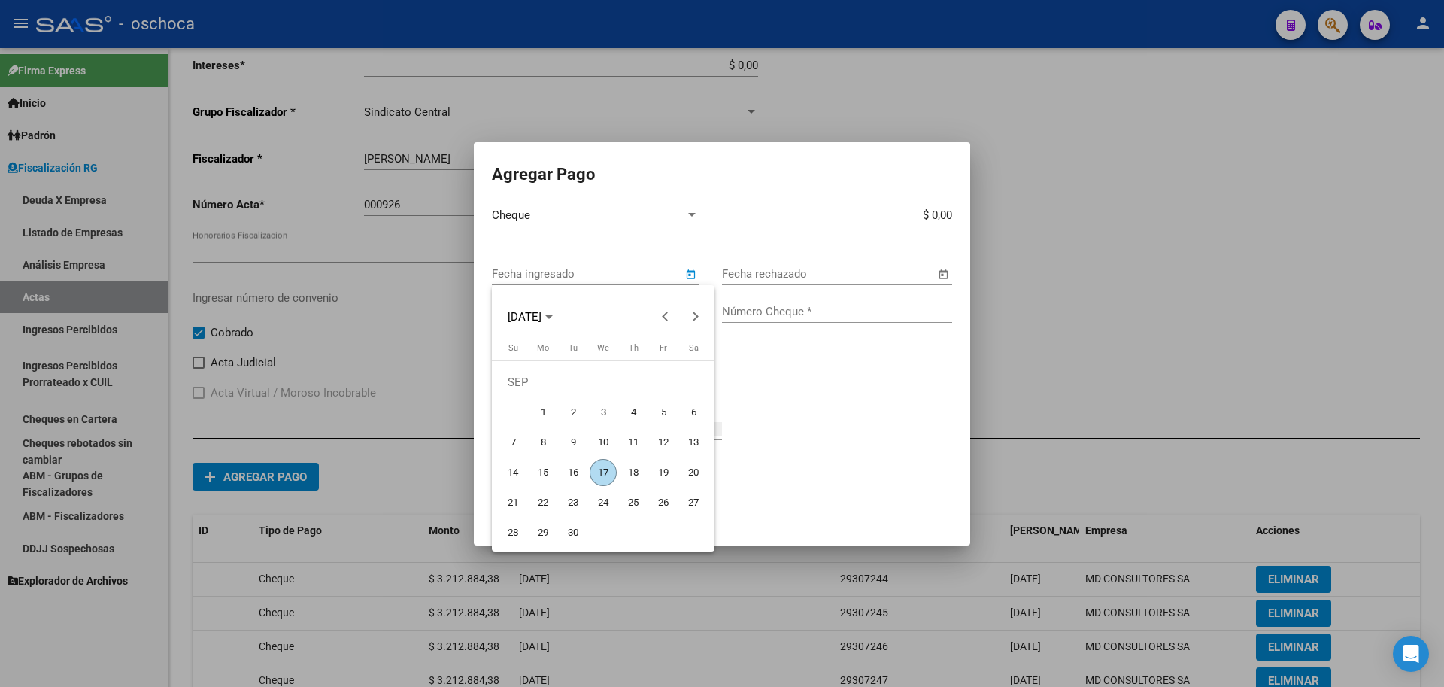
click at [606, 469] on span "17" at bounding box center [603, 472] width 27 height 27
type input "[DATE]"
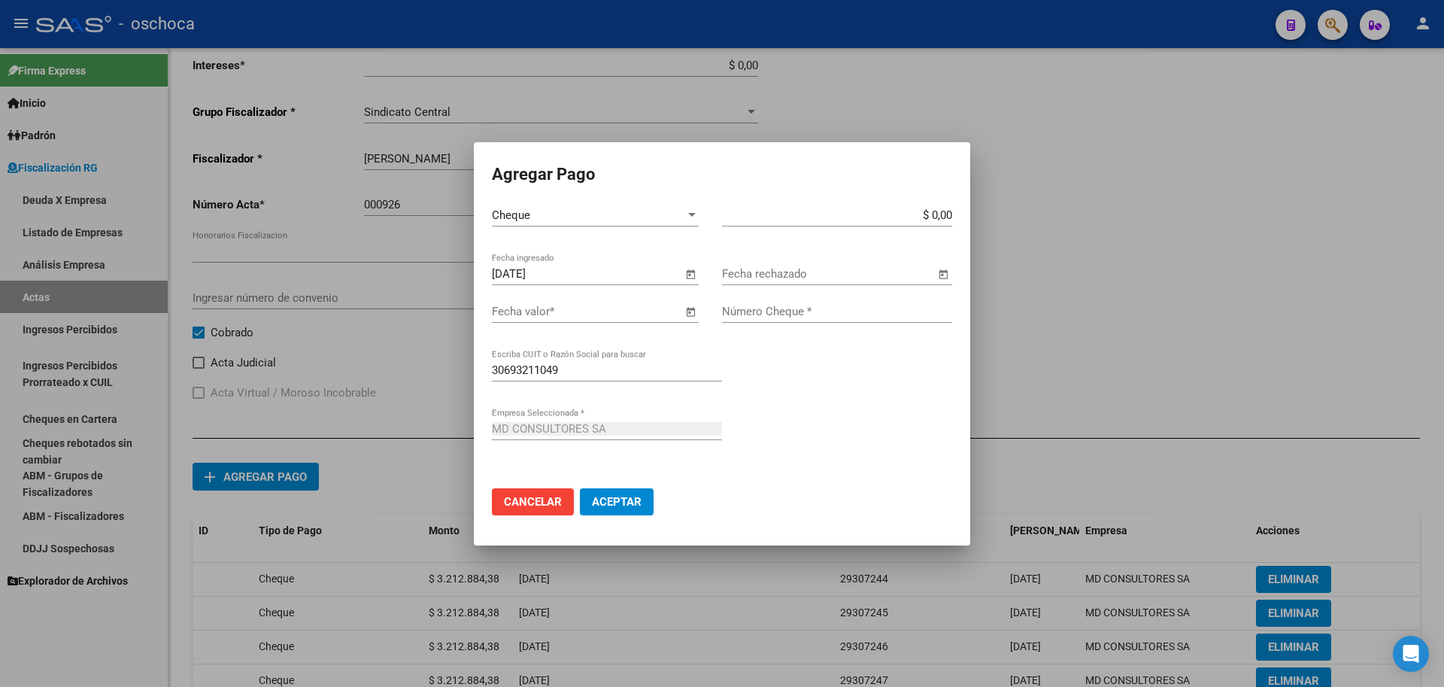
click at [682, 312] on span "Open calendar" at bounding box center [690, 312] width 36 height 36
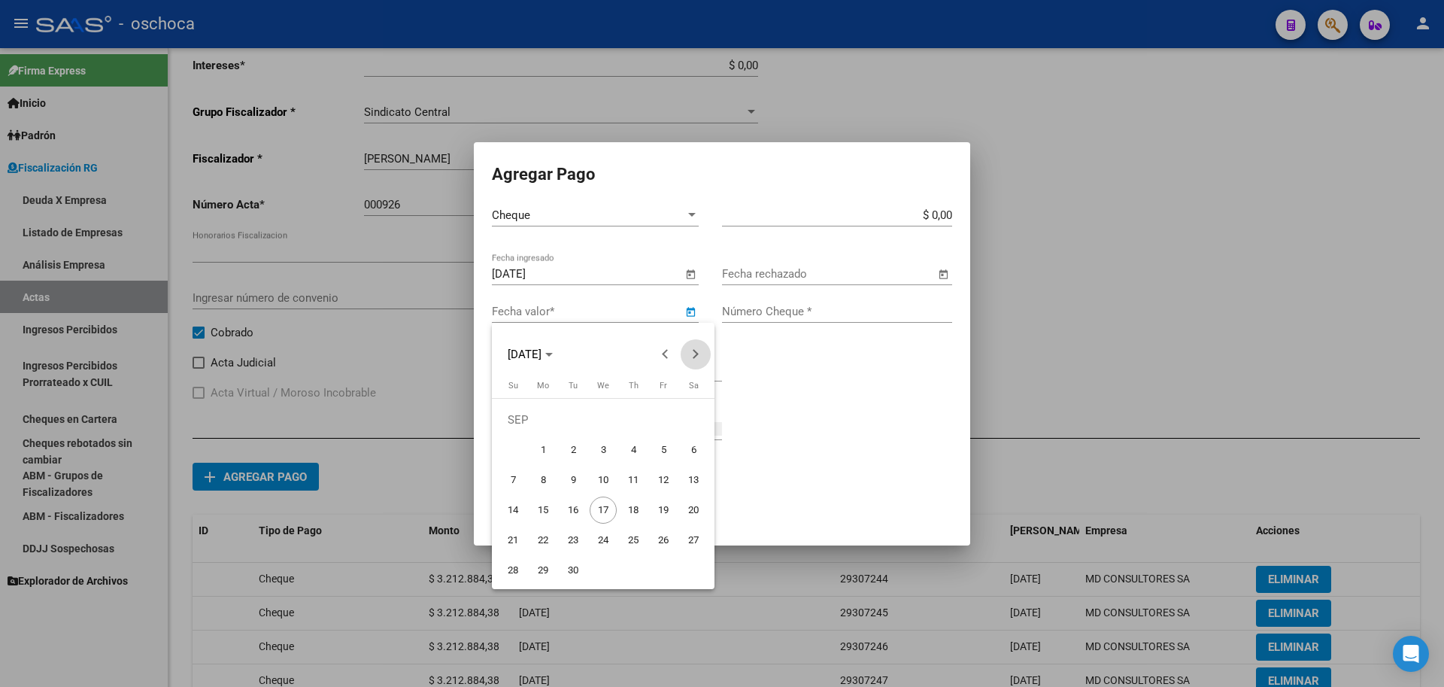
click at [691, 354] on button "Next month" at bounding box center [696, 354] width 30 height 30
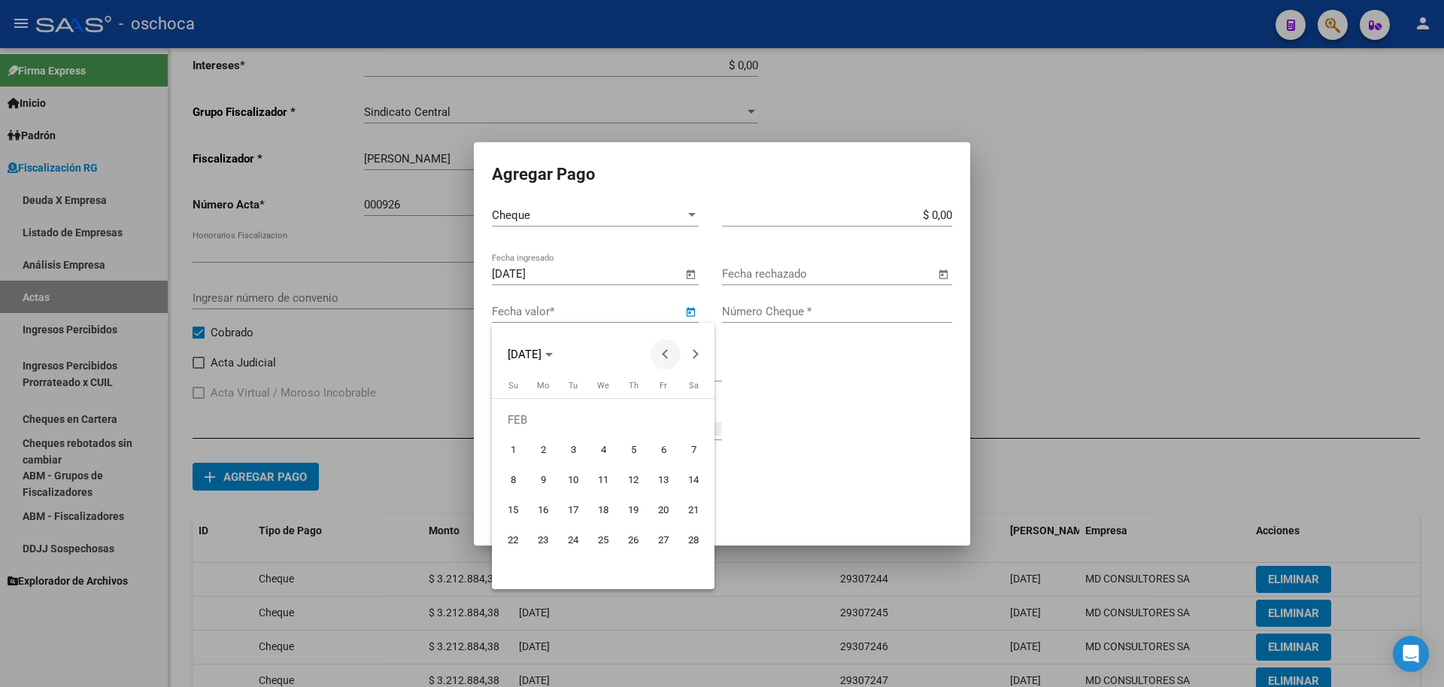
click at [665, 361] on span "Previous month" at bounding box center [666, 354] width 30 height 30
click at [599, 483] on span "14" at bounding box center [603, 479] width 27 height 27
type input "[DATE]"
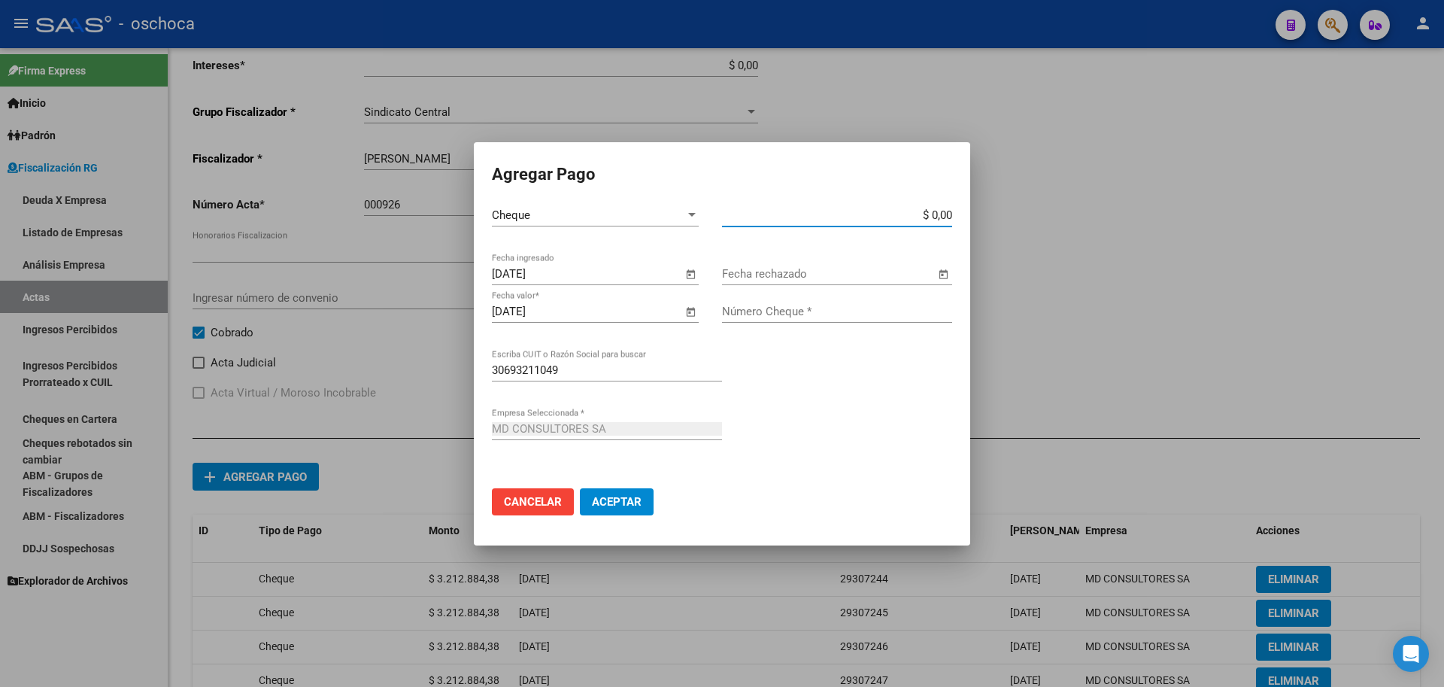
click at [952, 216] on input "$ 0,00" at bounding box center [837, 215] width 230 height 14
type input "$ 3.212.884,38"
click at [810, 310] on input "Número Cheque *" at bounding box center [837, 312] width 230 height 14
type input "29307248"
click at [618, 504] on span "Aceptar" at bounding box center [617, 502] width 50 height 14
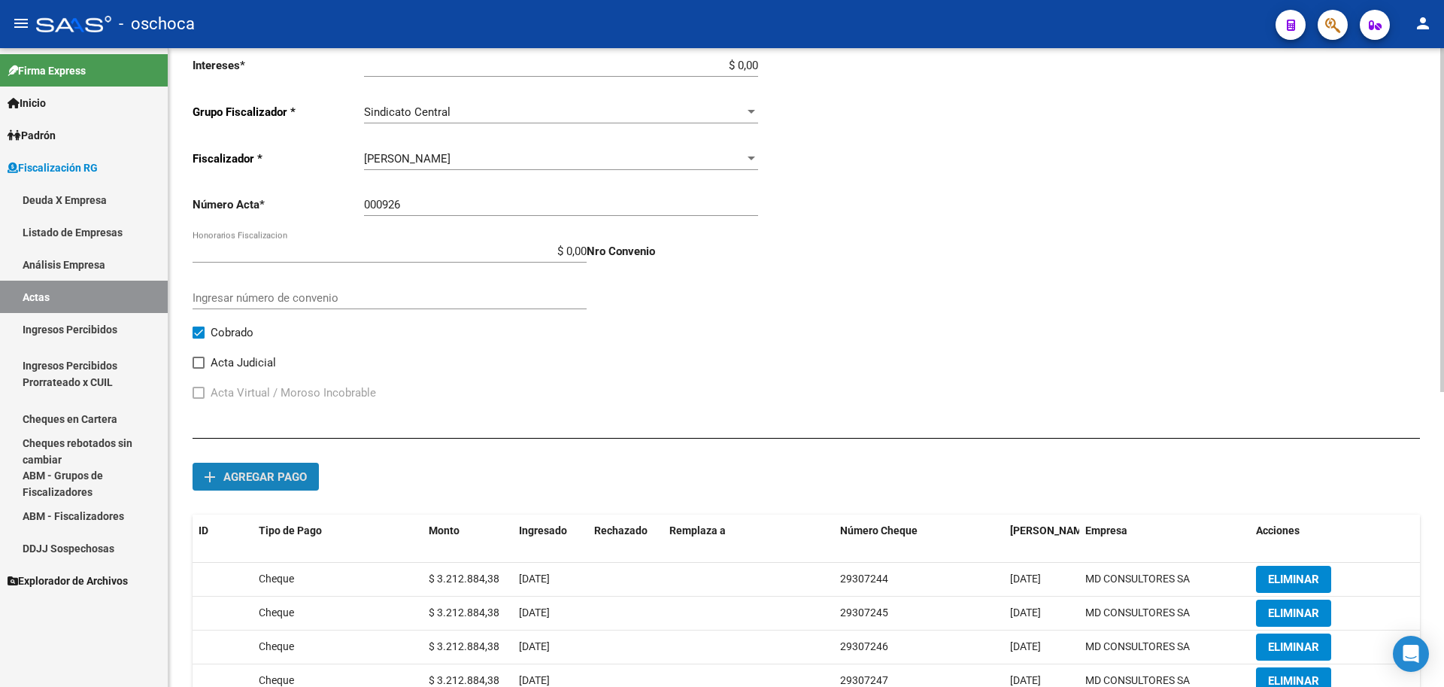
click at [246, 475] on span "Agregar pago" at bounding box center [264, 477] width 83 height 14
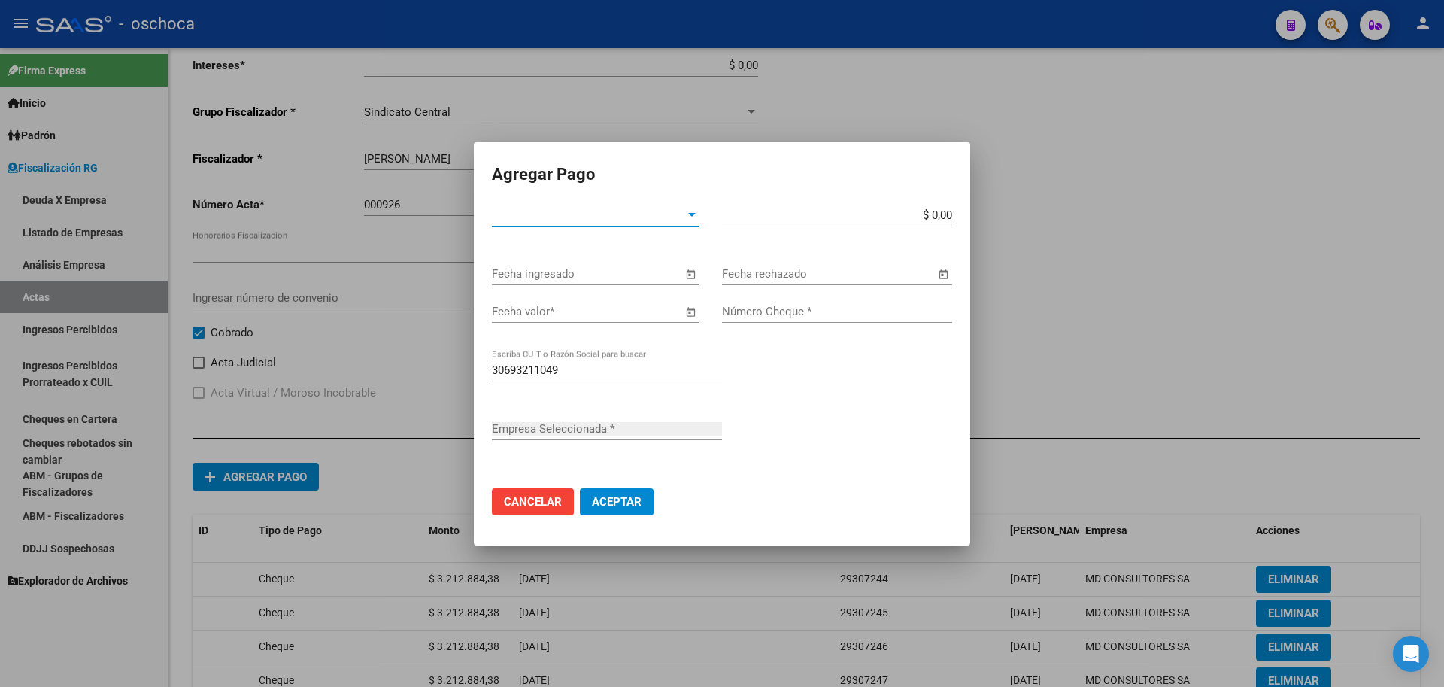
type input "MD CONSULTORES SA"
click at [675, 218] on span "Tipo de Pago *" at bounding box center [588, 215] width 193 height 14
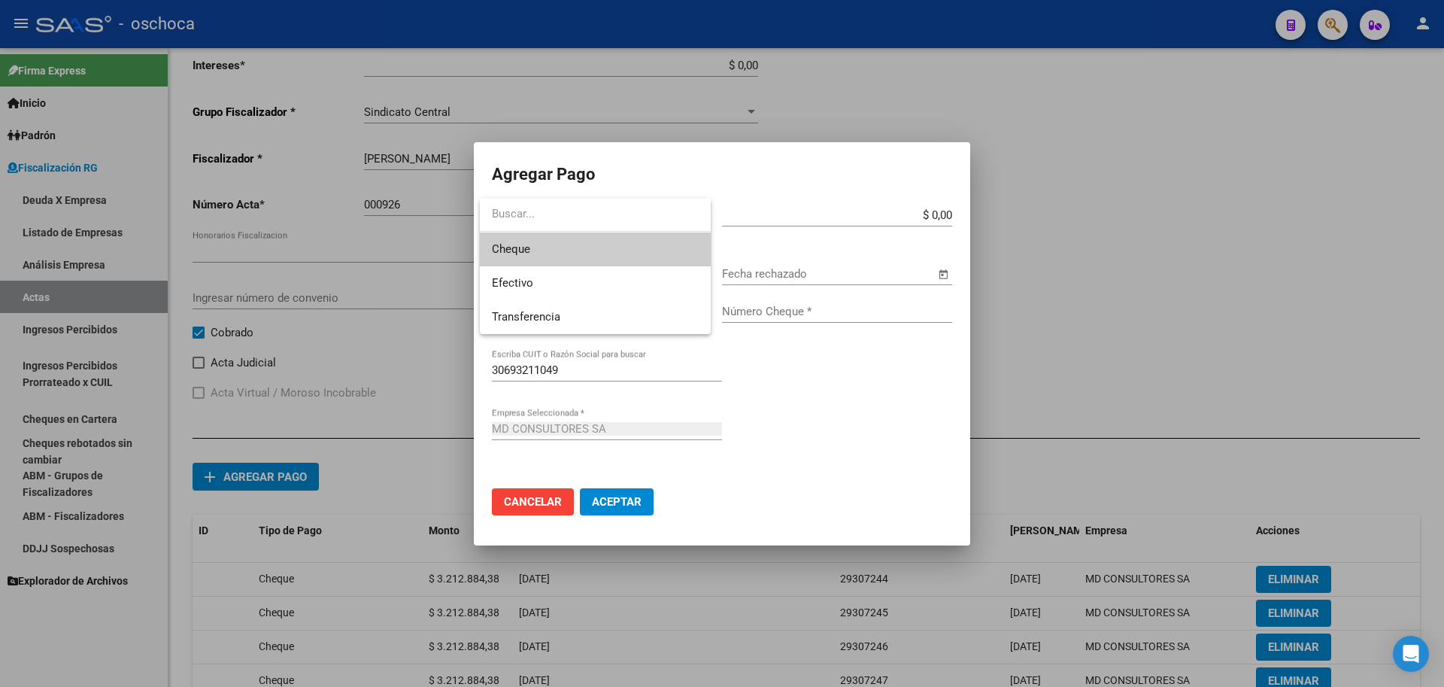
click at [636, 255] on span "Cheque" at bounding box center [595, 249] width 207 height 34
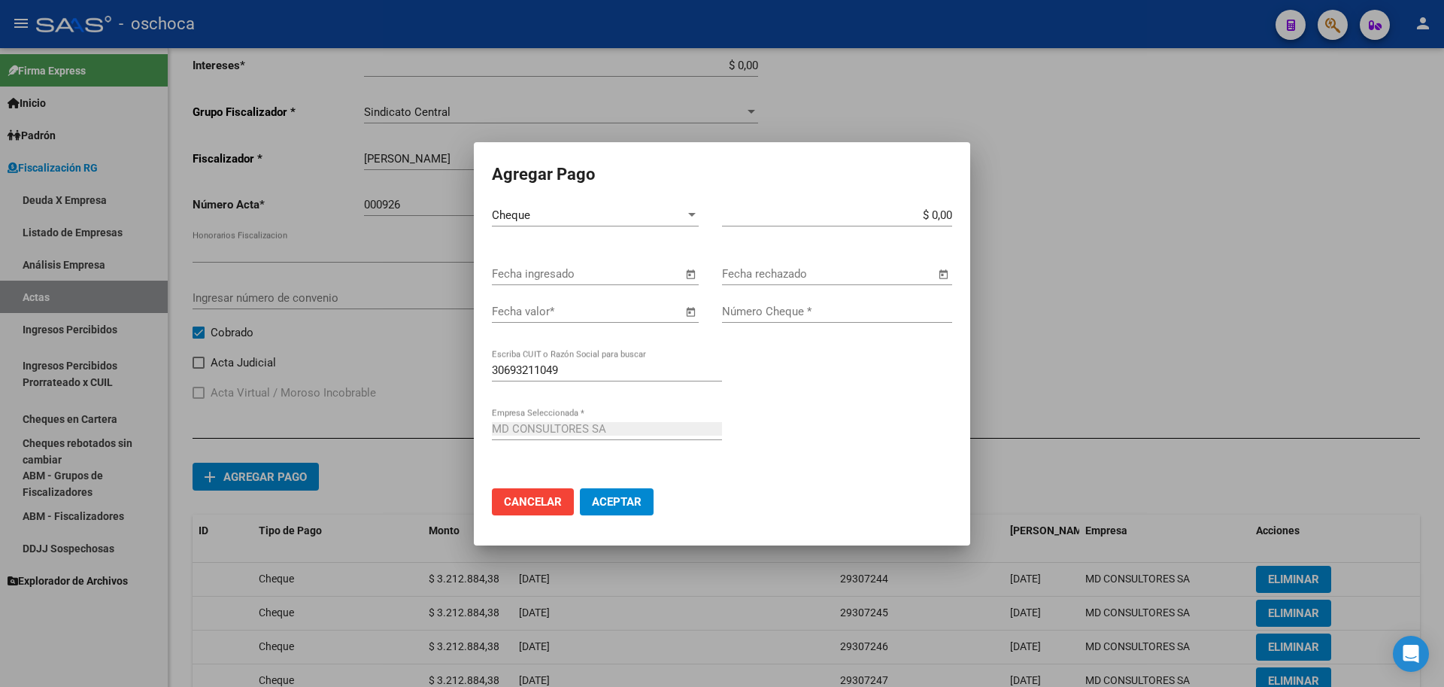
click at [694, 278] on span "Open calendar" at bounding box center [690, 275] width 36 height 36
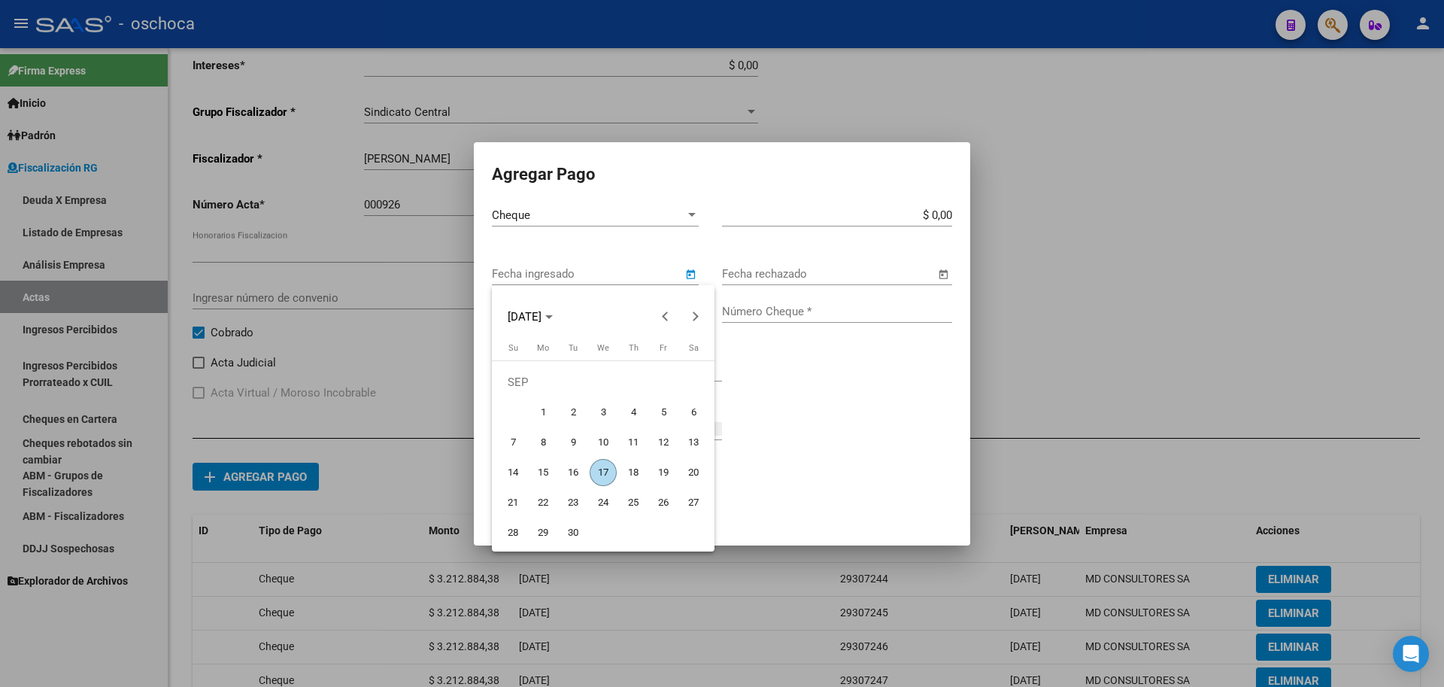
click at [603, 472] on span "17" at bounding box center [603, 472] width 27 height 27
type input "[DATE]"
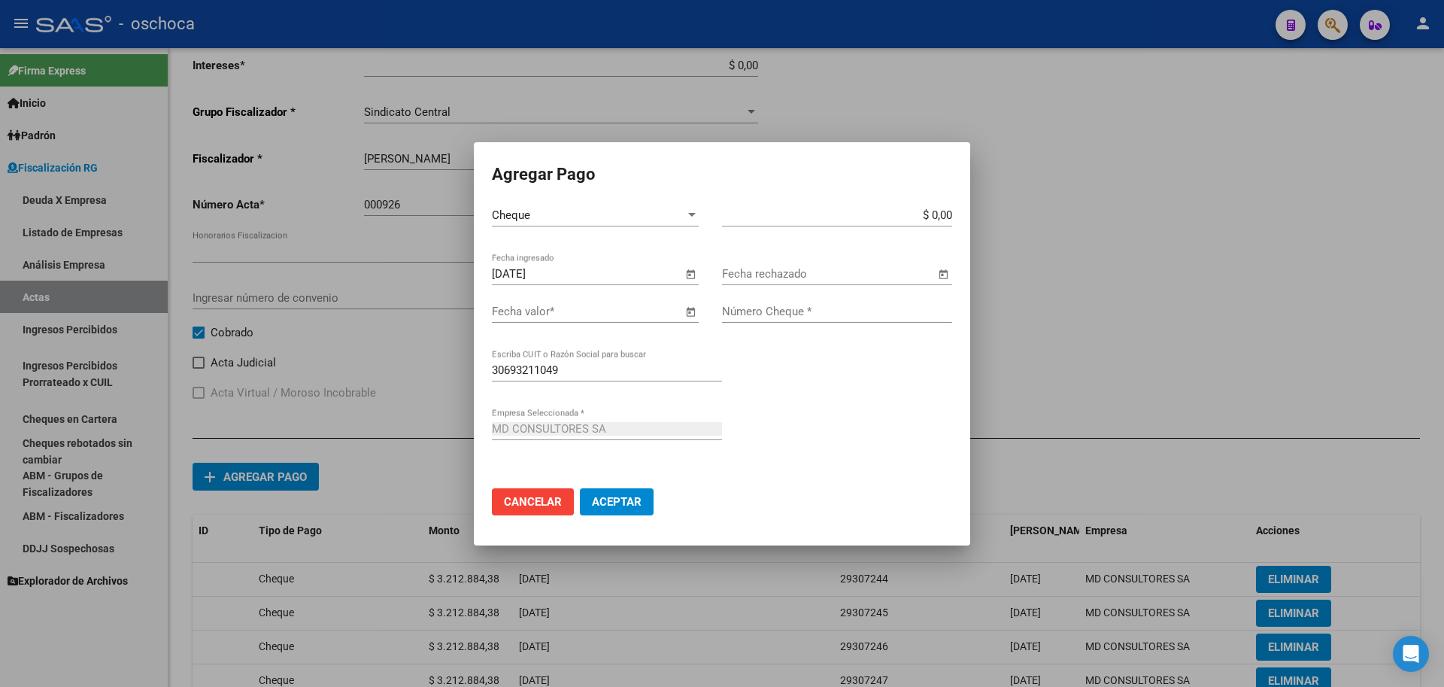
click at [685, 312] on span "Open calendar" at bounding box center [690, 312] width 36 height 36
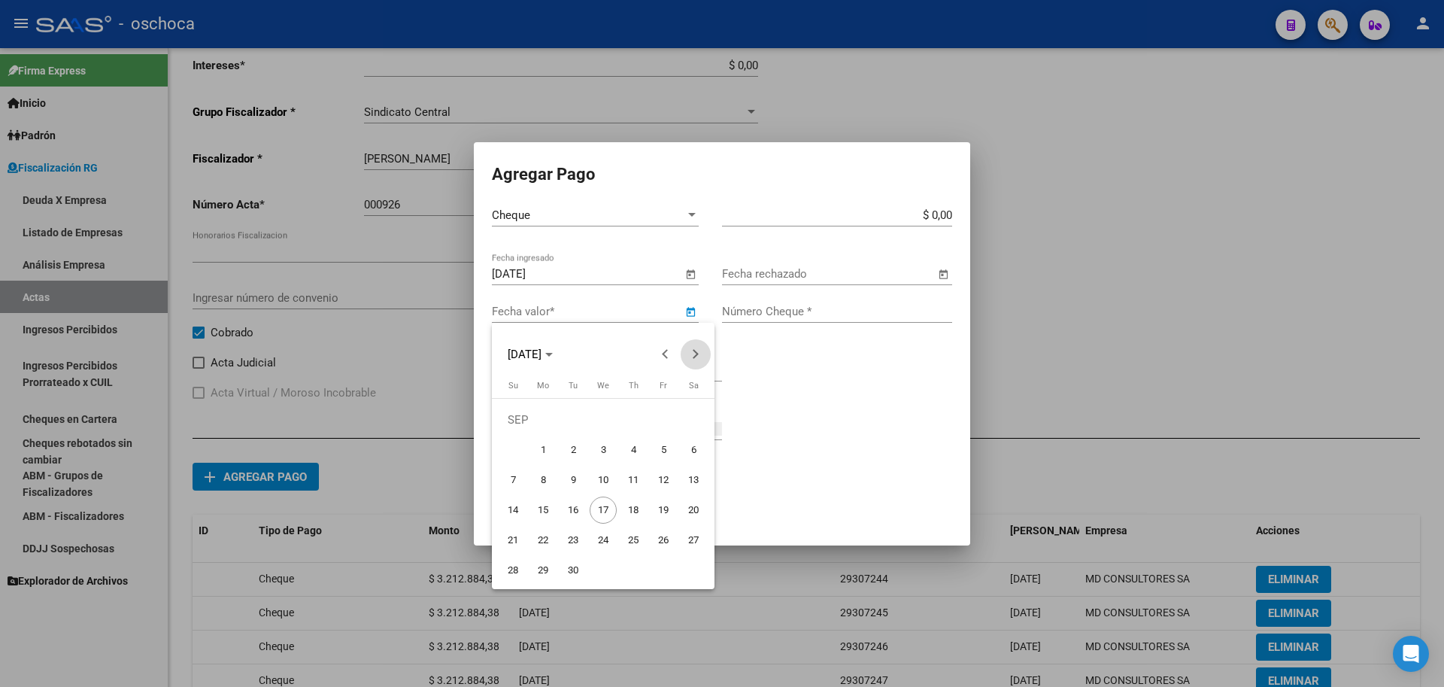
click at [694, 360] on span "Next month" at bounding box center [696, 354] width 30 height 30
click at [695, 360] on span "Next month" at bounding box center [696, 354] width 30 height 30
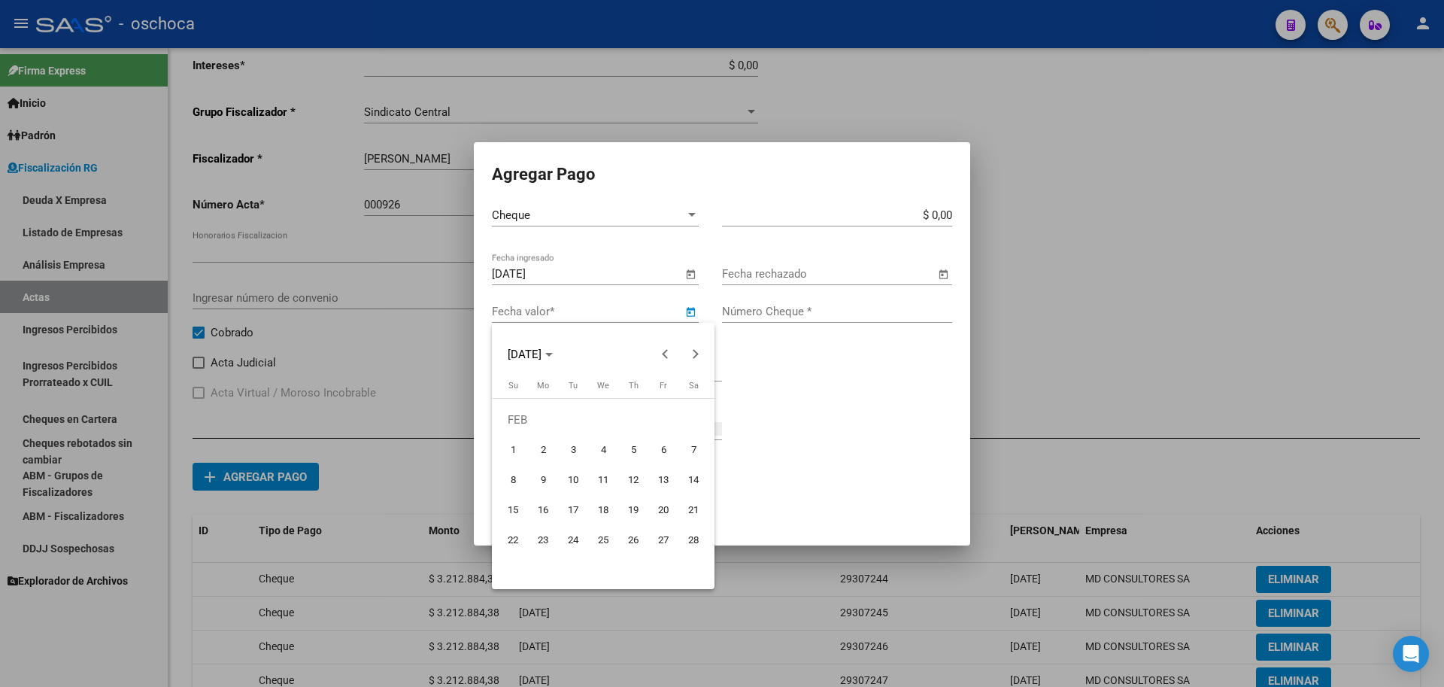
click at [694, 479] on span "14" at bounding box center [693, 479] width 27 height 27
type input "[DATE]"
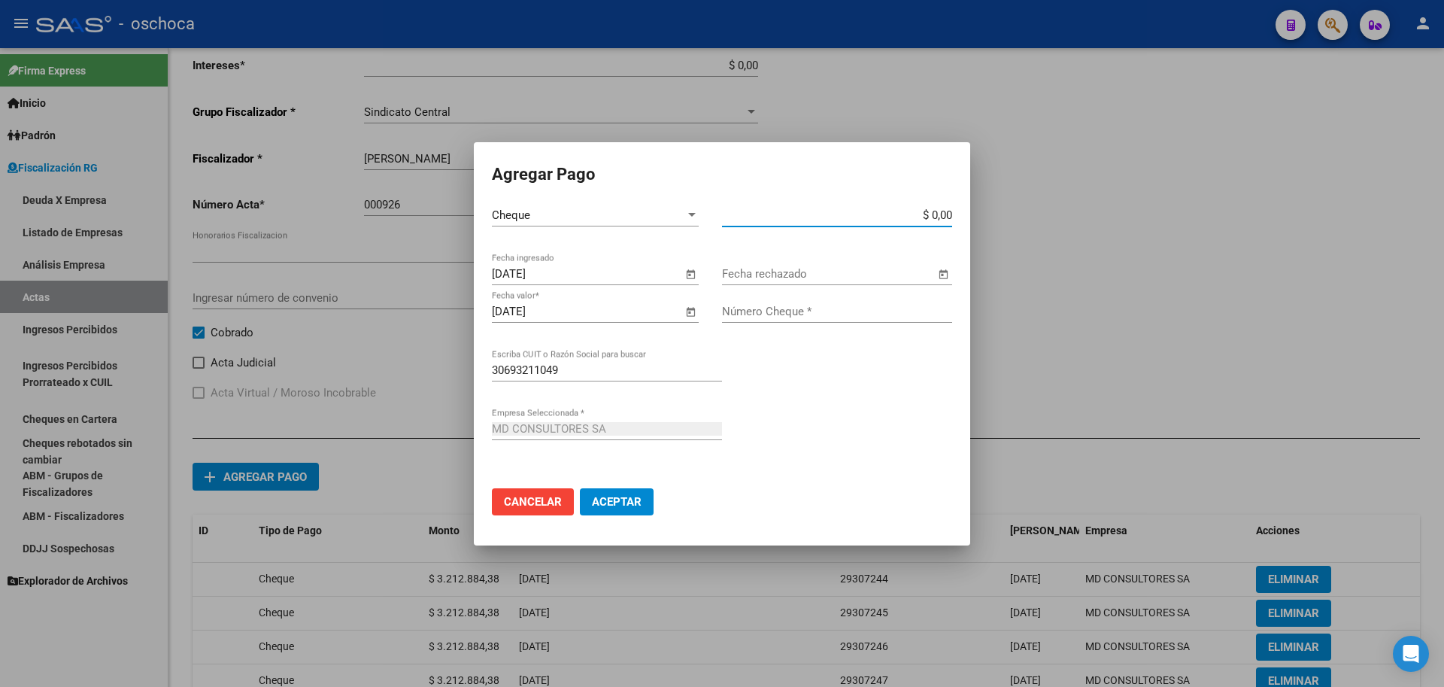
click at [951, 216] on input "$ 0,00" at bounding box center [837, 215] width 230 height 14
type input "$ 3.212.884,39"
click at [836, 320] on div "Número Cheque *" at bounding box center [837, 311] width 230 height 23
type input "29307249"
click at [629, 492] on mat-dialog-actions "Cancelar Aceptar" at bounding box center [722, 501] width 460 height 51
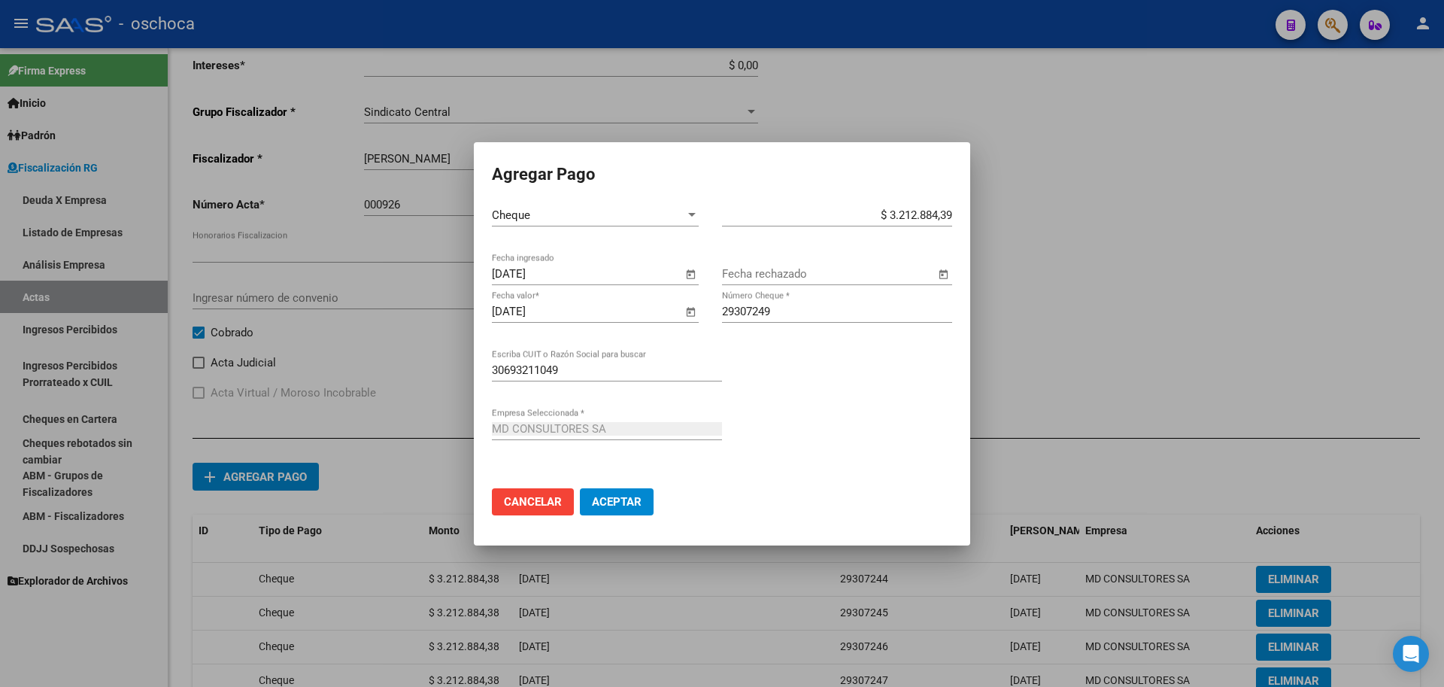
click at [627, 497] on button "Aceptar" at bounding box center [617, 501] width 74 height 27
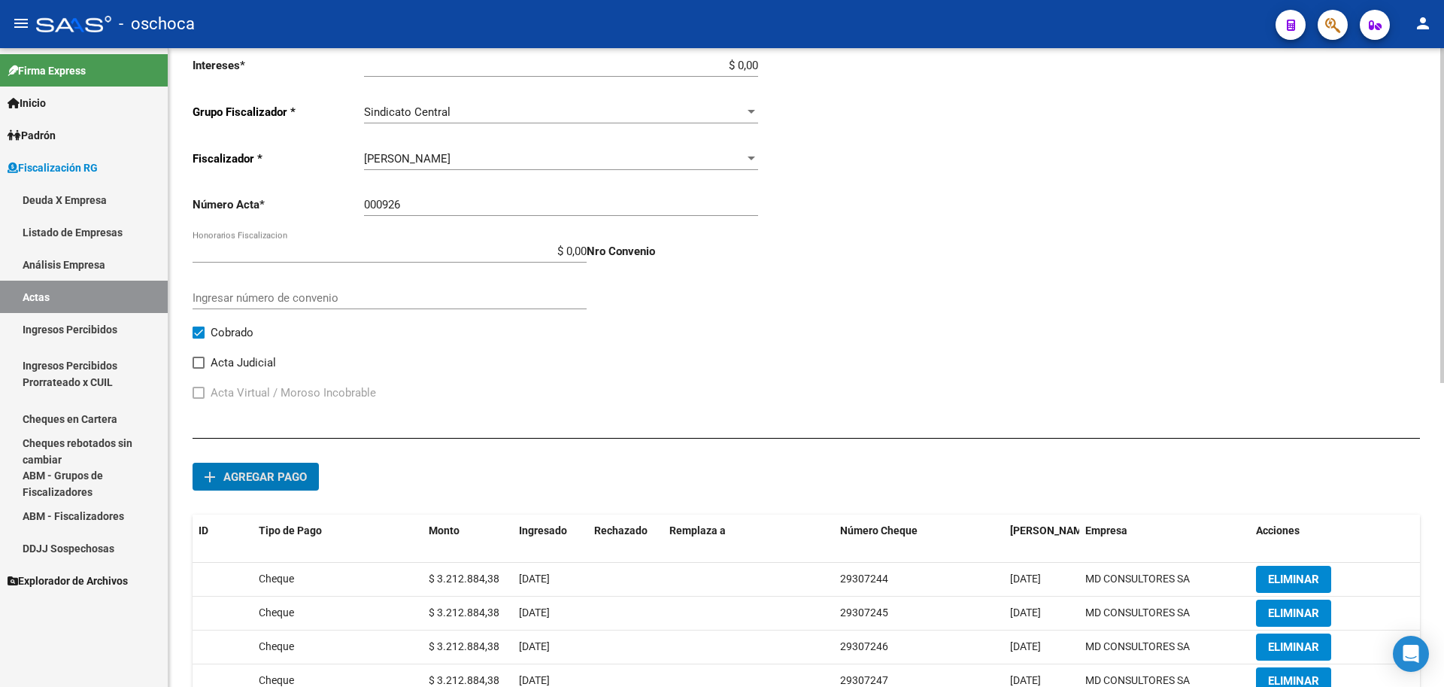
click at [293, 470] on span "Agregar pago" at bounding box center [264, 477] width 83 height 14
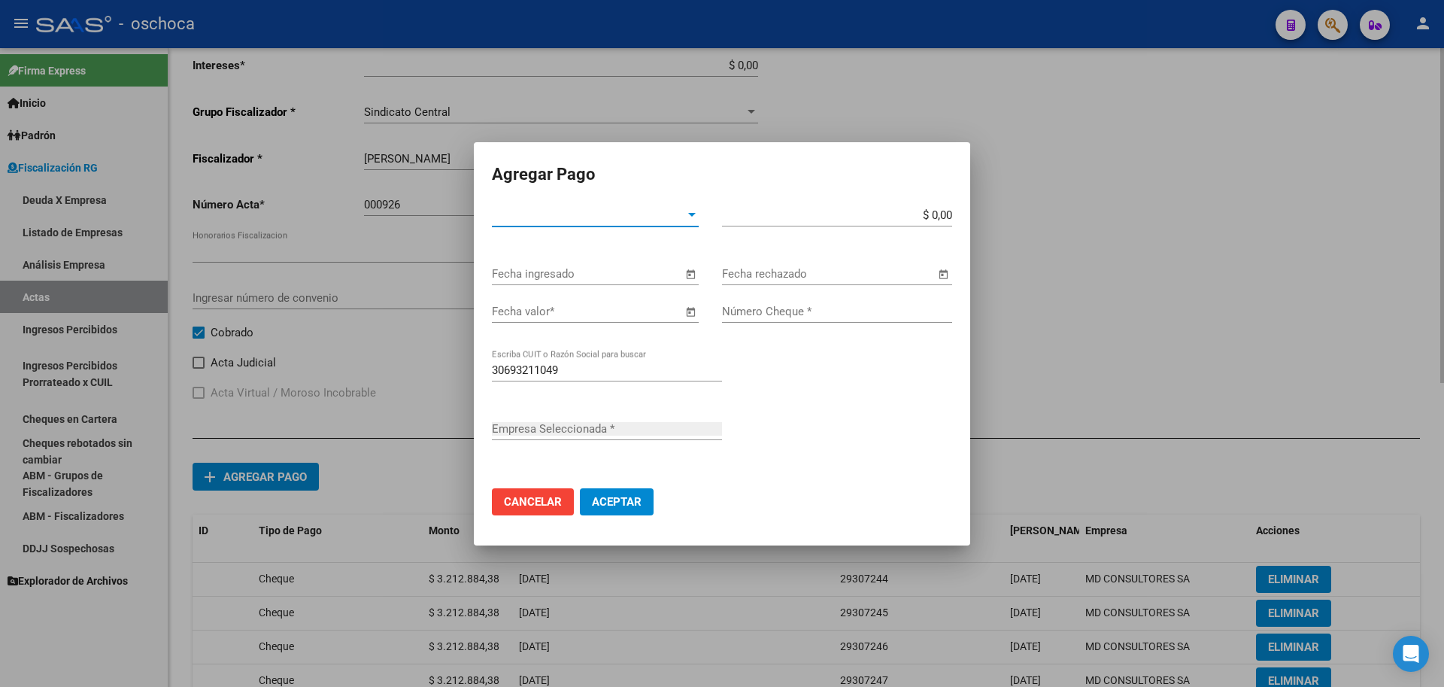
type input "MD CONSULTORES SA"
click at [607, 220] on span "Tipo de Pago *" at bounding box center [588, 215] width 193 height 14
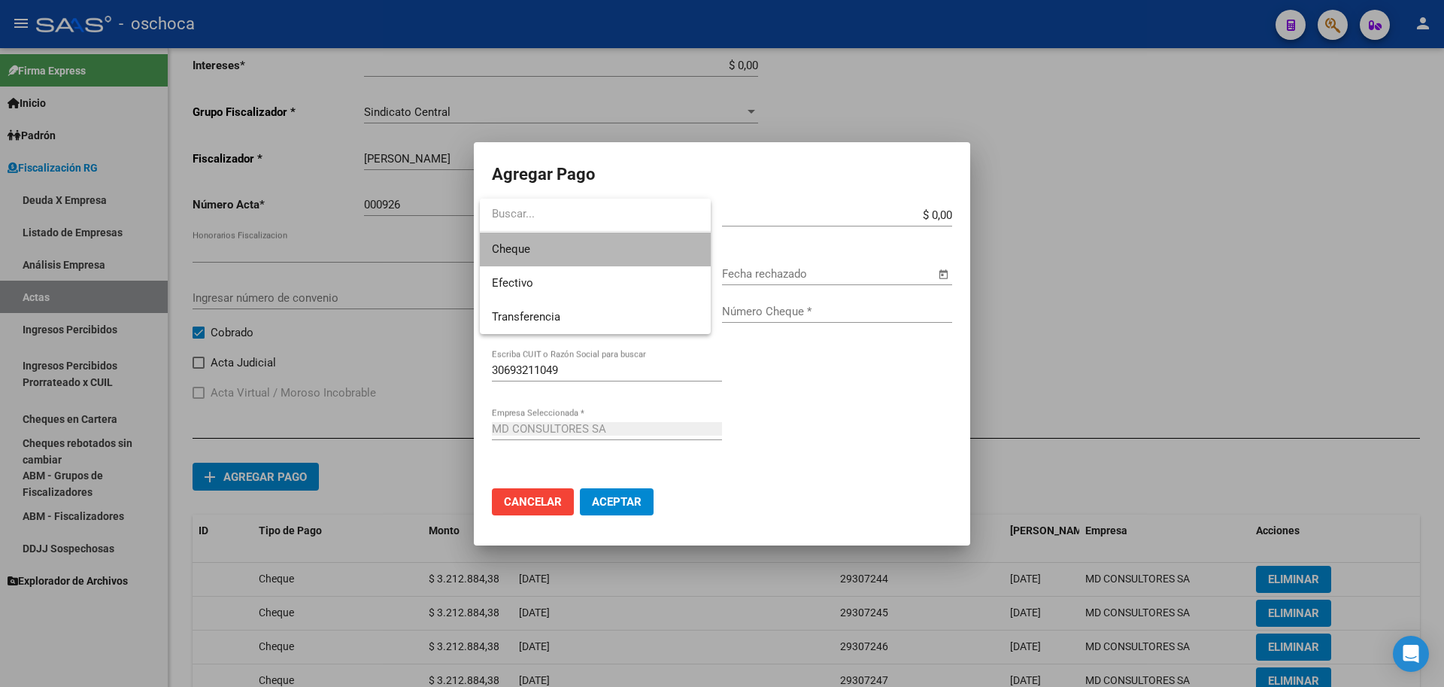
click at [595, 257] on span "Cheque" at bounding box center [595, 249] width 207 height 34
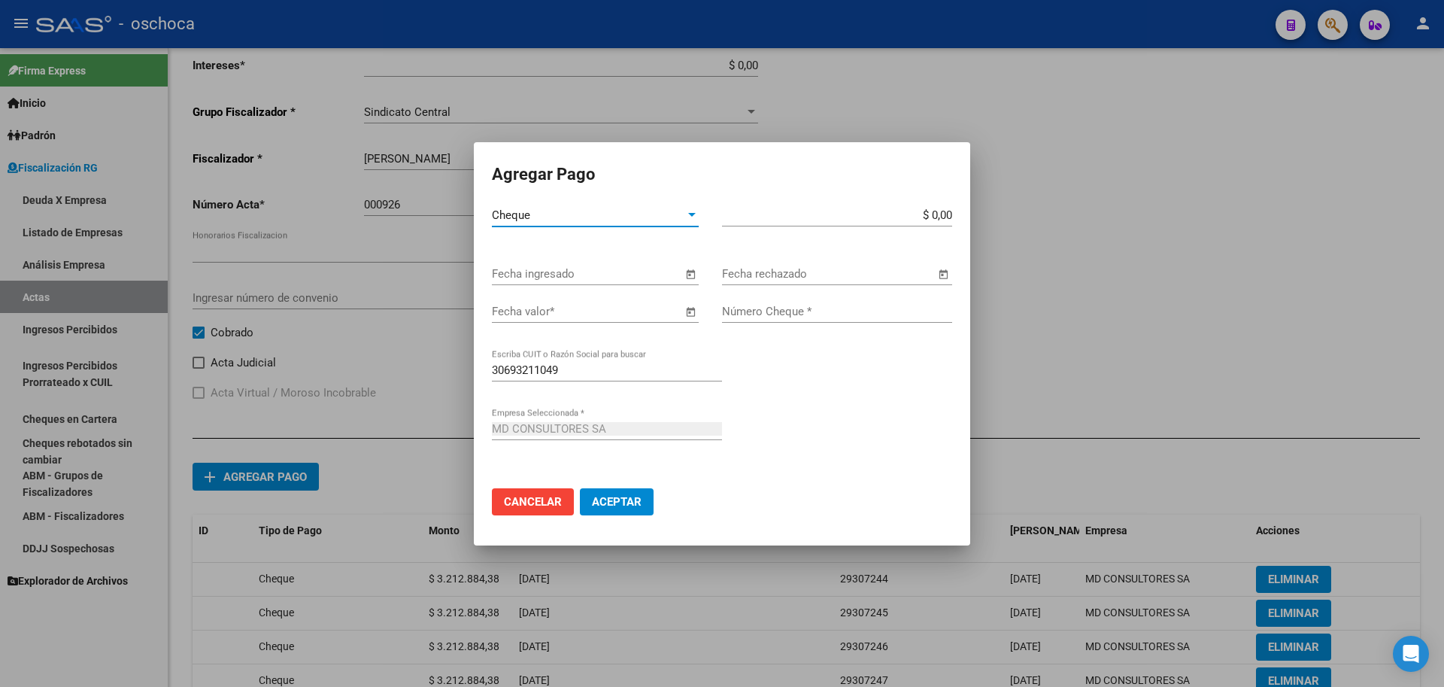
click at [694, 273] on span "Open calendar" at bounding box center [690, 275] width 36 height 36
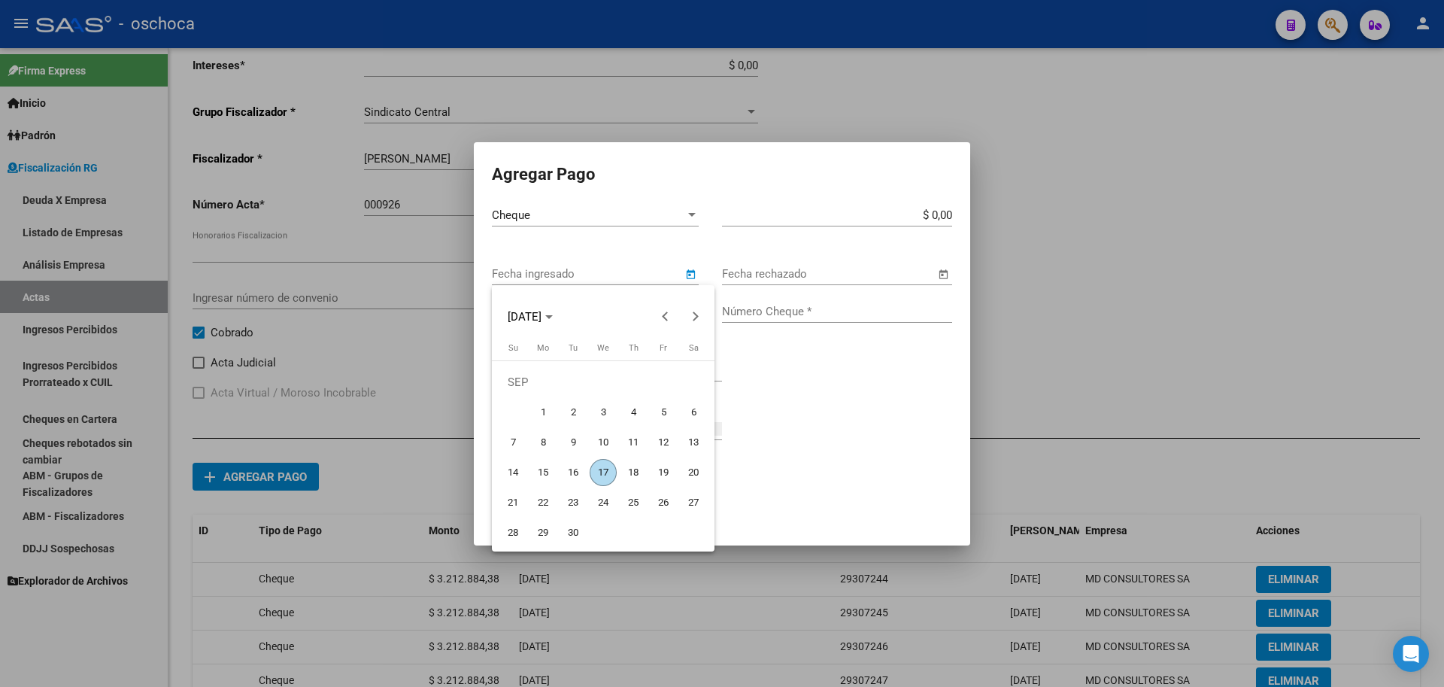
click at [601, 466] on span "17" at bounding box center [603, 472] width 27 height 27
type input "[DATE]"
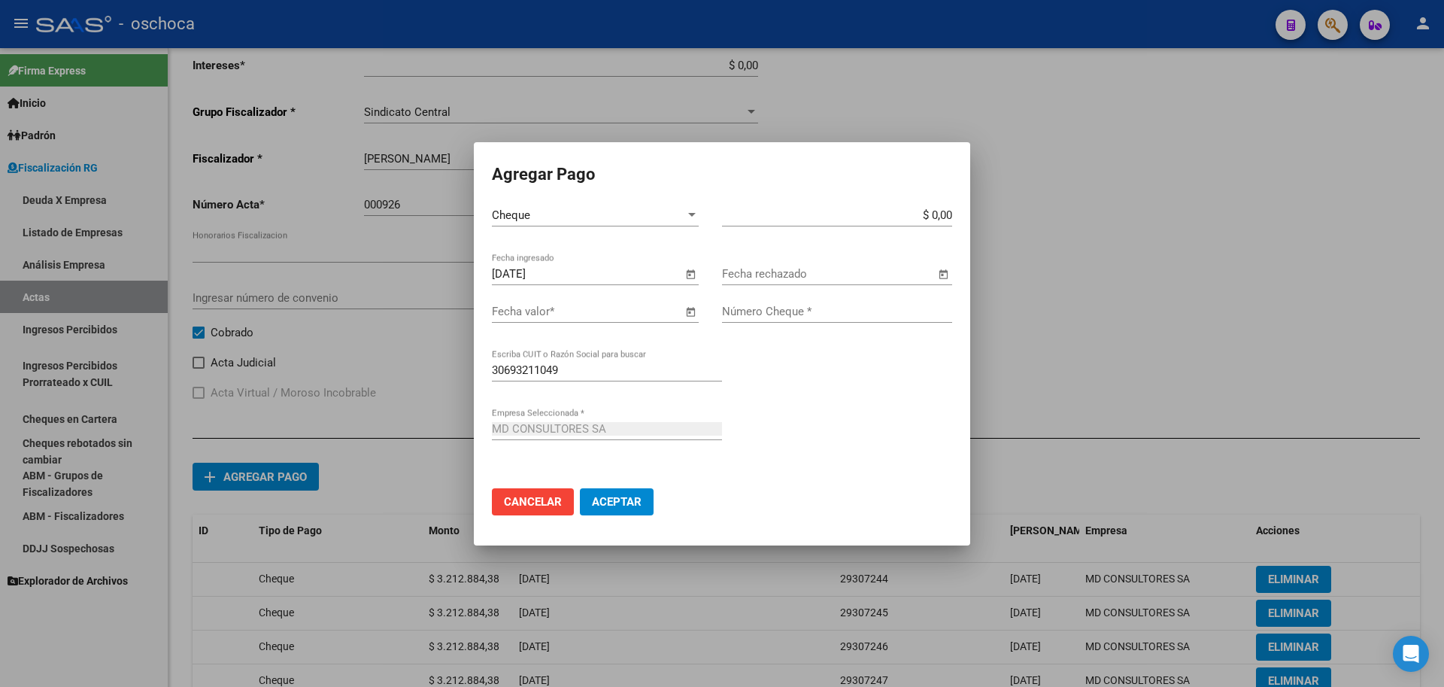
click at [691, 312] on span "Open calendar" at bounding box center [690, 312] width 36 height 36
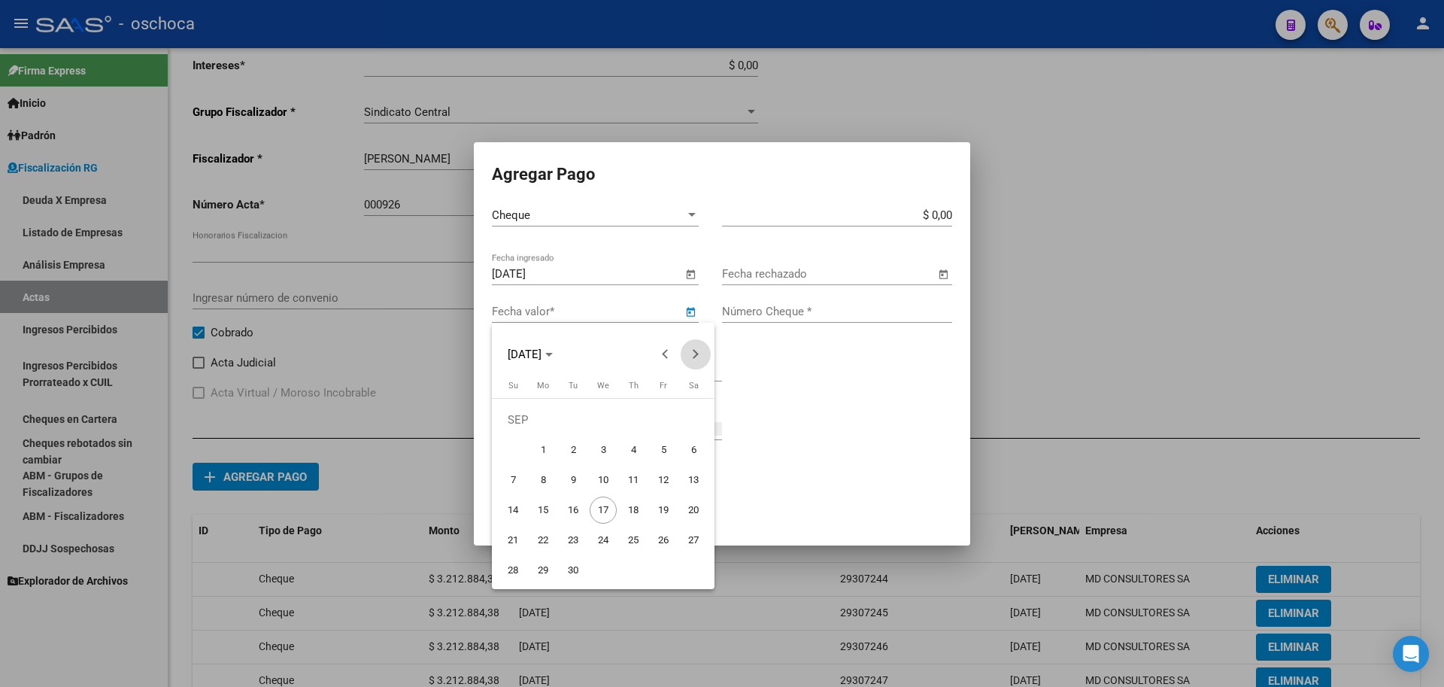
click at [691, 349] on span "Next month" at bounding box center [696, 354] width 30 height 30
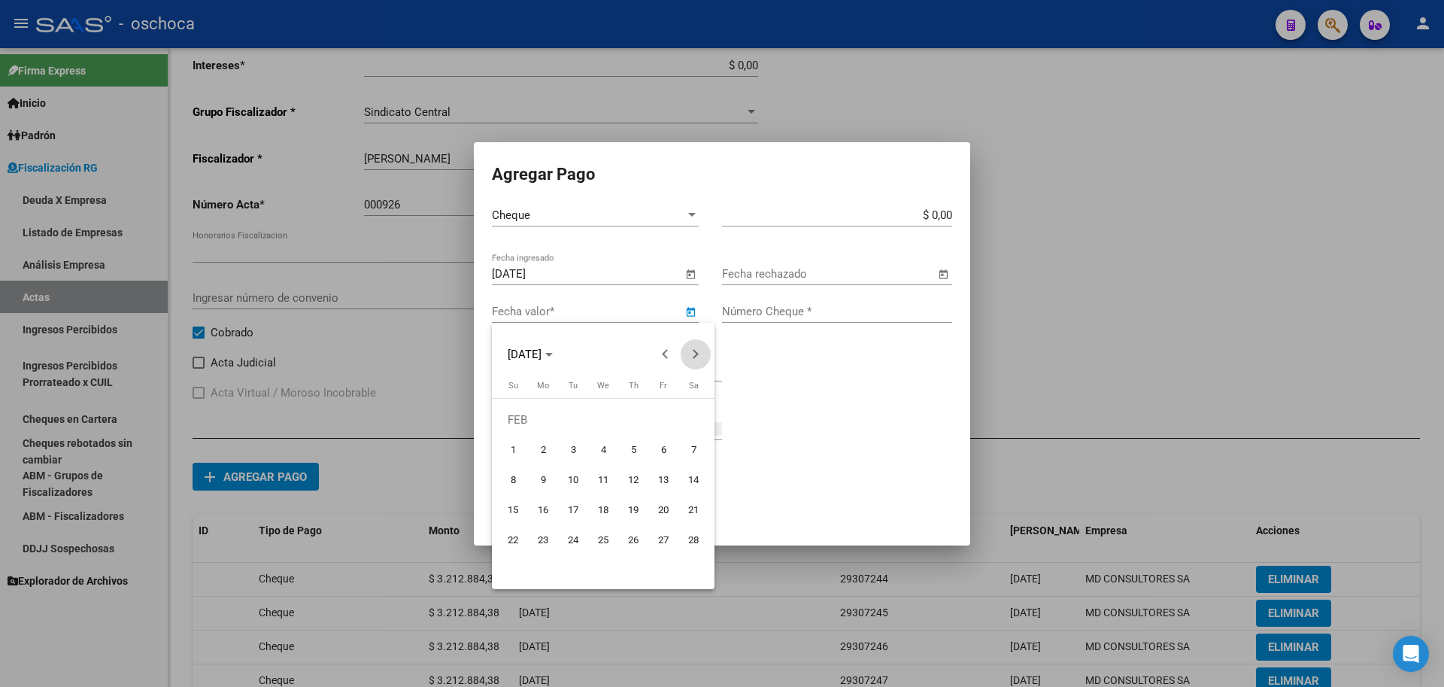
click at [691, 349] on span "Next month" at bounding box center [696, 354] width 30 height 30
click at [692, 480] on span "14" at bounding box center [693, 479] width 27 height 27
type input "[DATE]"
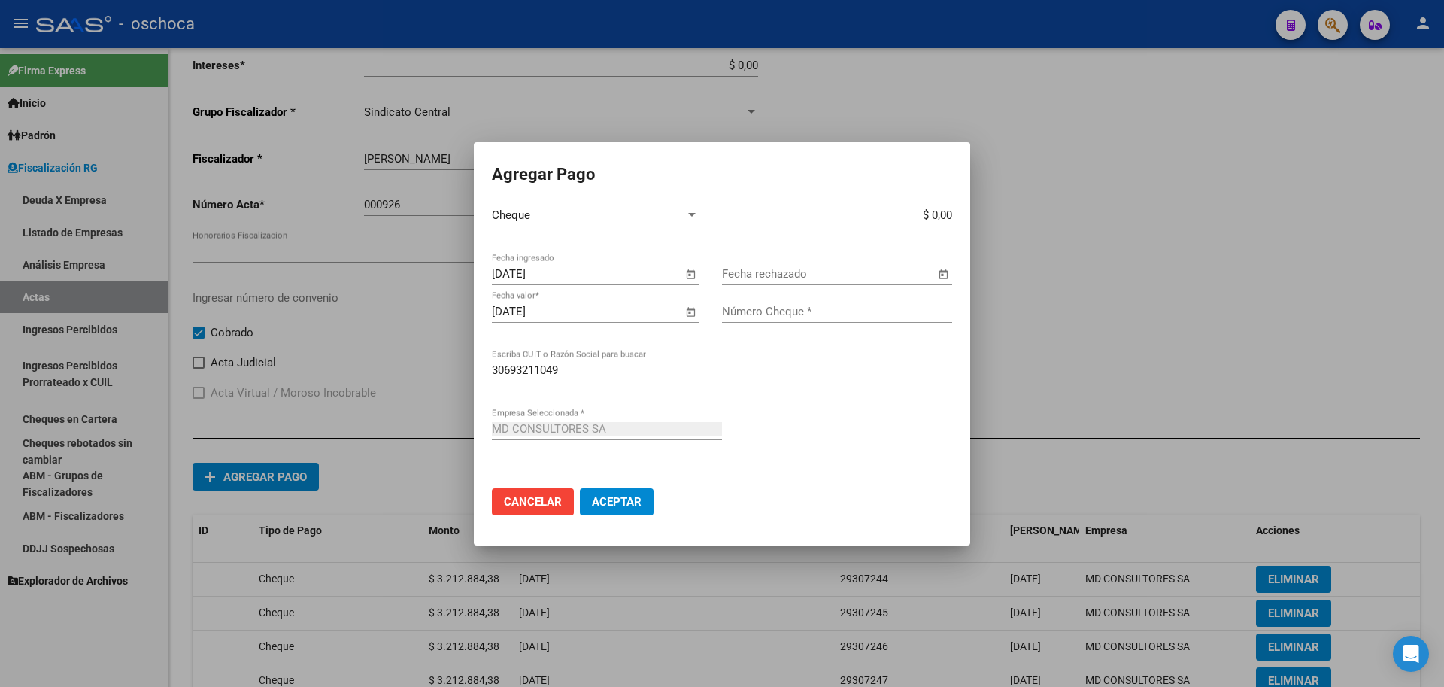
click at [953, 211] on app-form-text-field "$ 0,00 Monto bruto *" at bounding box center [843, 215] width 242 height 14
click at [951, 212] on input "$ 0,00" at bounding box center [837, 215] width 230 height 14
type input "$ 3.212.884,39"
click at [857, 311] on input "Número Cheque *" at bounding box center [837, 312] width 230 height 14
type input "29307250"
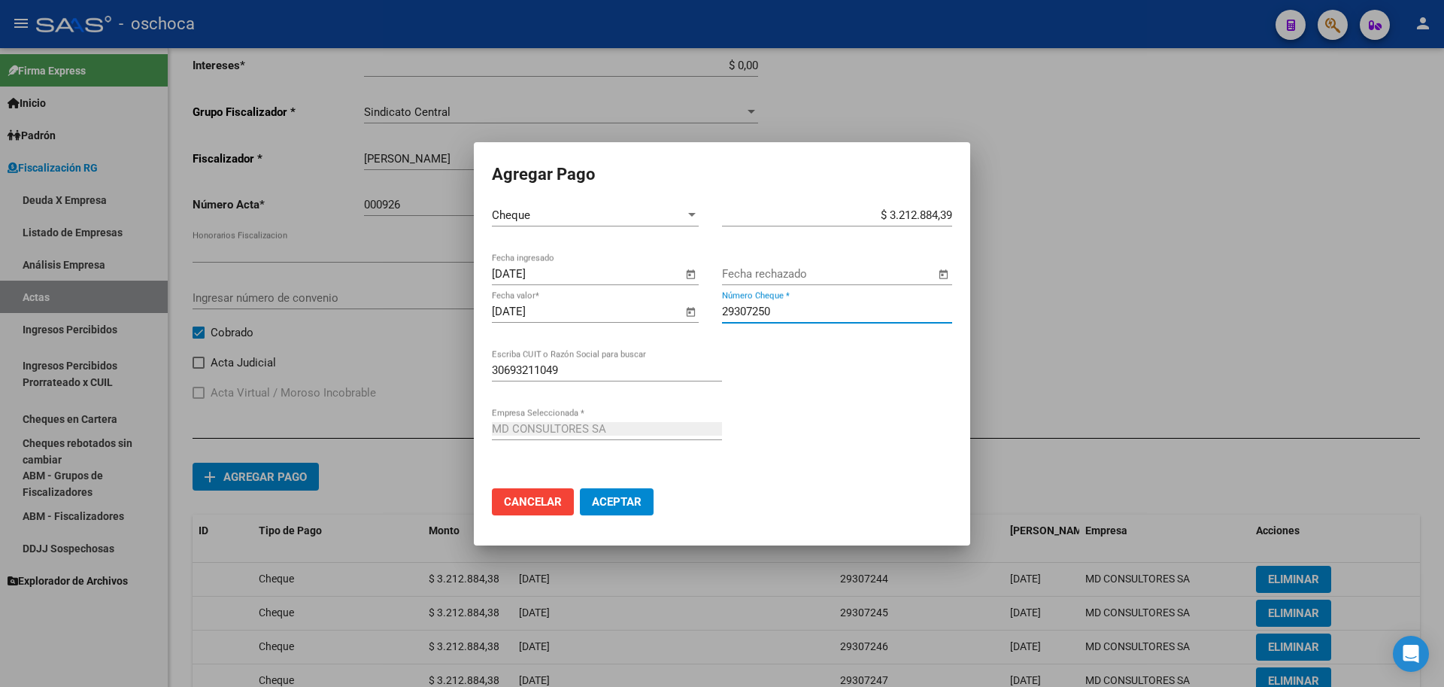
click at [610, 508] on span "Aceptar" at bounding box center [617, 502] width 50 height 14
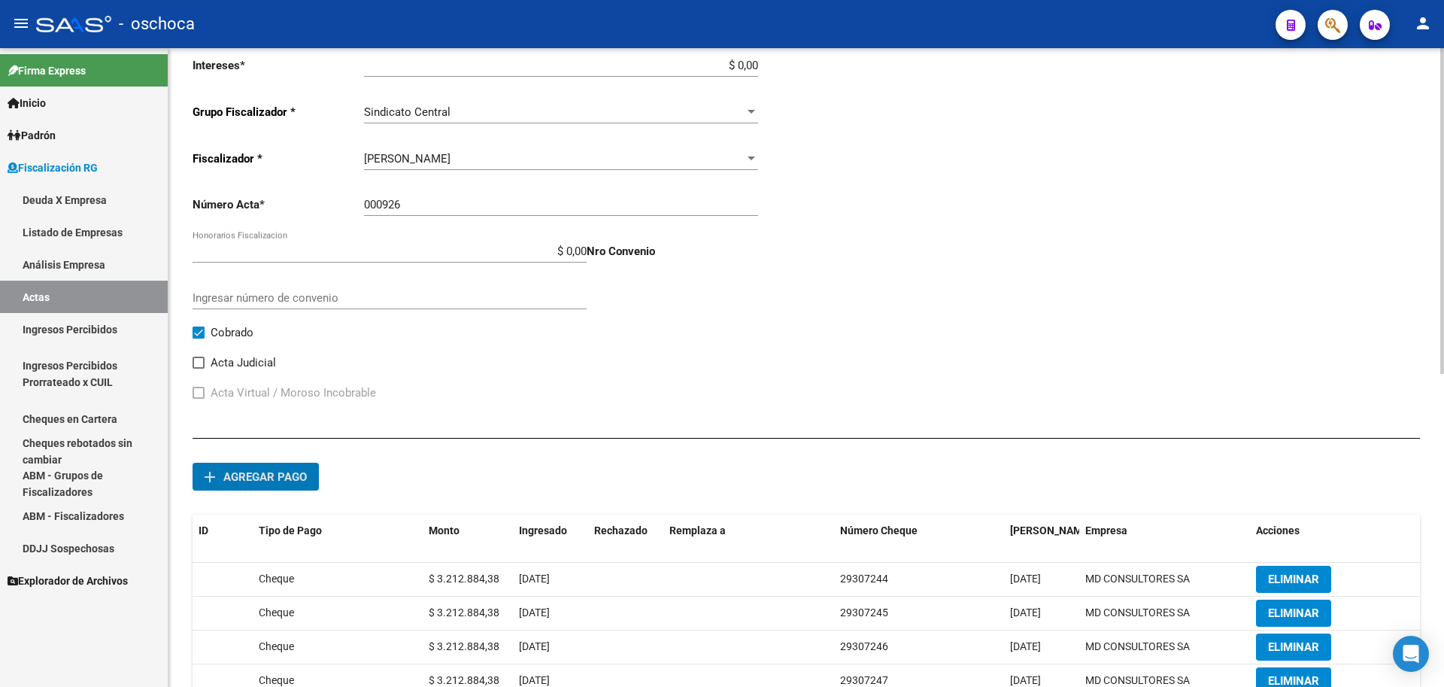
scroll to position [110, 0]
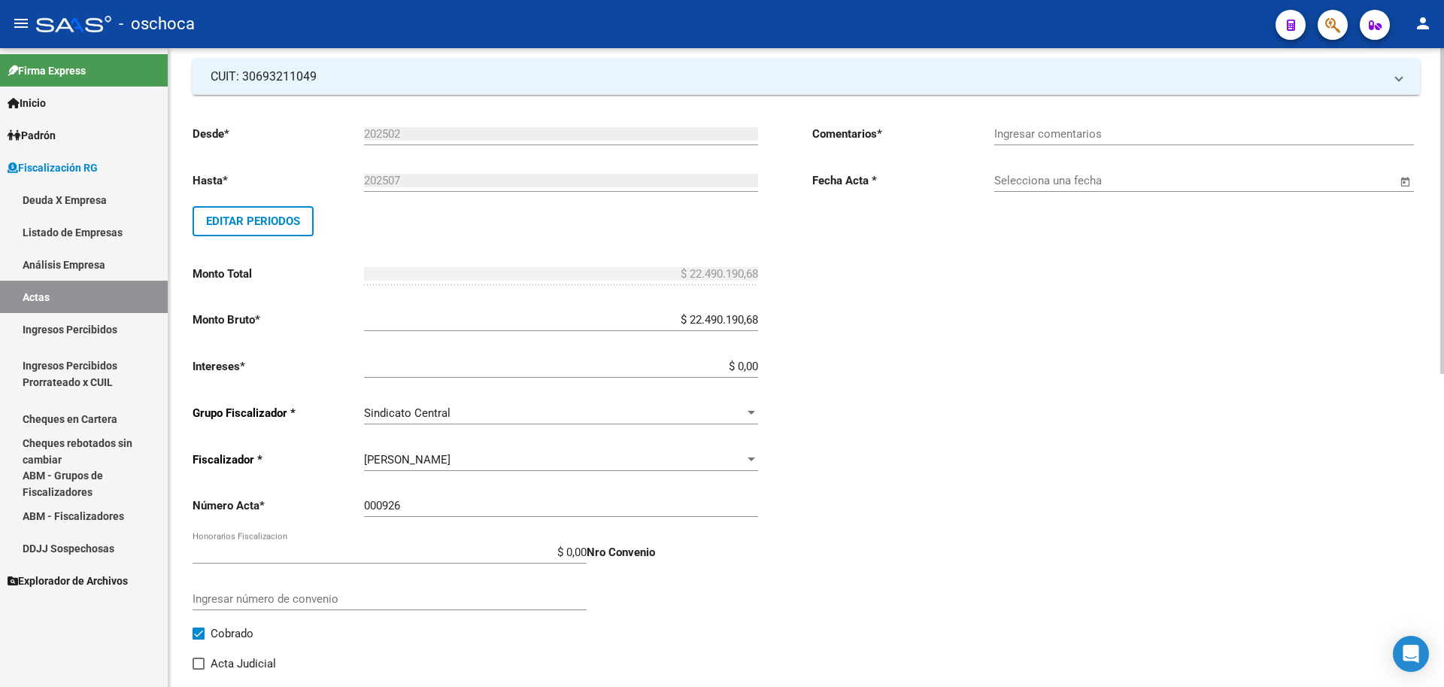
click at [1079, 129] on input "Ingresar comentarios" at bounding box center [1204, 134] width 420 height 14
type input "COBRADO"
click at [1055, 181] on input "Selecciona una fecha" at bounding box center [1195, 181] width 402 height 14
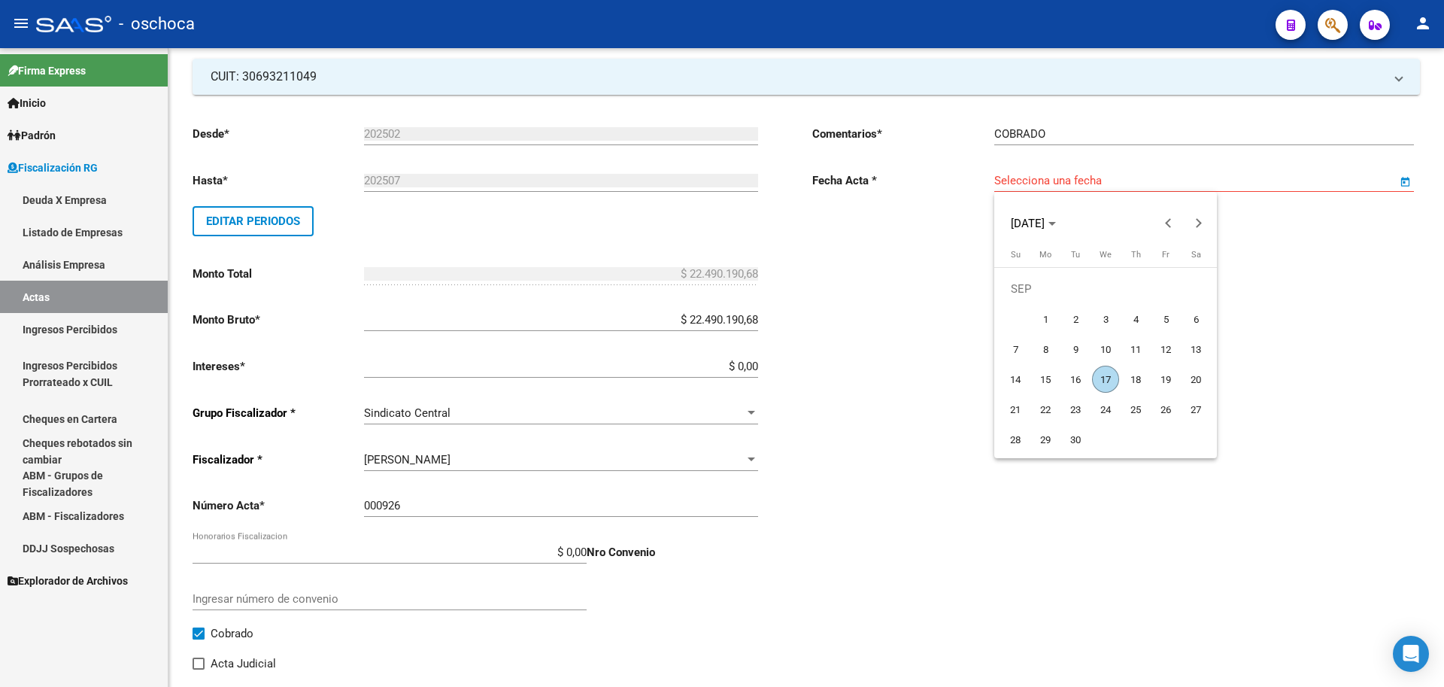
click at [1113, 382] on span "17" at bounding box center [1105, 379] width 27 height 27
type input "[DATE]"
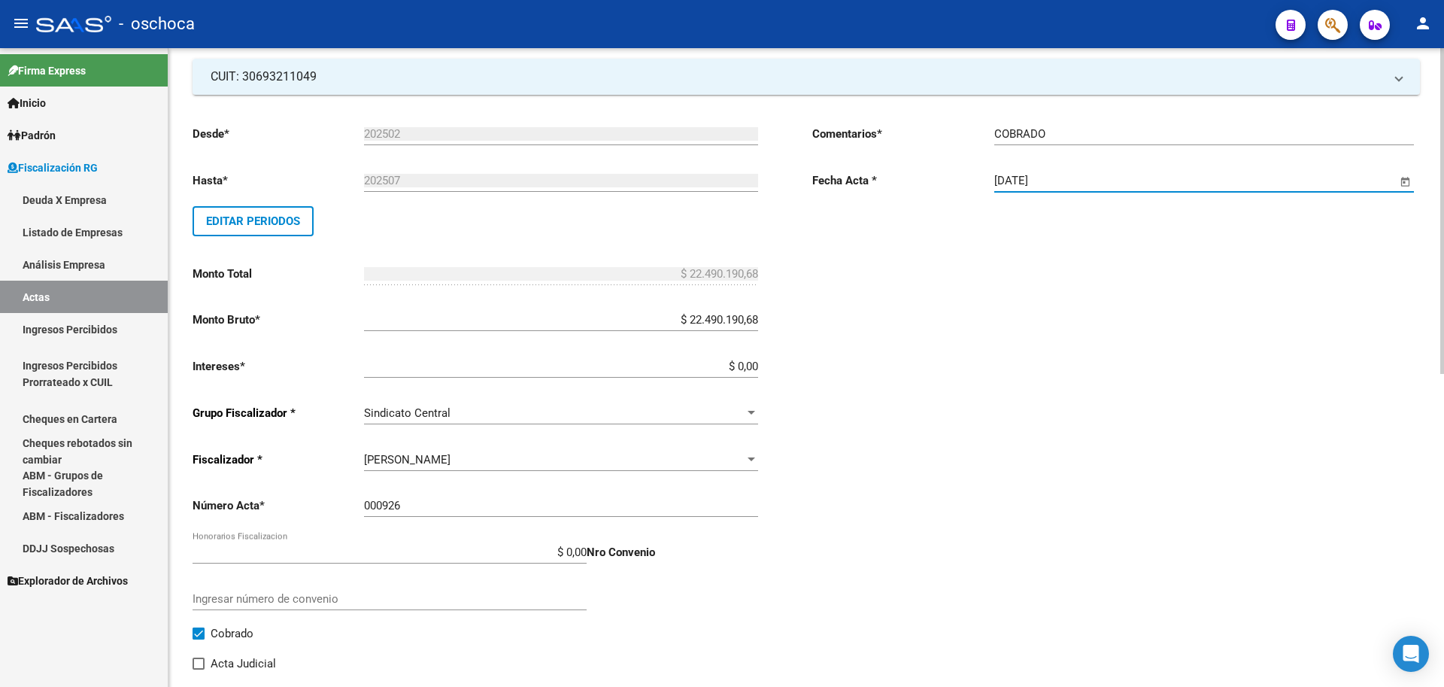
scroll to position [0, 0]
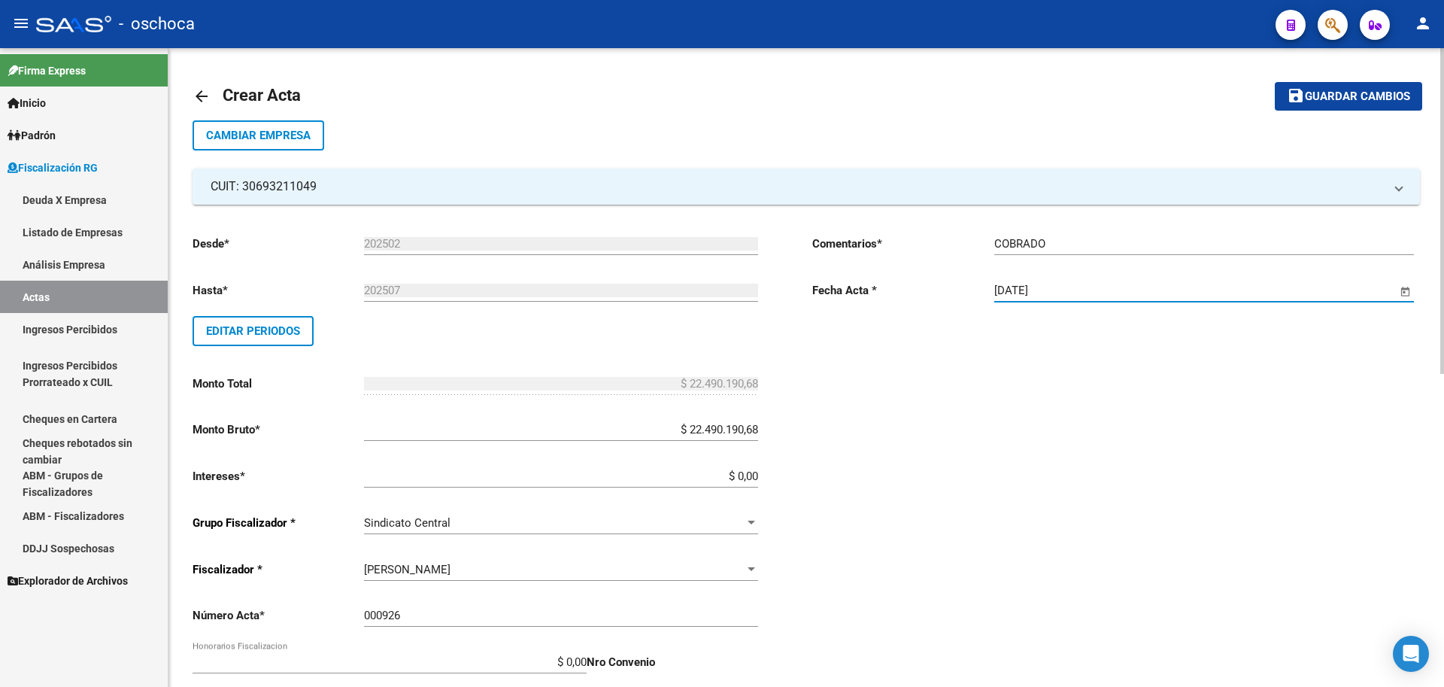
click at [1319, 100] on span "Guardar cambios" at bounding box center [1357, 97] width 105 height 14
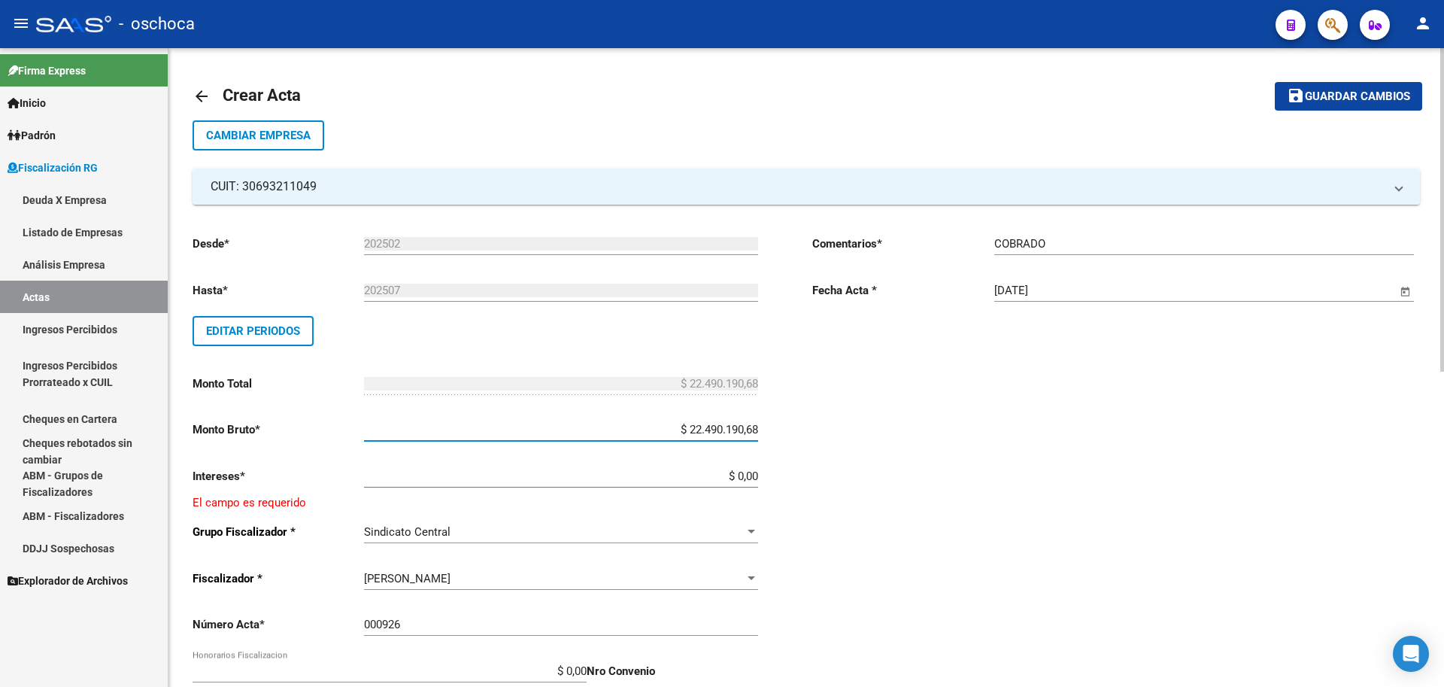
click at [757, 429] on input "$ 22.490.190,68" at bounding box center [561, 430] width 394 height 14
type input "$ 21.590.583,05"
click at [757, 479] on input "$ 0,00" at bounding box center [561, 476] width 394 height 14
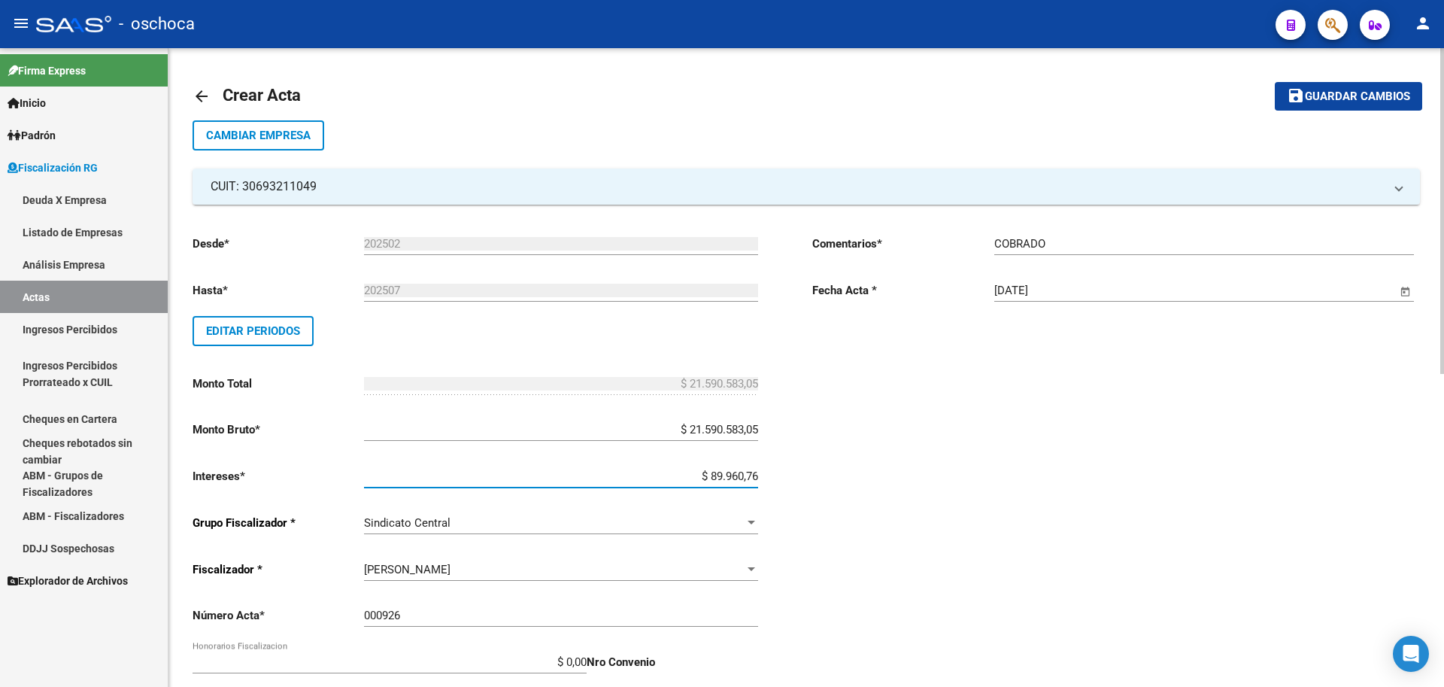
type input "$ 899.607,62"
type input "$ 22.490.190,67"
click at [754, 521] on div at bounding box center [752, 523] width 8 height 4
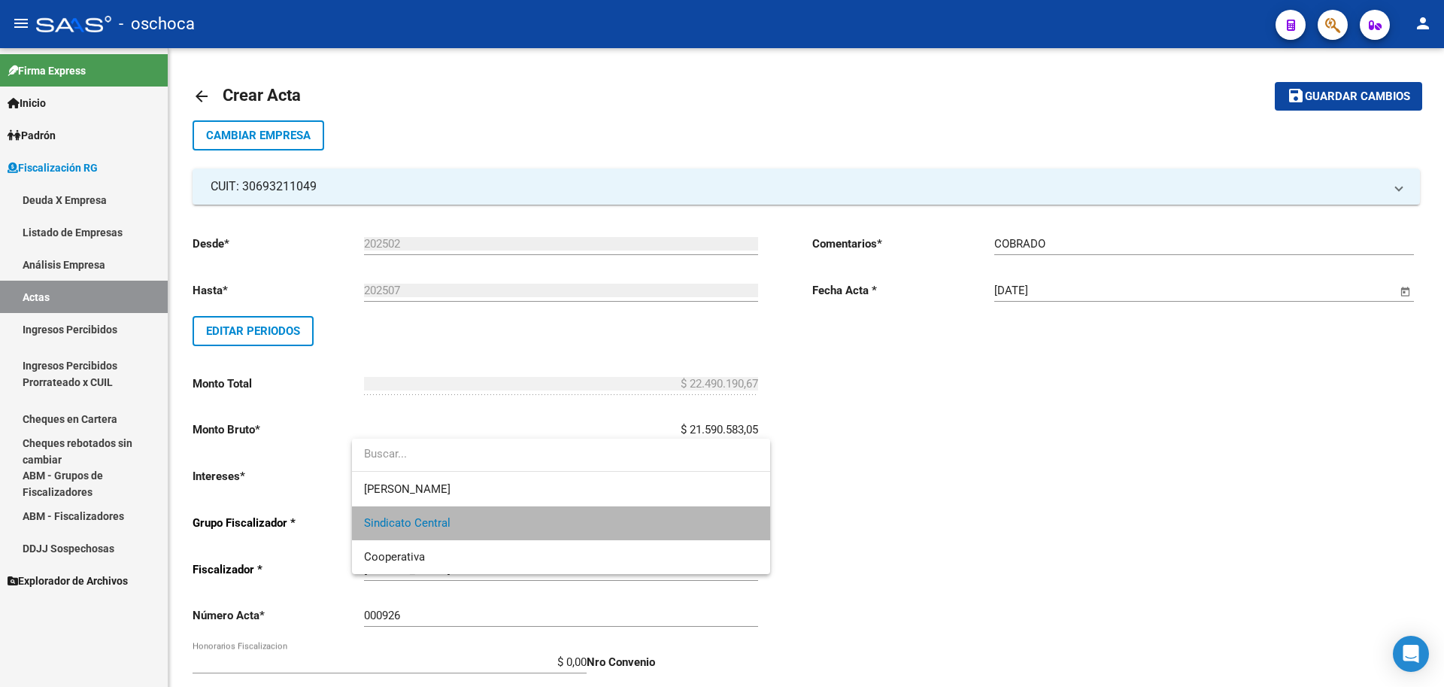
click at [630, 524] on span "Sindicato Central" at bounding box center [561, 523] width 394 height 34
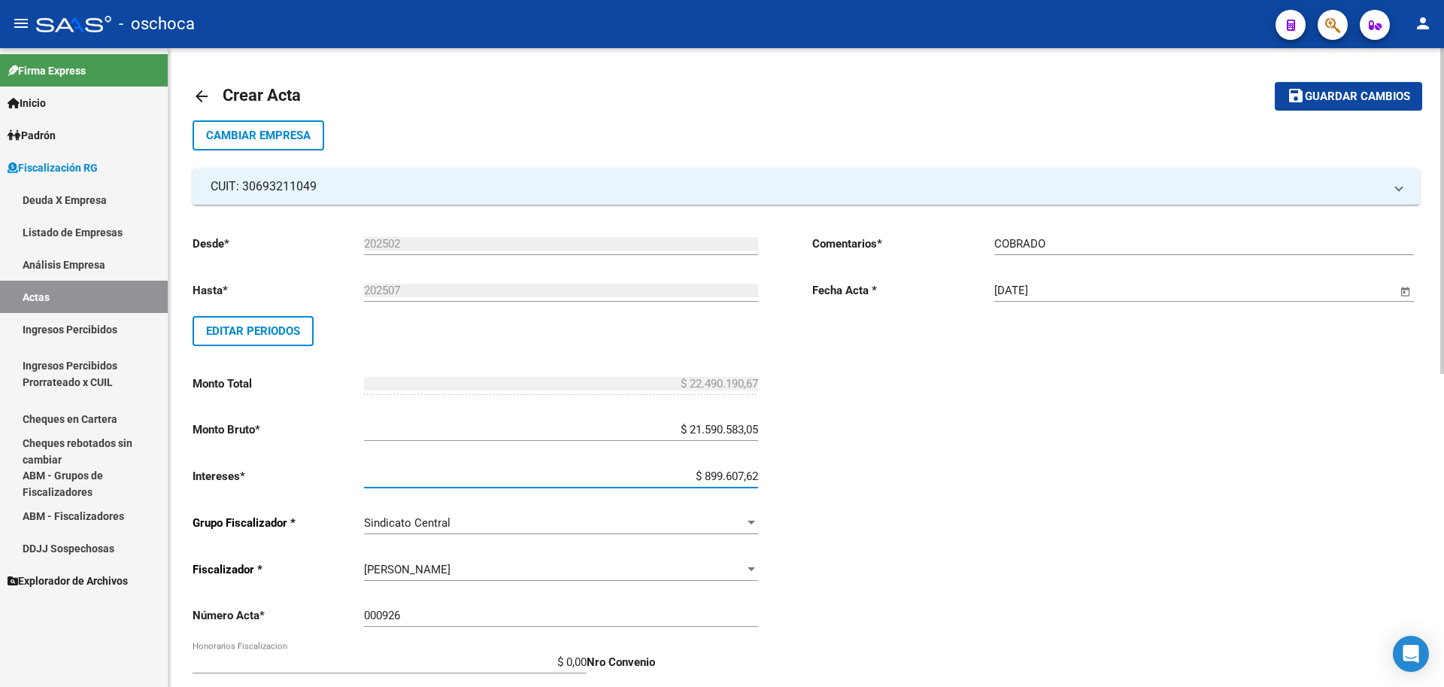
click at [757, 475] on input "$ 899.607,62" at bounding box center [561, 476] width 394 height 14
type input "$ 899.607,63"
type input "$ 22.490.190,68"
click at [799, 546] on div "Desde * 202502 Ej: 202201 Hasta * 202507 Ej: 202208 Editar Periodos Monto Total…" at bounding box center [497, 524] width 608 height 602
click at [1344, 99] on span "Guardar cambios" at bounding box center [1357, 97] width 105 height 14
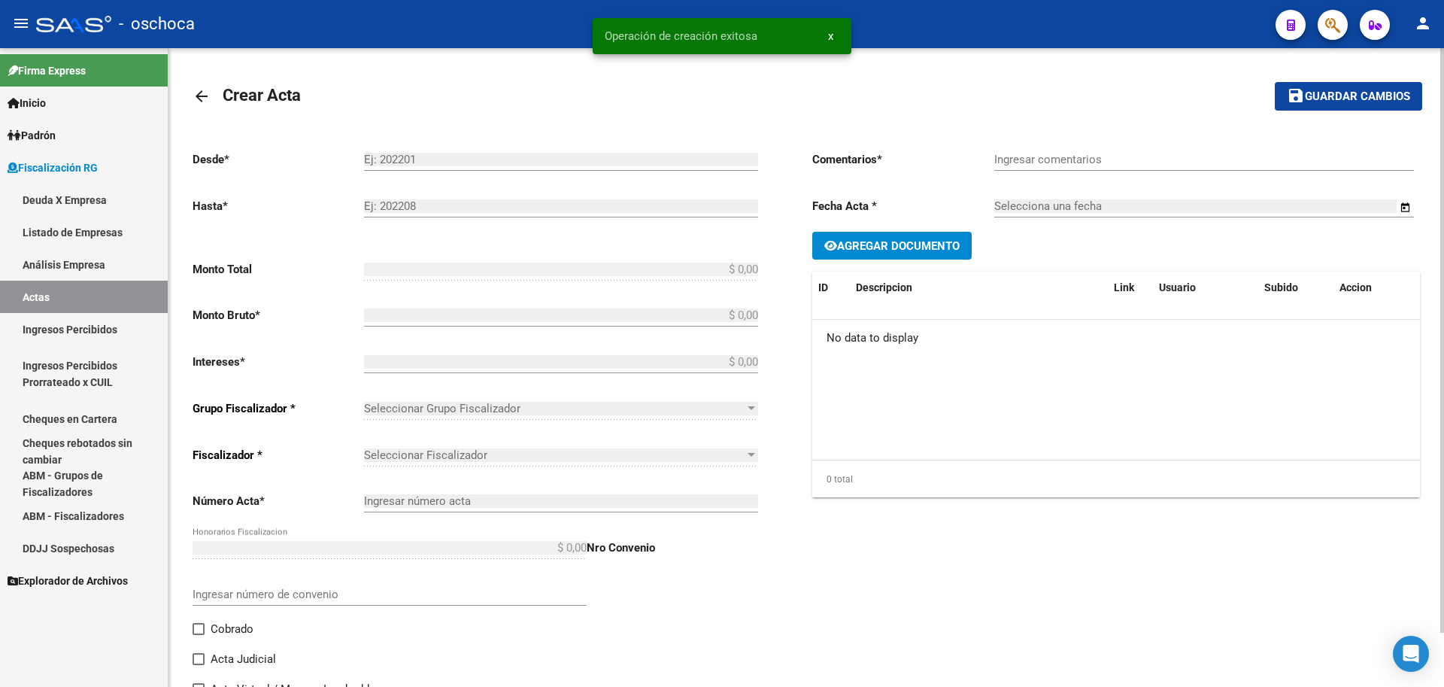
type input "202502"
type input "202507"
type input "$ 22.490.190,68"
type input "$ 21.590.583,05"
type input "$ 899.607,63"
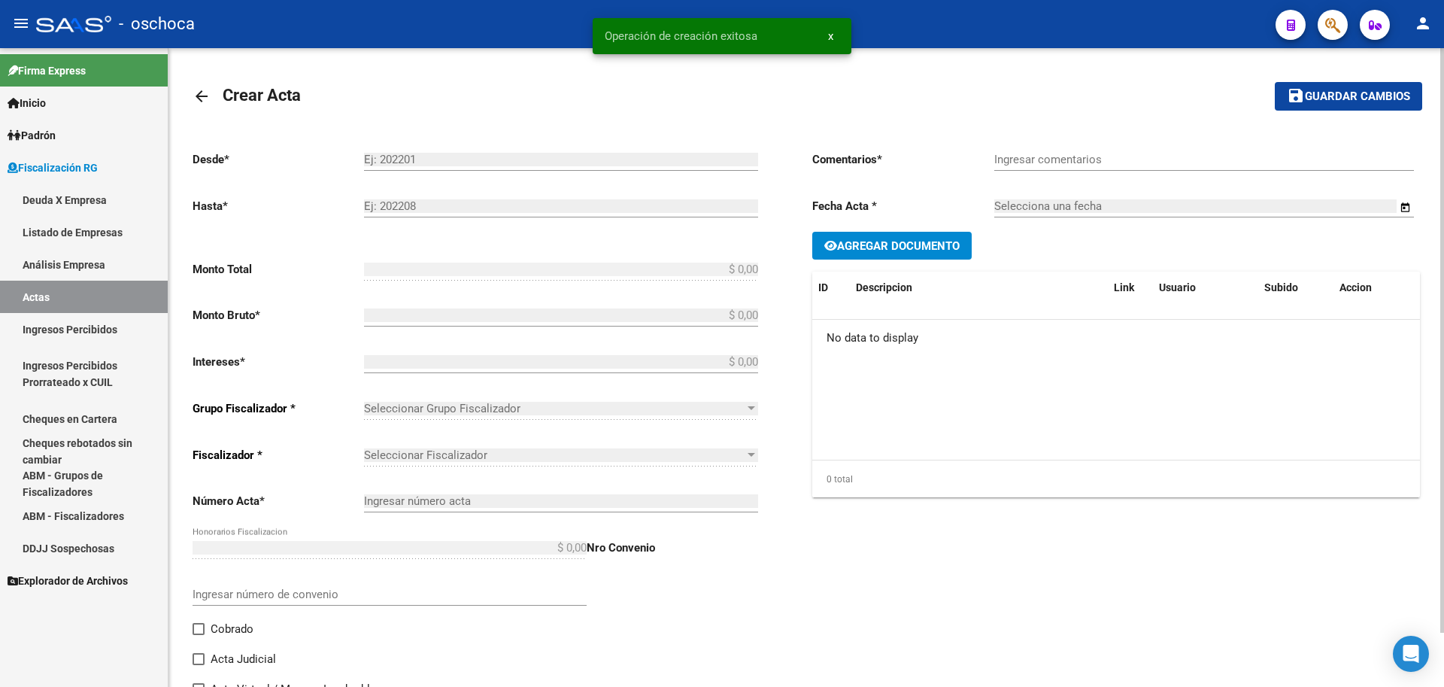
type input "000926"
checkbox input "true"
type input "COBRADO"
type input "[DATE]"
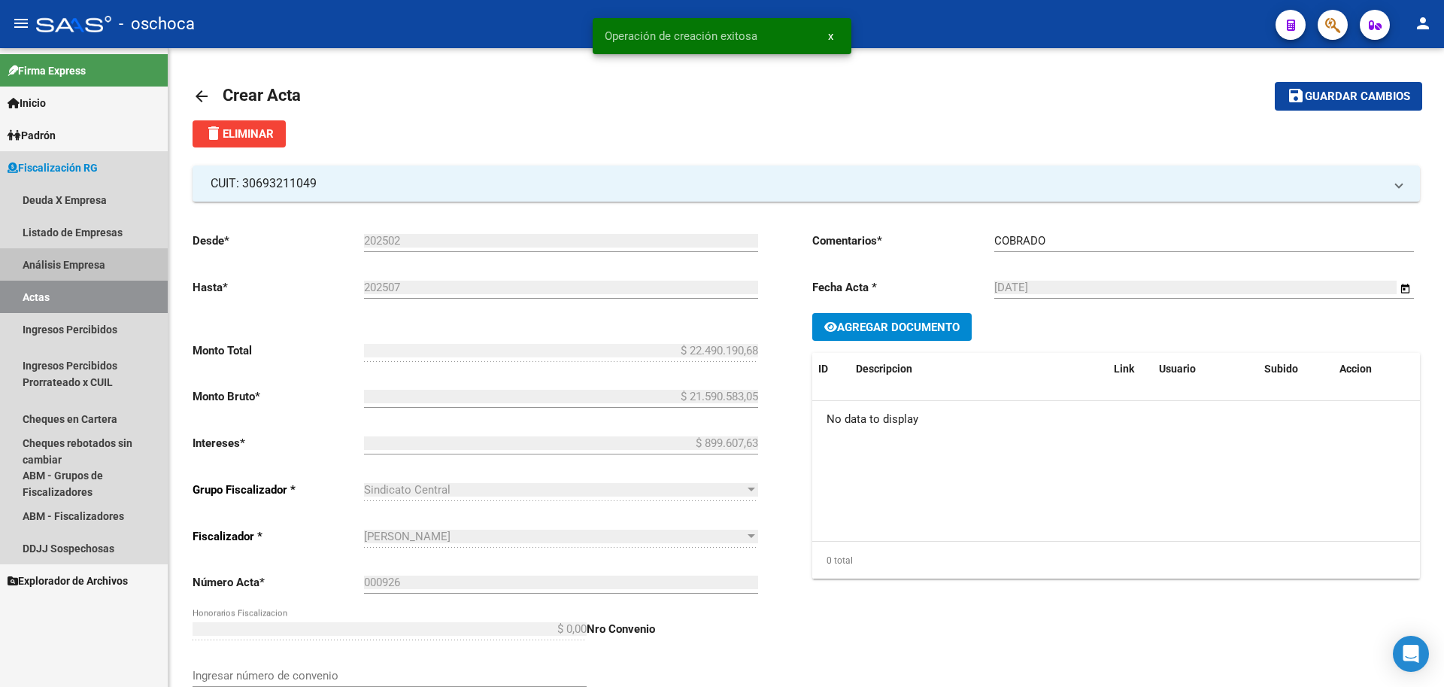
click at [93, 265] on link "Análisis Empresa" at bounding box center [84, 264] width 168 height 32
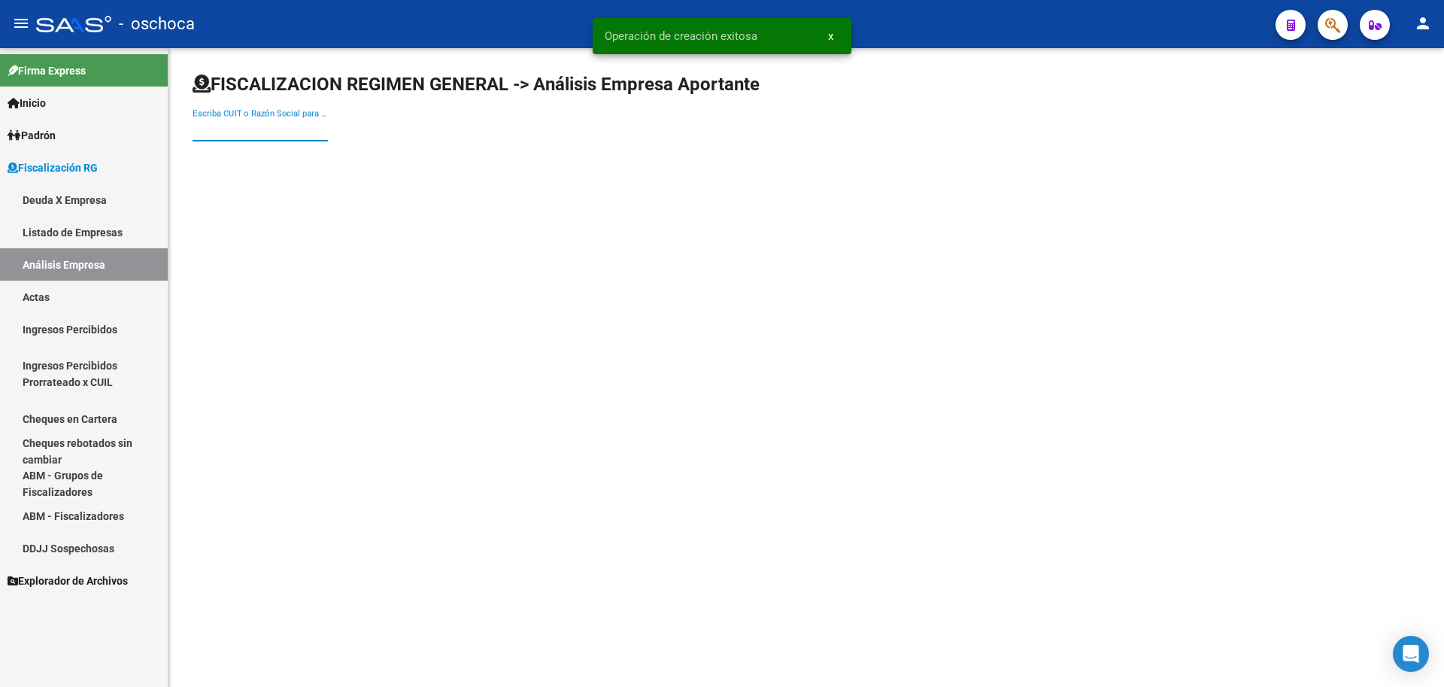
click at [223, 126] on input "Escriba CUIT o Razón Social para buscar" at bounding box center [260, 130] width 135 height 14
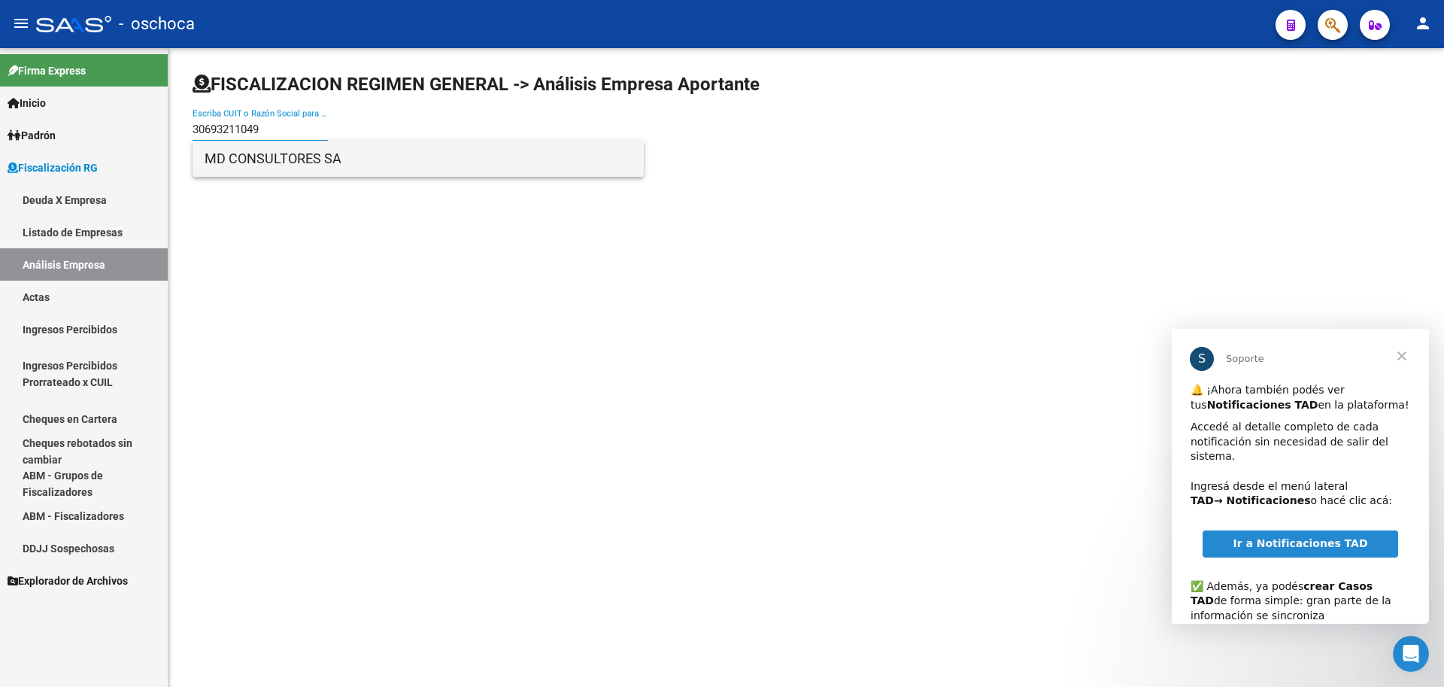
type input "30693211049"
click at [267, 164] on span "MD CONSULTORES SA" at bounding box center [418, 159] width 427 height 36
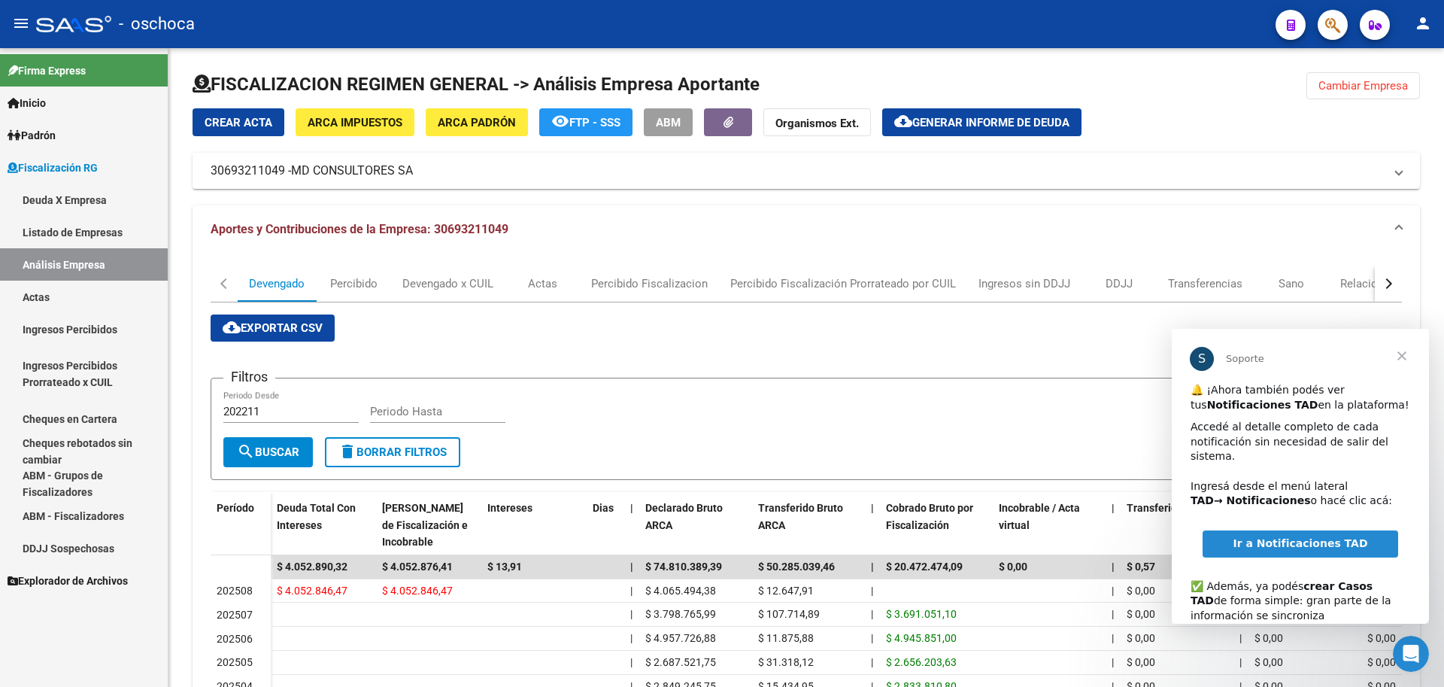
click at [1400, 360] on span "Cerrar" at bounding box center [1402, 356] width 54 height 54
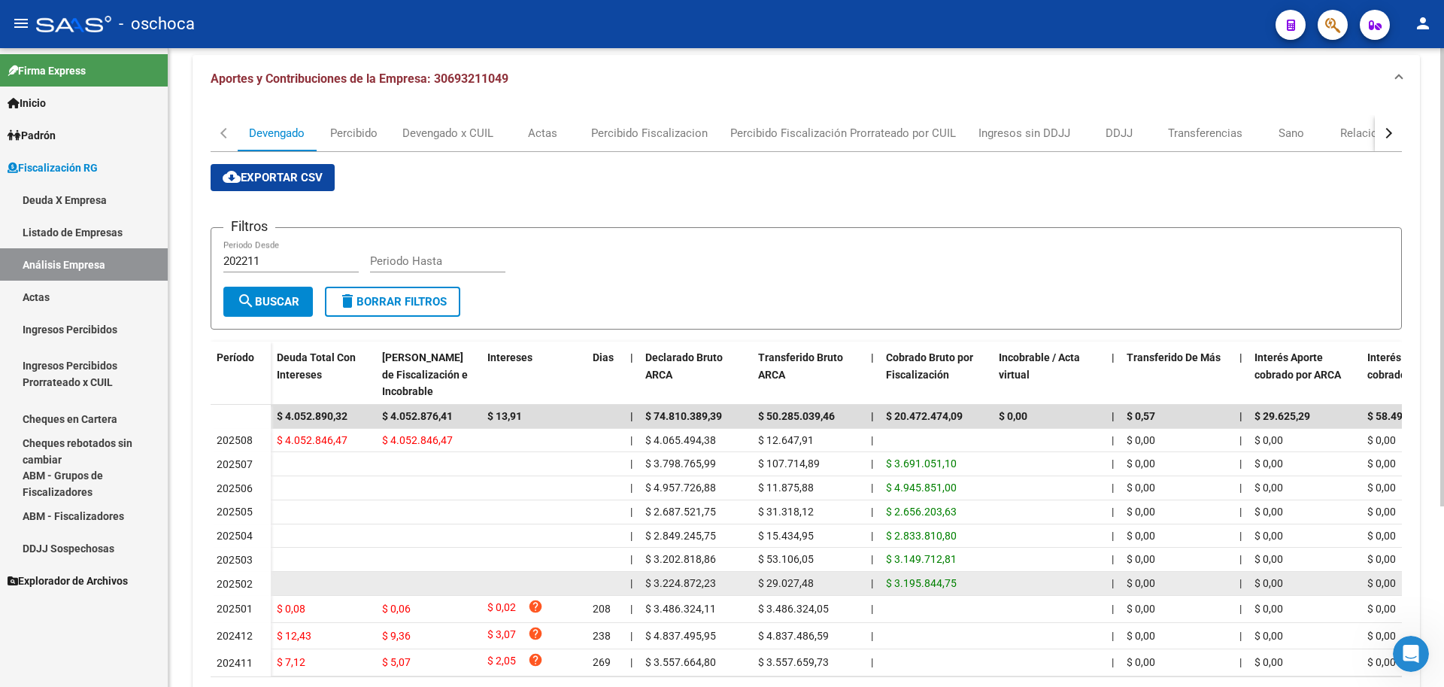
scroll to position [252, 0]
